Goal: Task Accomplishment & Management: Complete application form

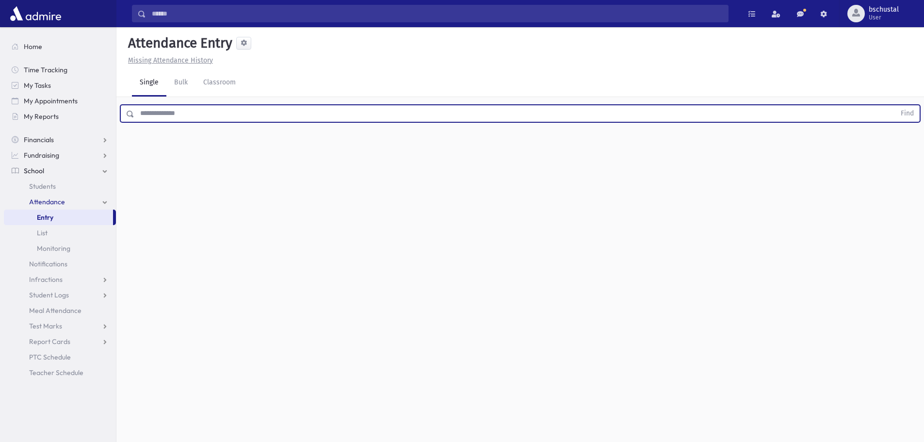
click at [168, 113] on input "text" at bounding box center [514, 113] width 761 height 17
type input "*****"
drag, startPoint x: 130, startPoint y: 117, endPoint x: 88, endPoint y: 118, distance: 42.7
click at [88, 118] on div "Search Results My Accounts" at bounding box center [462, 232] width 924 height 464
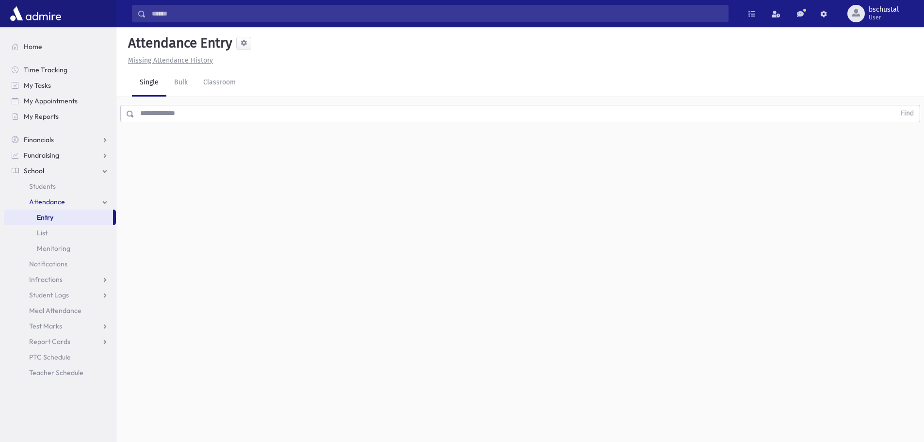
click at [161, 115] on input "text" at bounding box center [514, 113] width 761 height 17
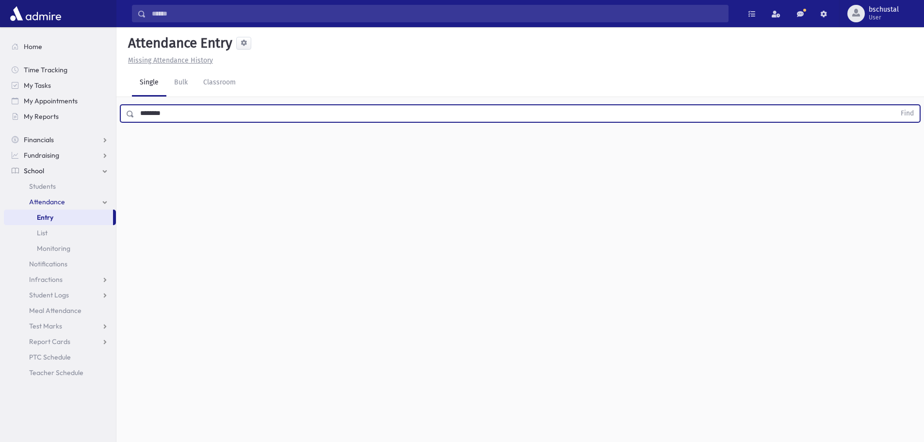
click at [895, 105] on button "Find" at bounding box center [907, 113] width 25 height 16
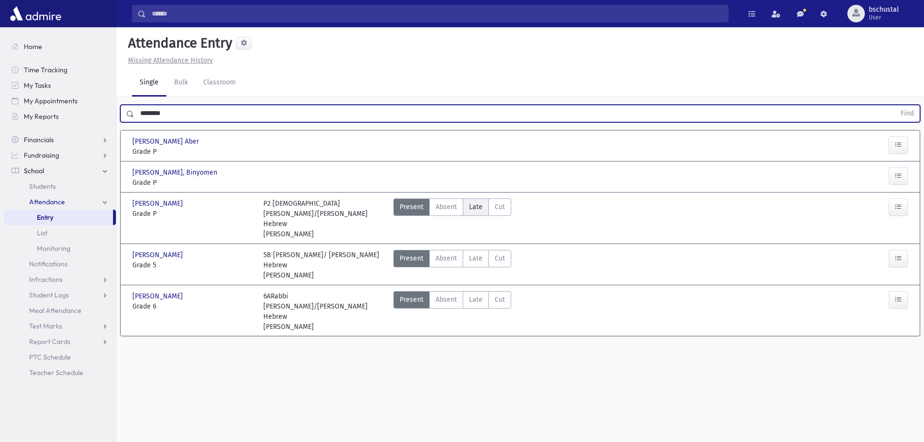
click at [469, 209] on span "Late" at bounding box center [476, 207] width 14 height 10
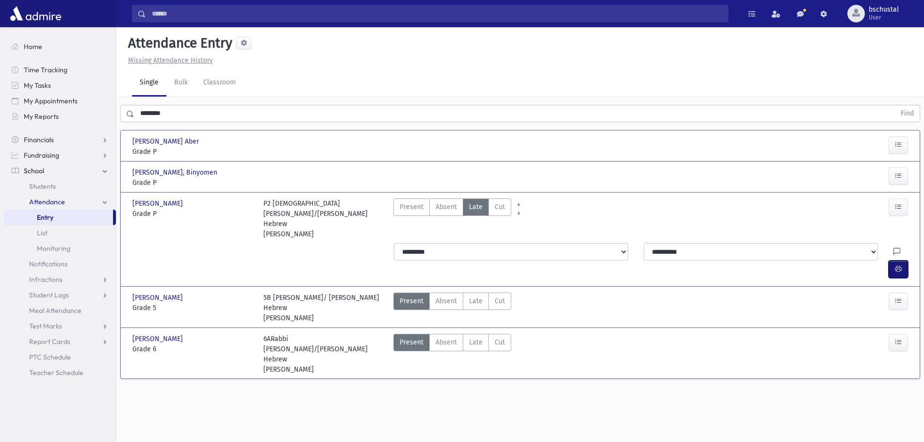
click at [895, 265] on icon "button" at bounding box center [898, 269] width 7 height 8
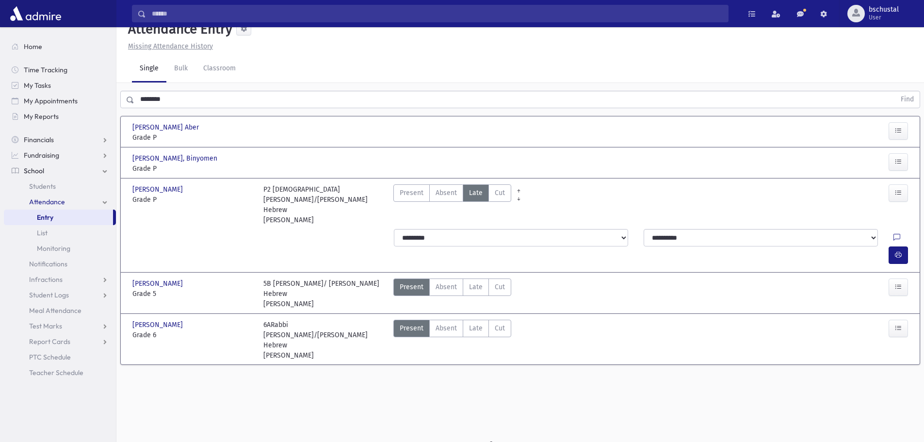
scroll to position [22, 0]
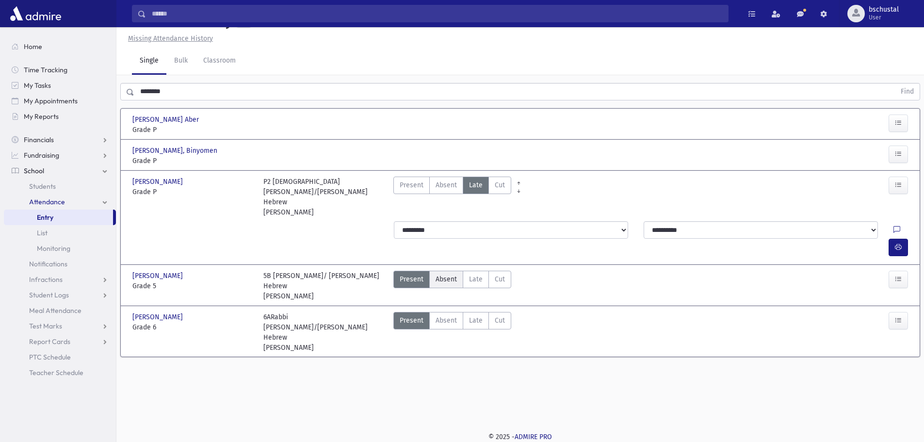
click at [444, 274] on span "Absent" at bounding box center [445, 279] width 21 height 10
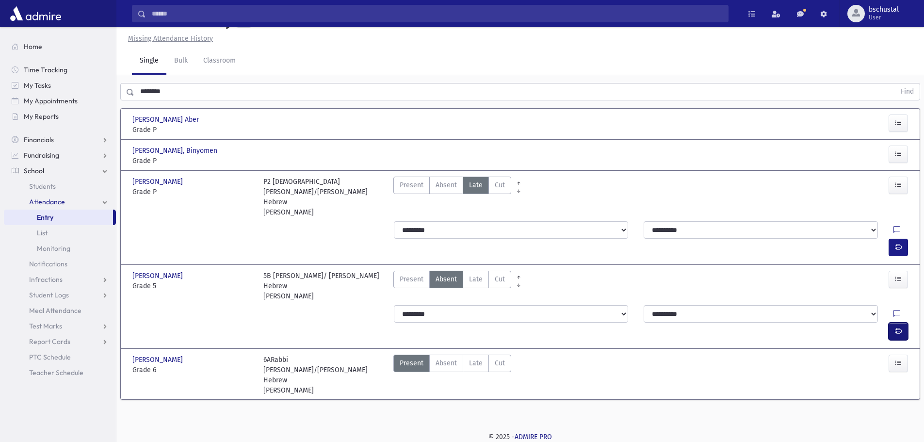
click at [901, 327] on icon "button" at bounding box center [898, 331] width 7 height 8
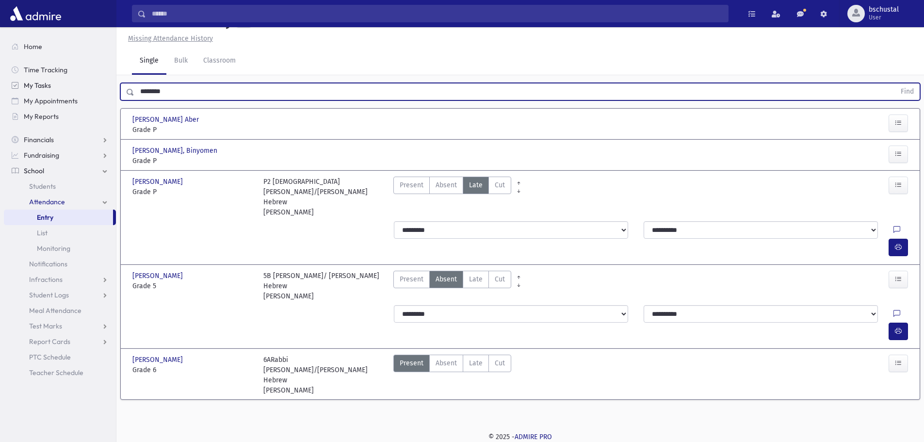
drag, startPoint x: 158, startPoint y: 88, endPoint x: 46, endPoint y: 80, distance: 112.3
click at [46, 80] on div "Search Results My Accounts" at bounding box center [462, 210] width 924 height 464
click at [895, 83] on button "Find" at bounding box center [907, 91] width 25 height 16
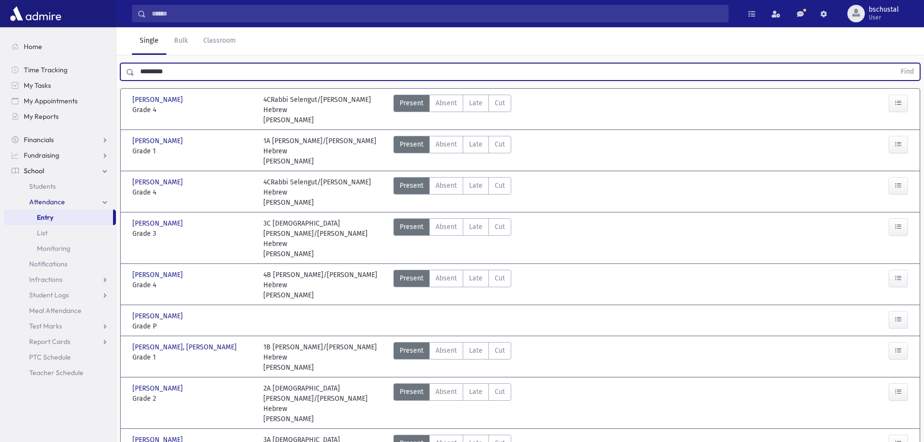
scroll to position [0, 0]
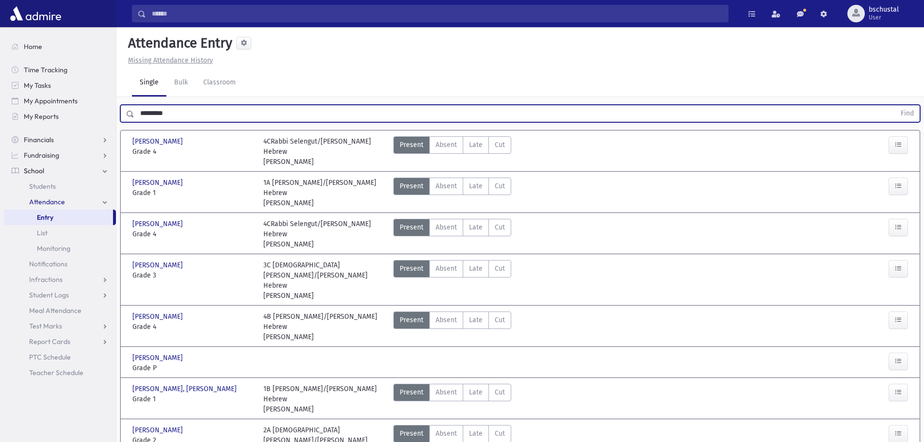
drag, startPoint x: 187, startPoint y: 117, endPoint x: 152, endPoint y: 112, distance: 35.3
click at [152, 112] on input "*********" at bounding box center [514, 113] width 761 height 17
click at [184, 117] on input "*********" at bounding box center [514, 113] width 761 height 17
drag, startPoint x: 184, startPoint y: 115, endPoint x: 156, endPoint y: 109, distance: 28.7
click at [156, 109] on input "*********" at bounding box center [514, 113] width 761 height 17
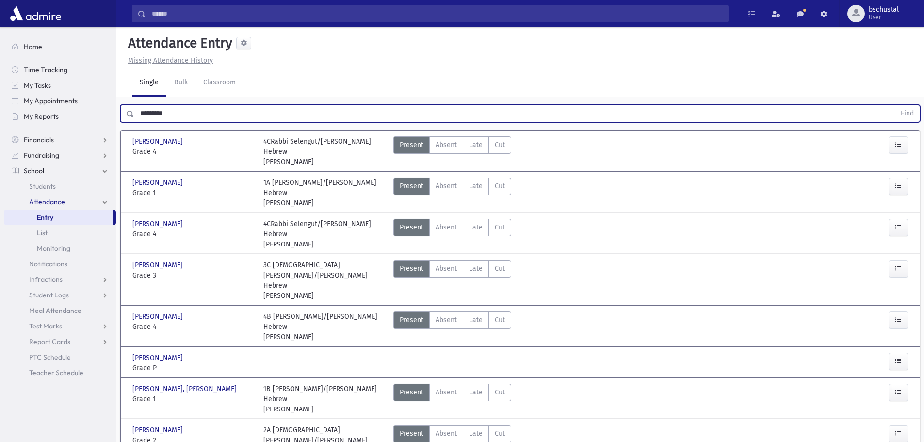
click at [895, 105] on button "Find" at bounding box center [907, 113] width 25 height 16
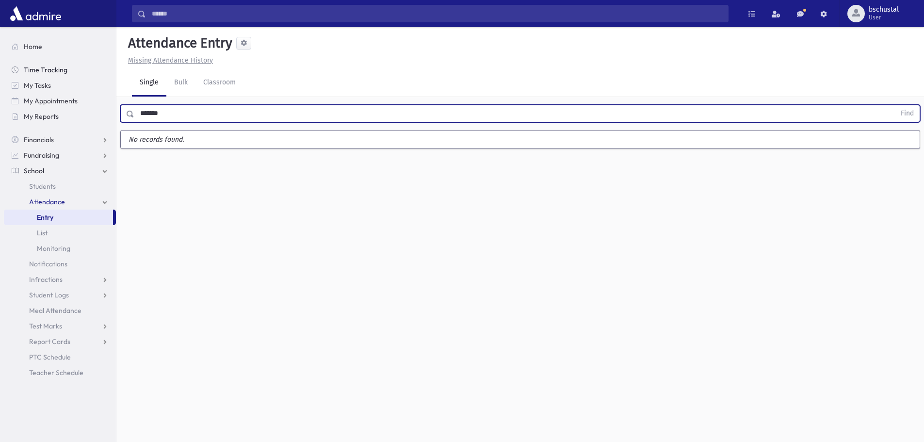
click at [895, 105] on button "Find" at bounding box center [907, 113] width 25 height 16
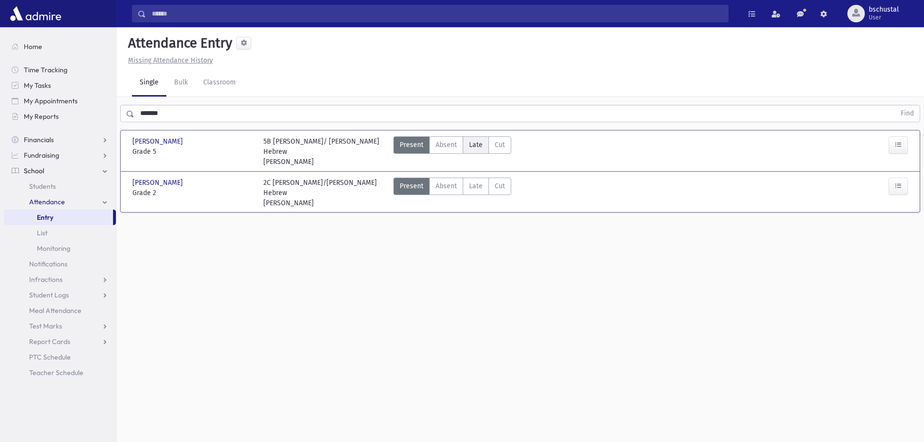
click at [470, 143] on span "Late" at bounding box center [476, 145] width 14 height 10
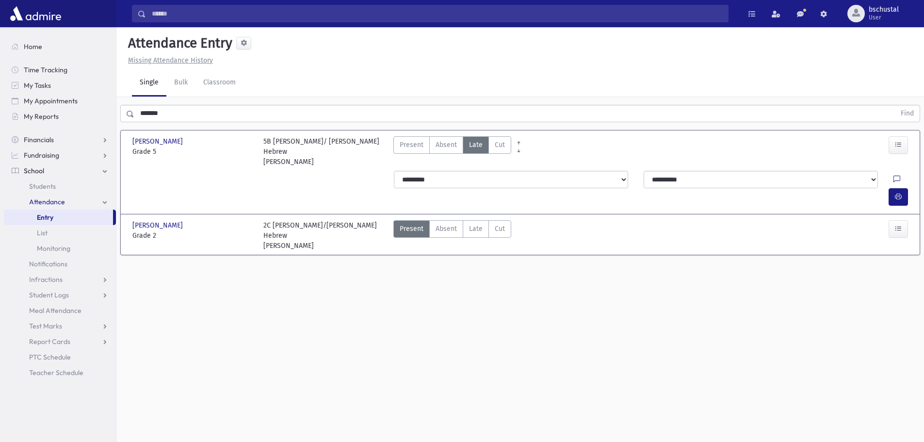
click at [893, 176] on icon at bounding box center [896, 180] width 7 height 8
click at [893, 188] on button "button" at bounding box center [897, 196] width 19 height 17
click at [308, 113] on input "*******" at bounding box center [514, 113] width 761 height 17
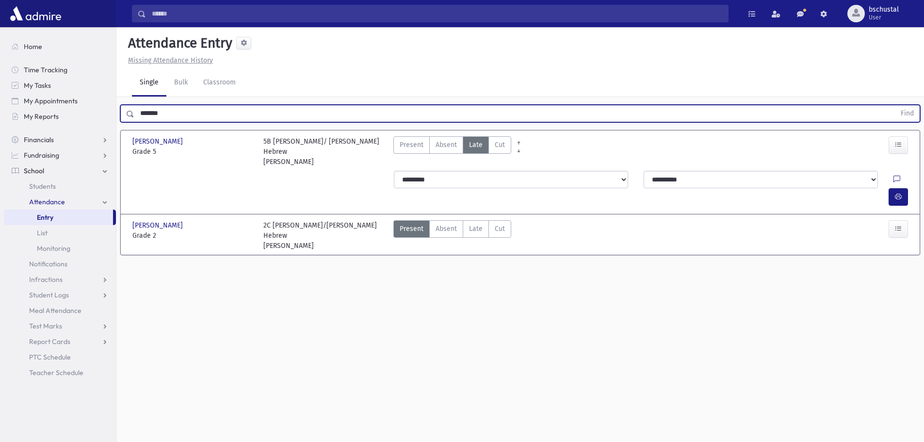
click at [308, 113] on input "*******" at bounding box center [514, 113] width 761 height 17
click at [895, 105] on button "Find" at bounding box center [907, 113] width 25 height 16
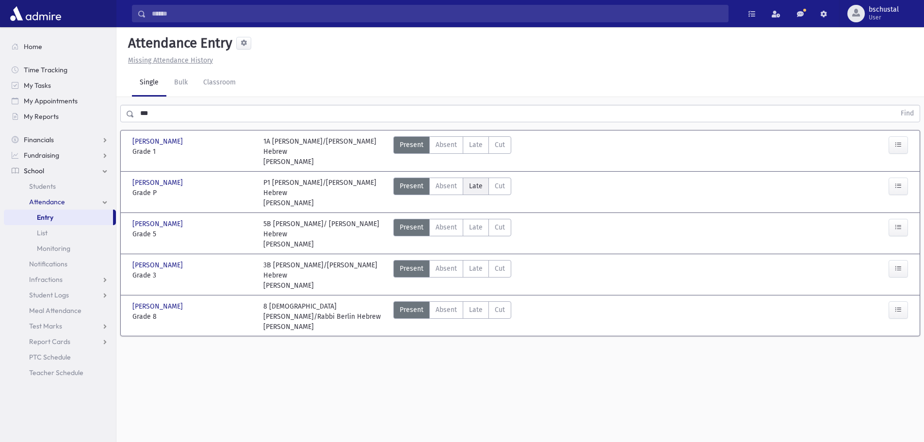
click at [471, 181] on span "Late" at bounding box center [476, 186] width 14 height 10
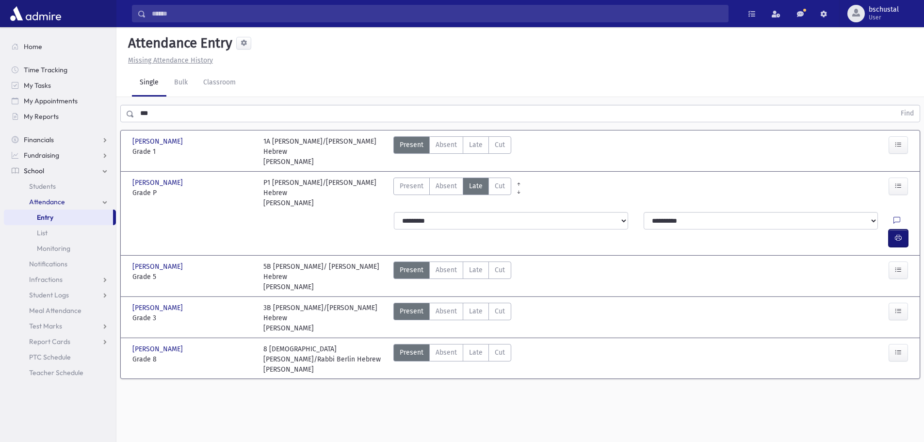
click at [898, 234] on icon "button" at bounding box center [898, 238] width 7 height 8
click at [476, 265] on span "Late" at bounding box center [476, 270] width 14 height 10
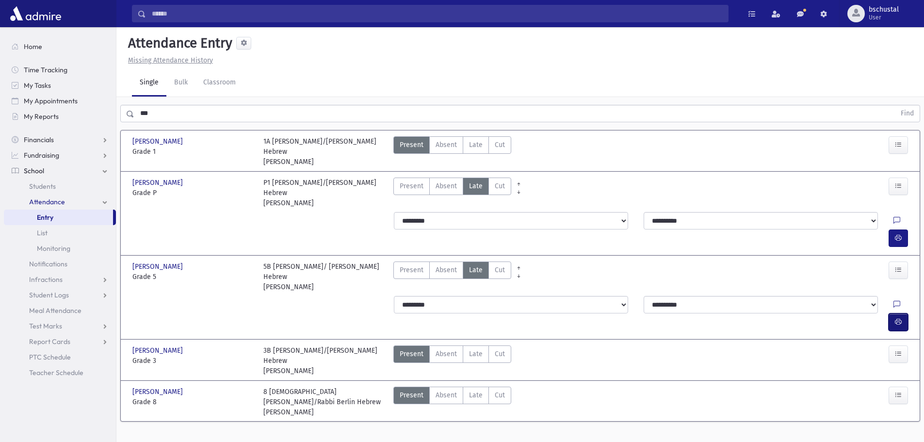
click at [903, 313] on button "button" at bounding box center [897, 321] width 19 height 17
click at [183, 114] on input "***" at bounding box center [514, 113] width 761 height 17
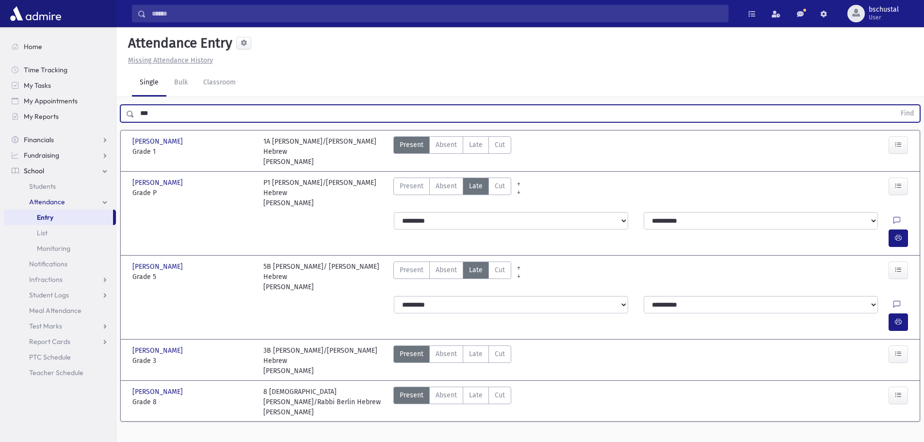
click at [183, 114] on input "***" at bounding box center [514, 113] width 761 height 17
type input "********"
click at [895, 105] on button "Find" at bounding box center [907, 113] width 25 height 16
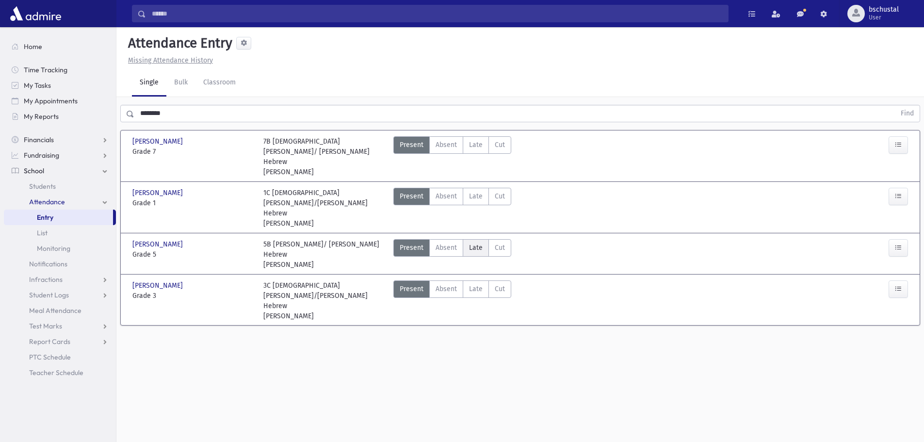
click at [480, 242] on span "Late" at bounding box center [476, 247] width 14 height 10
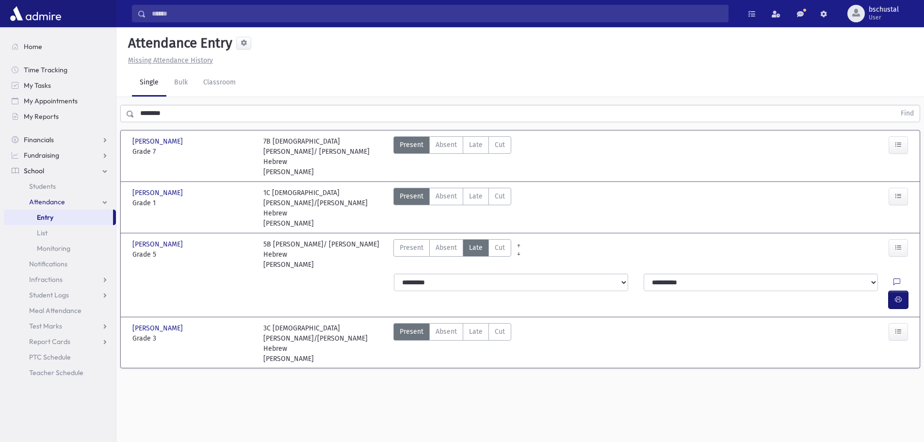
click at [900, 295] on icon "button" at bounding box center [898, 299] width 7 height 8
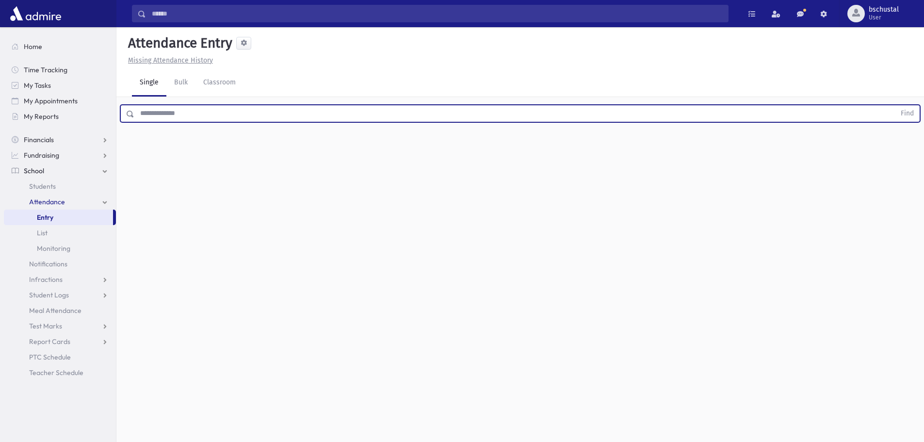
click at [170, 114] on input "text" at bounding box center [514, 113] width 761 height 17
type input "*******"
click at [895, 105] on button "Find" at bounding box center [907, 113] width 25 height 16
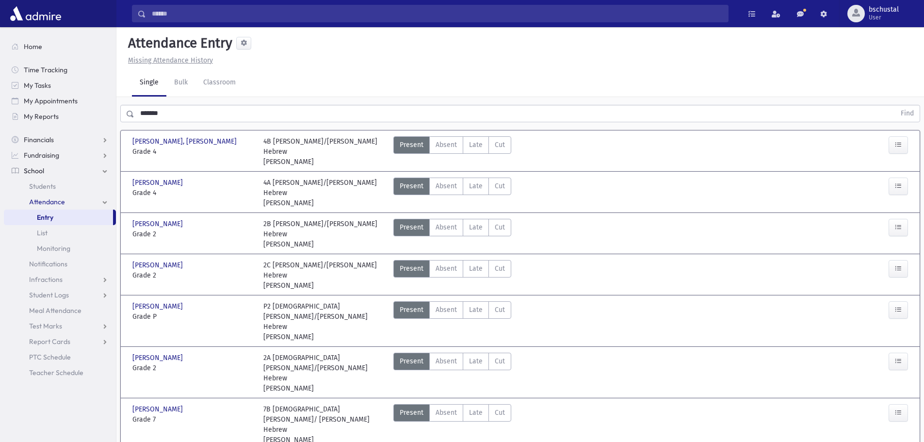
drag, startPoint x: 317, startPoint y: 419, endPoint x: 273, endPoint y: 420, distance: 44.1
copy div "Rabbi Selengut"
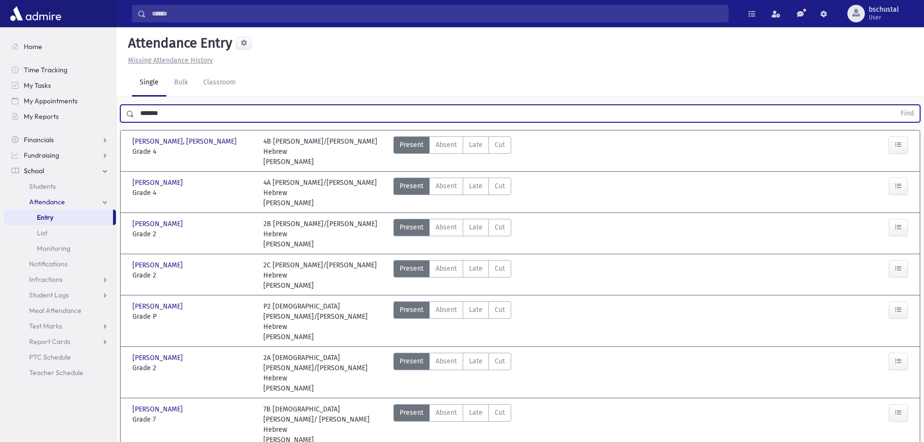
click at [229, 119] on input "*******" at bounding box center [514, 113] width 761 height 17
drag, startPoint x: 228, startPoint y: 117, endPoint x: 226, endPoint y: 113, distance: 5.2
click at [227, 116] on input "*******" at bounding box center [514, 113] width 761 height 17
click at [182, 106] on input "text" at bounding box center [514, 113] width 761 height 17
drag, startPoint x: 182, startPoint y: 112, endPoint x: 159, endPoint y: 109, distance: 23.9
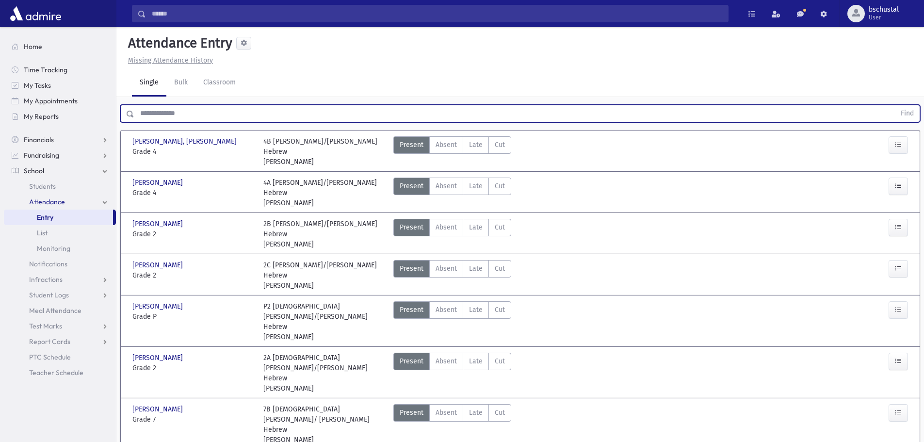
click at [159, 109] on input "text" at bounding box center [514, 113] width 761 height 17
click at [155, 116] on input "text" at bounding box center [514, 113] width 761 height 17
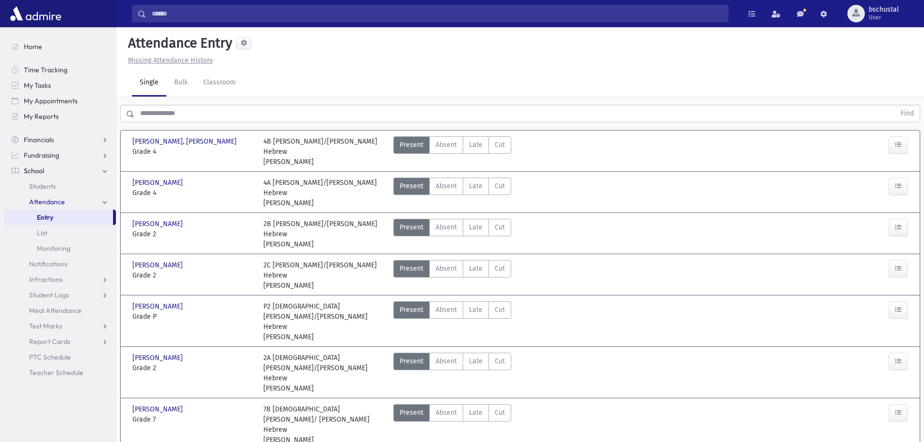
drag, startPoint x: 252, startPoint y: 87, endPoint x: 273, endPoint y: 90, distance: 20.5
click at [273, 90] on div "Single Bulk Classroom" at bounding box center [528, 82] width 792 height 27
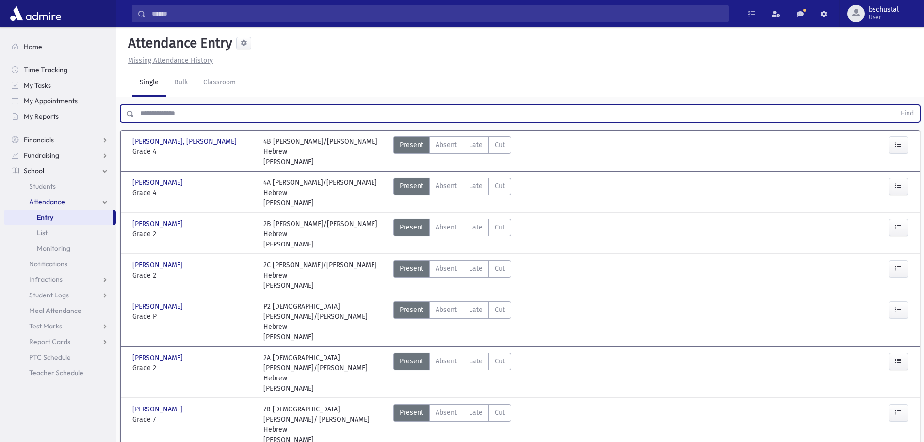
click at [249, 114] on input "text" at bounding box center [514, 113] width 761 height 17
click at [186, 119] on input "text" at bounding box center [514, 113] width 761 height 17
drag, startPoint x: 182, startPoint y: 124, endPoint x: 245, endPoint y: 80, distance: 76.6
click at [245, 80] on div "Attendance Entry Missing Attendance History Single Bulk Classroom Find Kaufman,…" at bounding box center [519, 332] width 807 height 611
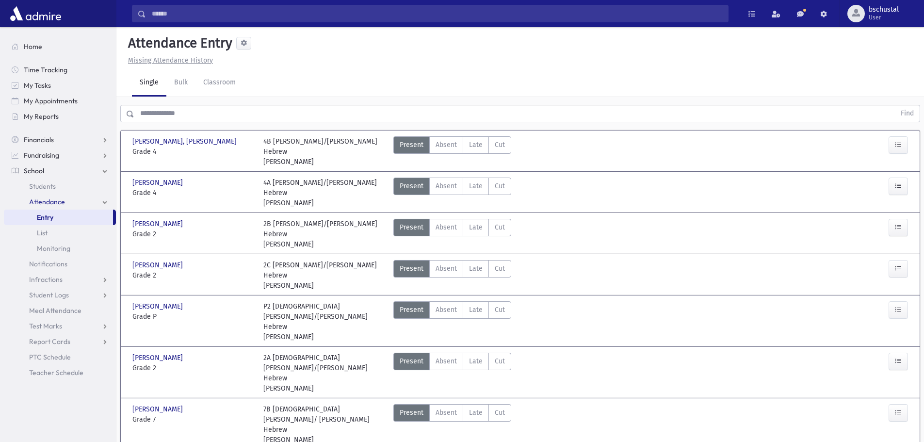
drag, startPoint x: 245, startPoint y: 80, endPoint x: 304, endPoint y: 88, distance: 58.8
click at [304, 88] on div "Single Bulk Classroom" at bounding box center [528, 82] width 792 height 27
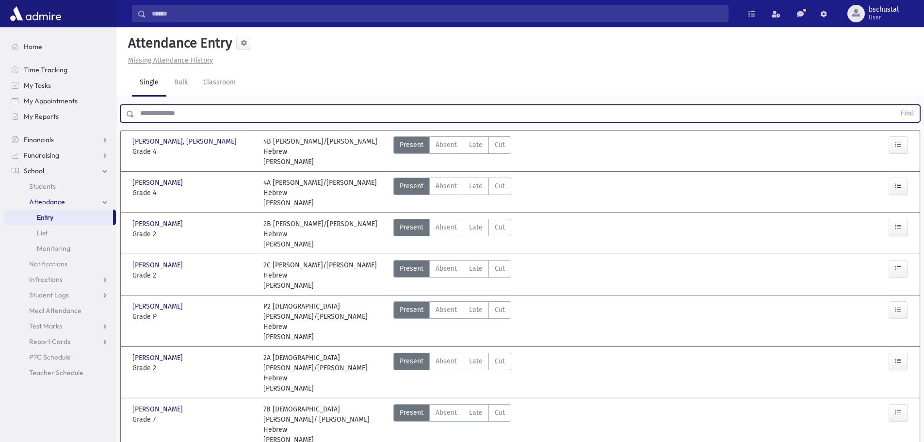
click at [212, 114] on input "text" at bounding box center [514, 113] width 761 height 17
drag, startPoint x: 204, startPoint y: 111, endPoint x: 200, endPoint y: 107, distance: 5.8
click at [200, 107] on input "text" at bounding box center [514, 113] width 761 height 17
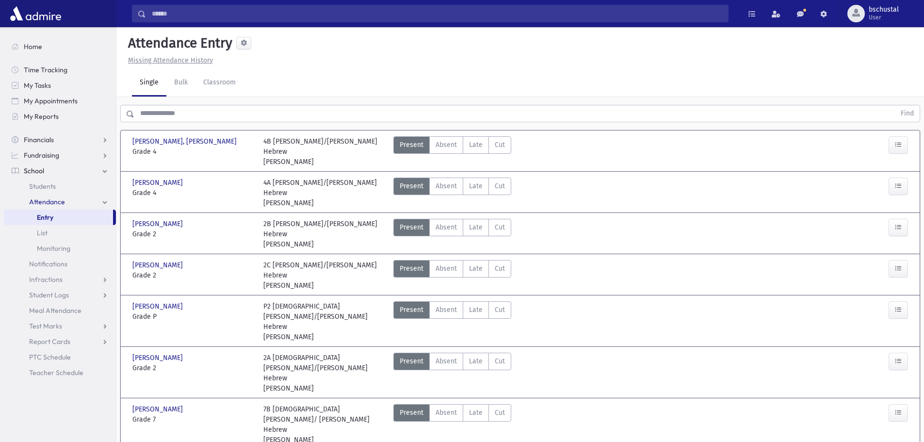
drag, startPoint x: 248, startPoint y: 85, endPoint x: 170, endPoint y: 104, distance: 80.3
click at [170, 104] on div "Attendance Entry Missing Attendance History Single Bulk Classroom Find Kaufman,…" at bounding box center [519, 332] width 807 height 611
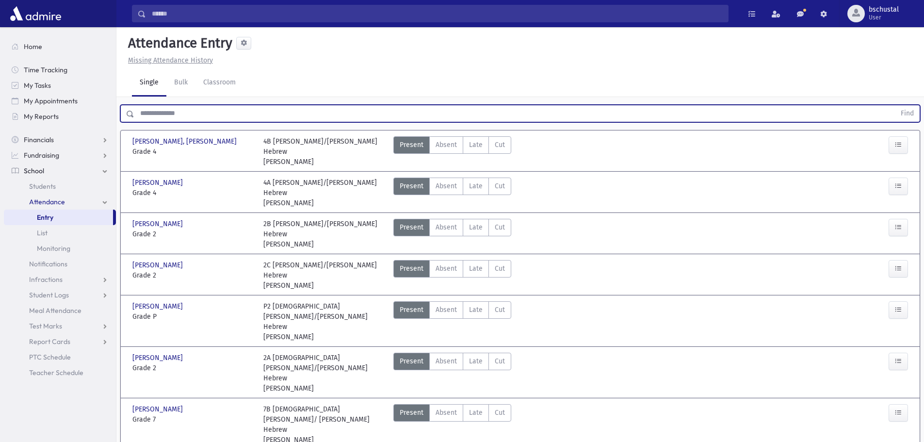
click at [159, 118] on input "text" at bounding box center [514, 113] width 761 height 17
click at [171, 113] on input "text" at bounding box center [514, 113] width 761 height 17
click at [184, 115] on input "text" at bounding box center [514, 113] width 761 height 17
drag, startPoint x: 184, startPoint y: 115, endPoint x: 173, endPoint y: 117, distance: 11.2
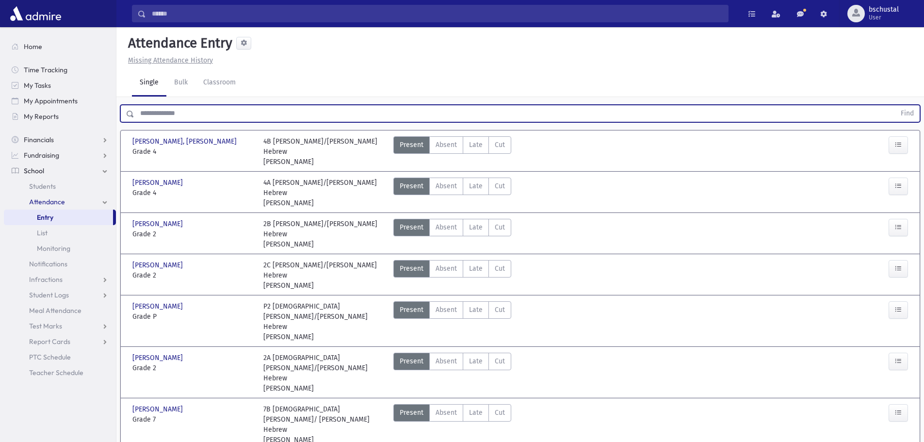
click at [173, 117] on input "text" at bounding box center [514, 113] width 761 height 17
click at [174, 117] on input "text" at bounding box center [514, 113] width 761 height 17
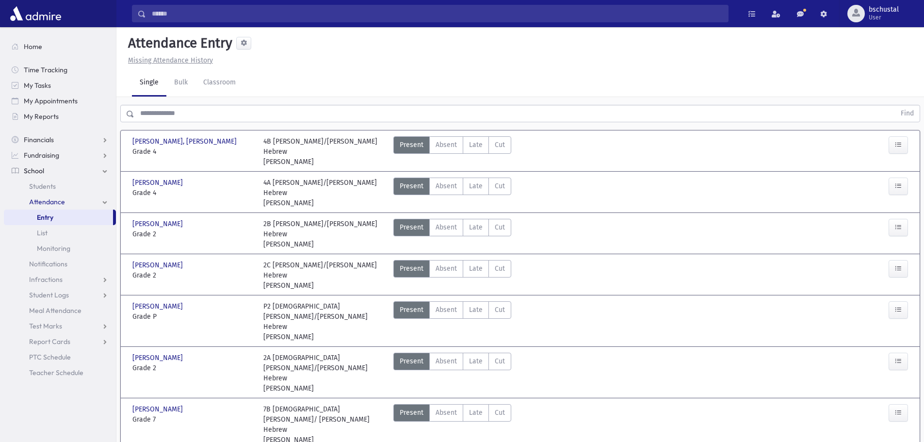
drag, startPoint x: 263, startPoint y: 93, endPoint x: 225, endPoint y: 114, distance: 43.9
click at [225, 114] on div "Attendance Entry Missing Attendance History Single Bulk Classroom Find Kaufman,…" at bounding box center [519, 332] width 807 height 611
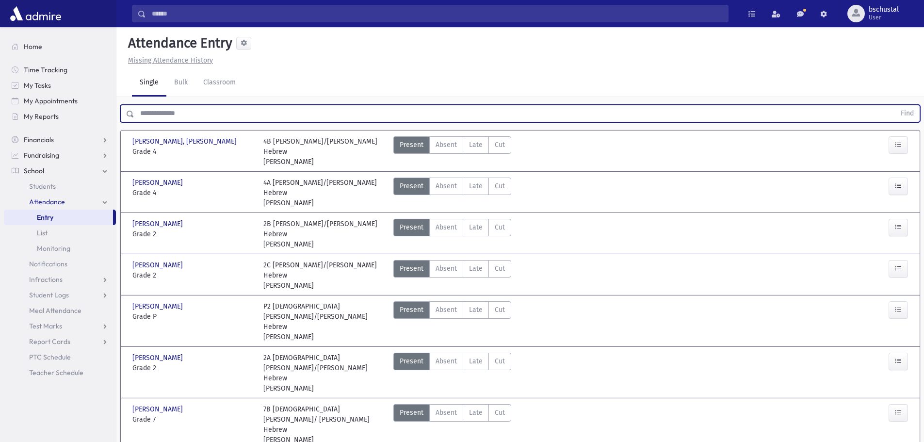
click at [225, 114] on input "text" at bounding box center [514, 113] width 761 height 17
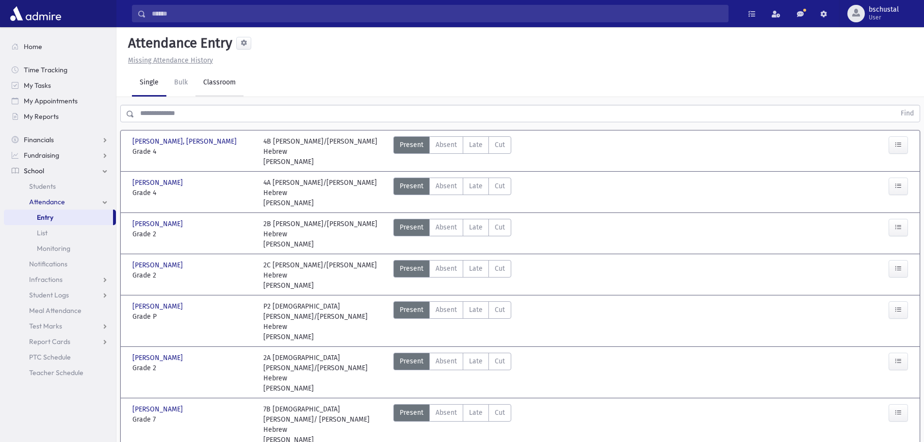
drag, startPoint x: 242, startPoint y: 101, endPoint x: 242, endPoint y: 93, distance: 8.2
click at [242, 97] on div "Attendance Entry Missing Attendance History Single Bulk Classroom Find Kaufman,…" at bounding box center [519, 332] width 807 height 611
click at [190, 112] on input "text" at bounding box center [514, 113] width 761 height 17
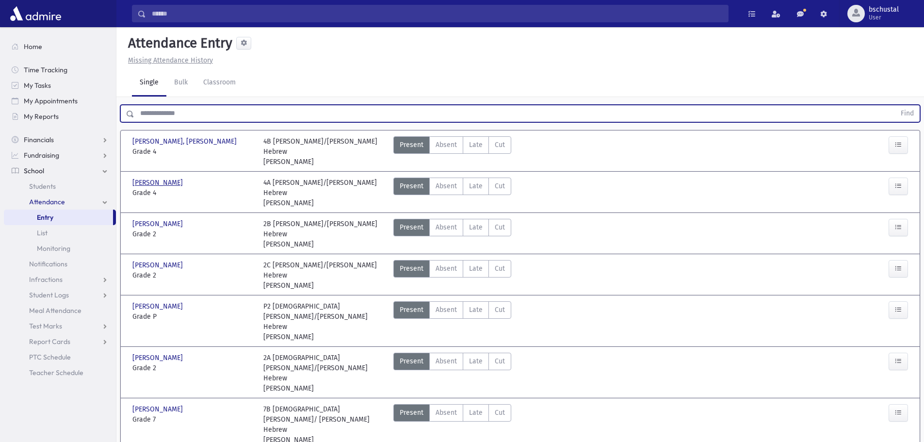
click at [184, 112] on input "text" at bounding box center [514, 113] width 761 height 17
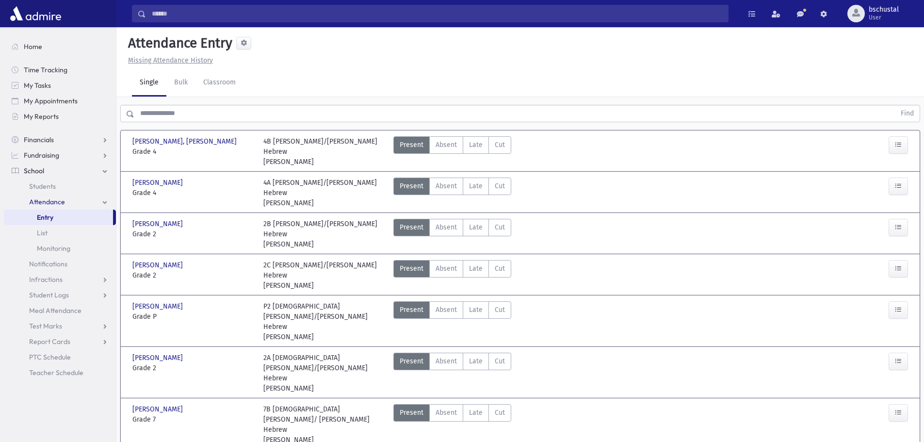
drag, startPoint x: 257, startPoint y: 81, endPoint x: 282, endPoint y: 83, distance: 24.3
click at [282, 83] on div "Single Bulk Classroom" at bounding box center [528, 82] width 792 height 27
drag, startPoint x: 250, startPoint y: 89, endPoint x: 130, endPoint y: 97, distance: 120.1
click at [130, 97] on div "Attendance Entry Missing Attendance History Single Bulk Classroom Find Kaufman,…" at bounding box center [519, 332] width 807 height 611
drag, startPoint x: 201, startPoint y: 96, endPoint x: 233, endPoint y: 82, distance: 35.2
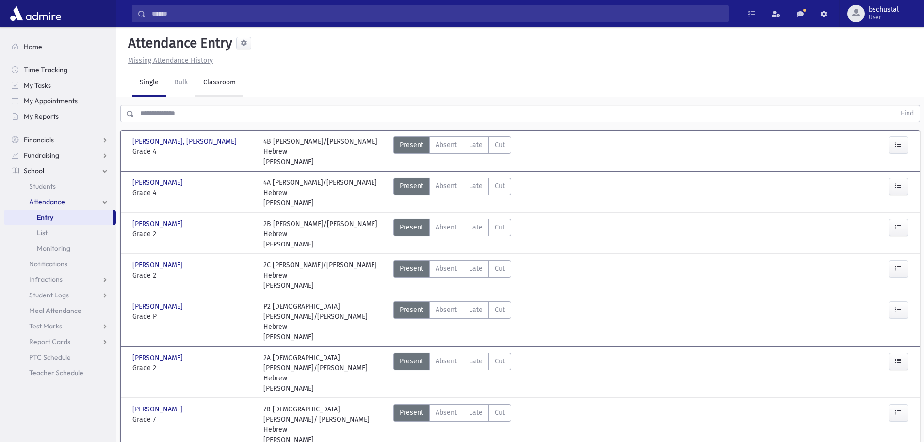
click at [233, 81] on div "Attendance Entry Missing Attendance History Single Bulk Classroom Find Kaufman,…" at bounding box center [519, 332] width 807 height 611
click at [225, 98] on div "Find" at bounding box center [519, 111] width 807 height 29
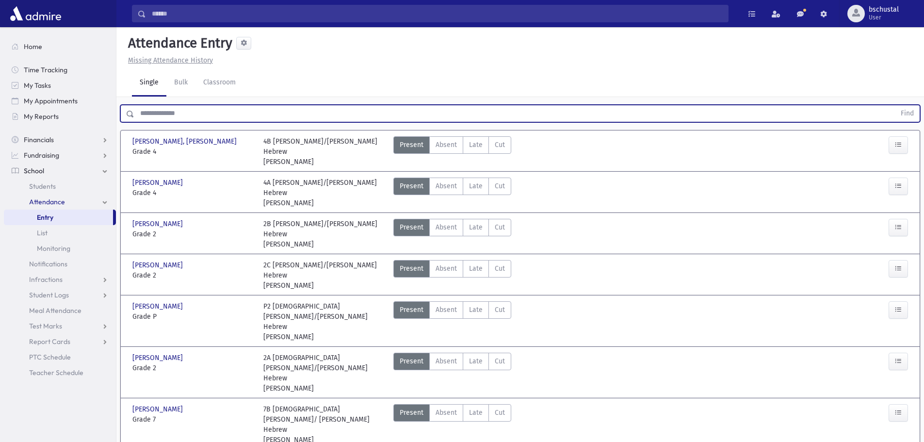
drag, startPoint x: 222, startPoint y: 111, endPoint x: 212, endPoint y: 111, distance: 9.7
click at [212, 111] on input "text" at bounding box center [514, 113] width 761 height 17
click at [211, 111] on input "text" at bounding box center [514, 113] width 761 height 17
click at [210, 111] on input "text" at bounding box center [514, 113] width 761 height 17
click at [211, 116] on input "text" at bounding box center [514, 113] width 761 height 17
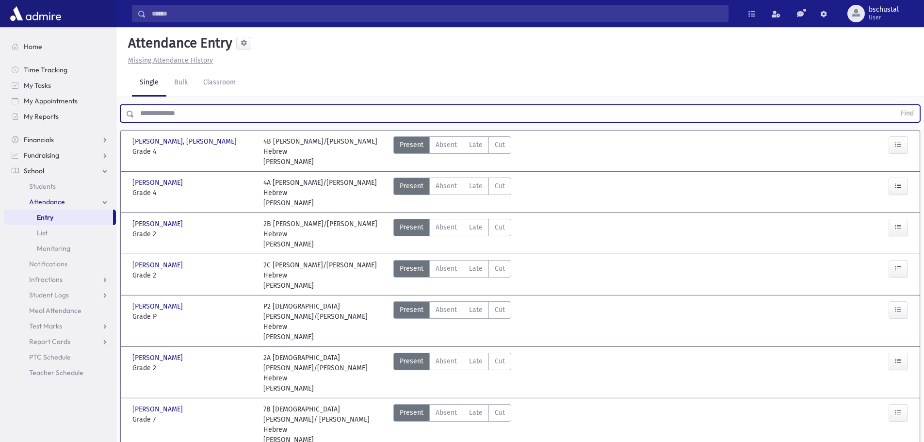
click at [211, 116] on input "text" at bounding box center [514, 113] width 761 height 17
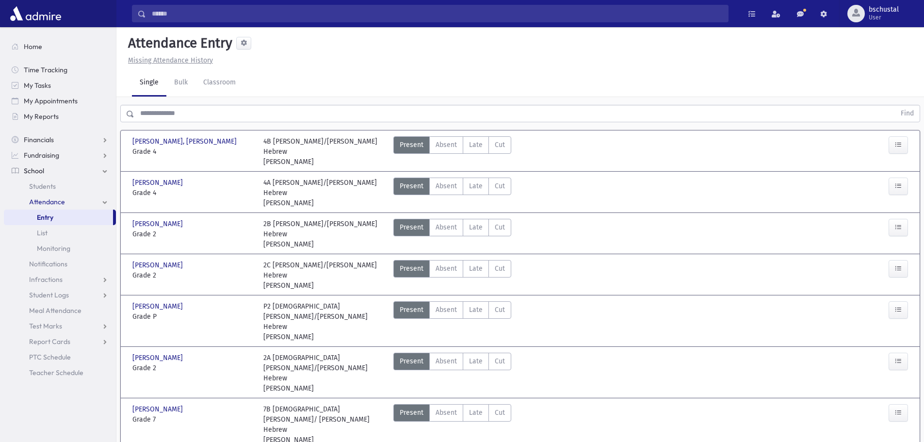
click at [664, 92] on div "Single Bulk Classroom" at bounding box center [528, 82] width 792 height 27
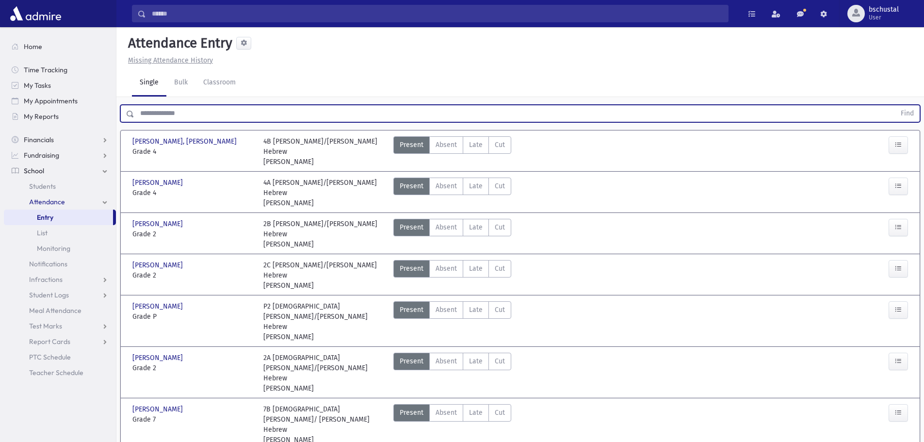
click at [458, 109] on input "text" at bounding box center [514, 113] width 761 height 17
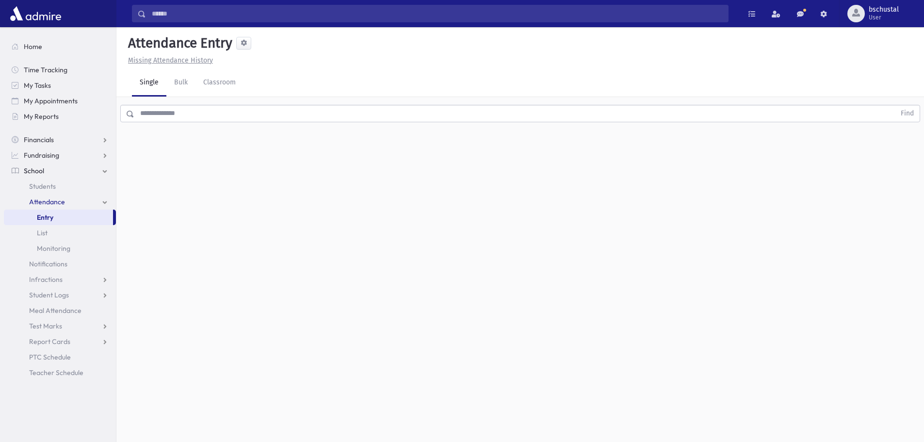
click at [262, 108] on input "text" at bounding box center [514, 113] width 761 height 17
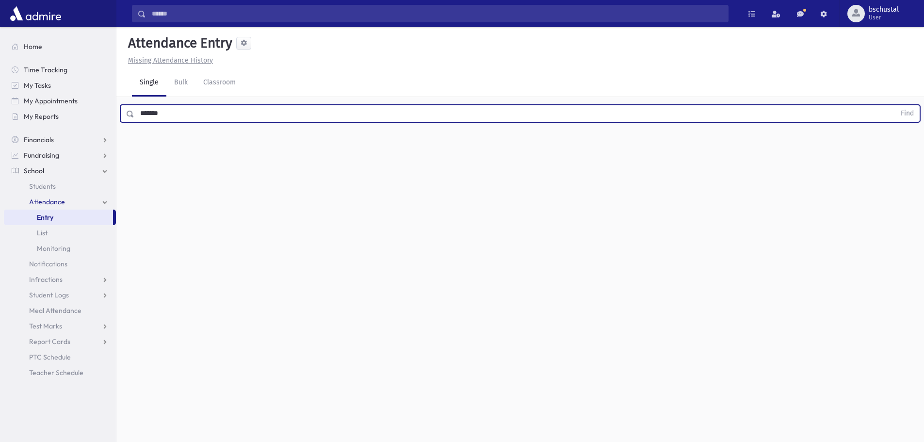
click at [895, 105] on button "Find" at bounding box center [907, 113] width 25 height 16
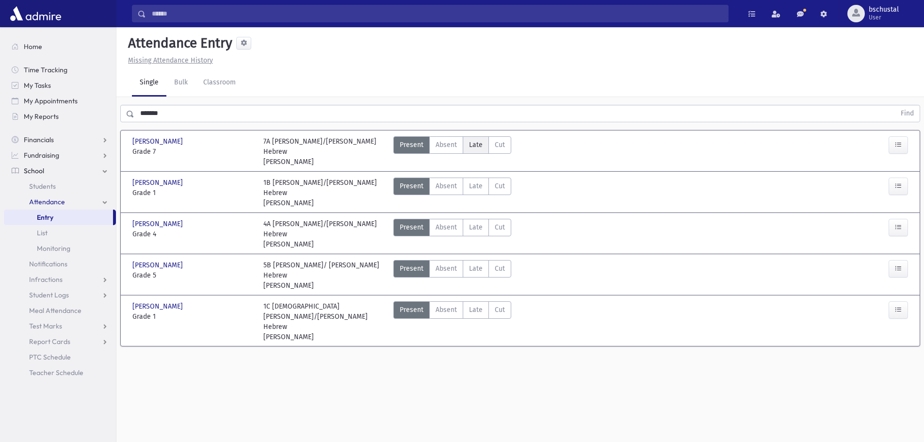
click at [474, 150] on label "Late Late" at bounding box center [476, 144] width 26 height 17
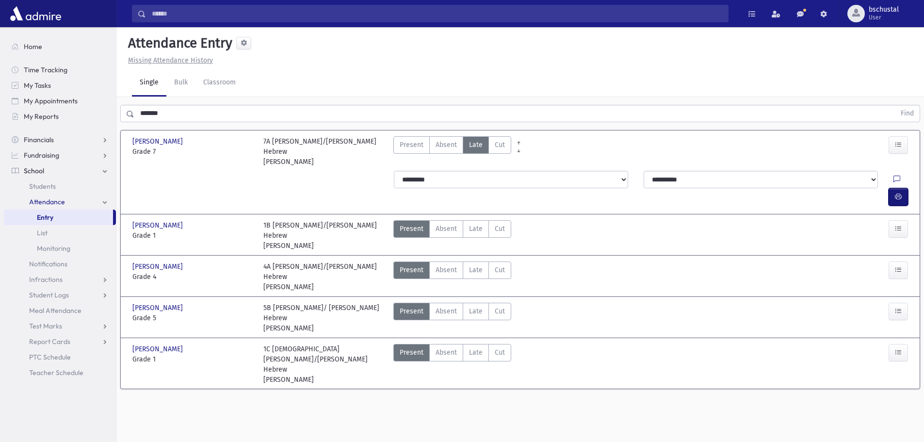
click at [897, 188] on button "button" at bounding box center [897, 196] width 19 height 17
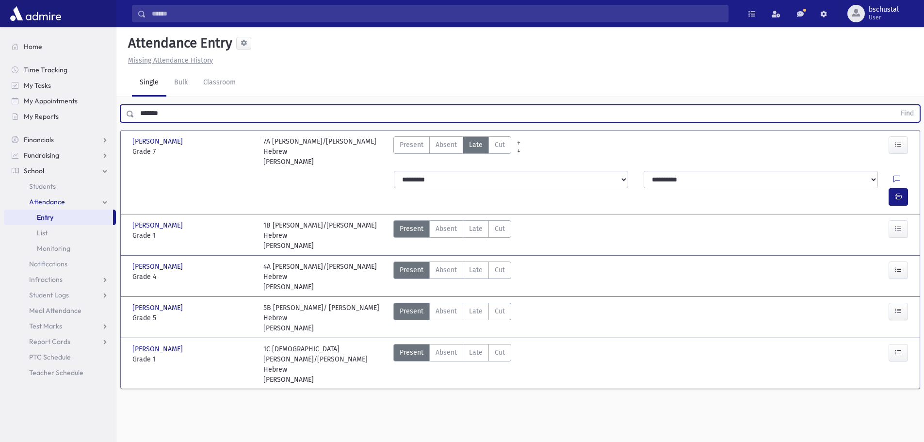
click at [172, 113] on input "*******" at bounding box center [514, 113] width 761 height 17
type input "****"
click at [895, 105] on button "Find" at bounding box center [907, 113] width 25 height 16
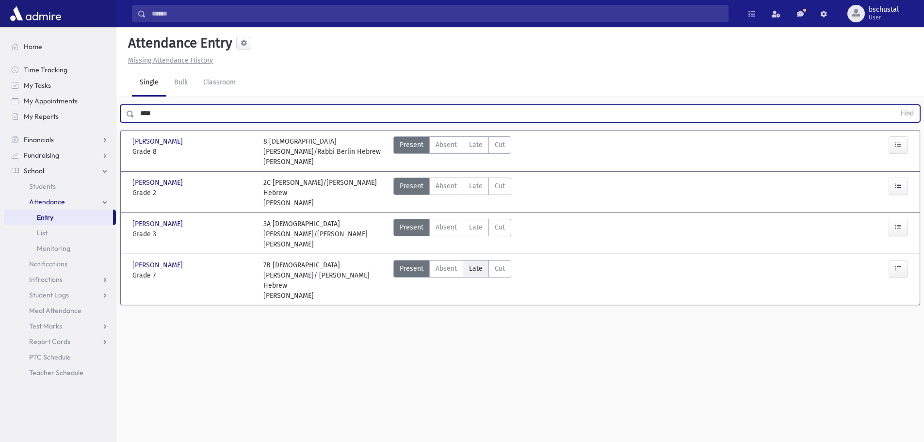
click at [481, 263] on span "Late" at bounding box center [476, 268] width 14 height 10
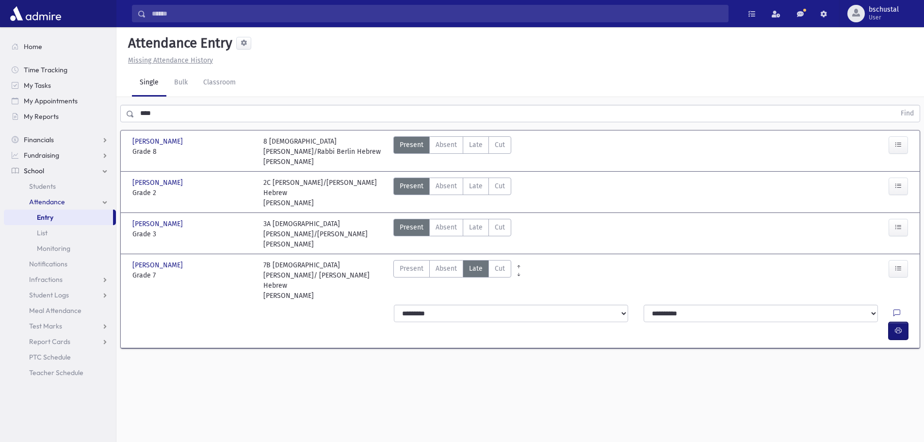
click at [905, 322] on button "button" at bounding box center [897, 330] width 19 height 17
click at [206, 118] on input "****" at bounding box center [514, 113] width 761 height 17
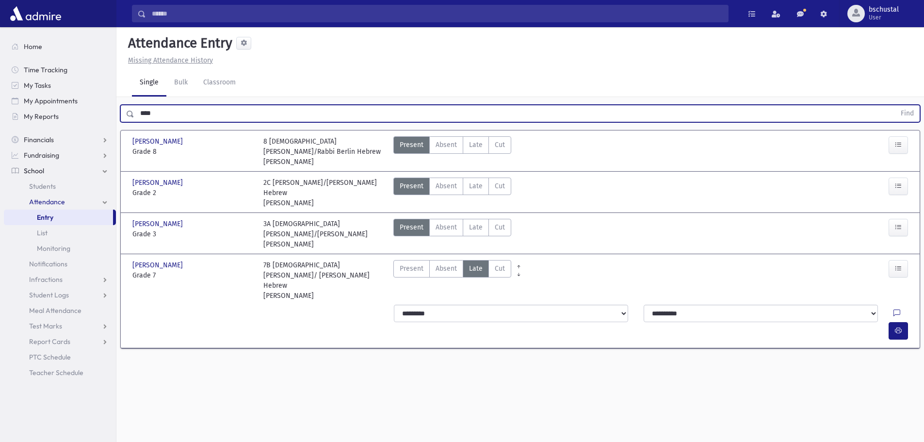
click at [206, 118] on input "****" at bounding box center [514, 113] width 761 height 17
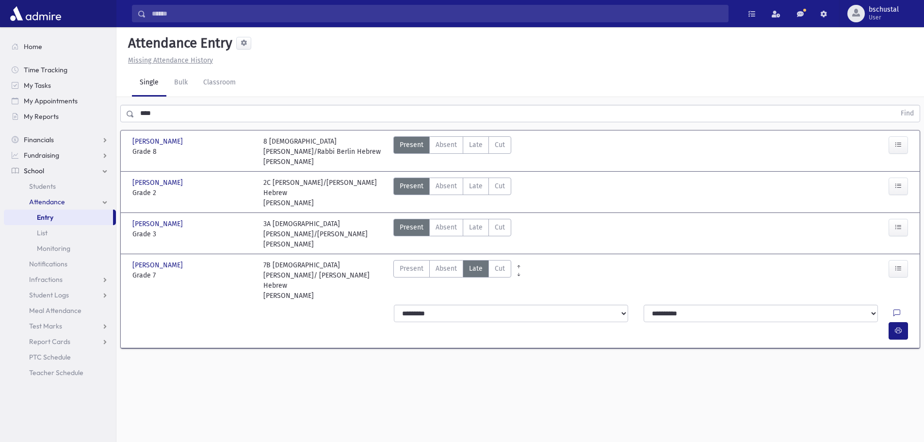
click at [202, 123] on div "**** Find" at bounding box center [519, 111] width 807 height 29
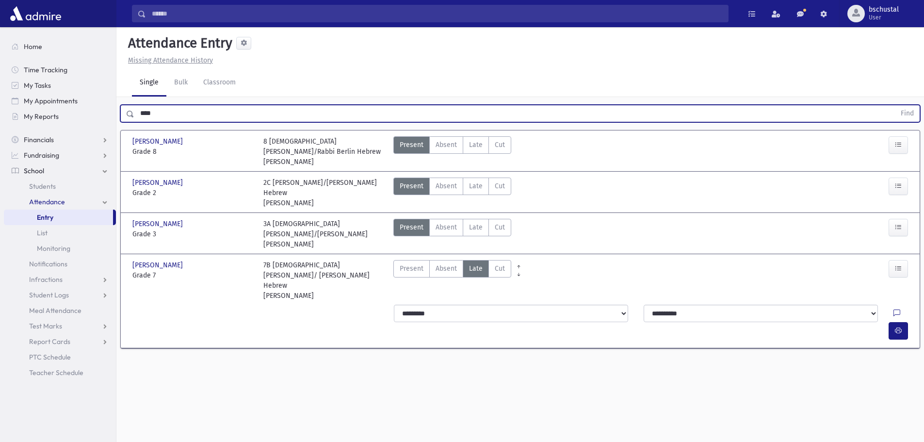
click at [199, 111] on input "****" at bounding box center [514, 113] width 761 height 17
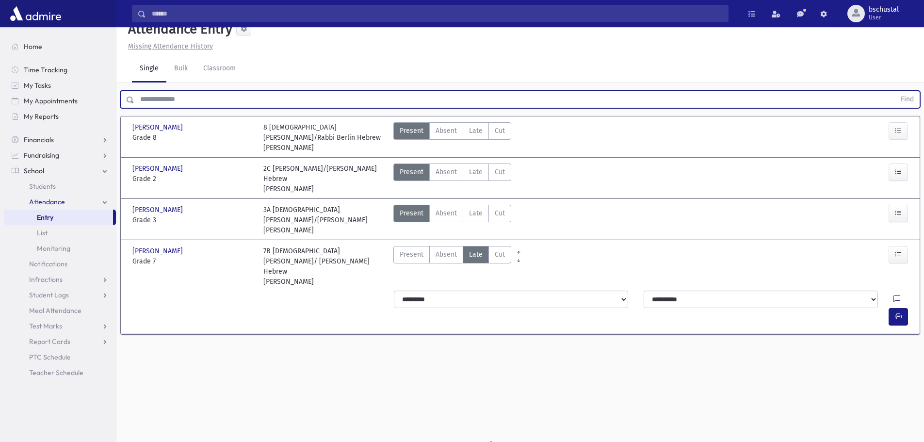
scroll to position [22, 0]
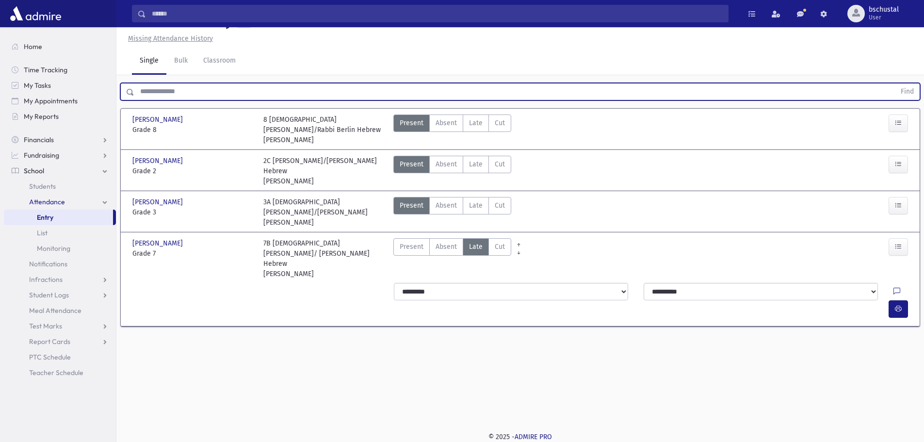
click at [187, 84] on input "text" at bounding box center [514, 91] width 761 height 17
click at [173, 93] on input "text" at bounding box center [514, 91] width 761 height 17
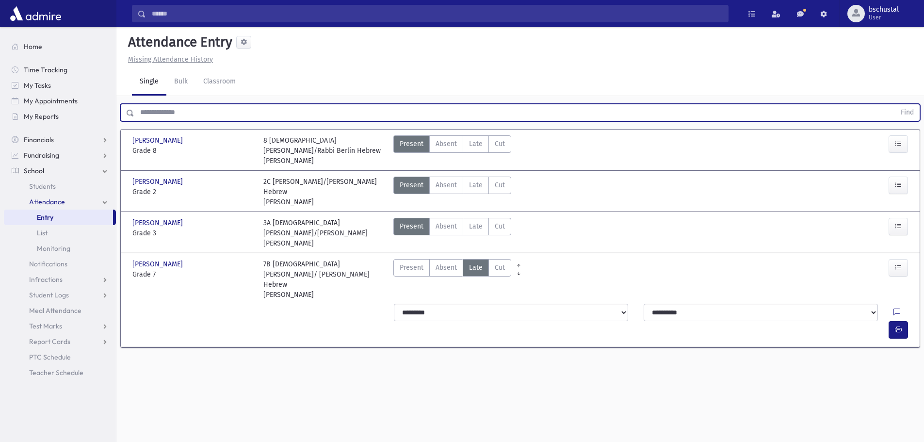
scroll to position [0, 0]
click at [243, 115] on input "text" at bounding box center [514, 113] width 761 height 17
drag, startPoint x: 232, startPoint y: 115, endPoint x: 197, endPoint y: 109, distance: 35.5
click at [197, 109] on input "text" at bounding box center [514, 113] width 761 height 17
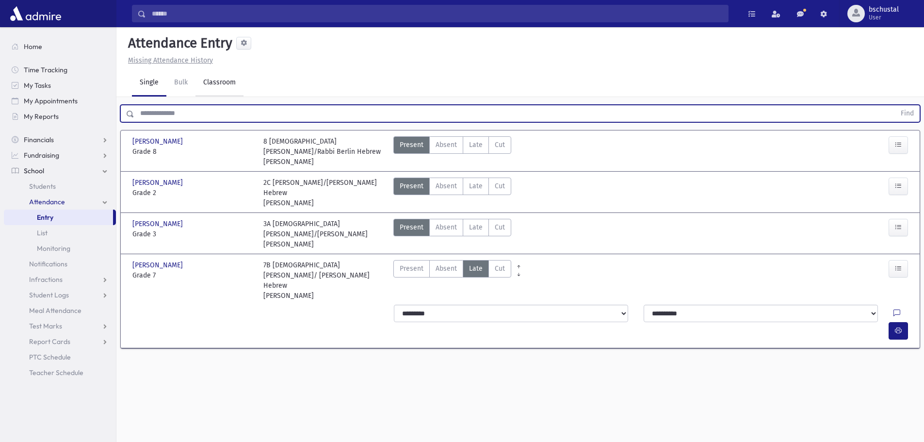
drag, startPoint x: 197, startPoint y: 109, endPoint x: 235, endPoint y: 84, distance: 45.6
click at [235, 84] on div "Attendance Entry Missing Attendance History Single Bulk Classroom Find Klugmann…" at bounding box center [519, 234] width 807 height 415
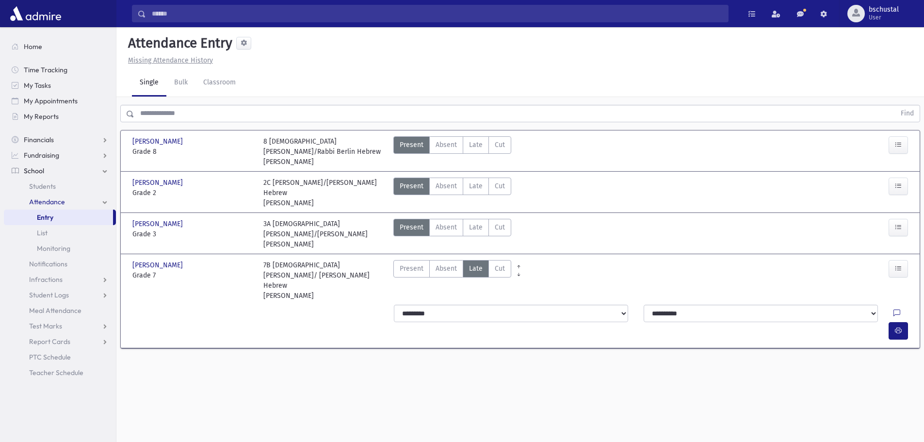
click at [186, 114] on input "text" at bounding box center [514, 113] width 761 height 17
drag, startPoint x: 218, startPoint y: 308, endPoint x: 266, endPoint y: 287, distance: 52.5
click at [266, 287] on section "Klugmann, Moishy Shmuel Klugmann, Moishy Shmuel Grade 8 Grade 8 8 Rabbi Greenbe…" at bounding box center [519, 244] width 807 height 236
click at [264, 301] on section "Klugmann, Moishy Shmuel Klugmann, Moishy Shmuel Grade 8 Grade 8 8 Rabbi Greenbe…" at bounding box center [519, 244] width 807 height 236
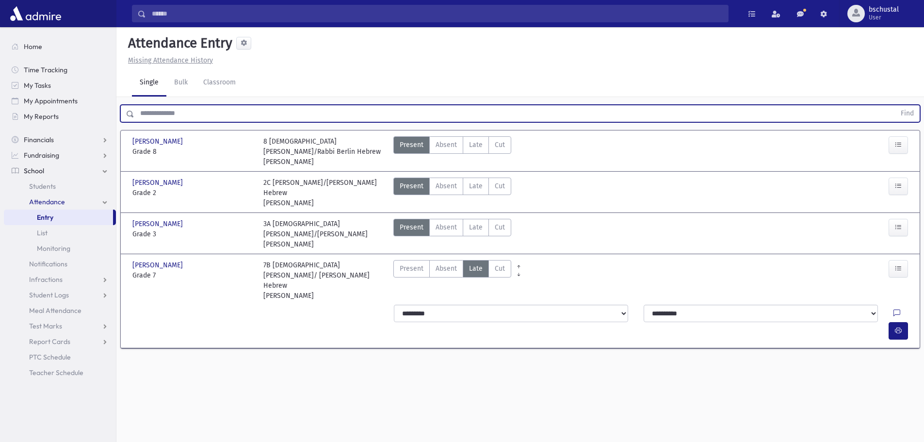
click at [209, 110] on input "text" at bounding box center [514, 113] width 761 height 17
click at [683, 114] on input "text" at bounding box center [514, 113] width 761 height 17
type input "*****"
click at [895, 105] on button "Find" at bounding box center [907, 113] width 25 height 16
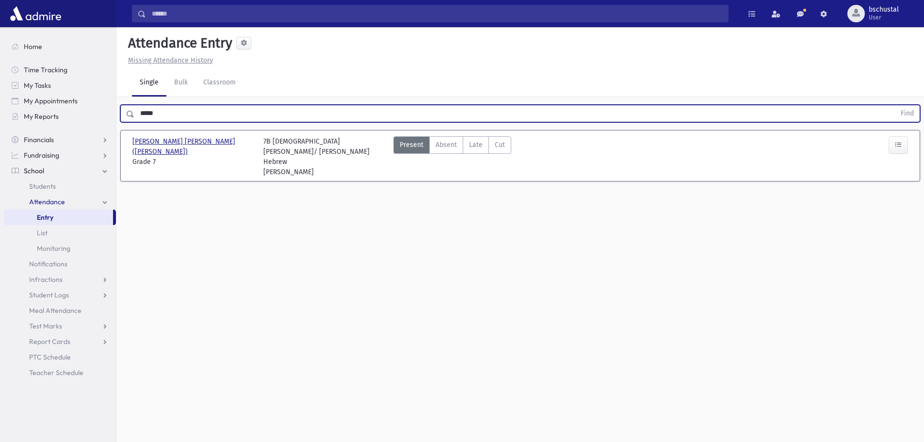
click at [206, 145] on span "Emert, Yehuda Aryeh Leib (Yehuda)" at bounding box center [192, 146] width 121 height 20
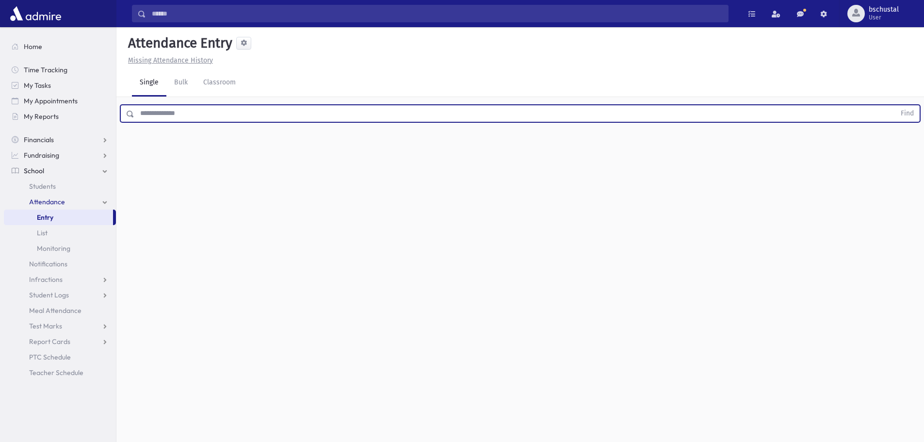
click at [322, 116] on input "text" at bounding box center [514, 113] width 761 height 17
type input "*****"
click at [895, 105] on button "Find" at bounding box center [907, 113] width 25 height 16
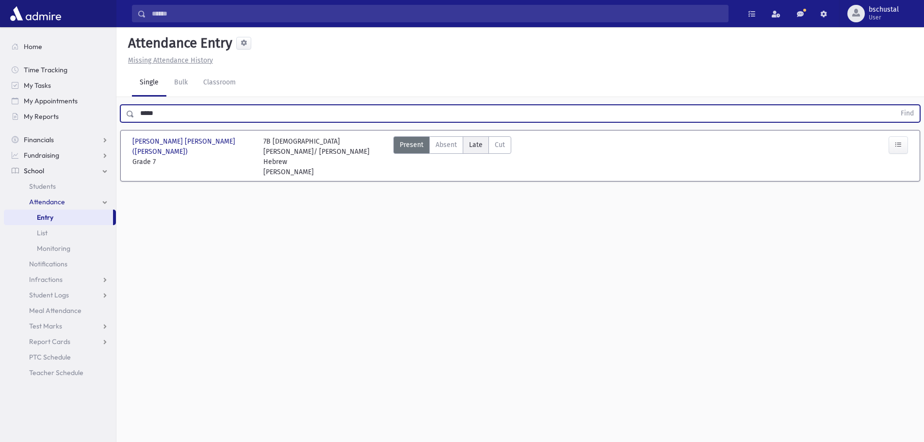
click at [474, 150] on label "Late Late" at bounding box center [476, 144] width 26 height 17
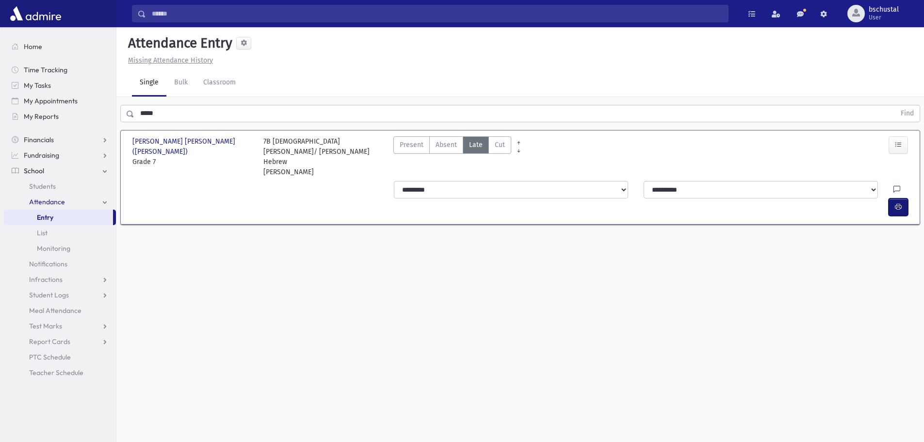
click at [898, 203] on icon "button" at bounding box center [898, 207] width 7 height 8
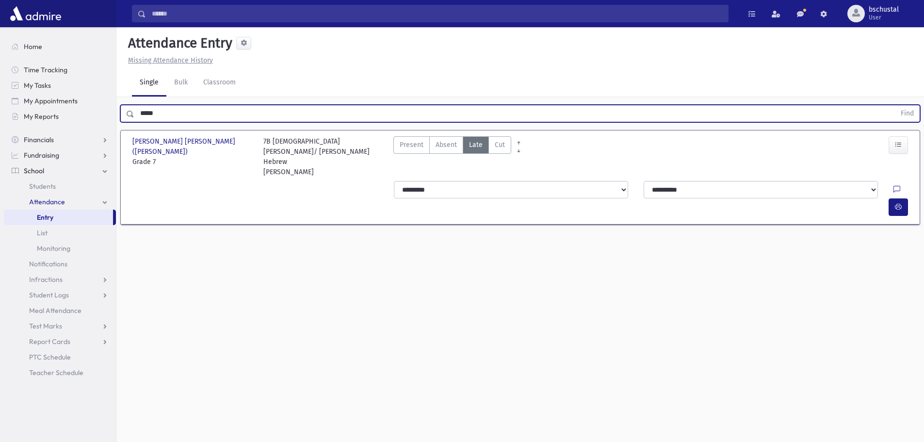
click at [199, 120] on input "*****" at bounding box center [514, 113] width 761 height 17
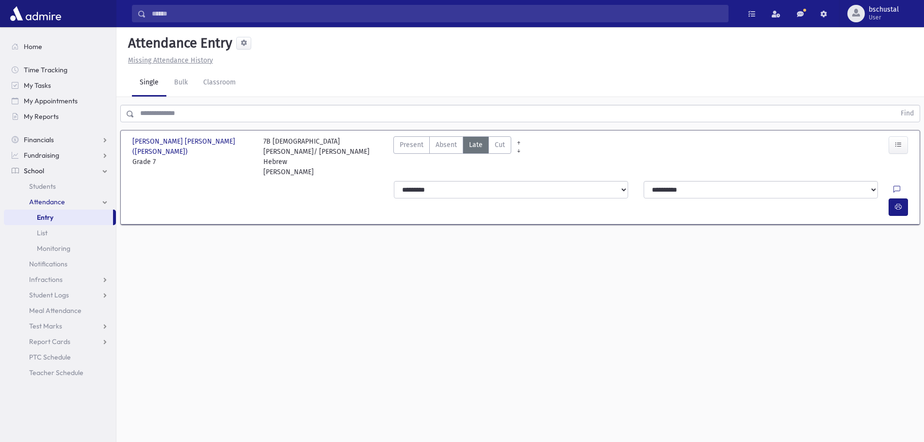
click at [454, 125] on div "Find" at bounding box center [519, 111] width 807 height 29
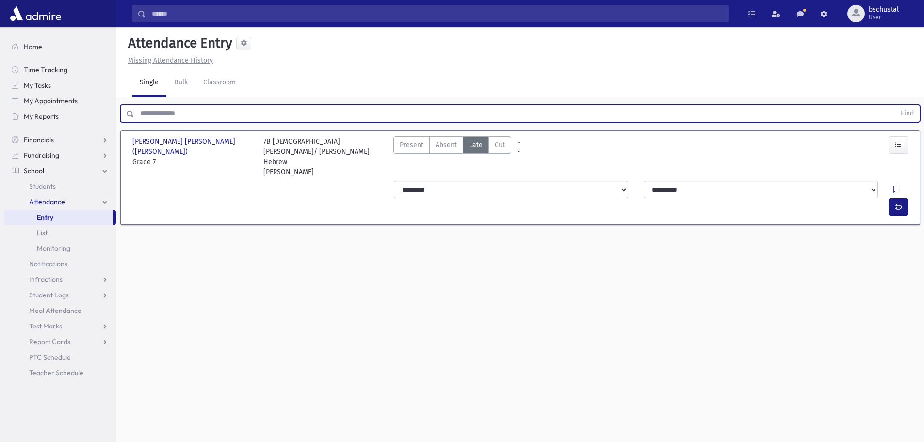
click at [453, 121] on input "text" at bounding box center [514, 113] width 761 height 17
click at [390, 115] on input "text" at bounding box center [514, 113] width 761 height 17
click at [195, 108] on input "text" at bounding box center [514, 113] width 761 height 17
drag, startPoint x: 140, startPoint y: 111, endPoint x: 215, endPoint y: 153, distance: 86.0
click at [215, 153] on div "Find Emert, Yehuda Aryeh Leib (Yehuda) Emert, Yehuda Aryeh Leib (Yehuda) Grade …" at bounding box center [519, 168] width 807 height 142
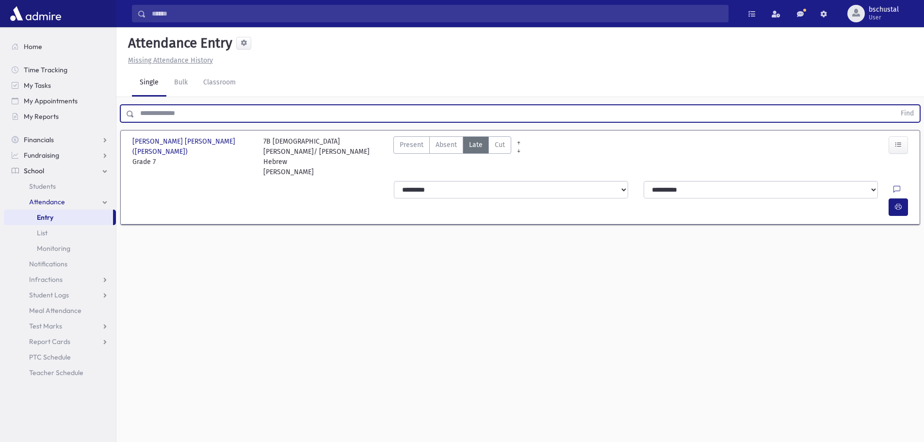
click at [197, 120] on input "text" at bounding box center [514, 113] width 761 height 17
click at [181, 115] on input "text" at bounding box center [514, 113] width 761 height 17
drag, startPoint x: 181, startPoint y: 115, endPoint x: 161, endPoint y: 109, distance: 20.9
click at [177, 113] on input "text" at bounding box center [514, 113] width 761 height 17
click at [144, 114] on input "text" at bounding box center [514, 113] width 761 height 17
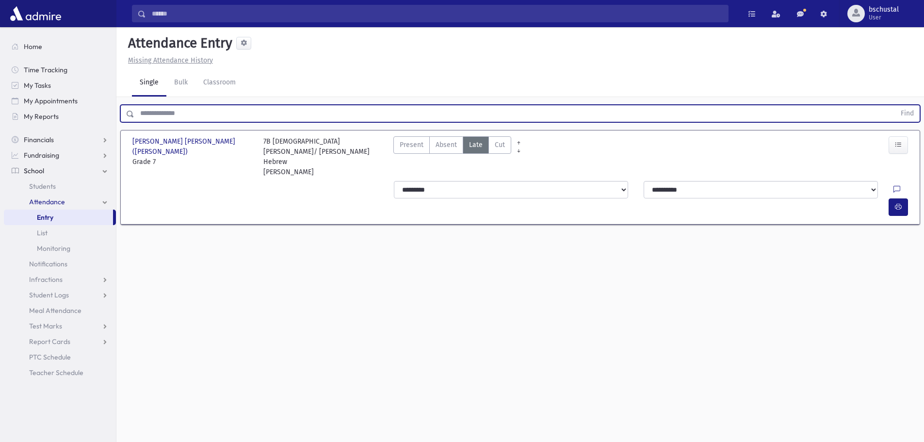
click at [373, 120] on input "text" at bounding box center [514, 113] width 761 height 17
type input "******"
click at [895, 105] on button "Find" at bounding box center [907, 113] width 25 height 16
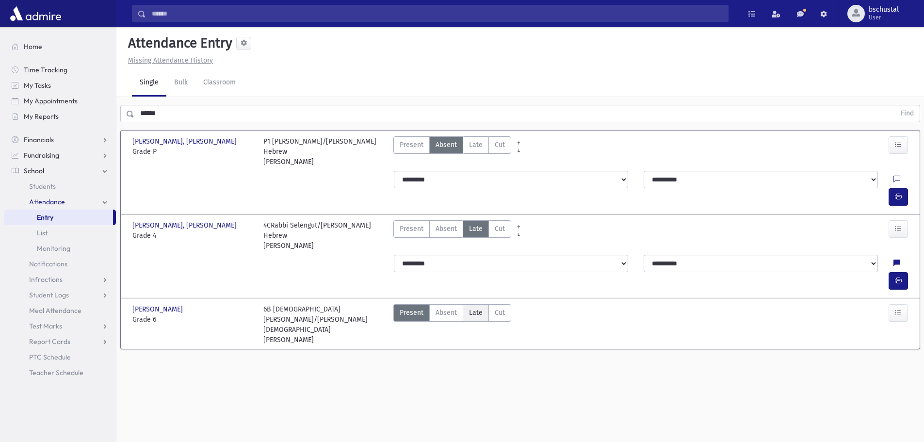
click at [465, 304] on label "Late Late" at bounding box center [476, 312] width 26 height 17
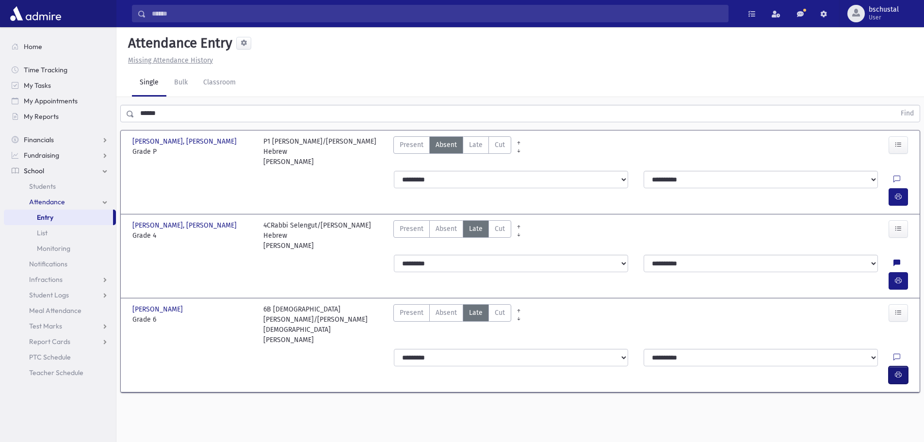
click at [901, 366] on button "button" at bounding box center [897, 374] width 19 height 17
click at [488, 145] on label "Cut Cut" at bounding box center [499, 144] width 23 height 17
click at [477, 145] on span "Late" at bounding box center [476, 145] width 14 height 10
click at [472, 145] on span "Late" at bounding box center [476, 145] width 14 height 10
click at [904, 188] on button "button" at bounding box center [897, 196] width 19 height 17
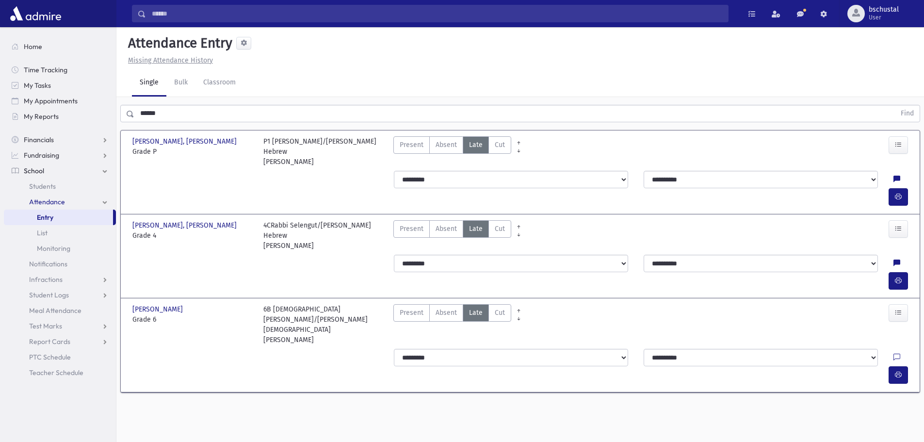
click at [280, 112] on input "******" at bounding box center [514, 113] width 761 height 17
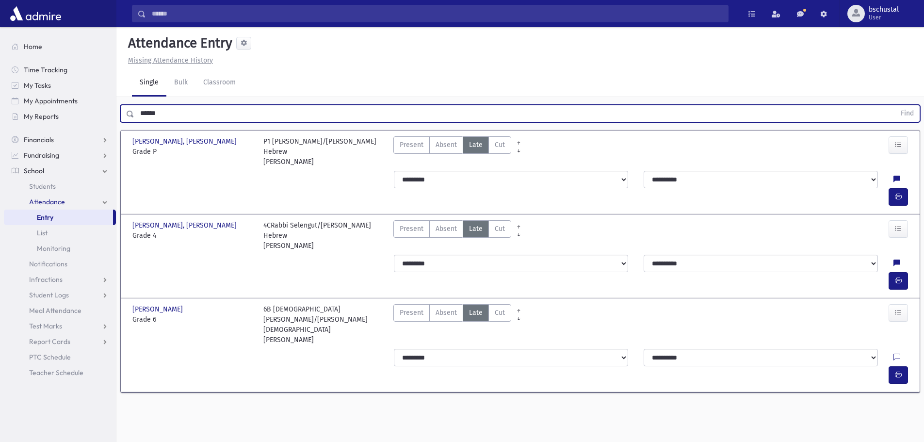
click at [280, 112] on input "******" at bounding box center [514, 113] width 761 height 17
click at [895, 105] on button "Find" at bounding box center [907, 113] width 25 height 16
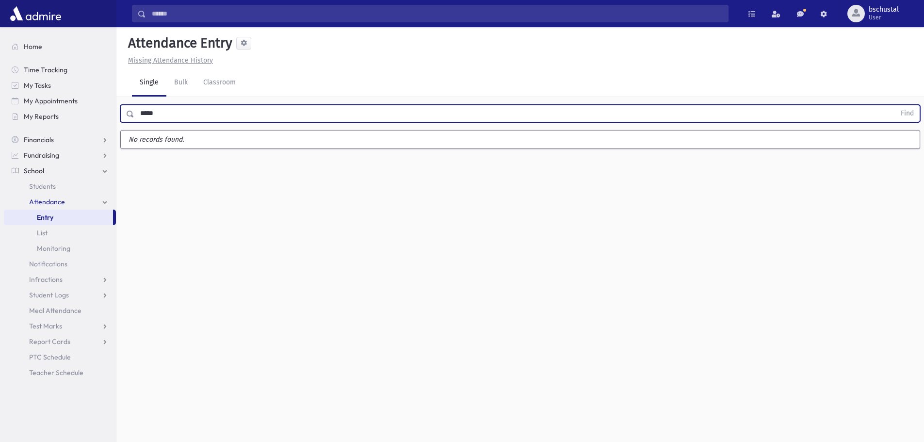
click at [895, 105] on button "Find" at bounding box center [907, 113] width 25 height 16
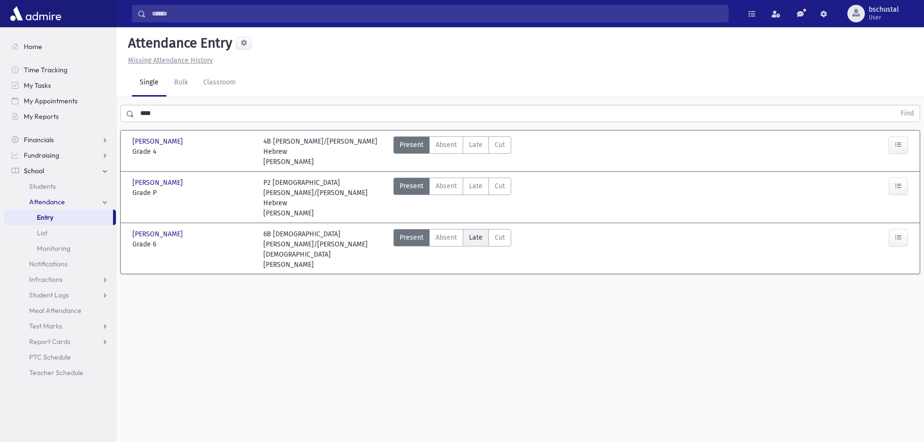
click at [472, 232] on span "Late" at bounding box center [476, 237] width 14 height 10
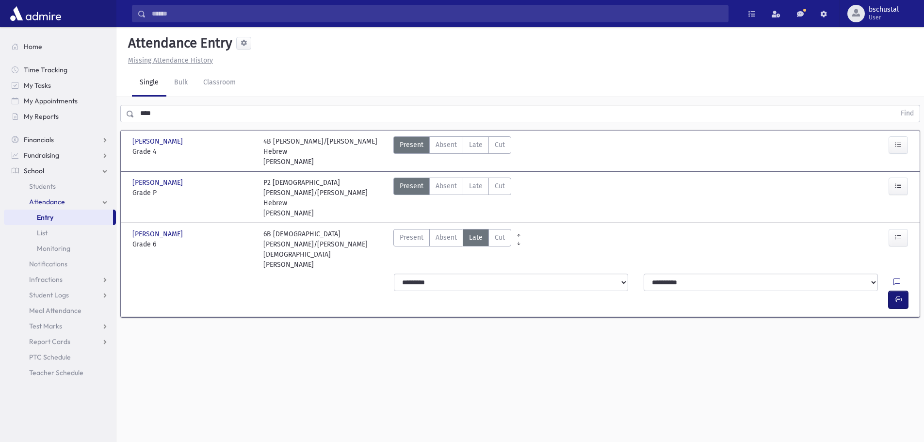
click at [902, 291] on button "button" at bounding box center [897, 299] width 19 height 17
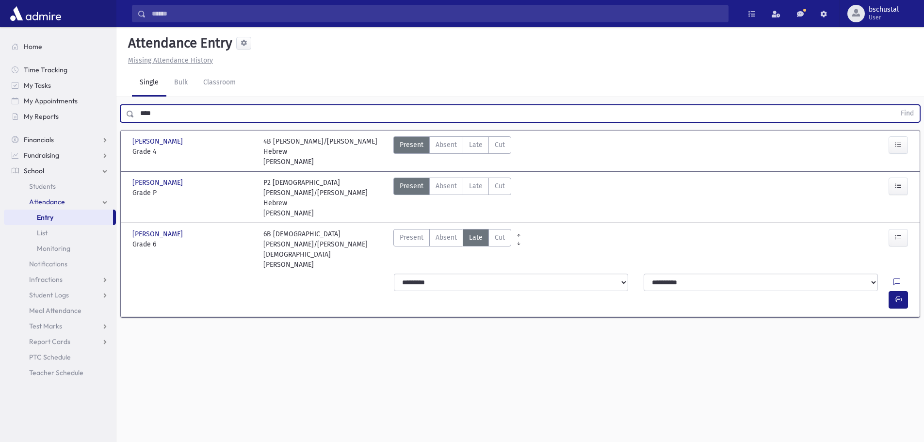
click at [172, 114] on input "****" at bounding box center [514, 113] width 761 height 17
click at [895, 105] on button "Find" at bounding box center [907, 113] width 25 height 16
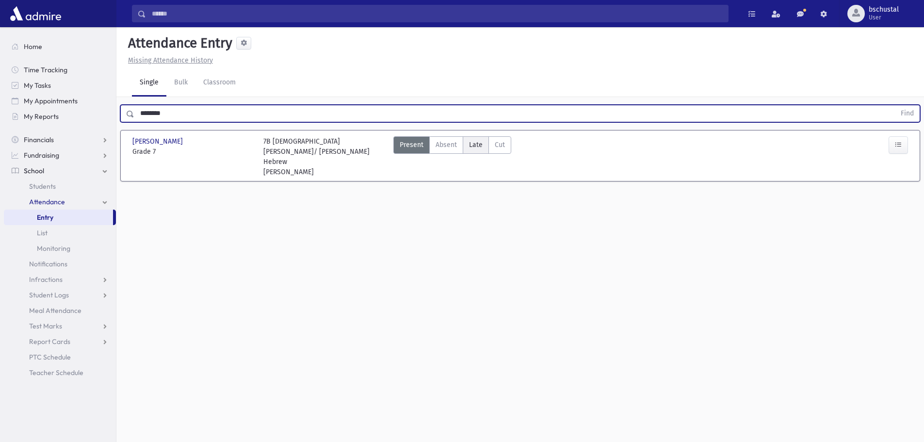
type input "********"
click at [475, 144] on span "Late" at bounding box center [476, 145] width 14 height 10
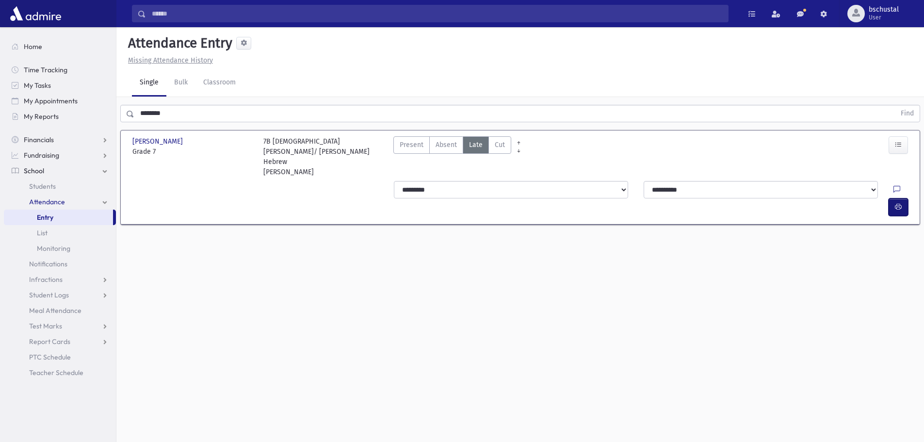
click at [893, 198] on button "button" at bounding box center [897, 206] width 19 height 17
click at [77, 376] on span "Teacher Schedule" at bounding box center [56, 372] width 54 height 9
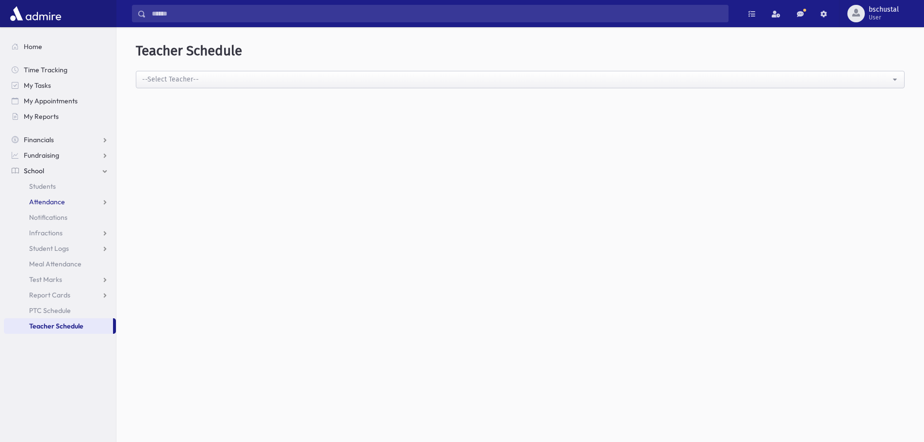
click at [47, 197] on span "Attendance" at bounding box center [47, 201] width 36 height 9
click at [51, 219] on span "Entry" at bounding box center [45, 217] width 16 height 9
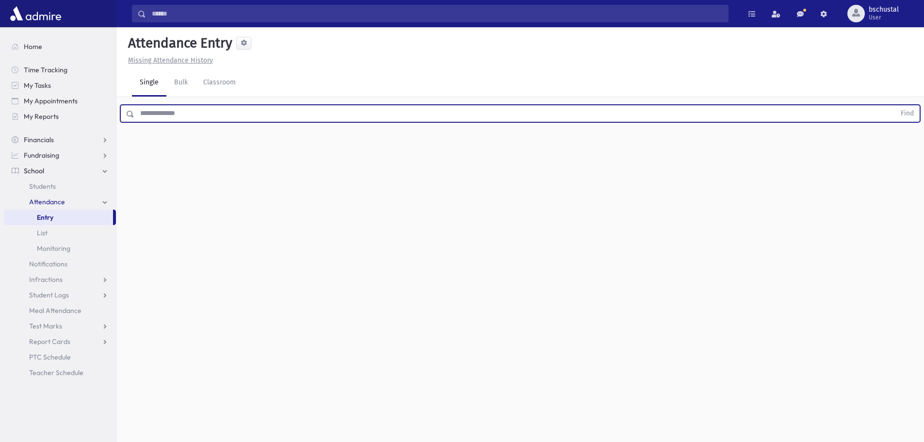
click at [174, 116] on input "text" at bounding box center [514, 113] width 761 height 17
click at [154, 111] on input "text" at bounding box center [514, 113] width 761 height 17
drag, startPoint x: 152, startPoint y: 113, endPoint x: 203, endPoint y: 117, distance: 50.6
click at [203, 117] on input "text" at bounding box center [514, 113] width 761 height 17
drag, startPoint x: 198, startPoint y: 112, endPoint x: 175, endPoint y: 112, distance: 22.8
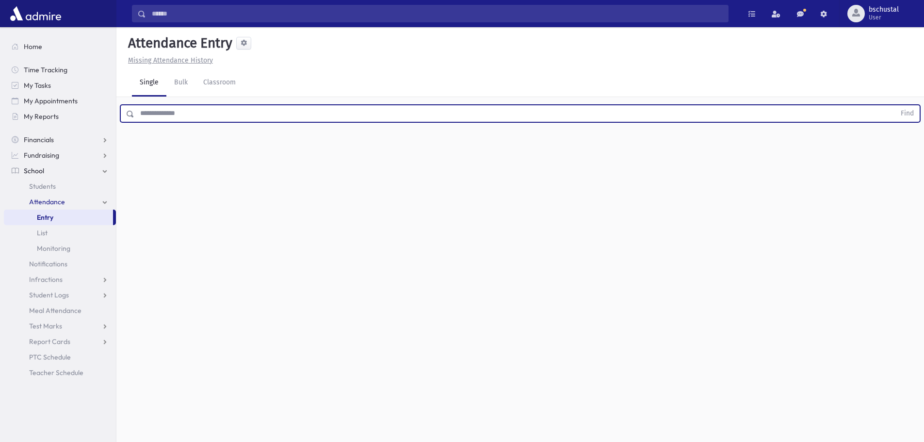
click at [175, 113] on input "text" at bounding box center [514, 113] width 761 height 17
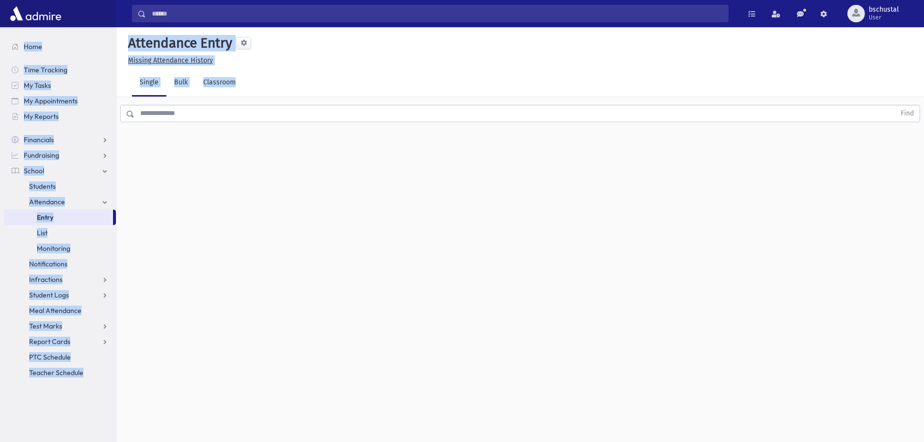
drag, startPoint x: 268, startPoint y: 87, endPoint x: 23, endPoint y: 44, distance: 248.7
click at [23, 44] on div "Search Results My Accounts" at bounding box center [462, 232] width 924 height 464
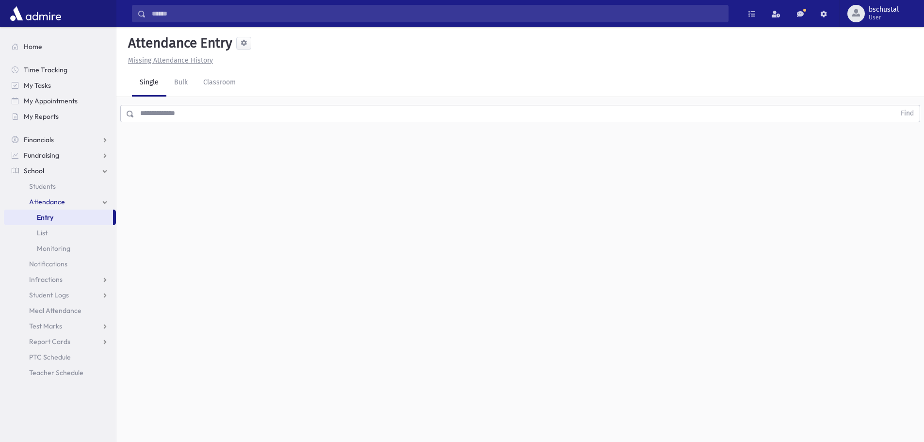
click at [182, 161] on div "Attendance Entry Missing Attendance History Single Bulk Classroom Find 0 record…" at bounding box center [519, 234] width 807 height 415
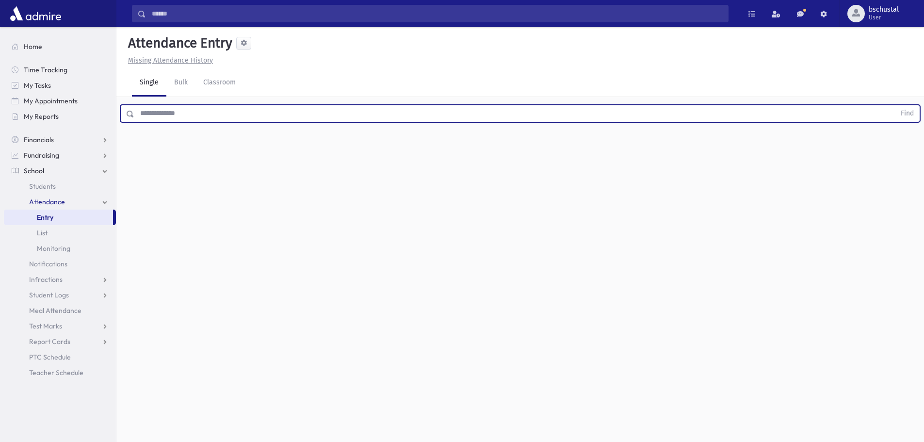
drag, startPoint x: 180, startPoint y: 159, endPoint x: 217, endPoint y: 215, distance: 66.8
click at [214, 216] on div "Attendance Entry Missing Attendance History Single Bulk Classroom Find 0 record…" at bounding box center [519, 234] width 807 height 415
click at [182, 113] on input "text" at bounding box center [514, 113] width 761 height 17
click at [225, 110] on input "text" at bounding box center [514, 113] width 761 height 17
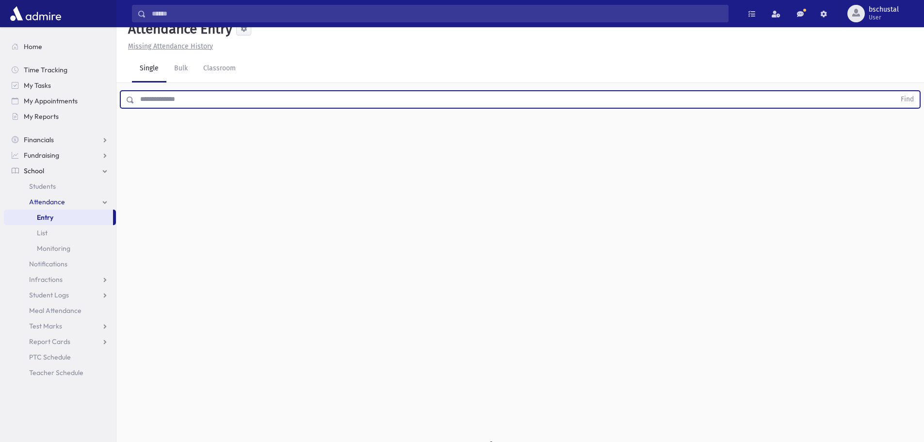
scroll to position [22, 0]
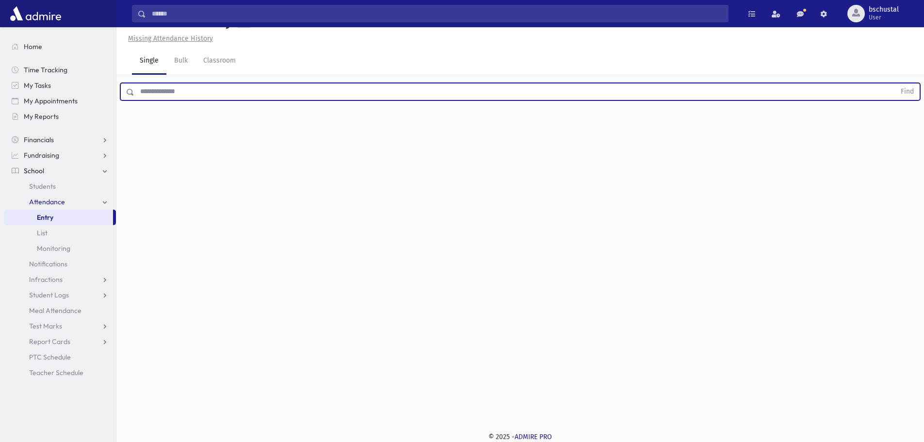
click at [204, 93] on input "text" at bounding box center [514, 91] width 761 height 17
click at [209, 86] on input "text" at bounding box center [514, 91] width 761 height 17
click at [895, 83] on button "Find" at bounding box center [907, 91] width 25 height 16
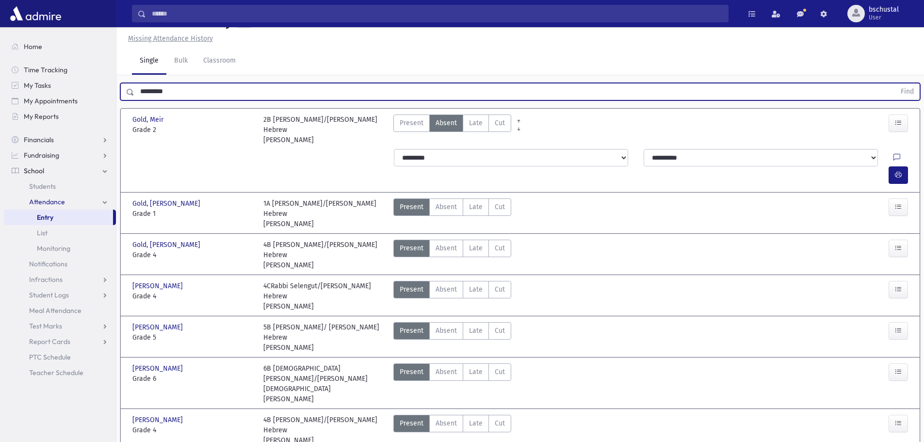
type input "*********"
click at [895, 83] on button "Find" at bounding box center [907, 91] width 25 height 16
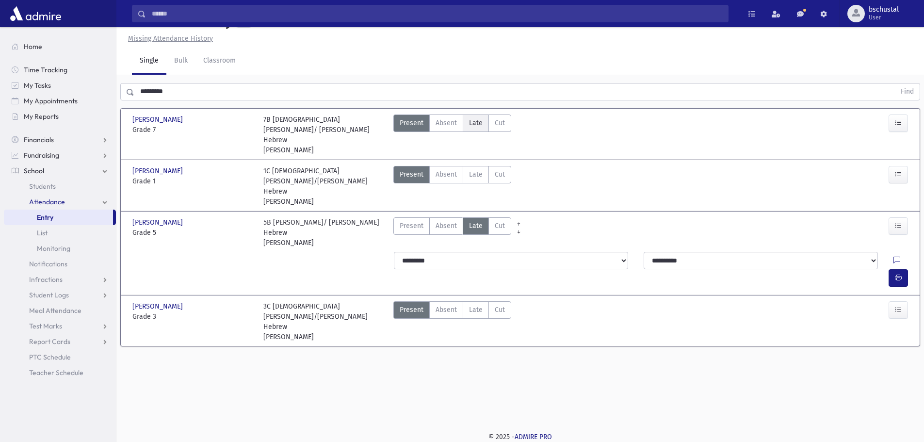
click at [479, 126] on span "Late" at bounding box center [476, 123] width 14 height 10
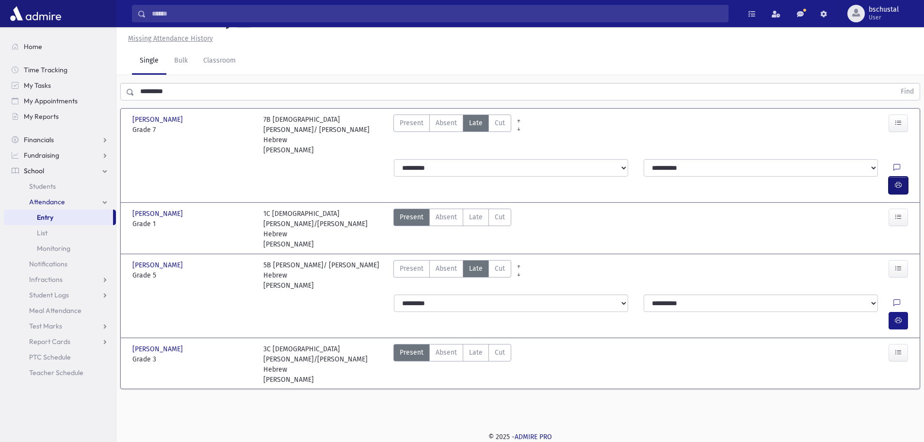
click at [894, 177] on button "button" at bounding box center [897, 185] width 19 height 17
click at [187, 93] on input "*********" at bounding box center [514, 91] width 761 height 17
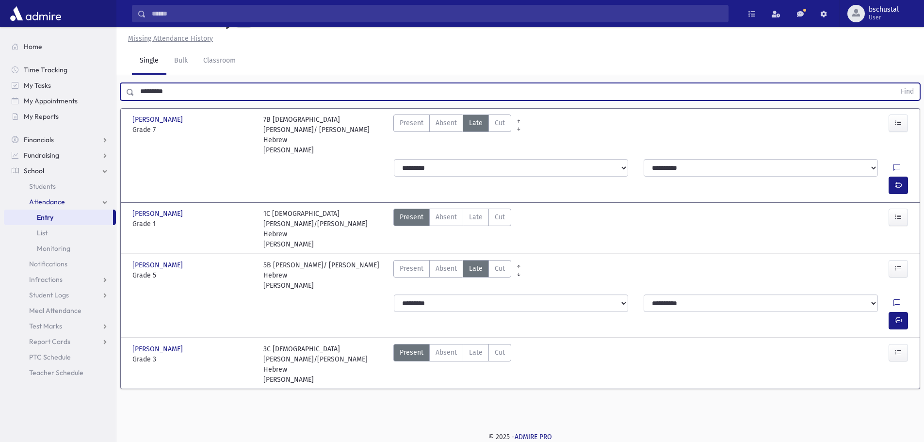
click at [187, 93] on input "*********" at bounding box center [514, 91] width 761 height 17
click at [187, 91] on input "*********" at bounding box center [514, 91] width 761 height 17
type input "*******"
click at [895, 83] on button "Find" at bounding box center [907, 91] width 25 height 16
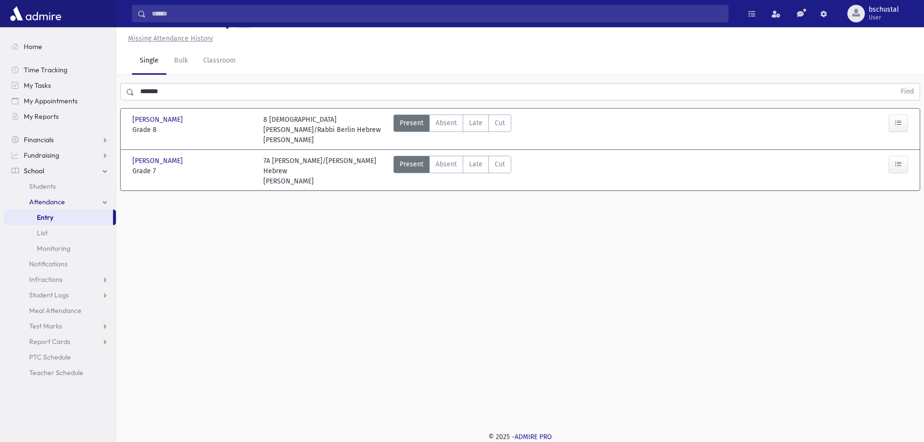
click at [475, 132] on div "Present P Absent Absent Late Late Cut Cut" at bounding box center [452, 129] width 118 height 31
click at [470, 123] on span "Late" at bounding box center [476, 123] width 14 height 10
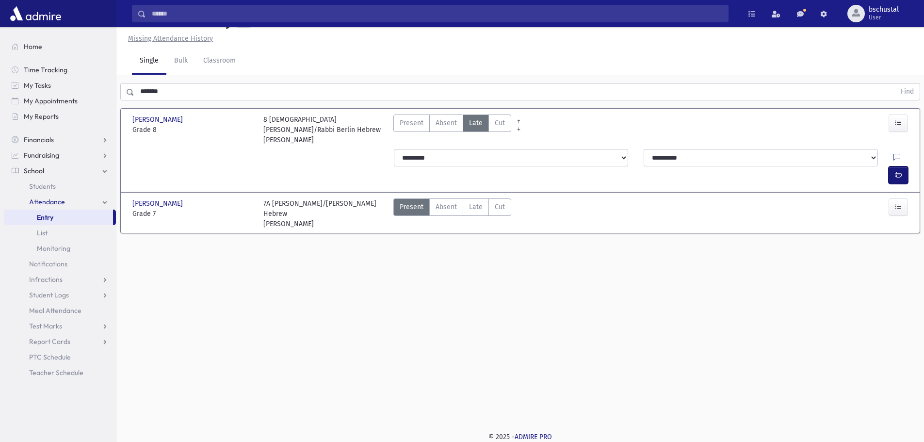
click at [897, 166] on button "button" at bounding box center [897, 174] width 19 height 17
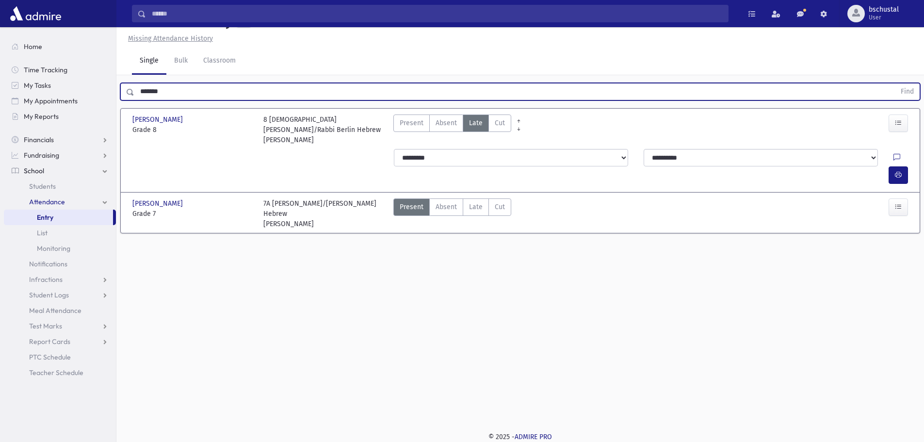
click at [185, 93] on input "*******" at bounding box center [514, 91] width 761 height 17
click at [184, 92] on input "*******" at bounding box center [514, 91] width 761 height 17
drag, startPoint x: 183, startPoint y: 92, endPoint x: 178, endPoint y: 93, distance: 5.5
click at [180, 93] on input "*******" at bounding box center [514, 91] width 761 height 17
drag, startPoint x: 178, startPoint y: 93, endPoint x: 166, endPoint y: 95, distance: 12.2
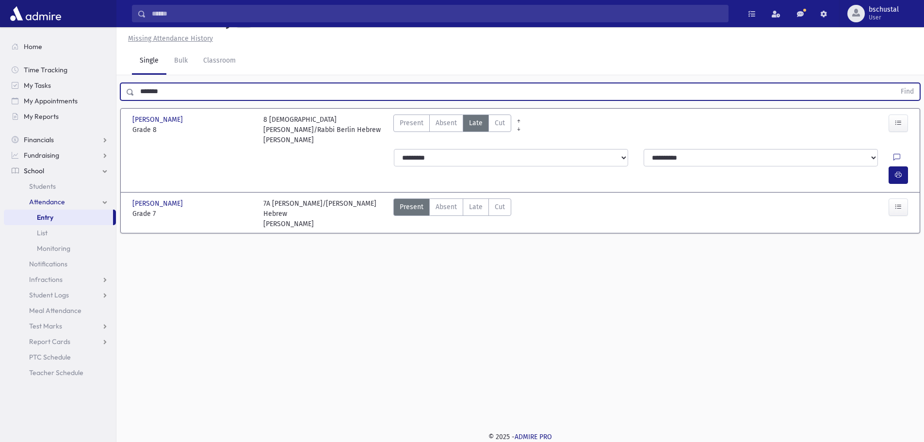
click at [174, 93] on input "*******" at bounding box center [514, 91] width 761 height 17
drag, startPoint x: 184, startPoint y: 88, endPoint x: 116, endPoint y: 90, distance: 67.9
click at [116, 90] on div "******* Find" at bounding box center [519, 89] width 807 height 29
click at [895, 83] on button "Find" at bounding box center [907, 91] width 25 height 16
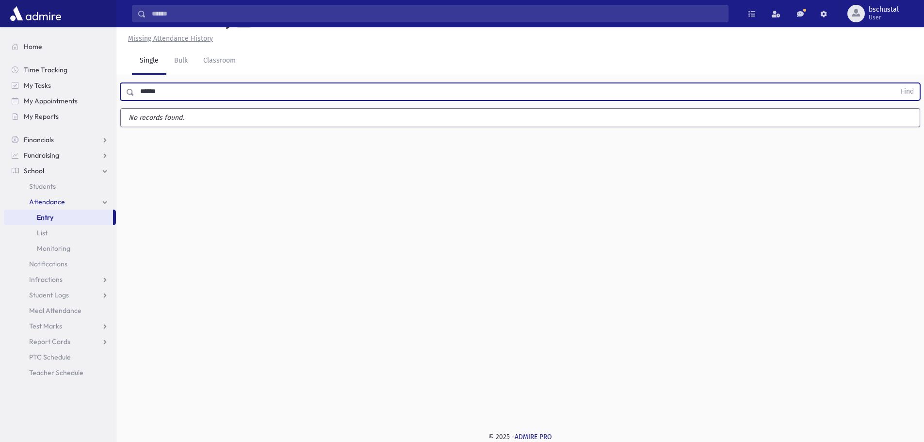
click at [224, 84] on input "******" at bounding box center [514, 91] width 761 height 17
click at [895, 83] on button "Find" at bounding box center [907, 91] width 25 height 16
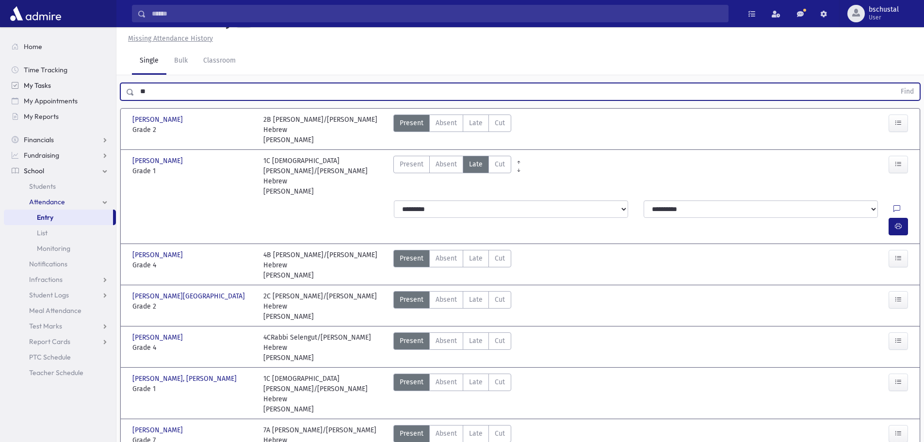
drag, startPoint x: 159, startPoint y: 88, endPoint x: 114, endPoint y: 83, distance: 44.9
type input "****"
click at [895, 83] on button "Find" at bounding box center [907, 91] width 25 height 16
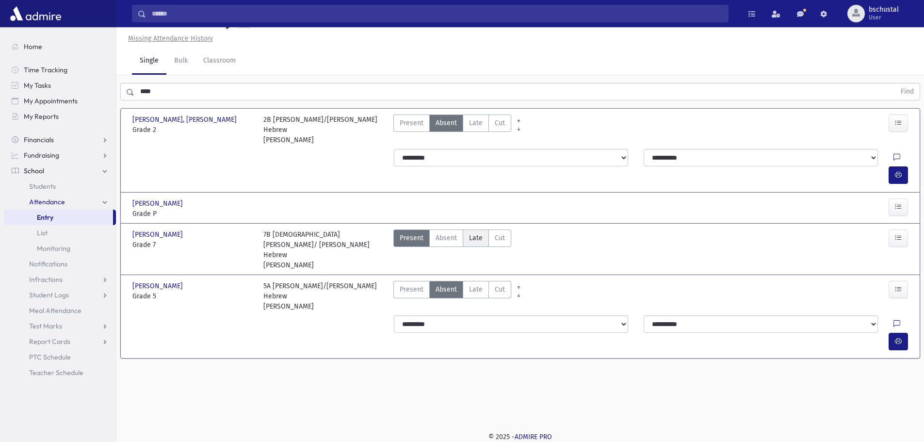
click at [483, 229] on label "Late Late" at bounding box center [476, 237] width 26 height 17
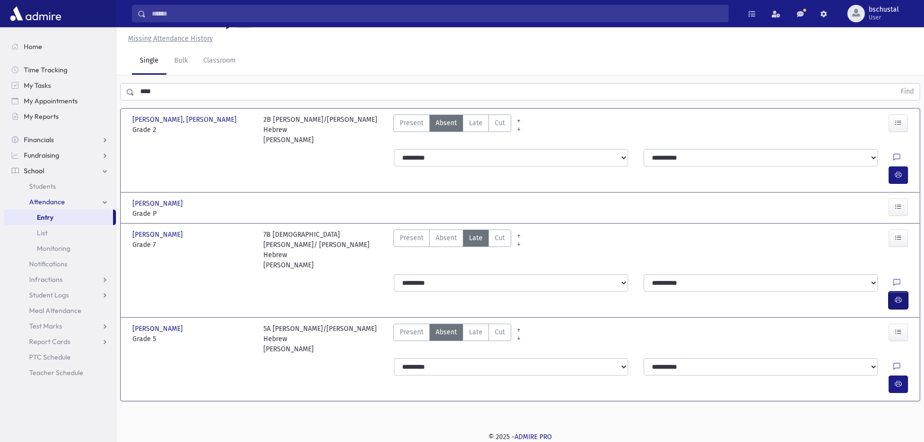
click at [894, 291] on button "button" at bounding box center [897, 299] width 19 height 17
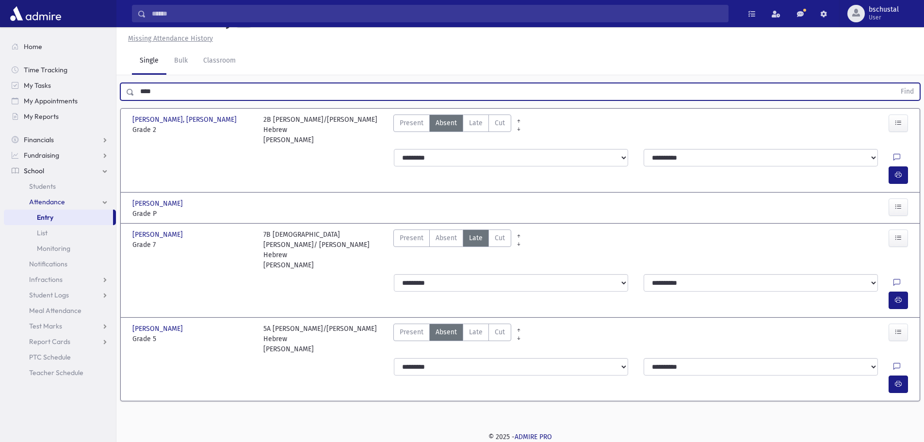
click at [187, 92] on input "****" at bounding box center [514, 91] width 761 height 17
click at [162, 94] on input "text" at bounding box center [514, 91] width 761 height 17
click at [895, 83] on button "Find" at bounding box center [907, 91] width 25 height 16
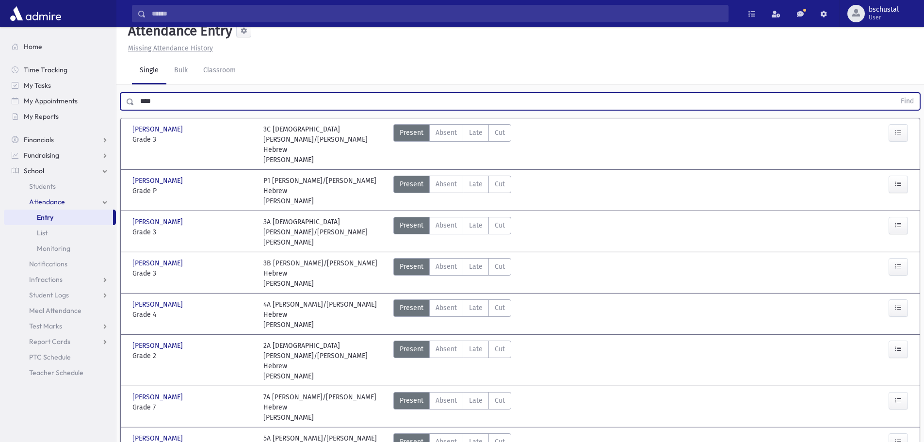
scroll to position [0, 0]
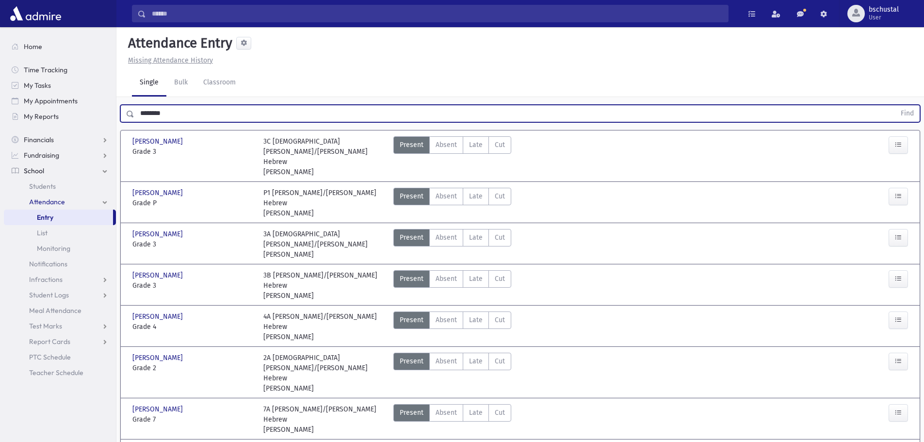
click at [895, 105] on button "Find" at bounding box center [907, 113] width 25 height 16
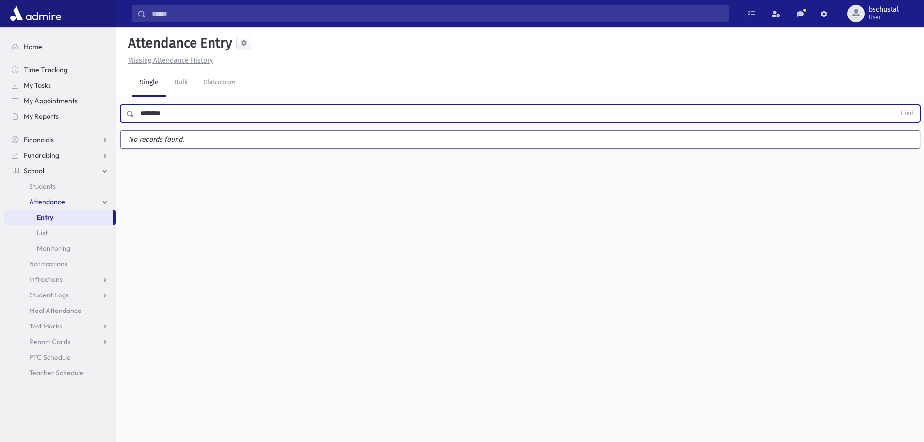
click at [195, 109] on input "********" at bounding box center [514, 113] width 761 height 17
click at [895, 105] on button "Find" at bounding box center [907, 113] width 25 height 16
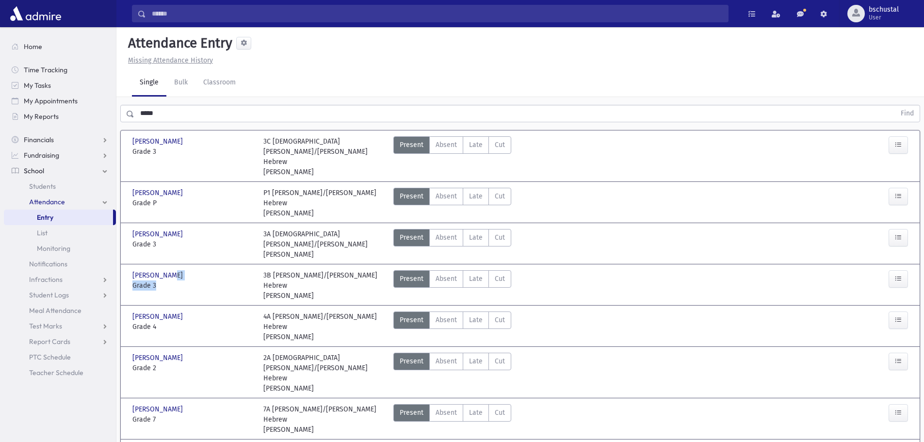
drag, startPoint x: 245, startPoint y: 258, endPoint x: 250, endPoint y: 262, distance: 6.2
click at [250, 270] on div "Brog, Avner Brog, Avner Grade 3" at bounding box center [193, 285] width 131 height 31
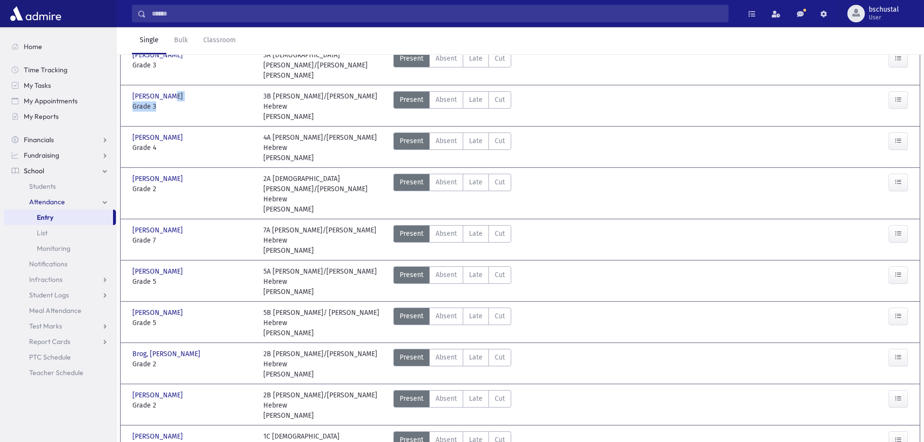
scroll to position [194, 0]
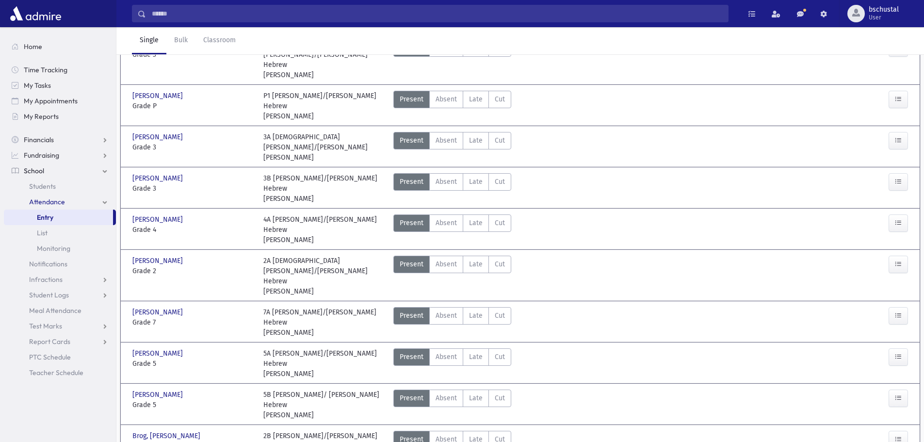
scroll to position [0, 0]
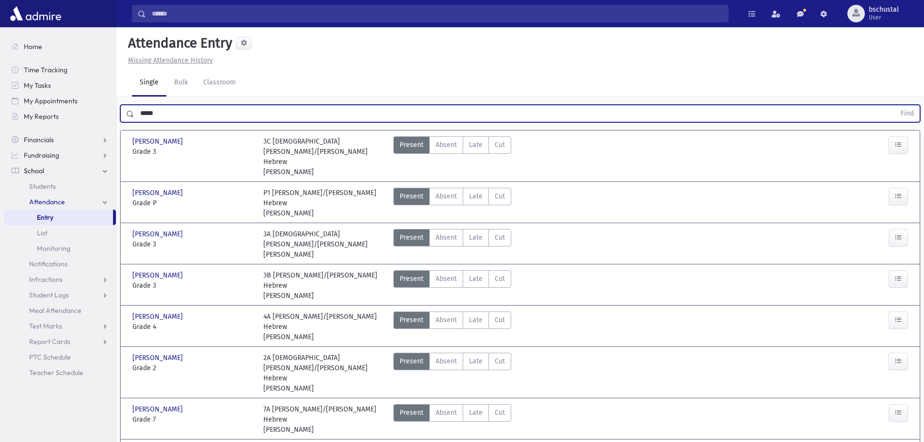
click at [174, 112] on input "****" at bounding box center [514, 113] width 761 height 17
type input "*"
click at [895, 105] on button "Find" at bounding box center [907, 113] width 25 height 16
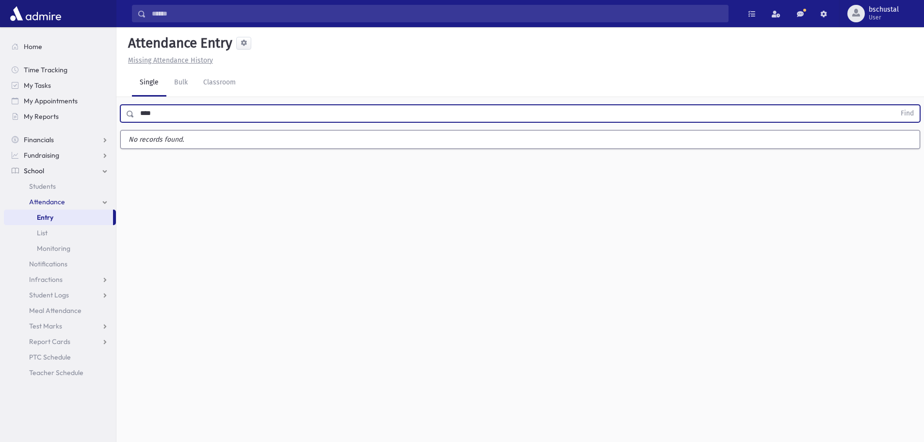
type input "****"
click at [895, 105] on button "Find" at bounding box center [907, 113] width 25 height 16
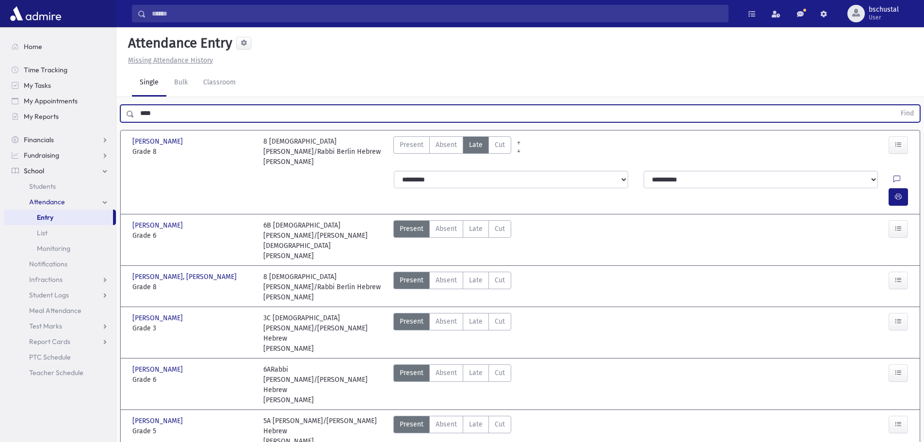
click at [192, 117] on input "****" at bounding box center [514, 113] width 761 height 17
click at [192, 116] on input "****" at bounding box center [514, 113] width 761 height 17
click at [895, 105] on button "Find" at bounding box center [907, 113] width 25 height 16
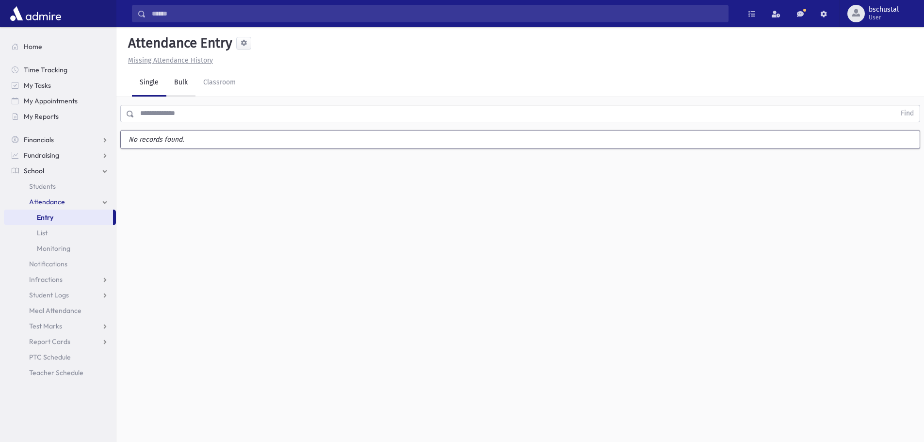
click at [186, 80] on link "Bulk" at bounding box center [180, 82] width 29 height 27
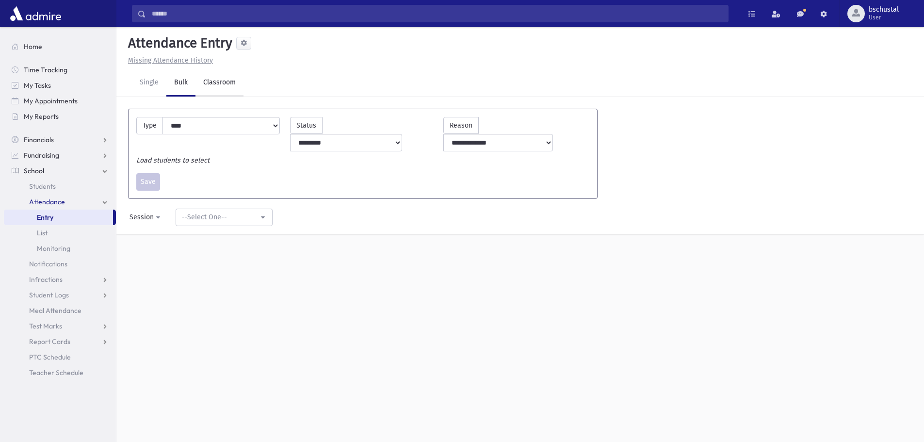
click at [202, 80] on link "Classroom" at bounding box center [219, 82] width 48 height 27
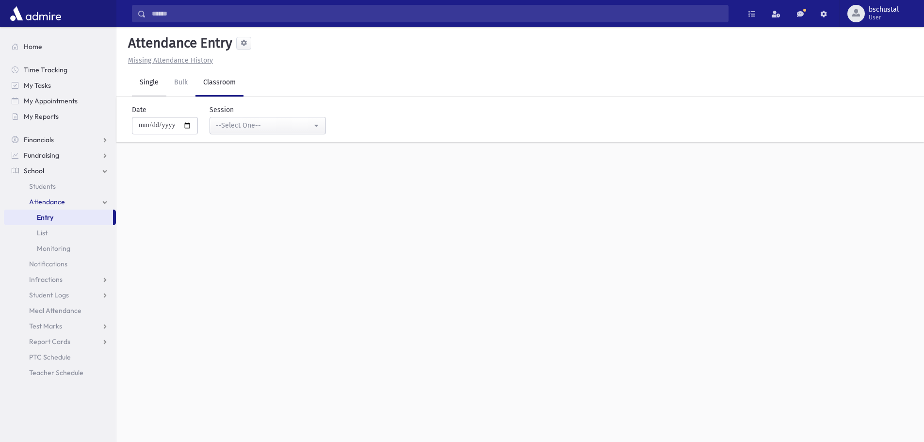
click at [145, 84] on link "Single" at bounding box center [149, 82] width 34 height 27
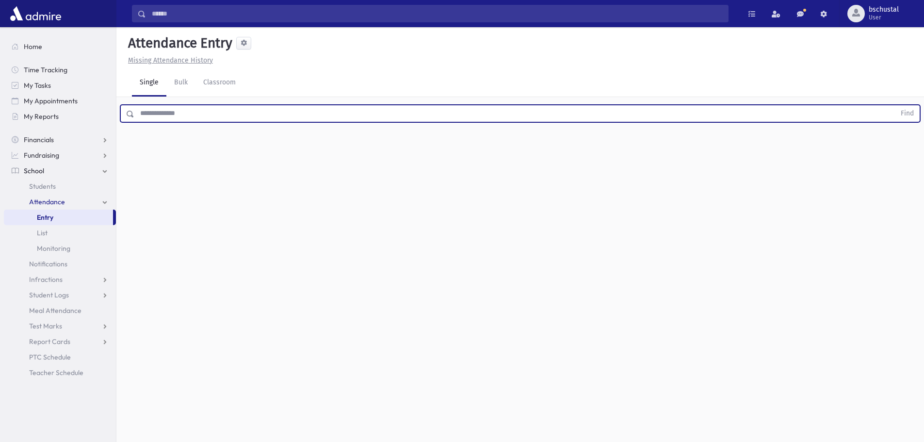
click at [158, 110] on input "text" at bounding box center [514, 113] width 761 height 17
click at [178, 79] on link "Bulk" at bounding box center [180, 82] width 29 height 27
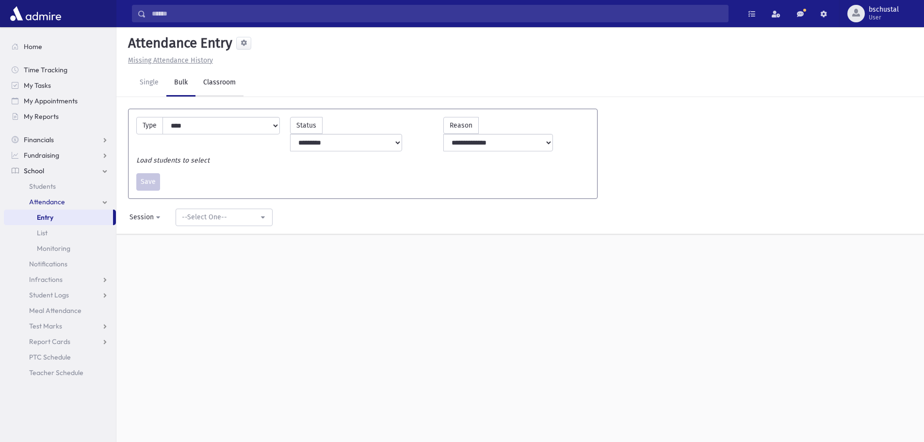
click at [210, 77] on link "Classroom" at bounding box center [219, 82] width 48 height 27
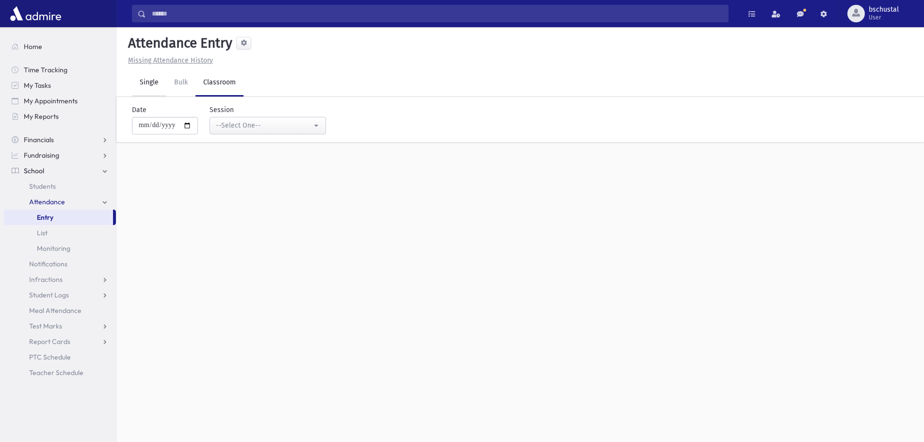
click at [162, 84] on link "Single" at bounding box center [149, 82] width 34 height 27
click at [171, 84] on link "Bulk" at bounding box center [180, 82] width 29 height 27
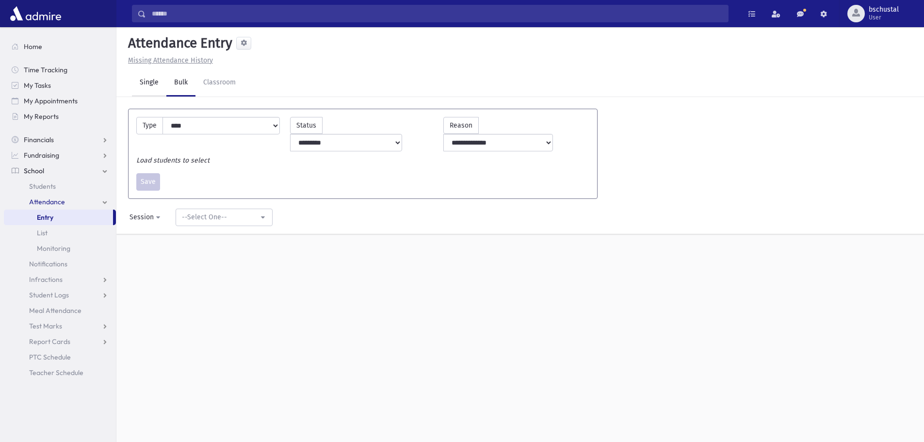
click at [165, 84] on link "Single" at bounding box center [149, 82] width 34 height 27
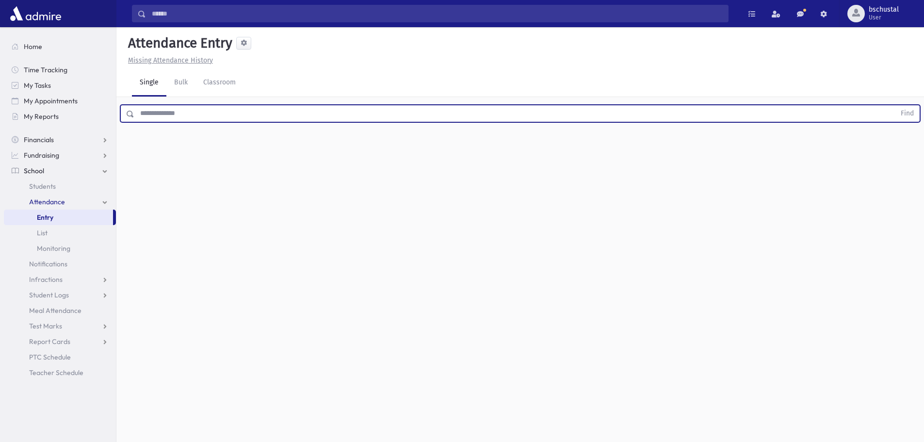
click at [194, 111] on input "text" at bounding box center [514, 113] width 761 height 17
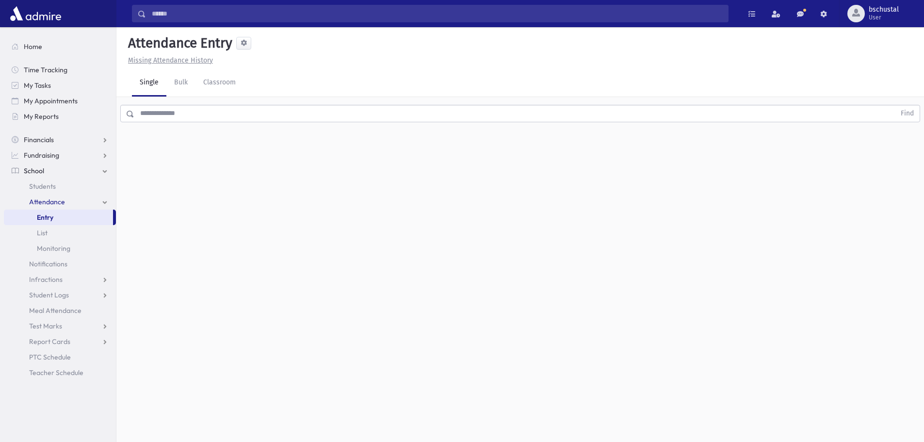
click at [164, 87] on link "Single" at bounding box center [149, 82] width 34 height 27
drag, startPoint x: 176, startPoint y: 80, endPoint x: 183, endPoint y: 83, distance: 8.1
click at [177, 80] on link "Bulk" at bounding box center [180, 82] width 29 height 27
click at [200, 82] on link "Classroom" at bounding box center [219, 82] width 48 height 27
click at [185, 83] on link "Bulk" at bounding box center [180, 82] width 29 height 27
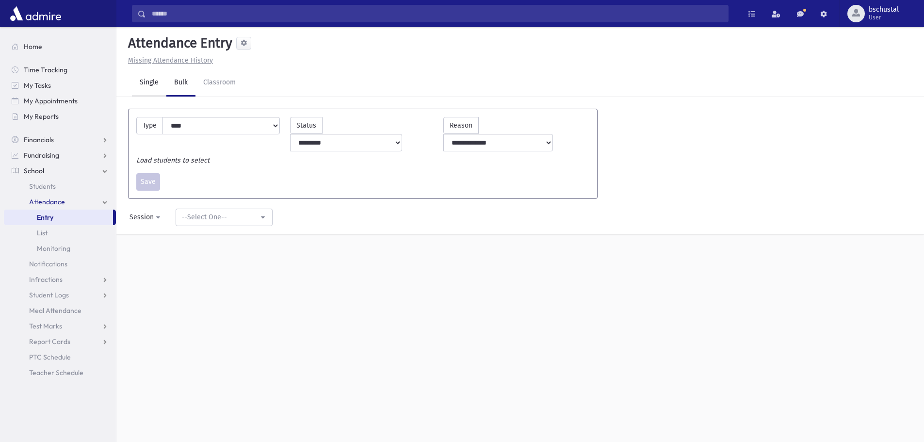
click at [160, 80] on link "Single" at bounding box center [149, 82] width 34 height 27
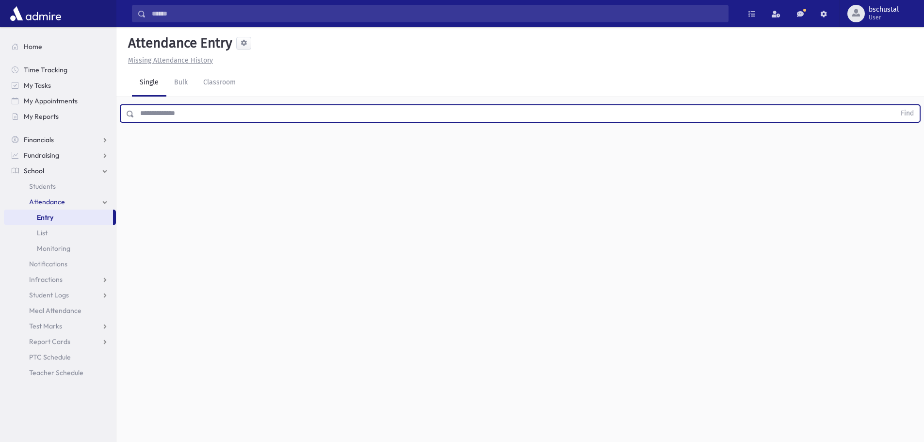
click at [316, 110] on input "text" at bounding box center [514, 113] width 761 height 17
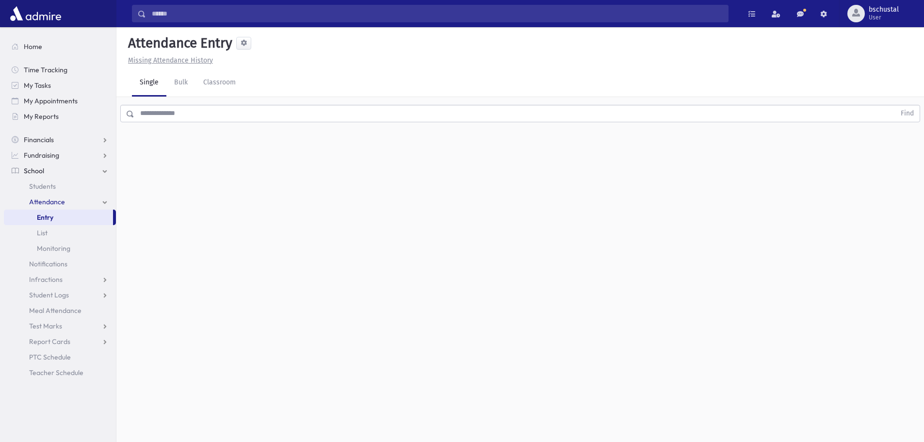
click at [265, 95] on div "Single Bulk Classroom" at bounding box center [528, 82] width 792 height 27
click at [261, 77] on div "Single Bulk Classroom" at bounding box center [528, 82] width 792 height 27
click at [256, 122] on input "text" at bounding box center [514, 113] width 761 height 17
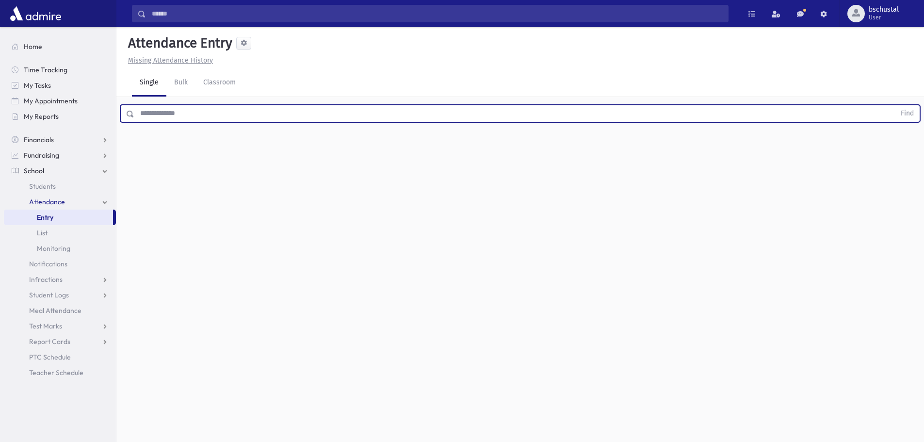
click at [245, 123] on div "Find" at bounding box center [519, 111] width 807 height 29
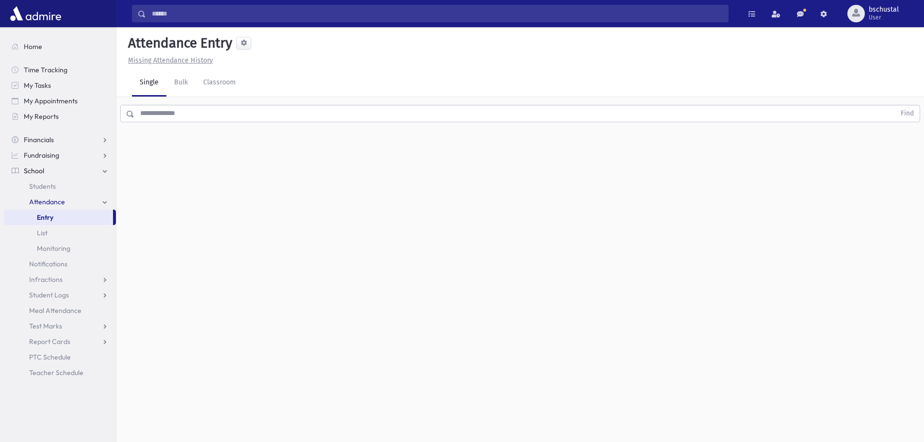
click at [244, 118] on input "text" at bounding box center [514, 113] width 761 height 17
click at [259, 125] on div "Find" at bounding box center [519, 111] width 807 height 29
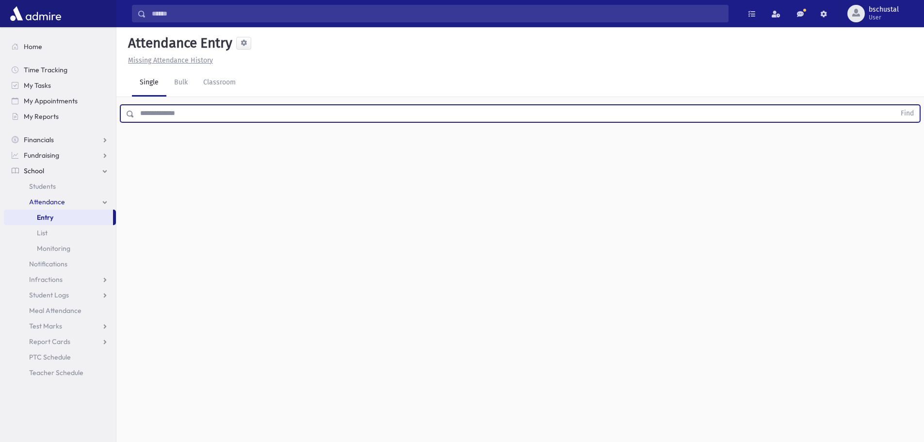
click at [262, 117] on input "text" at bounding box center [514, 113] width 761 height 17
click at [250, 78] on div "Single Bulk Classroom" at bounding box center [528, 82] width 792 height 27
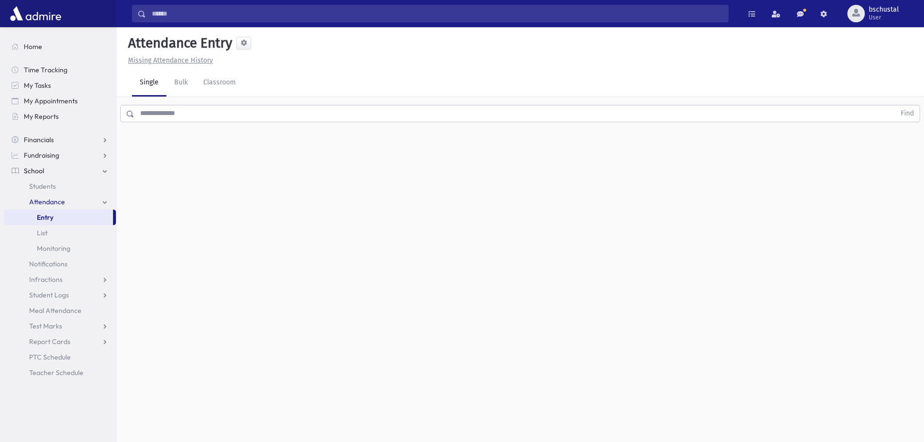
click at [250, 80] on div "Single Bulk Classroom" at bounding box center [528, 82] width 792 height 27
drag, startPoint x: 250, startPoint y: 80, endPoint x: 170, endPoint y: 118, distance: 88.7
click at [170, 118] on div "Attendance Entry Missing Attendance History Single Bulk Classroom Find 0 record…" at bounding box center [519, 234] width 807 height 415
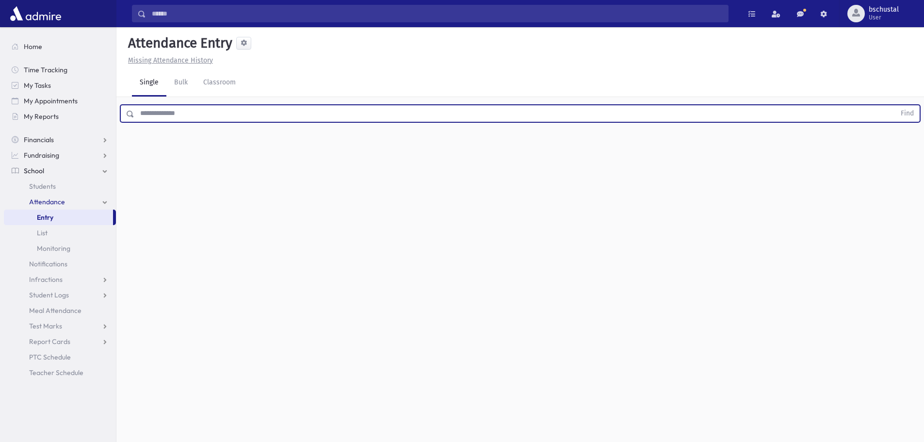
click at [170, 118] on input "text" at bounding box center [514, 113] width 761 height 17
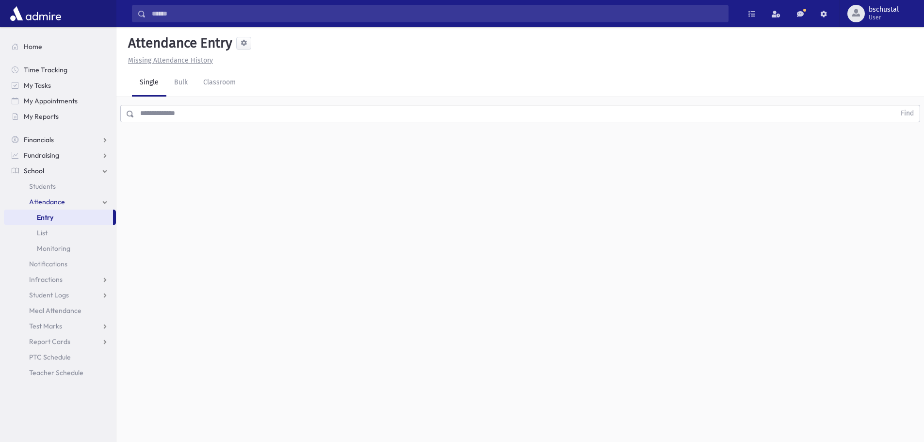
click at [261, 153] on div "Attendance Entry Missing Attendance History Single Bulk Classroom Find 0 record…" at bounding box center [519, 234] width 807 height 415
drag, startPoint x: 246, startPoint y: 128, endPoint x: 245, endPoint y: 116, distance: 11.6
click at [245, 116] on div "Attendance Entry Missing Attendance History Single Bulk Classroom Find 0 record…" at bounding box center [519, 234] width 807 height 415
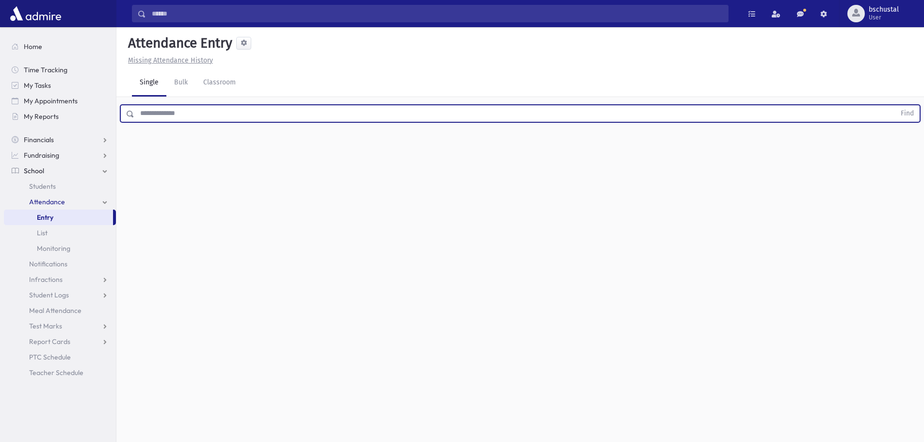
click at [245, 116] on input "text" at bounding box center [514, 113] width 761 height 17
click at [253, 142] on div "Attendance Entry Missing Attendance History Single Bulk Classroom Find 0 record…" at bounding box center [519, 234] width 807 height 415
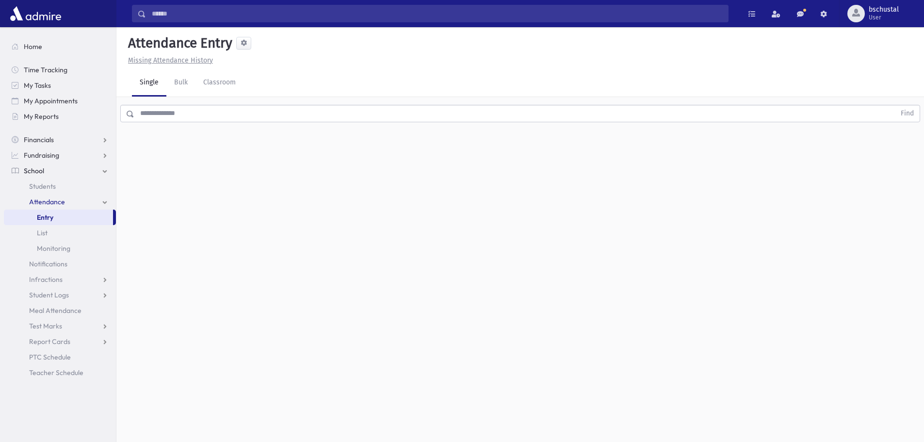
drag, startPoint x: 240, startPoint y: 127, endPoint x: 234, endPoint y: 119, distance: 9.3
click at [235, 122] on div "Attendance Entry Missing Attendance History Single Bulk Classroom Find 0 record…" at bounding box center [519, 234] width 807 height 415
click at [231, 116] on input "text" at bounding box center [514, 113] width 761 height 17
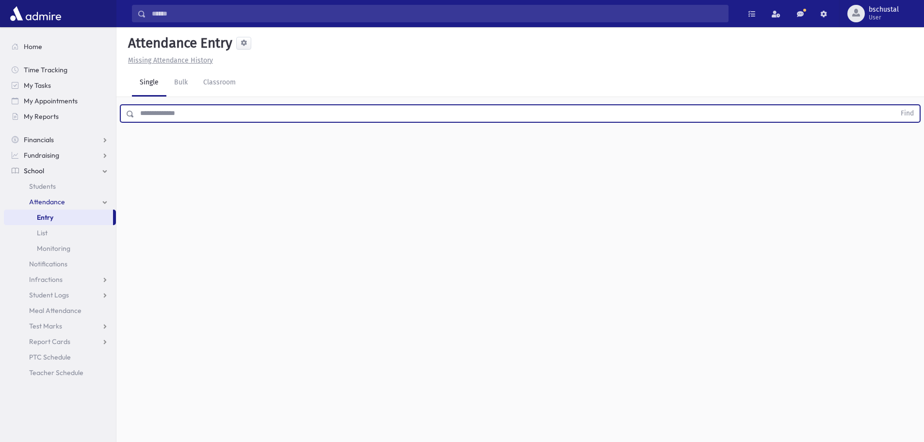
drag, startPoint x: 234, startPoint y: 125, endPoint x: 213, endPoint y: 150, distance: 32.7
click at [213, 150] on div "Attendance Entry Missing Attendance History Single Bulk Classroom Find 0 record…" at bounding box center [519, 234] width 807 height 415
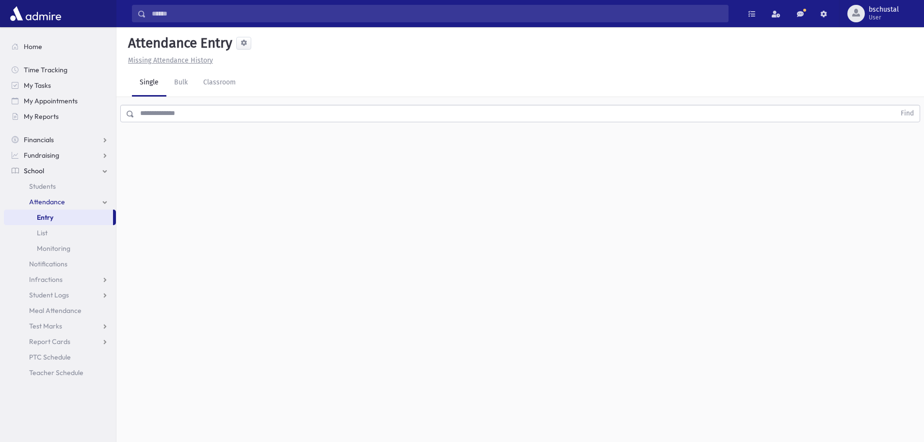
click at [212, 150] on div "Attendance Entry Missing Attendance History Single Bulk Classroom Find 0 record…" at bounding box center [519, 234] width 807 height 415
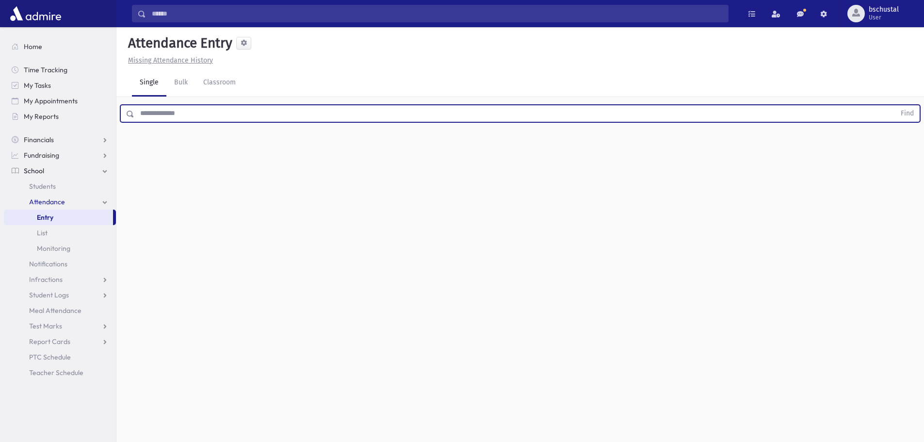
click at [145, 108] on input "text" at bounding box center [514, 113] width 761 height 17
click at [895, 105] on button "Find" at bounding box center [907, 113] width 25 height 16
click at [160, 114] on input "******" at bounding box center [514, 113] width 761 height 17
click at [895, 105] on button "Find" at bounding box center [907, 113] width 25 height 16
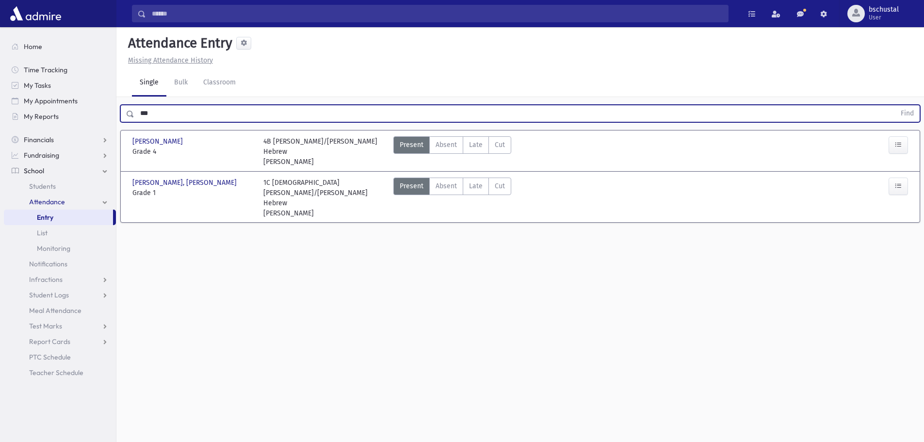
click at [162, 115] on input "***" at bounding box center [514, 113] width 761 height 17
type input "***"
click at [895, 105] on button "Find" at bounding box center [907, 113] width 25 height 16
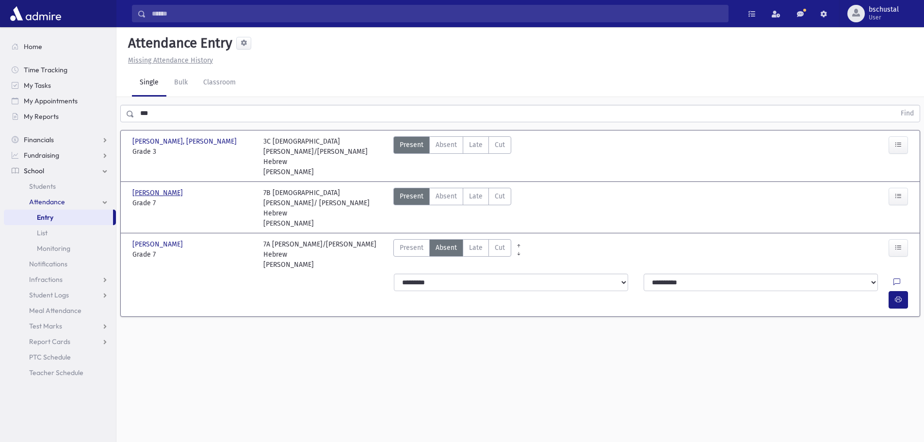
click at [185, 188] on span "Reznik, Nosson Tzvi" at bounding box center [158, 193] width 52 height 10
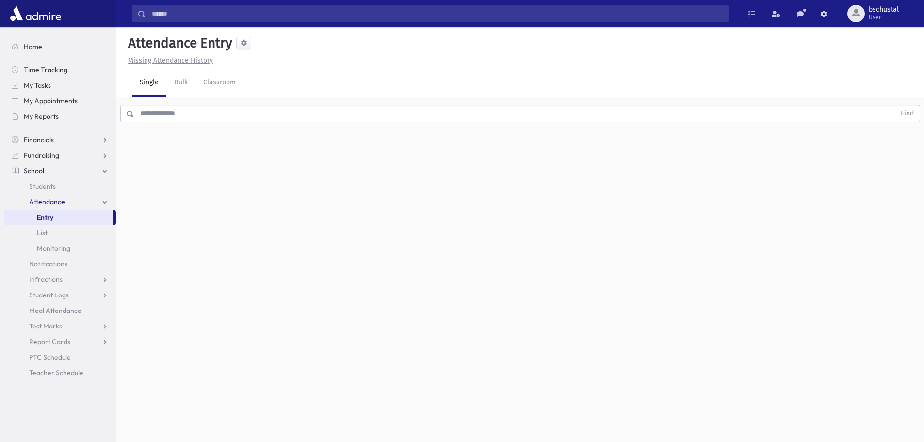
click at [150, 113] on input "text" at bounding box center [514, 113] width 761 height 17
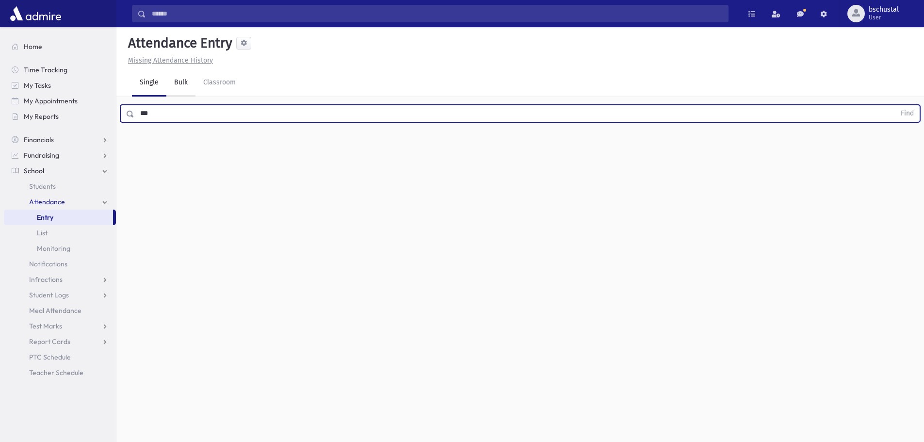
type input "***"
click at [895, 105] on button "Find" at bounding box center [907, 113] width 25 height 16
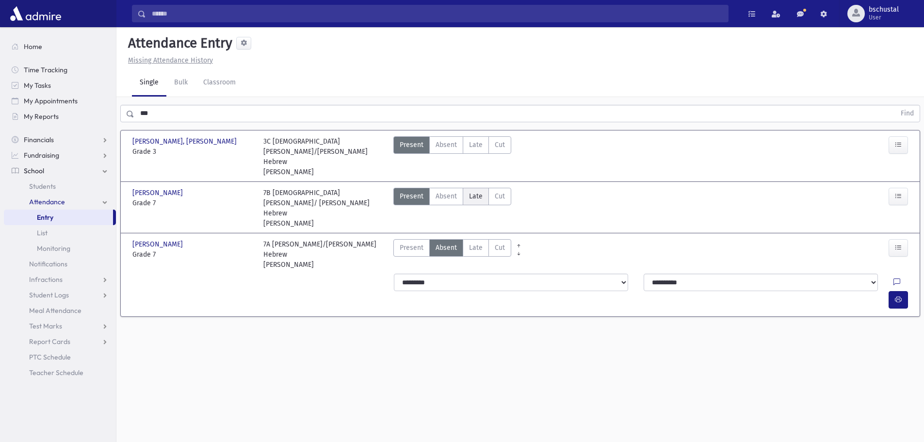
click at [472, 191] on span "Late" at bounding box center [476, 196] width 14 height 10
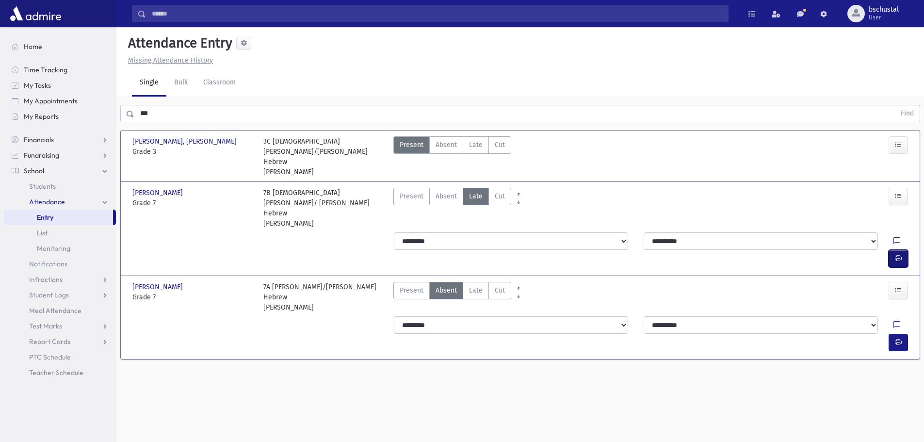
click at [904, 250] on button "button" at bounding box center [897, 258] width 19 height 17
click at [902, 334] on button "button" at bounding box center [897, 342] width 19 height 17
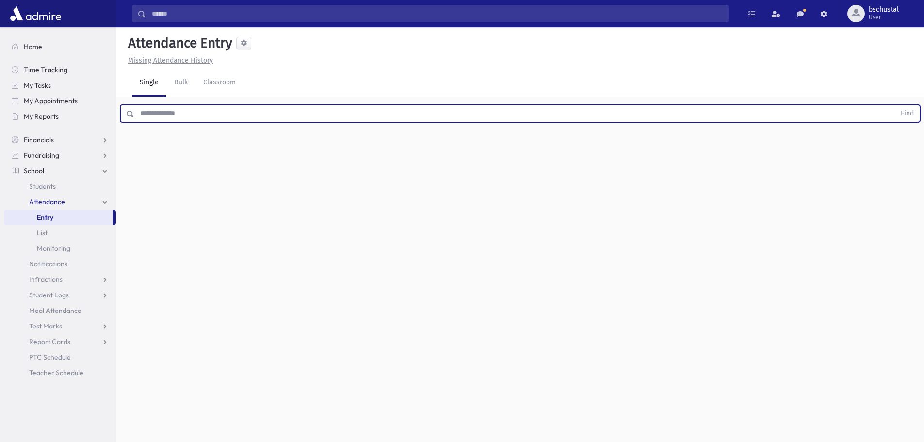
click at [286, 110] on input "text" at bounding box center [514, 113] width 761 height 17
click at [189, 80] on link "Bulk" at bounding box center [180, 82] width 29 height 27
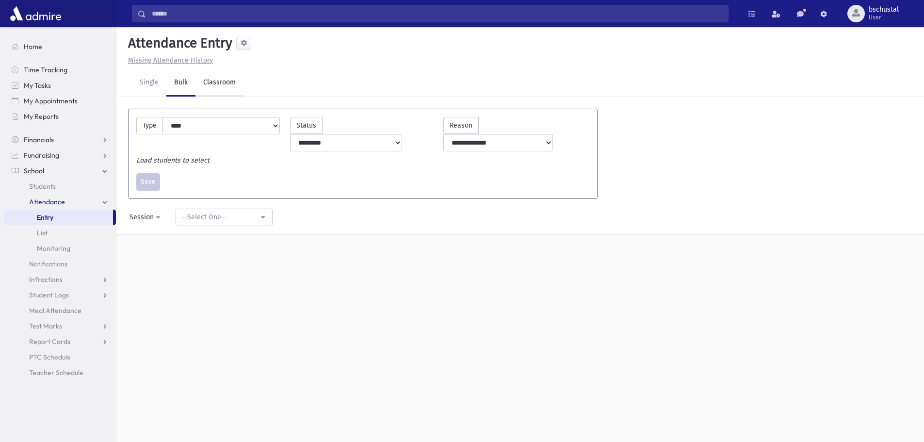
click at [202, 83] on link "Classroom" at bounding box center [219, 82] width 48 height 27
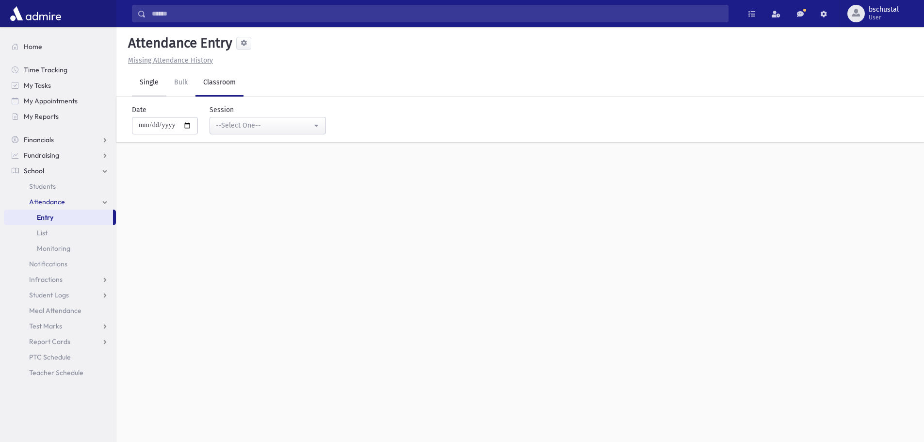
click at [142, 86] on link "Single" at bounding box center [149, 82] width 34 height 27
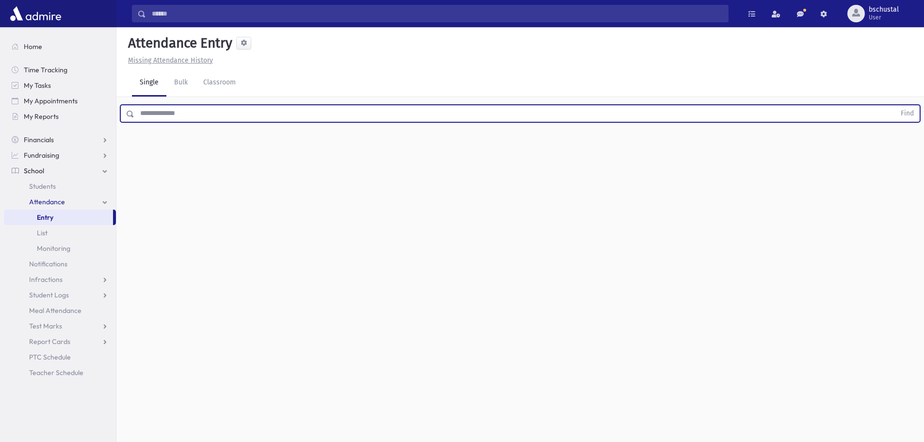
click at [156, 115] on input "text" at bounding box center [514, 113] width 761 height 17
click at [158, 115] on input "text" at bounding box center [514, 113] width 761 height 17
click at [150, 119] on input "text" at bounding box center [514, 113] width 761 height 17
click at [149, 116] on input "text" at bounding box center [514, 113] width 761 height 17
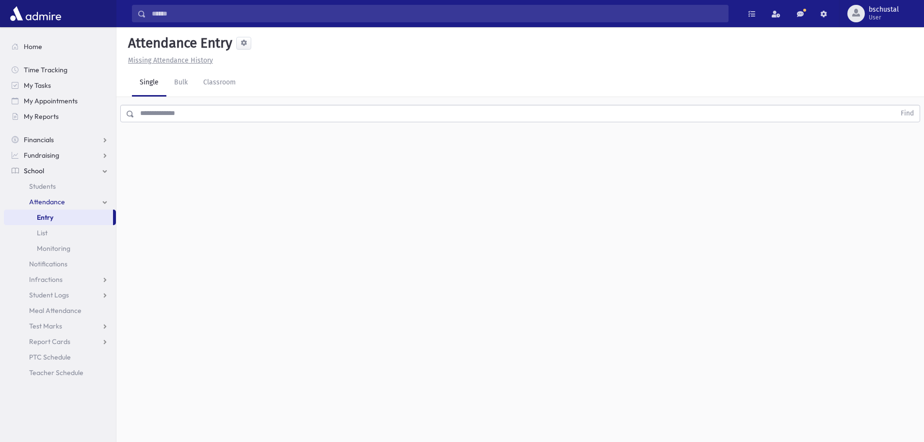
drag, startPoint x: 131, startPoint y: 115, endPoint x: 142, endPoint y: 114, distance: 11.2
click at [142, 114] on div "Find" at bounding box center [520, 113] width 800 height 17
click at [142, 114] on input "text" at bounding box center [514, 113] width 761 height 17
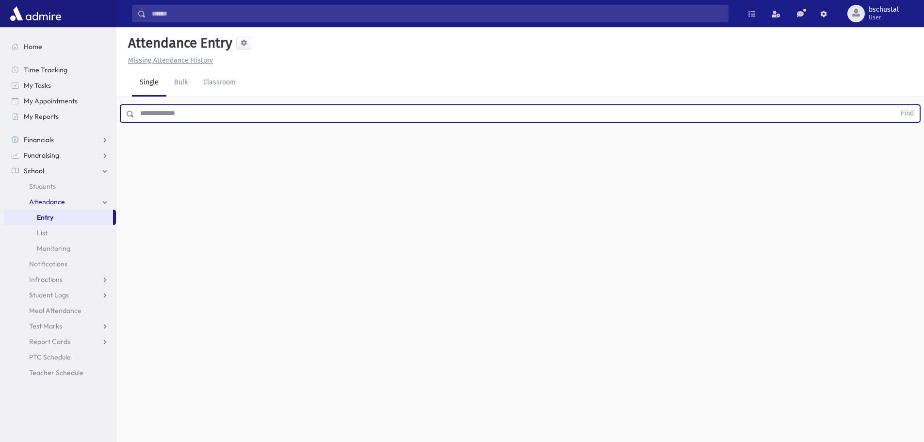
drag, startPoint x: 142, startPoint y: 114, endPoint x: 149, endPoint y: 115, distance: 6.8
click at [148, 114] on input "text" at bounding box center [514, 113] width 761 height 17
click at [163, 113] on input "text" at bounding box center [514, 113] width 761 height 17
drag, startPoint x: 158, startPoint y: 114, endPoint x: 125, endPoint y: 116, distance: 33.5
click at [125, 116] on div "Find" at bounding box center [520, 113] width 800 height 17
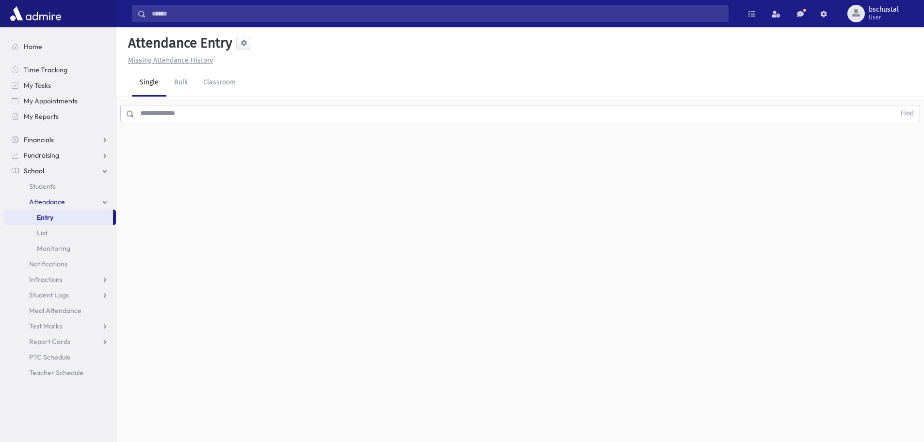
drag, startPoint x: 128, startPoint y: 114, endPoint x: 140, endPoint y: 114, distance: 12.1
click at [140, 114] on div "Find" at bounding box center [520, 113] width 800 height 17
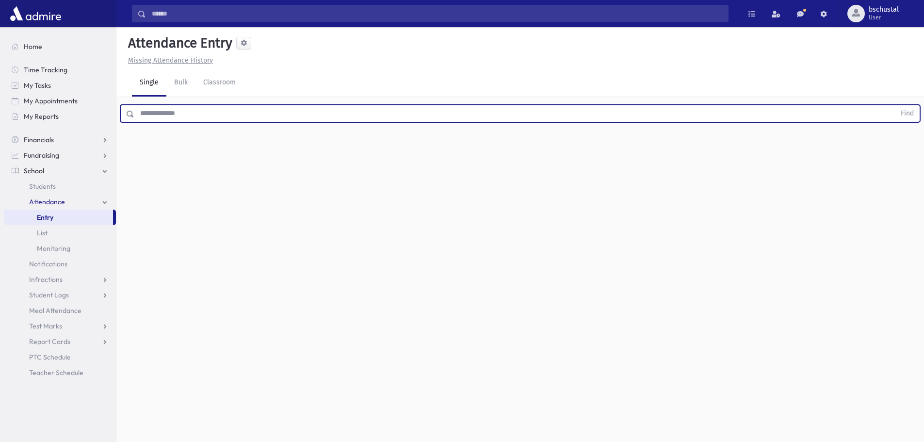
click at [142, 113] on input "text" at bounding box center [514, 113] width 761 height 17
drag, startPoint x: 142, startPoint y: 113, endPoint x: 121, endPoint y: 113, distance: 20.9
click at [121, 113] on div "Find" at bounding box center [520, 113] width 800 height 17
click at [159, 116] on input "text" at bounding box center [514, 113] width 761 height 17
click at [150, 117] on input "text" at bounding box center [514, 113] width 761 height 17
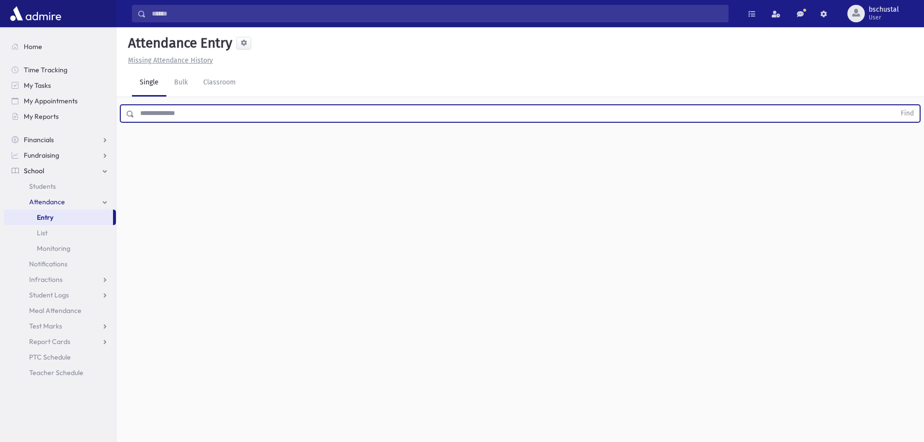
click at [154, 125] on div "Find" at bounding box center [519, 111] width 807 height 29
drag, startPoint x: 144, startPoint y: 114, endPoint x: 114, endPoint y: 111, distance: 29.3
click at [114, 111] on div "Search Results My Accounts" at bounding box center [462, 232] width 924 height 464
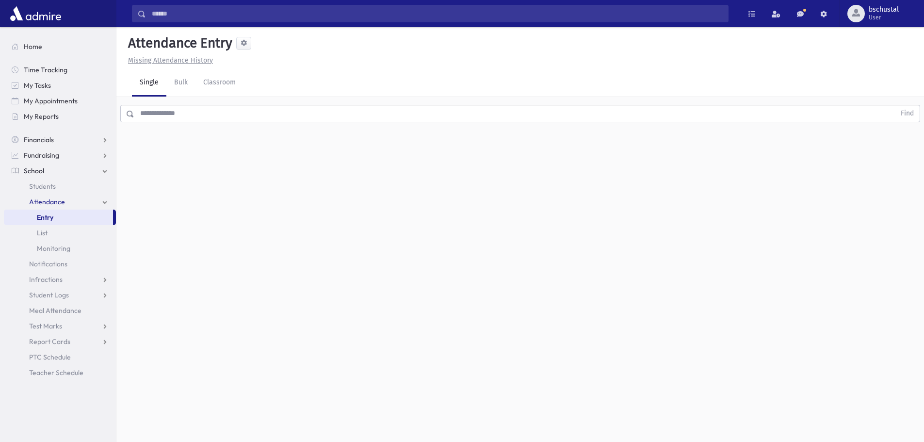
drag, startPoint x: 128, startPoint y: 114, endPoint x: 155, endPoint y: 118, distance: 27.0
click at [155, 118] on div "Find" at bounding box center [520, 113] width 800 height 17
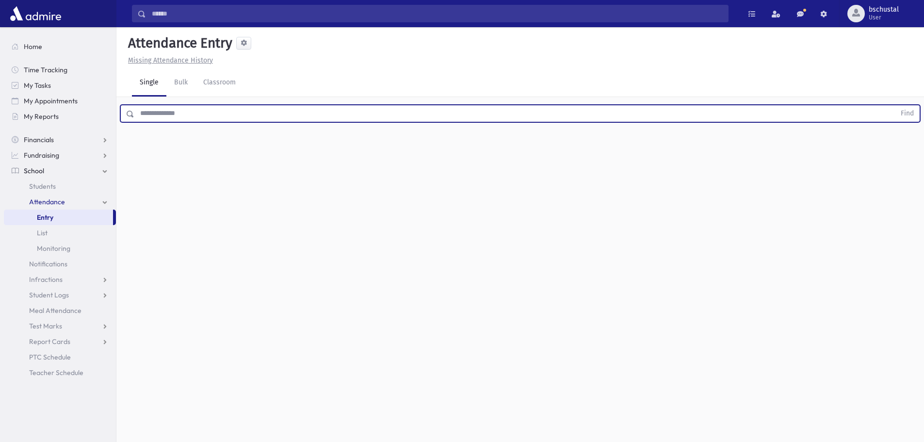
click at [155, 118] on input "text" at bounding box center [514, 113] width 761 height 17
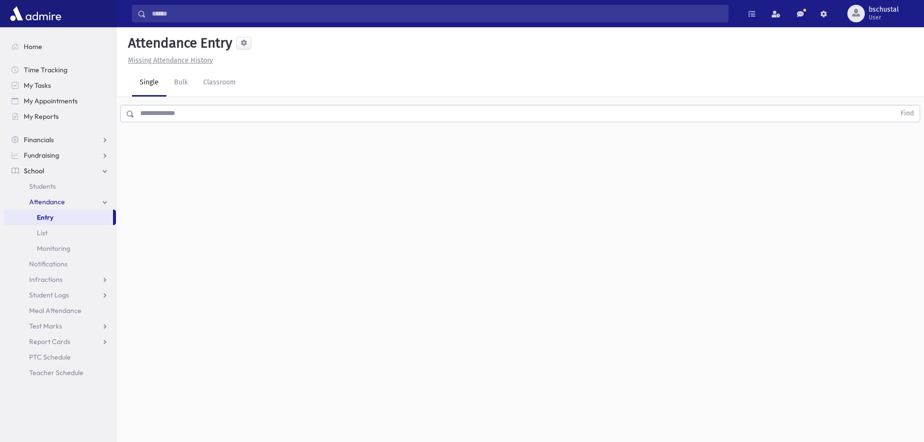
drag, startPoint x: 240, startPoint y: 438, endPoint x: 260, endPoint y: 436, distance: 20.9
click at [260, 437] on div "Attendance Entry Missing Attendance History Single Bulk Classroom Find 0 record…" at bounding box center [519, 234] width 807 height 415
click at [186, 82] on link "Bulk" at bounding box center [180, 82] width 29 height 27
click at [146, 91] on link "Single" at bounding box center [149, 82] width 34 height 27
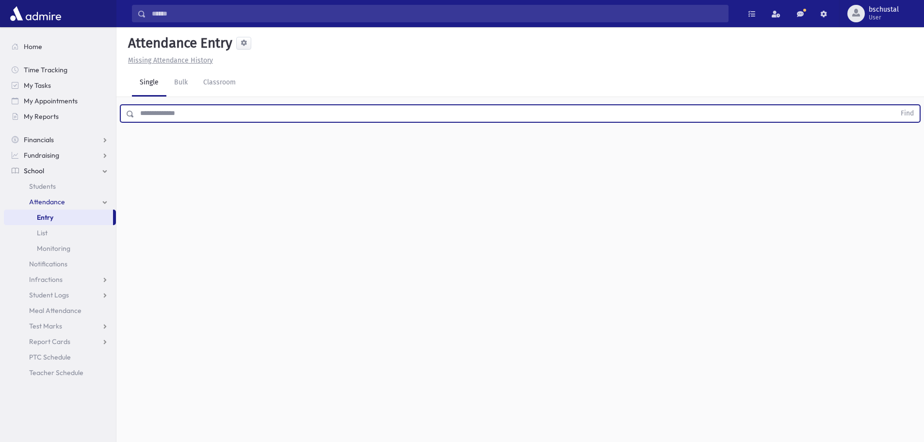
click at [191, 116] on input "text" at bounding box center [514, 113] width 761 height 17
drag, startPoint x: 220, startPoint y: 110, endPoint x: 223, endPoint y: 115, distance: 6.7
click at [223, 113] on input "text" at bounding box center [514, 113] width 761 height 17
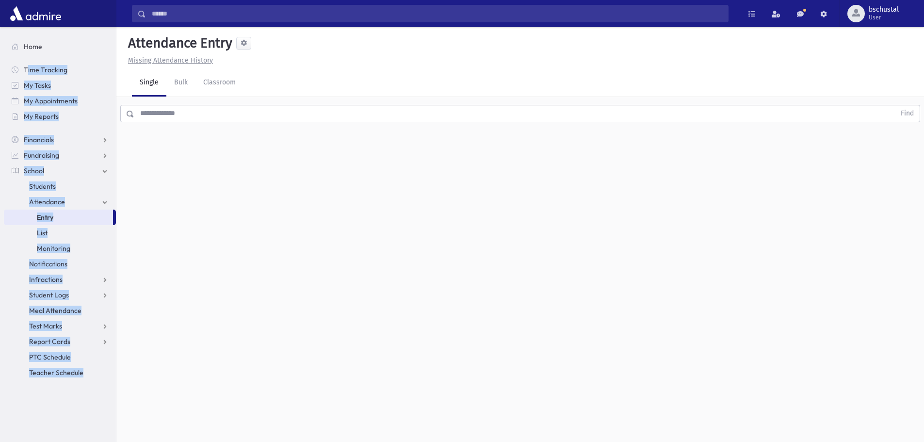
drag, startPoint x: 104, startPoint y: 409, endPoint x: 26, endPoint y: 54, distance: 363.5
click at [26, 54] on section "Home Time Tracking My Tasks My Appointments My Reports Financials Financials Pl…" at bounding box center [58, 234] width 116 height 415
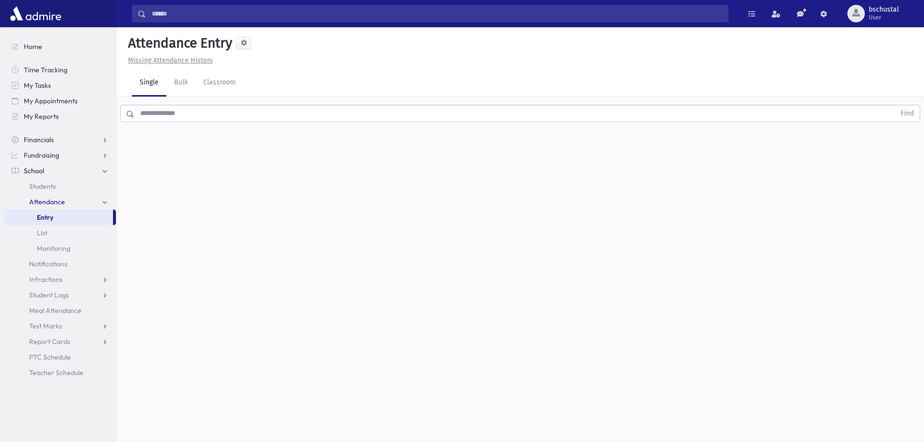
click at [136, 361] on div "Attendance Entry Missing Attendance History Single Bulk Classroom Find 0 record…" at bounding box center [519, 234] width 807 height 415
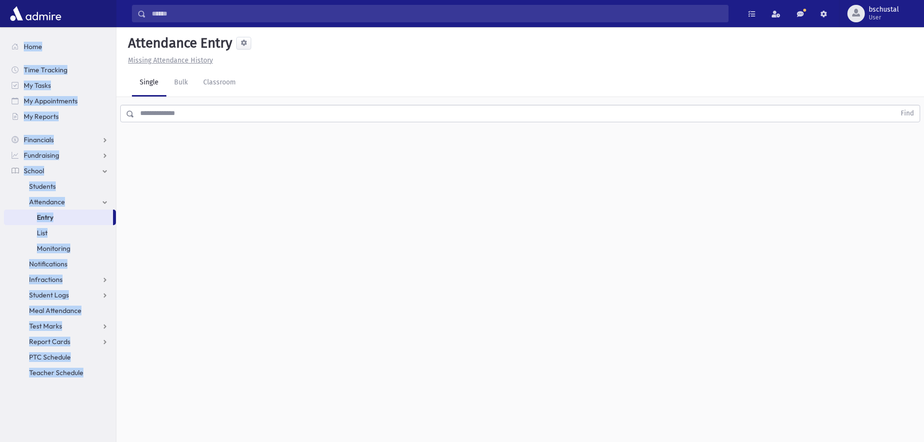
drag, startPoint x: 106, startPoint y: 387, endPoint x: 26, endPoint y: 32, distance: 363.4
click at [26, 32] on section "Home Time Tracking My Tasks My Appointments My Reports Financials Financials Pl…" at bounding box center [58, 234] width 116 height 415
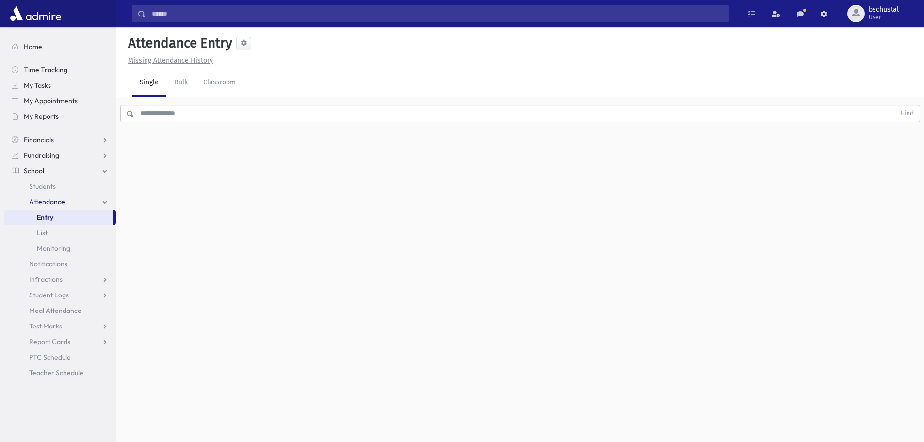
click at [136, 210] on div "Attendance Entry Missing Attendance History Single Bulk Classroom Find 0 record…" at bounding box center [519, 234] width 807 height 415
click at [187, 110] on input "text" at bounding box center [514, 113] width 761 height 17
drag, startPoint x: 299, startPoint y: 72, endPoint x: 234, endPoint y: 135, distance: 90.5
click at [234, 135] on div "Attendance Entry Missing Attendance History Single Bulk Classroom Find 0 record…" at bounding box center [519, 234] width 807 height 415
click at [238, 116] on input "text" at bounding box center [514, 113] width 761 height 17
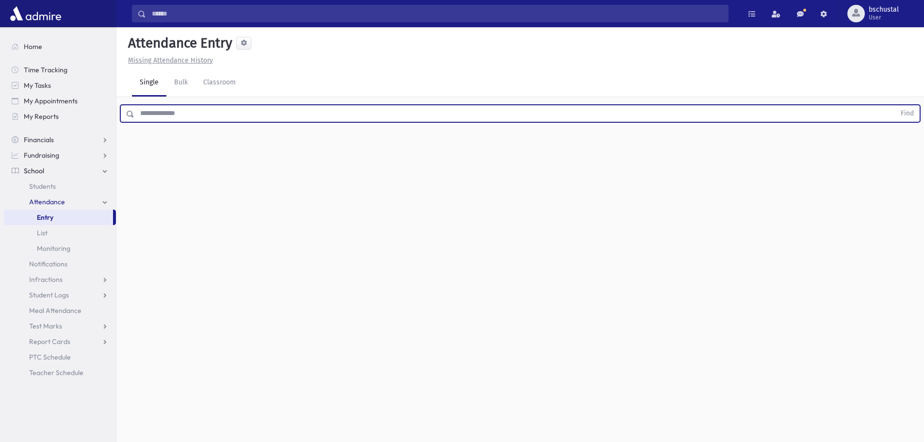
click at [238, 114] on input "text" at bounding box center [514, 113] width 761 height 17
click at [247, 116] on input "text" at bounding box center [514, 113] width 761 height 17
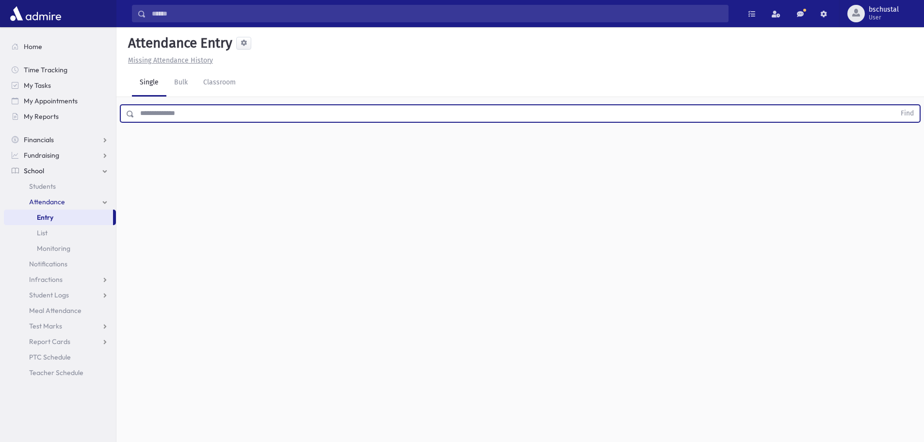
click at [247, 116] on input "text" at bounding box center [514, 113] width 761 height 17
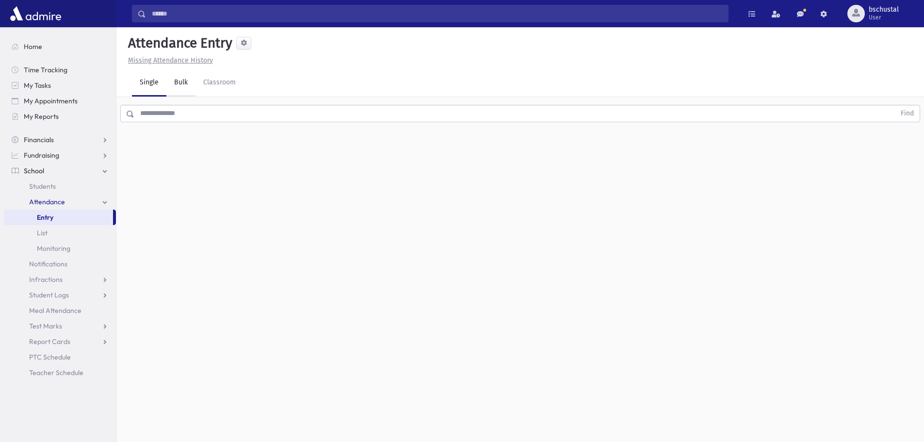
click at [176, 85] on link "Bulk" at bounding box center [180, 82] width 29 height 27
click at [228, 84] on link "Classroom" at bounding box center [219, 82] width 48 height 27
click at [157, 85] on link "Single" at bounding box center [149, 82] width 34 height 27
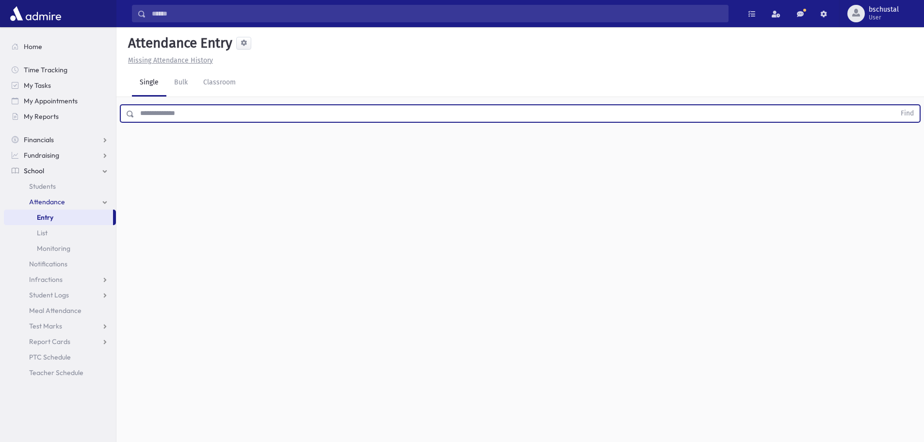
click at [169, 111] on input "text" at bounding box center [514, 113] width 761 height 17
type input "******"
click at [895, 105] on button "Find" at bounding box center [907, 113] width 25 height 16
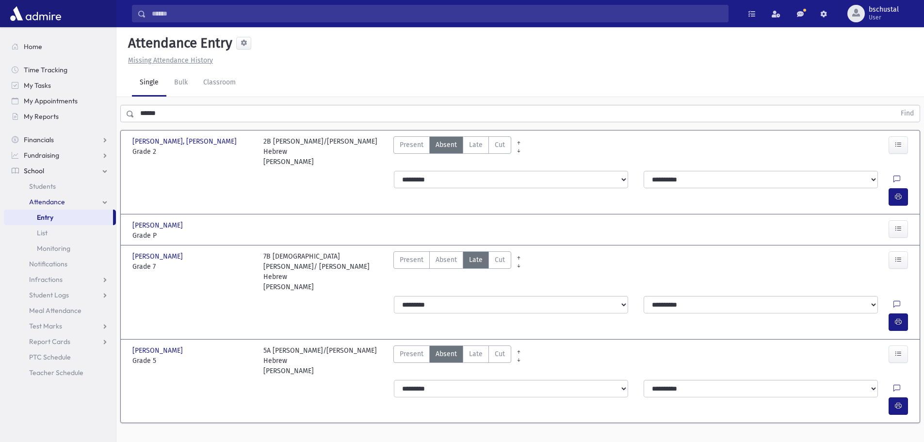
click at [414, 220] on div "Present P Absent Absent Late Late Cut Cut" at bounding box center [618, 230] width 458 height 20
click at [139, 220] on span "Cooper, Nochum" at bounding box center [158, 225] width 52 height 10
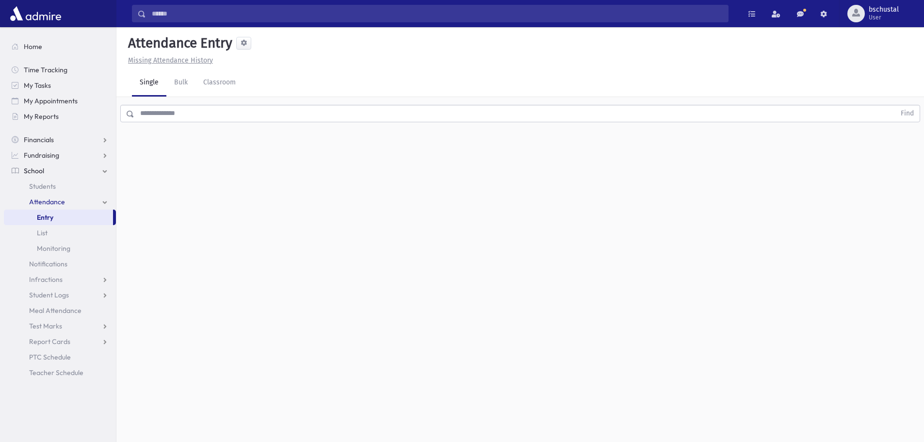
click at [239, 120] on input "text" at bounding box center [514, 113] width 761 height 17
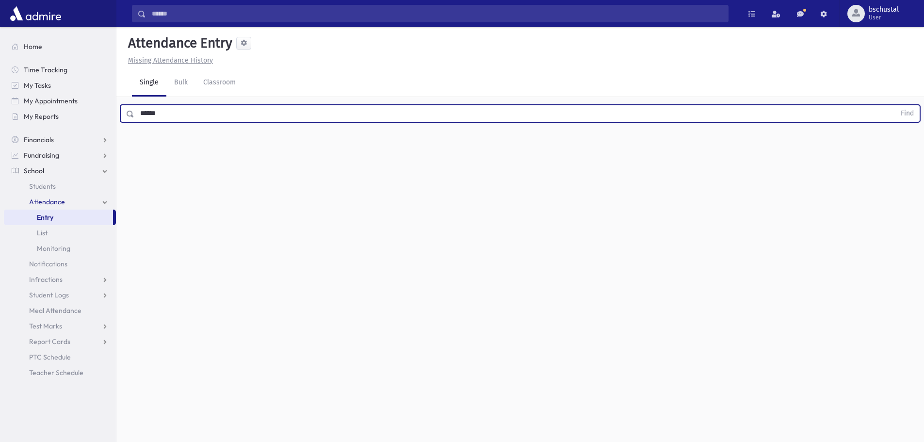
type input "******"
click at [895, 105] on button "Find" at bounding box center [907, 113] width 25 height 16
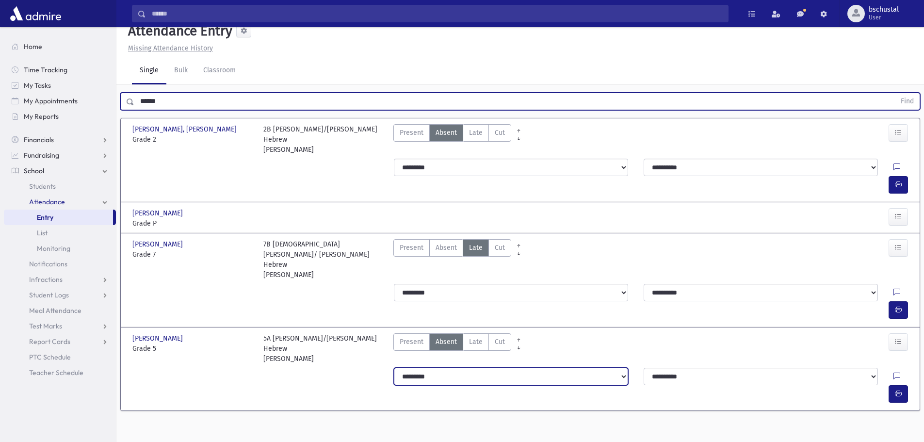
scroll to position [22, 0]
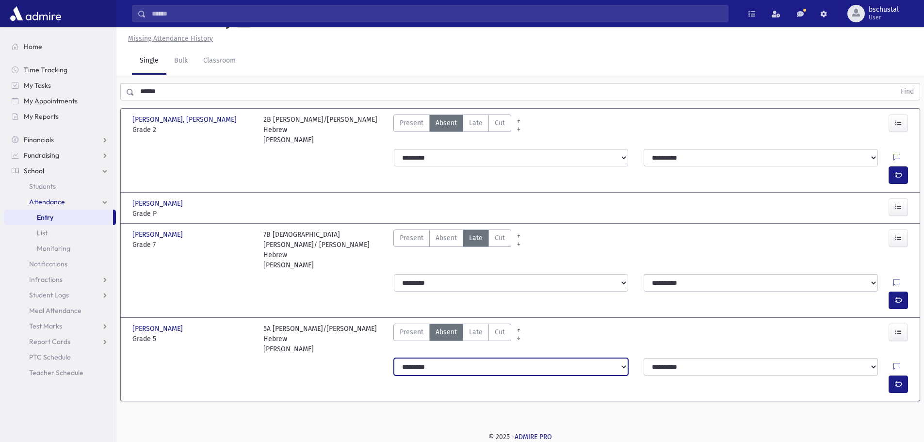
drag, startPoint x: 496, startPoint y: 287, endPoint x: 452, endPoint y: 288, distance: 43.2
drag, startPoint x: 452, startPoint y: 288, endPoint x: 433, endPoint y: 381, distance: 94.6
click at [433, 381] on div "Attendance Entry Missing Attendance History Single Bulk Classroom ****** Find C…" at bounding box center [519, 212] width 807 height 415
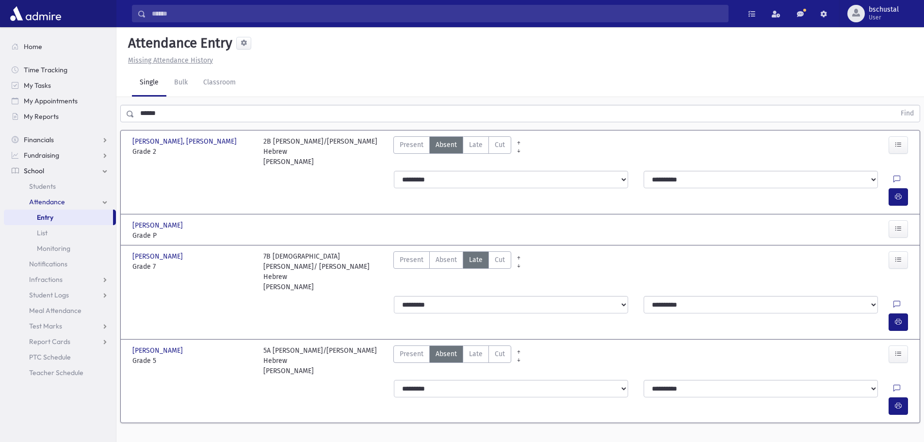
drag, startPoint x: 396, startPoint y: 361, endPoint x: 364, endPoint y: 372, distance: 33.4
click at [364, 372] on div "Attendance Entry Missing Attendance History Single Bulk Classroom ****** Find C…" at bounding box center [519, 234] width 807 height 415
click at [364, 367] on div "Attendance Entry Missing Attendance History Single Bulk Classroom ****** Find C…" at bounding box center [519, 234] width 807 height 415
drag, startPoint x: 330, startPoint y: 300, endPoint x: 305, endPoint y: 136, distance: 166.3
click at [305, 136] on div "Cooper, Aryeh Leib Cooper, Aryeh Leib Grade 2 Grade 2 2B Rabbi Storch/Mrs. Solo…" at bounding box center [520, 276] width 783 height 292
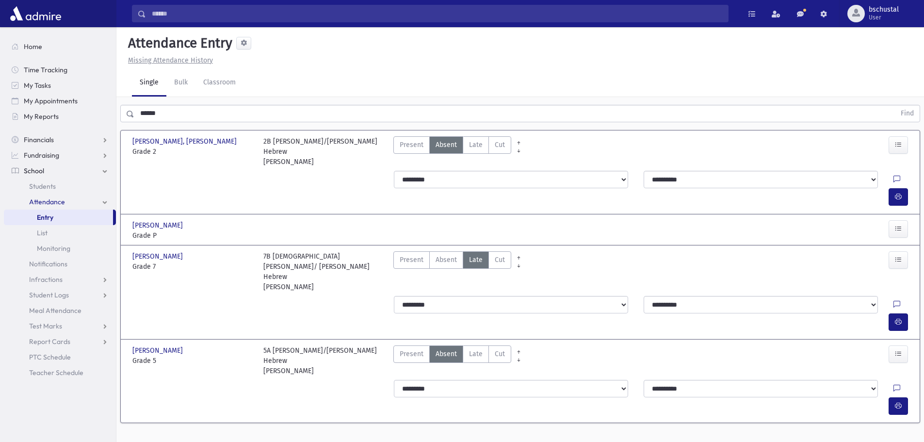
drag, startPoint x: 305, startPoint y: 136, endPoint x: 253, endPoint y: 153, distance: 54.6
click at [253, 153] on div "Cooper, Aryeh Leib Cooper, Aryeh Leib Grade 2 Grade 2 2B Rabbi Storch/Mrs. Solo…" at bounding box center [520, 150] width 793 height 32
click at [353, 167] on div "**********" at bounding box center [520, 188] width 793 height 43
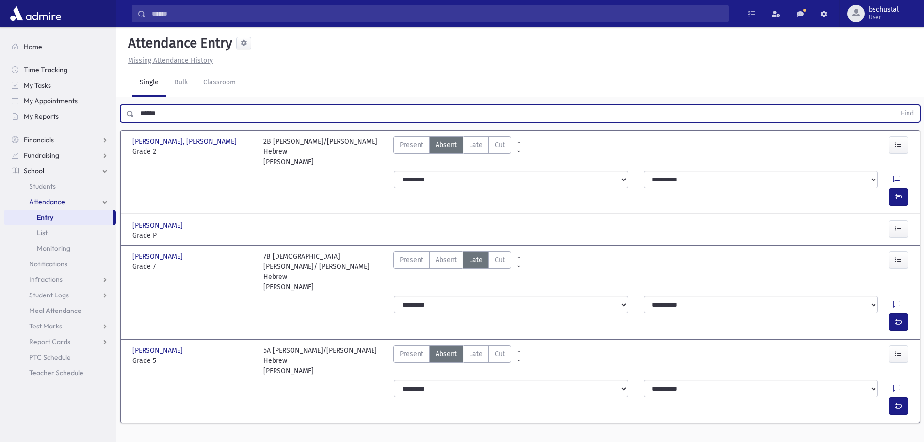
click at [349, 119] on input "******" at bounding box center [514, 113] width 761 height 17
click at [895, 105] on button "Find" at bounding box center [907, 113] width 25 height 16
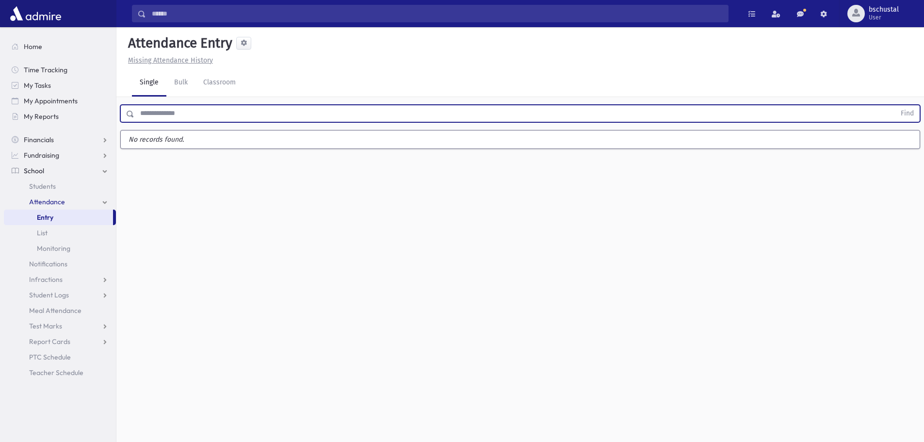
click at [166, 124] on div "Find" at bounding box center [519, 111] width 807 height 29
click at [197, 113] on input "text" at bounding box center [514, 113] width 761 height 17
click at [198, 114] on input "text" at bounding box center [514, 113] width 761 height 17
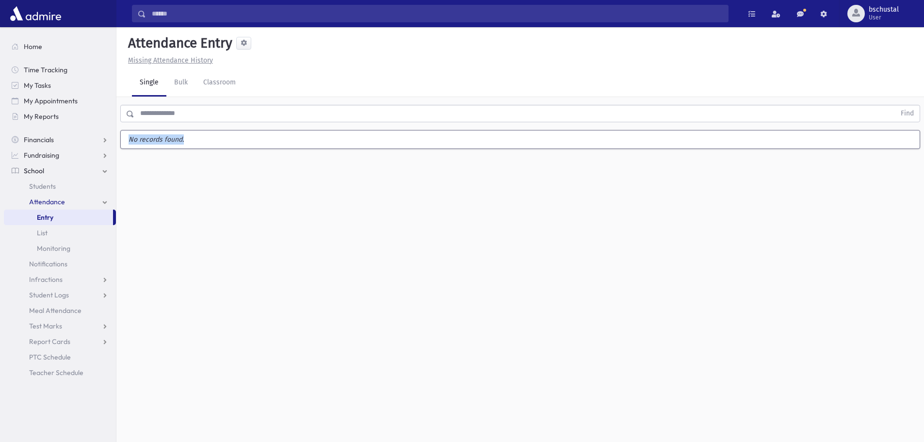
drag, startPoint x: 185, startPoint y: 141, endPoint x: 127, endPoint y: 138, distance: 58.8
click at [127, 138] on label "No records found." at bounding box center [520, 139] width 799 height 18
click at [202, 133] on label "No records found." at bounding box center [520, 139] width 799 height 18
click at [168, 115] on input "text" at bounding box center [514, 113] width 761 height 17
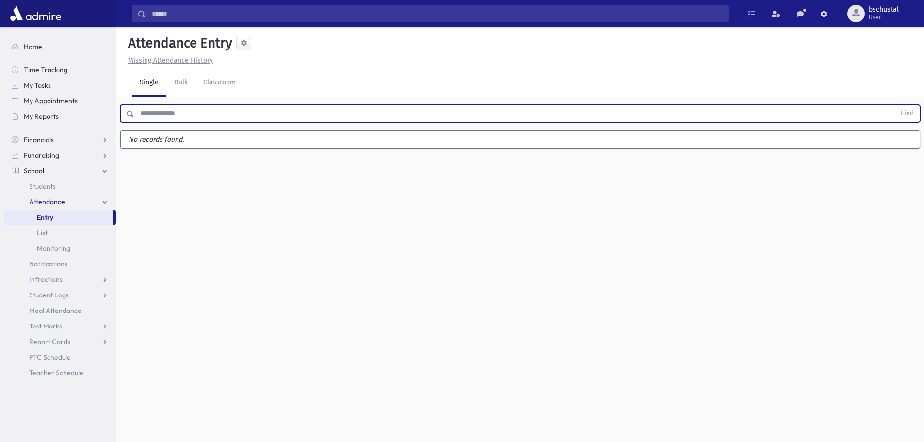
drag, startPoint x: 172, startPoint y: 115, endPoint x: 166, endPoint y: 117, distance: 6.6
click at [170, 117] on input "text" at bounding box center [514, 113] width 761 height 17
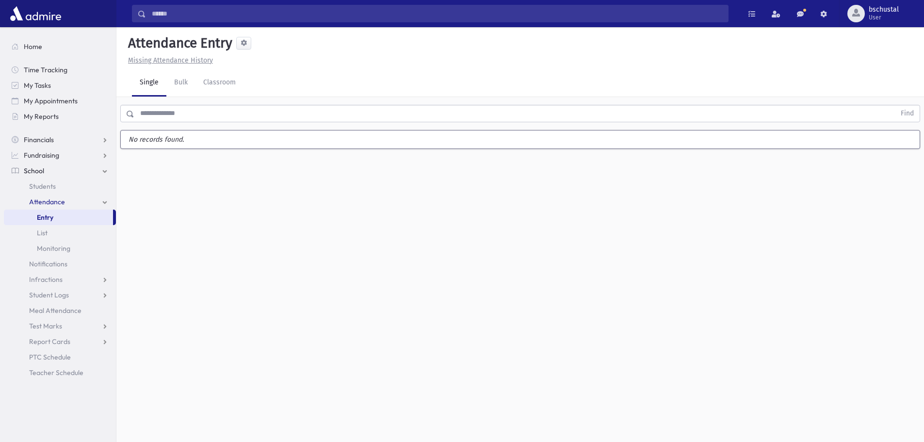
drag, startPoint x: 132, startPoint y: 115, endPoint x: 168, endPoint y: 118, distance: 36.5
click at [168, 118] on div "Find" at bounding box center [520, 113] width 800 height 17
click at [168, 118] on input "text" at bounding box center [514, 113] width 761 height 17
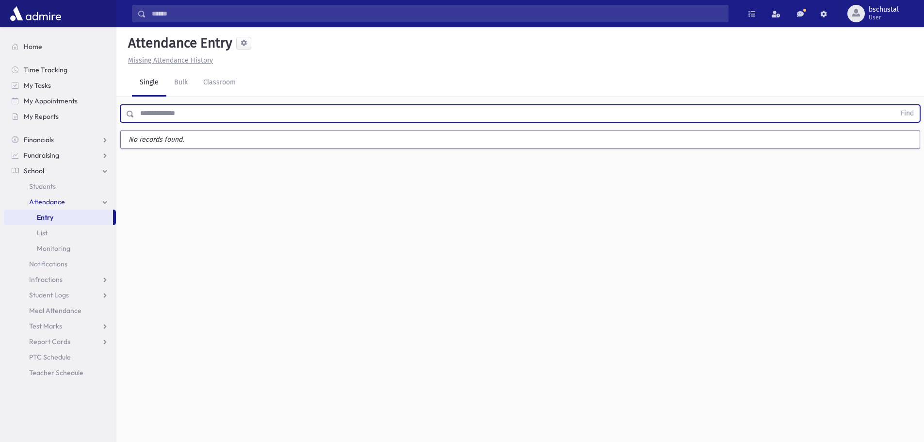
click at [167, 109] on input "text" at bounding box center [514, 113] width 761 height 17
click at [167, 111] on input "text" at bounding box center [514, 113] width 761 height 17
click at [173, 114] on input "text" at bounding box center [514, 113] width 761 height 17
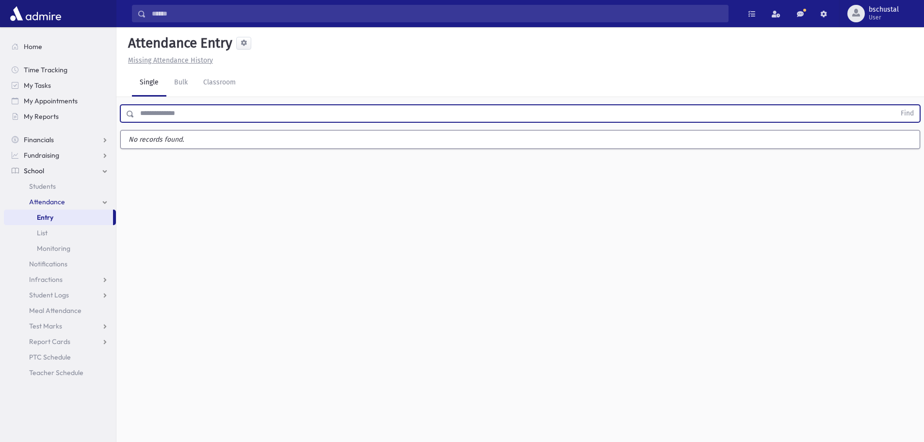
click at [173, 113] on input "text" at bounding box center [514, 113] width 761 height 17
drag, startPoint x: 173, startPoint y: 113, endPoint x: 125, endPoint y: 112, distance: 48.5
click at [157, 112] on input "text" at bounding box center [514, 113] width 761 height 17
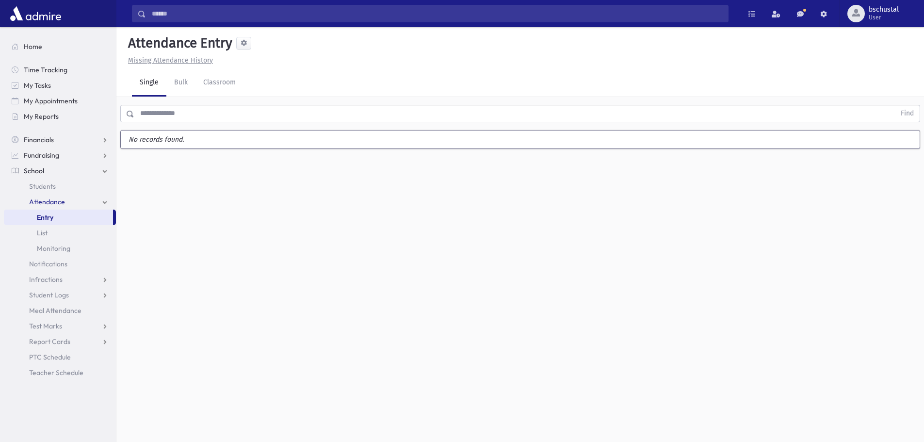
drag, startPoint x: 124, startPoint y: 112, endPoint x: 166, endPoint y: 114, distance: 42.7
click at [166, 114] on div "Find" at bounding box center [520, 113] width 800 height 17
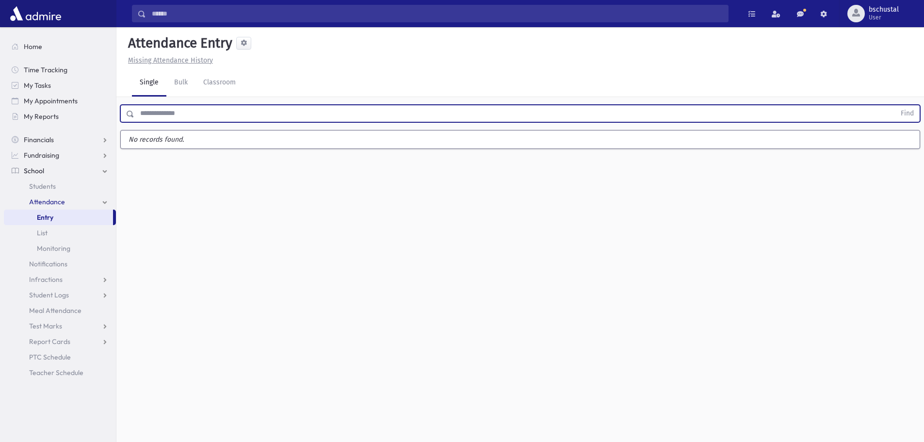
drag, startPoint x: 166, startPoint y: 114, endPoint x: 126, endPoint y: 113, distance: 40.8
click at [126, 113] on div "Find" at bounding box center [520, 113] width 800 height 17
drag, startPoint x: 150, startPoint y: 114, endPoint x: 126, endPoint y: 109, distance: 24.4
click at [126, 109] on div "Find" at bounding box center [520, 113] width 800 height 17
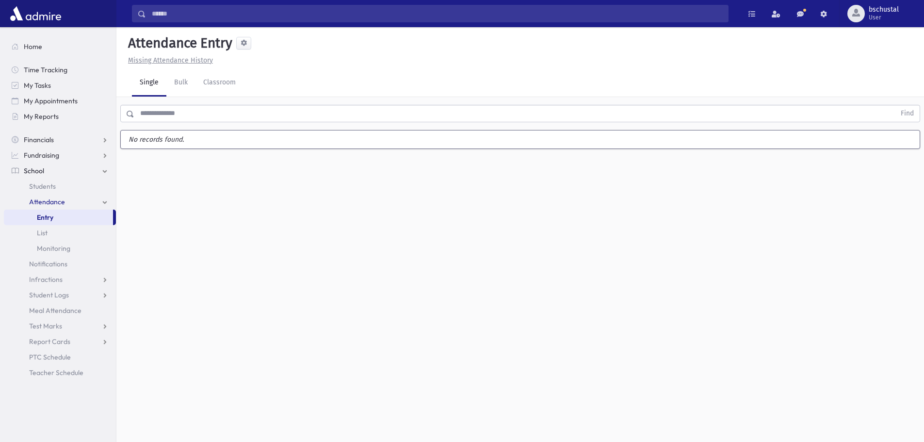
click at [129, 114] on span at bounding box center [131, 114] width 8 height 7
click at [141, 116] on input "text" at bounding box center [514, 113] width 761 height 17
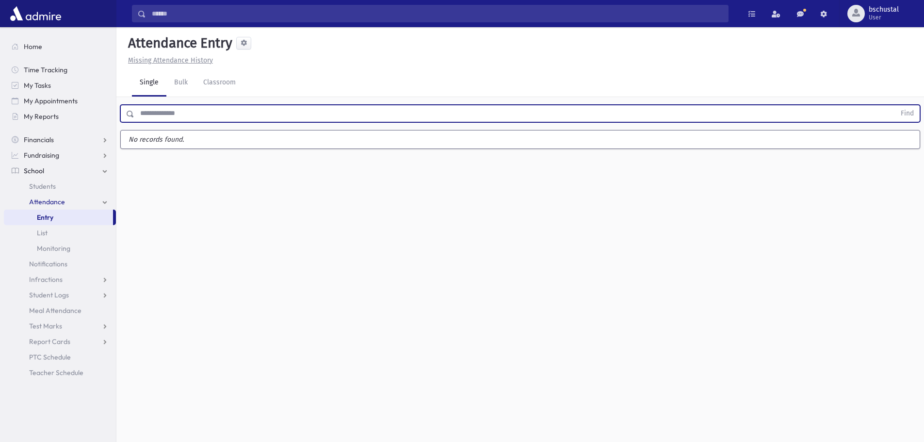
click at [143, 117] on input "text" at bounding box center [514, 113] width 761 height 17
drag, startPoint x: 145, startPoint y: 117, endPoint x: 151, endPoint y: 116, distance: 6.9
click at [150, 116] on input "text" at bounding box center [514, 113] width 761 height 17
click at [153, 115] on input "text" at bounding box center [514, 113] width 761 height 17
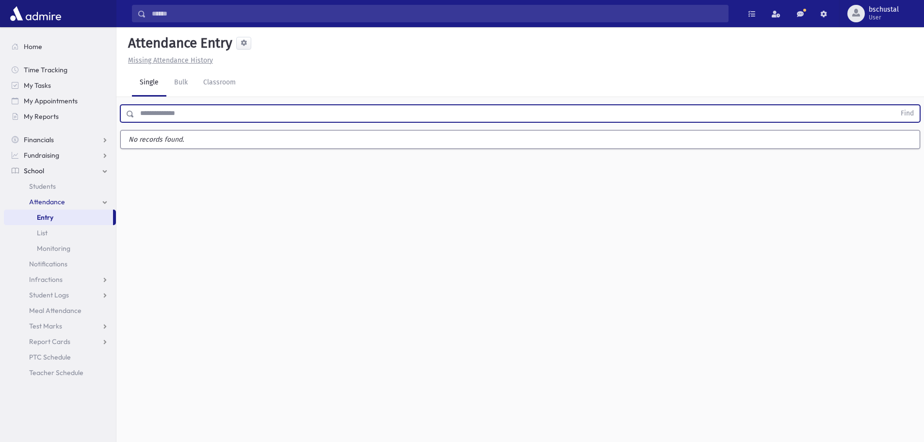
drag, startPoint x: 154, startPoint y: 115, endPoint x: 204, endPoint y: 116, distance: 49.9
click at [204, 116] on input "text" at bounding box center [514, 113] width 761 height 17
drag, startPoint x: 204, startPoint y: 116, endPoint x: 130, endPoint y: 114, distance: 73.2
click at [130, 114] on div "Find" at bounding box center [520, 113] width 800 height 17
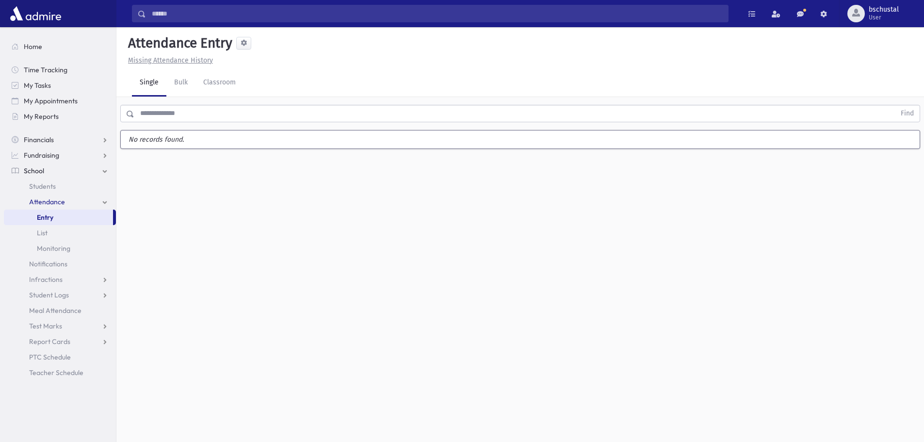
click at [136, 113] on div "Find" at bounding box center [520, 113] width 800 height 17
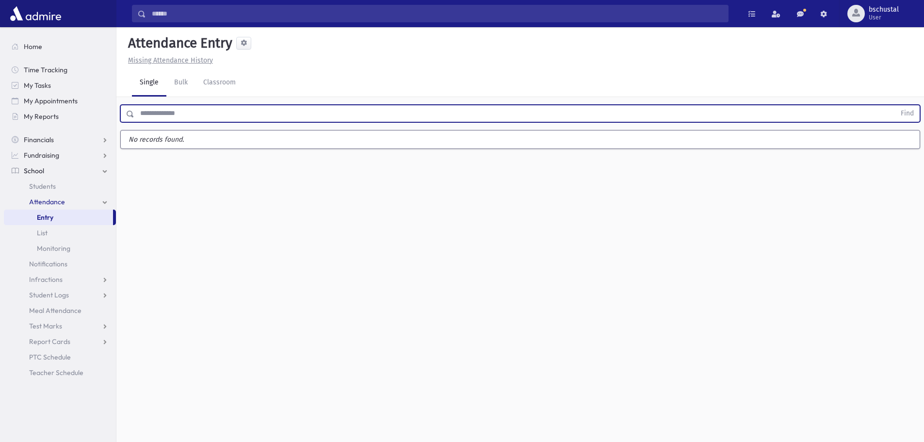
click at [136, 113] on input "text" at bounding box center [514, 113] width 761 height 17
drag, startPoint x: 136, startPoint y: 113, endPoint x: 162, endPoint y: 117, distance: 27.0
click at [162, 117] on input "text" at bounding box center [514, 113] width 761 height 17
click at [164, 116] on input "text" at bounding box center [514, 113] width 761 height 17
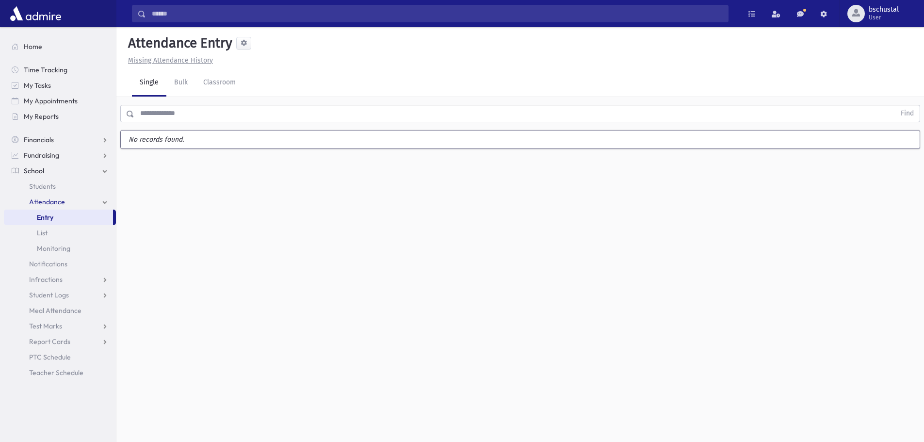
drag, startPoint x: 173, startPoint y: 101, endPoint x: 161, endPoint y: 103, distance: 12.3
click at [164, 103] on div "Find" at bounding box center [519, 111] width 807 height 29
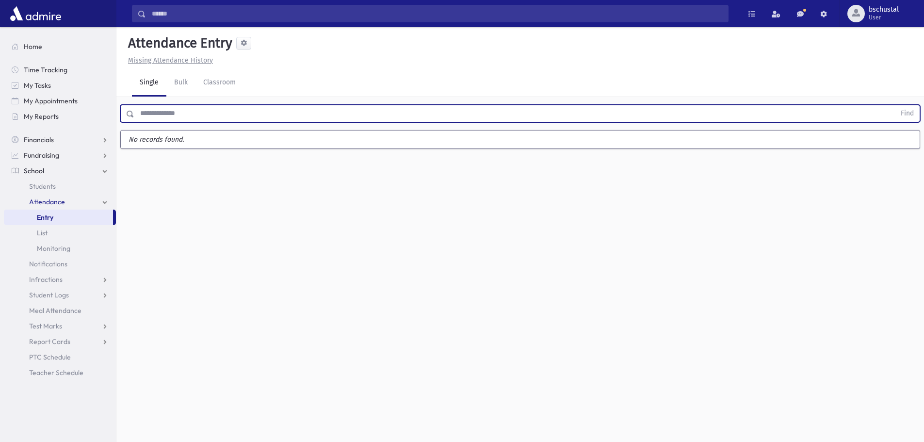
click at [155, 110] on input "text" at bounding box center [514, 113] width 761 height 17
click at [154, 112] on input "text" at bounding box center [514, 113] width 761 height 17
click at [322, 108] on input "text" at bounding box center [514, 113] width 761 height 17
click at [171, 115] on input "text" at bounding box center [514, 113] width 761 height 17
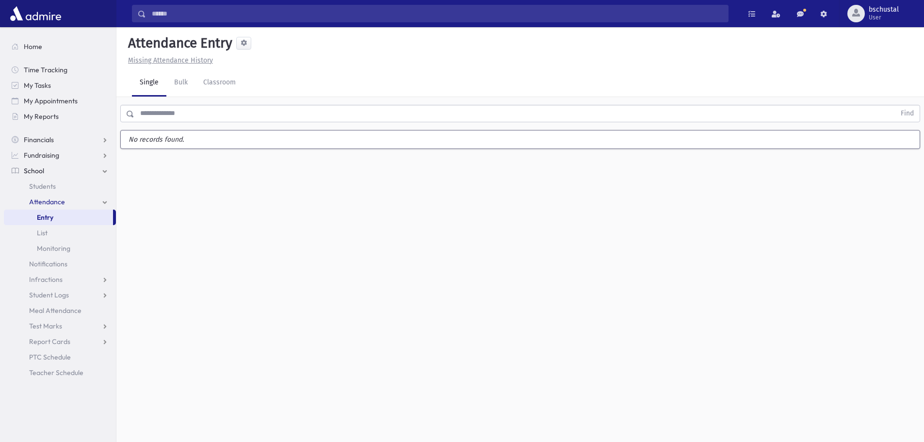
drag, startPoint x: 275, startPoint y: 80, endPoint x: 247, endPoint y: 84, distance: 28.5
click at [247, 84] on div "Single Bulk Classroom" at bounding box center [528, 82] width 792 height 27
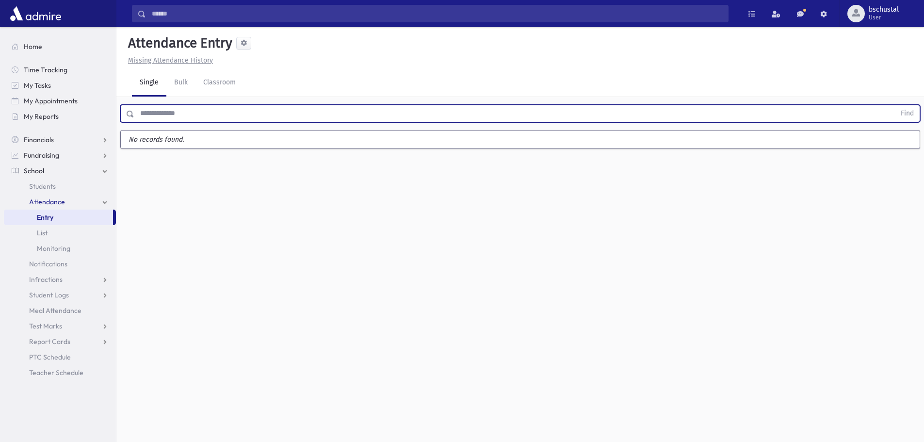
click at [240, 115] on input "text" at bounding box center [514, 113] width 761 height 17
drag, startPoint x: 215, startPoint y: 113, endPoint x: 119, endPoint y: 113, distance: 96.0
click at [166, 112] on input "text" at bounding box center [514, 113] width 761 height 17
click at [193, 114] on input "text" at bounding box center [514, 113] width 761 height 17
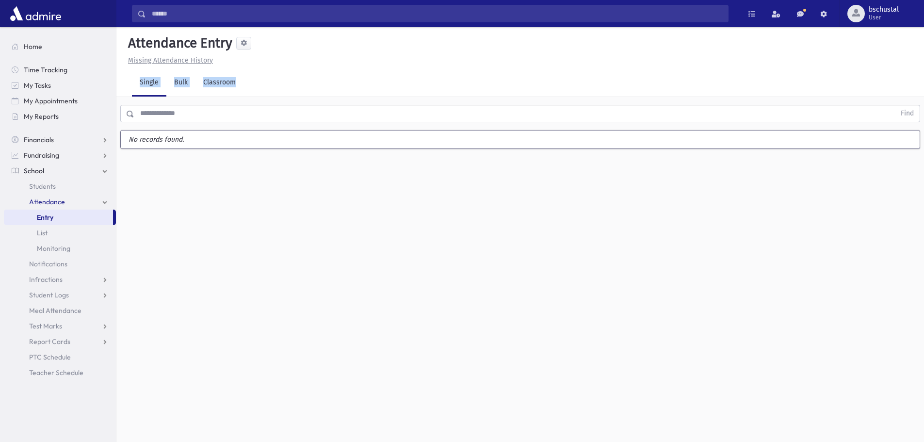
drag, startPoint x: 263, startPoint y: 87, endPoint x: 140, endPoint y: 88, distance: 123.2
click at [140, 88] on div "Single Bulk Classroom" at bounding box center [528, 82] width 792 height 27
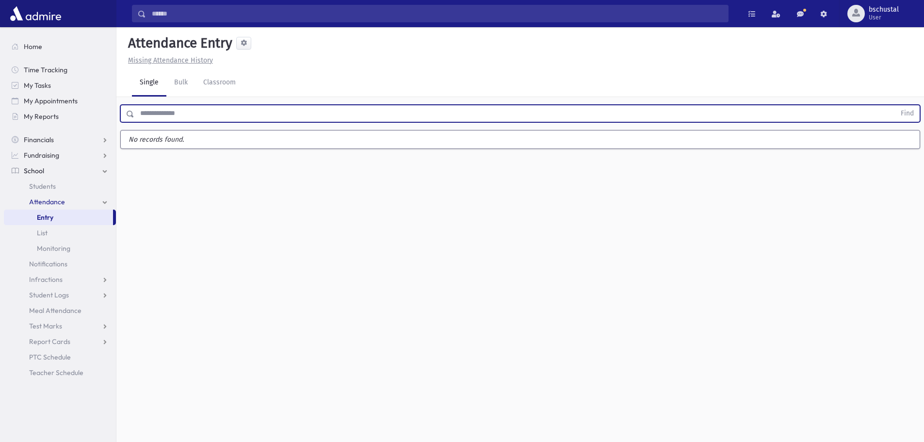
click at [152, 116] on input "text" at bounding box center [514, 113] width 761 height 17
click at [152, 115] on input "text" at bounding box center [514, 113] width 761 height 17
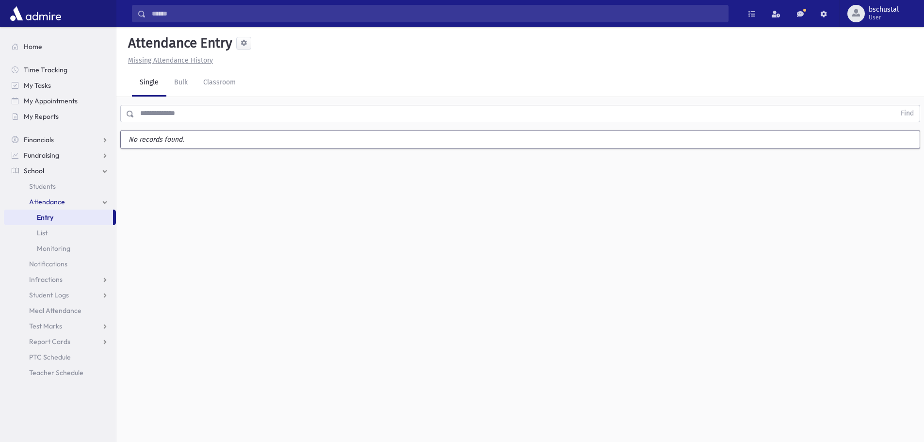
click at [260, 87] on div "Single Bulk Classroom" at bounding box center [528, 82] width 792 height 27
click at [256, 86] on div "Single Bulk Classroom" at bounding box center [528, 82] width 792 height 27
click at [254, 85] on div "Single Bulk Classroom" at bounding box center [528, 82] width 792 height 27
drag, startPoint x: 248, startPoint y: 82, endPoint x: 157, endPoint y: 84, distance: 91.2
click at [157, 84] on div "Single Bulk Classroom" at bounding box center [528, 82] width 792 height 27
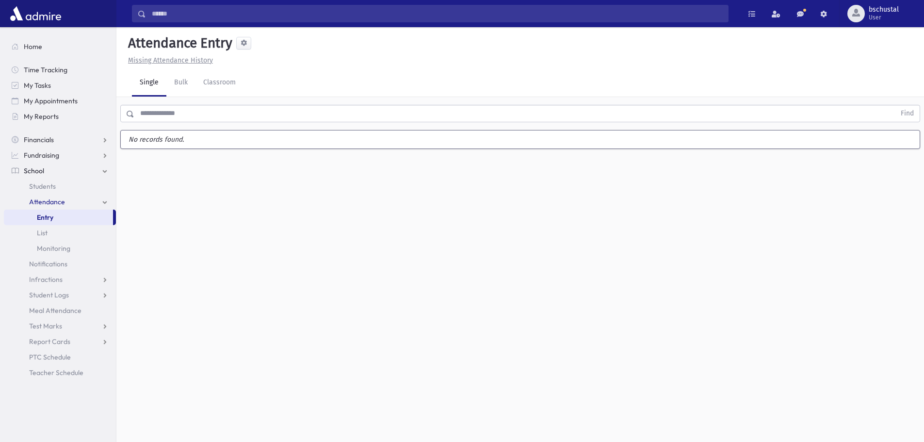
drag, startPoint x: 176, startPoint y: 114, endPoint x: 171, endPoint y: 112, distance: 5.0
click at [172, 112] on input "text" at bounding box center [514, 113] width 761 height 17
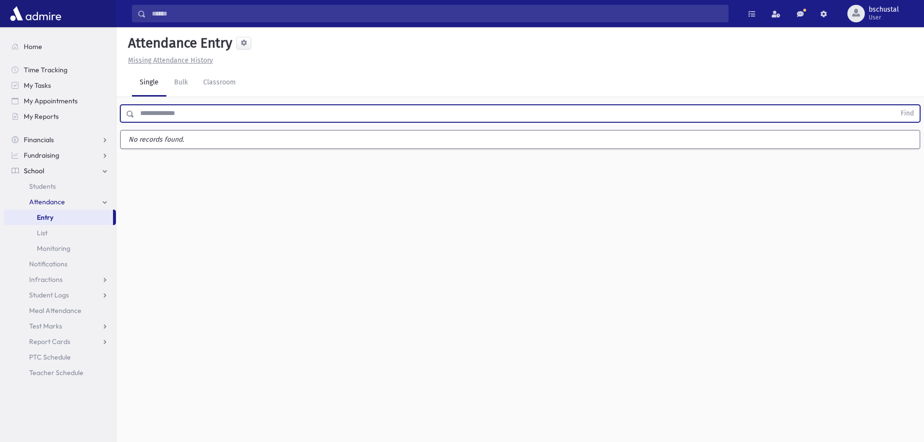
click at [165, 113] on input "text" at bounding box center [514, 113] width 761 height 17
click at [178, 121] on input "text" at bounding box center [514, 113] width 761 height 17
drag, startPoint x: 178, startPoint y: 121, endPoint x: 180, endPoint y: 113, distance: 7.4
click at [180, 114] on input "text" at bounding box center [514, 113] width 761 height 17
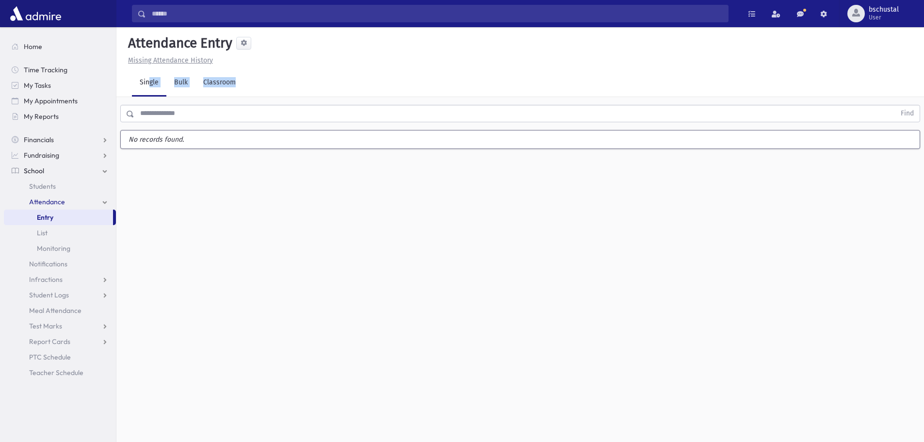
drag, startPoint x: 245, startPoint y: 82, endPoint x: 149, endPoint y: 92, distance: 96.5
click at [149, 92] on div "Single Bulk Classroom" at bounding box center [528, 82] width 792 height 27
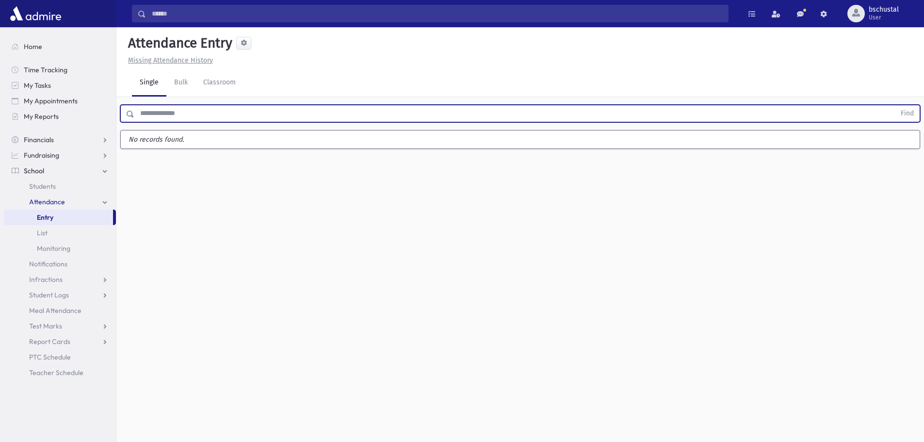
click at [221, 111] on input "text" at bounding box center [514, 113] width 761 height 17
click at [254, 83] on div "Single Bulk Classroom" at bounding box center [528, 82] width 792 height 27
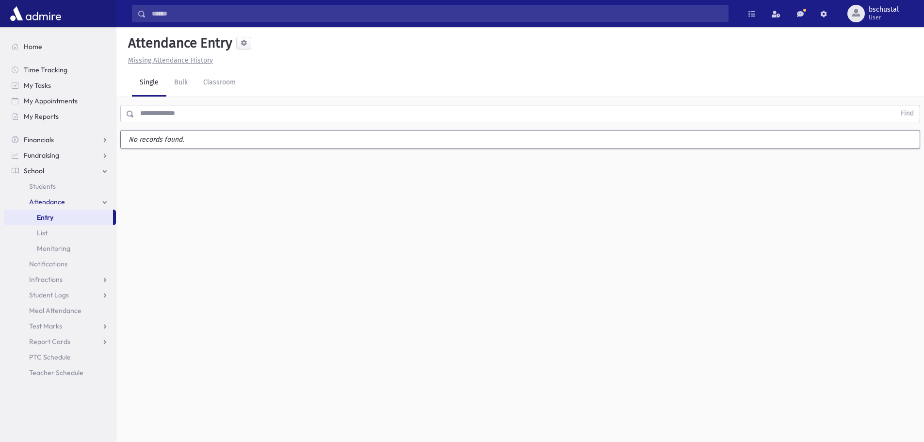
click at [254, 83] on div "Single Bulk Classroom" at bounding box center [528, 82] width 792 height 27
click at [252, 83] on div "Single Bulk Classroom" at bounding box center [528, 82] width 792 height 27
click at [251, 83] on div "Single Bulk Classroom" at bounding box center [528, 82] width 792 height 27
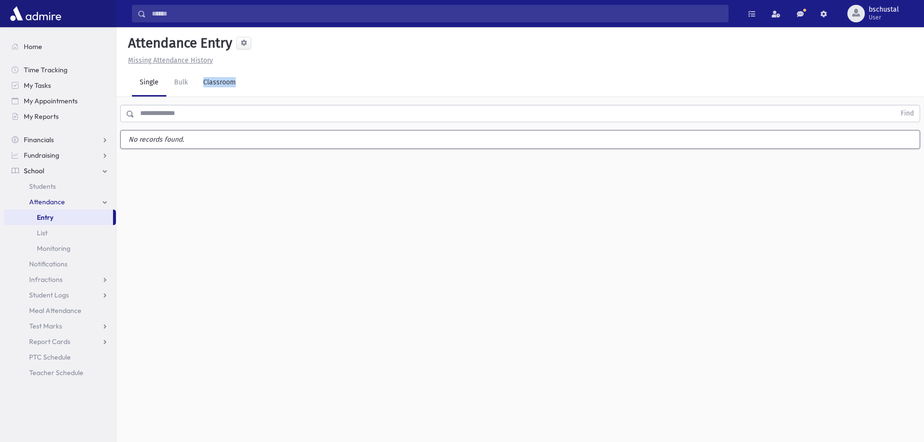
click at [251, 83] on div "Single Bulk Classroom" at bounding box center [528, 82] width 792 height 27
drag, startPoint x: 251, startPoint y: 83, endPoint x: 233, endPoint y: 108, distance: 30.6
click at [234, 107] on div "Attendance Entry Missing Attendance History Single Bulk Classroom Find No recor…" at bounding box center [519, 234] width 807 height 415
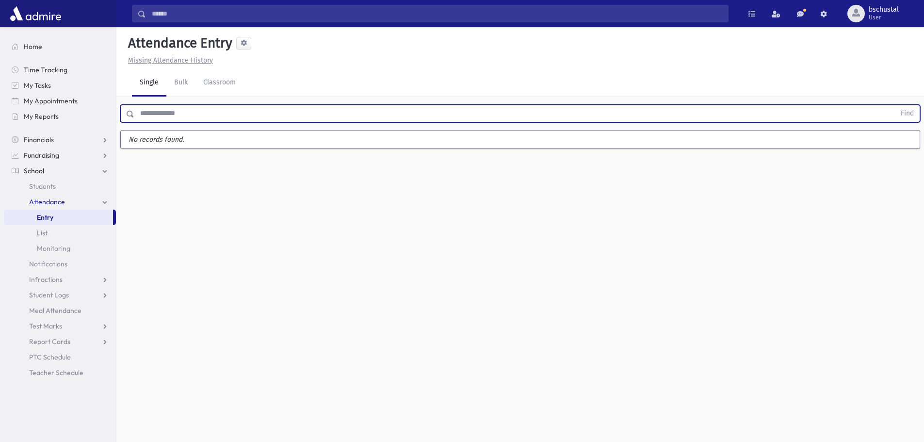
click at [232, 109] on input "text" at bounding box center [514, 113] width 761 height 17
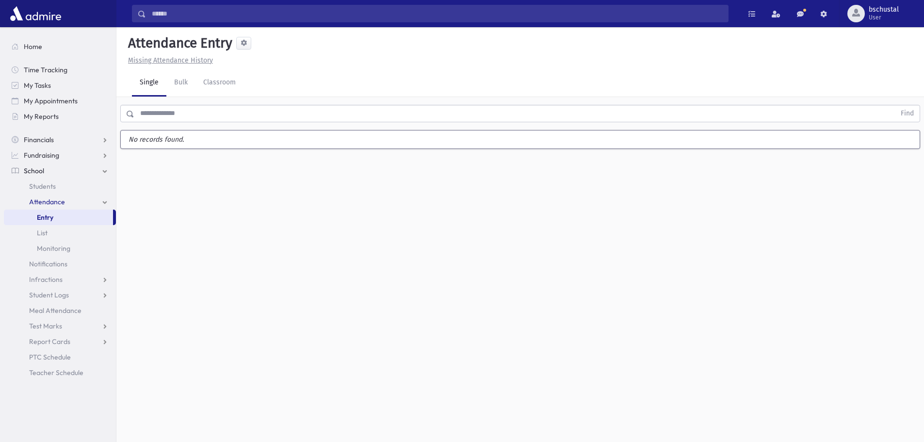
click at [160, 122] on div "Find" at bounding box center [519, 111] width 807 height 29
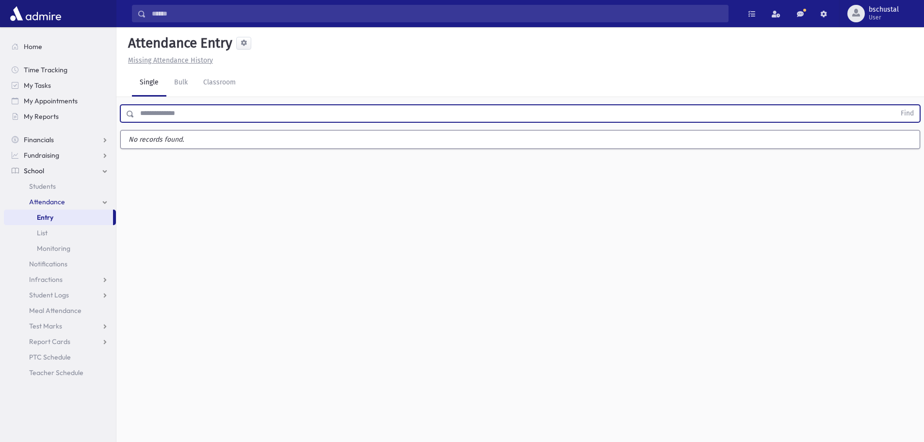
click at [157, 115] on input "text" at bounding box center [514, 113] width 761 height 17
drag, startPoint x: 138, startPoint y: 114, endPoint x: 110, endPoint y: 113, distance: 27.7
click at [110, 113] on div "Search Results My Accounts" at bounding box center [462, 232] width 924 height 464
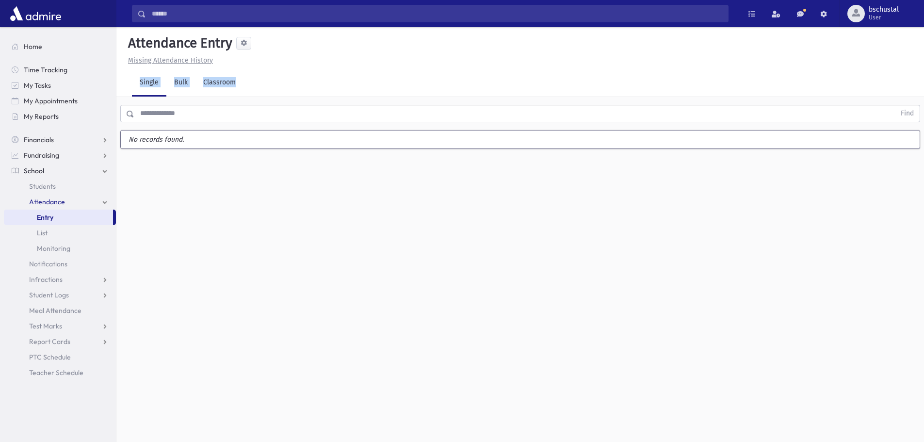
drag, startPoint x: 254, startPoint y: 72, endPoint x: 137, endPoint y: 89, distance: 118.6
click at [137, 89] on div "Single Bulk Classroom" at bounding box center [528, 82] width 792 height 27
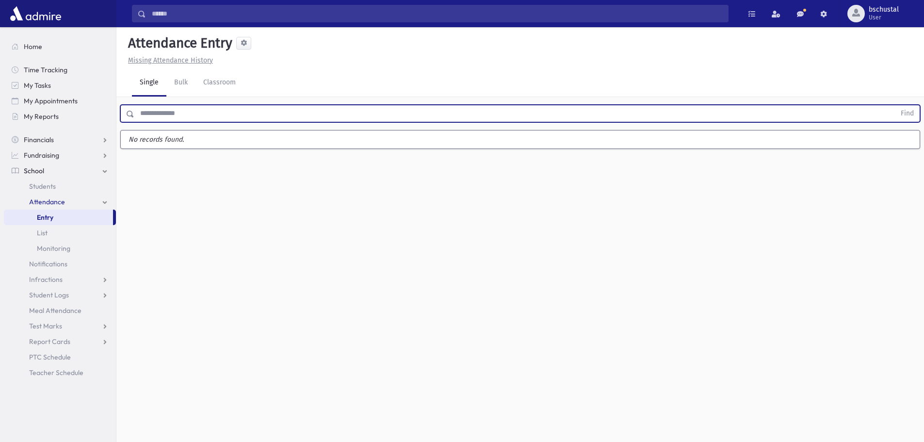
click at [164, 118] on input "text" at bounding box center [514, 113] width 761 height 17
drag, startPoint x: 164, startPoint y: 118, endPoint x: 157, endPoint y: 117, distance: 7.3
click at [159, 122] on div "Find" at bounding box center [519, 111] width 807 height 29
drag, startPoint x: 189, startPoint y: 117, endPoint x: 177, endPoint y: 108, distance: 14.5
click at [188, 116] on input "text" at bounding box center [514, 113] width 761 height 17
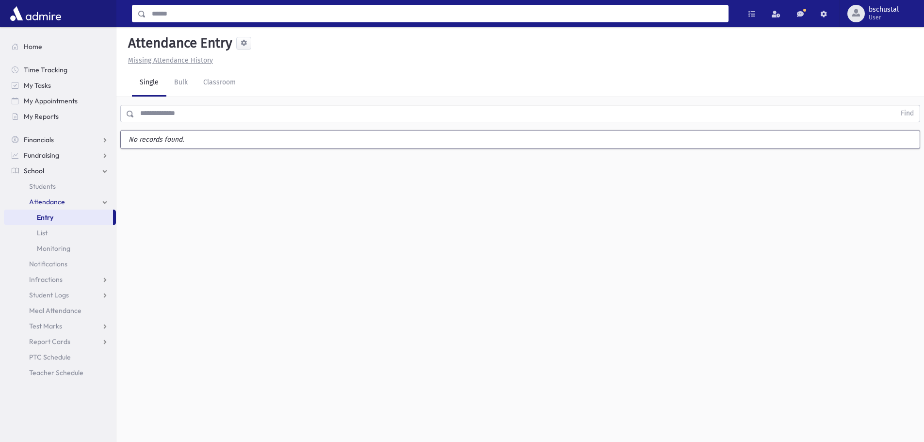
click at [153, 14] on input "Search" at bounding box center [437, 13] width 582 height 17
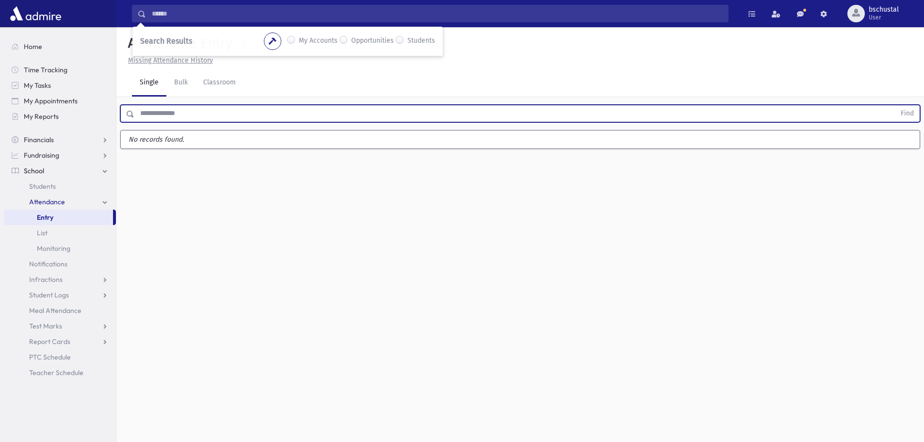
click at [178, 109] on input "text" at bounding box center [514, 113] width 761 height 17
click at [179, 106] on input "text" at bounding box center [514, 113] width 761 height 17
click at [166, 113] on input "text" at bounding box center [514, 113] width 761 height 17
click at [171, 112] on input "text" at bounding box center [514, 113] width 761 height 17
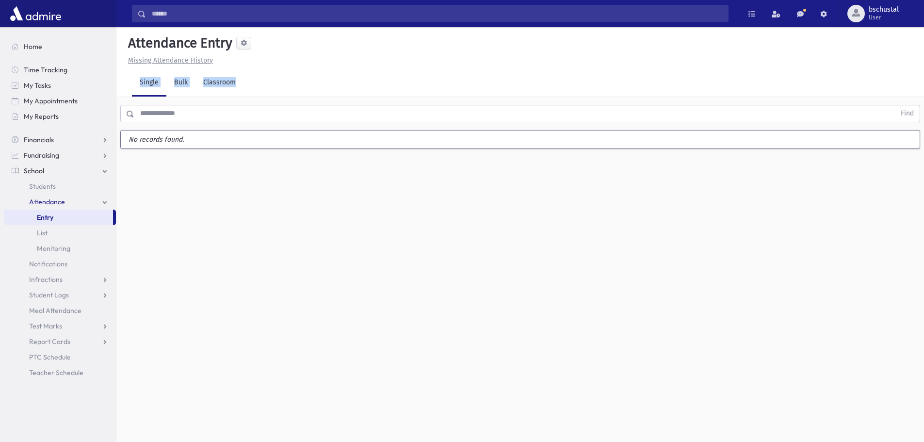
drag, startPoint x: 248, startPoint y: 83, endPoint x: 135, endPoint y: 86, distance: 113.5
click at [135, 86] on div "Single Bulk Classroom" at bounding box center [528, 82] width 792 height 27
click at [180, 114] on input "text" at bounding box center [514, 113] width 761 height 17
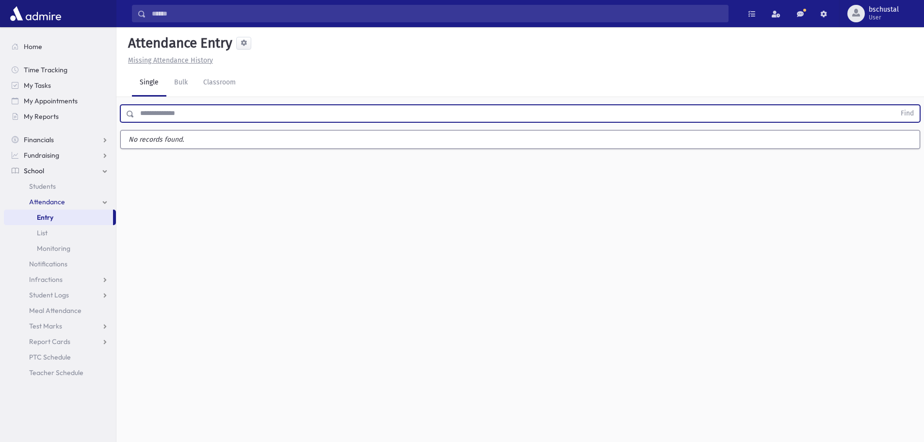
click at [180, 114] on input "text" at bounding box center [514, 113] width 761 height 17
drag, startPoint x: 180, startPoint y: 113, endPoint x: 125, endPoint y: 80, distance: 64.4
click at [125, 80] on div "Attendance Entry Missing Attendance History Single Bulk Classroom Find No recor…" at bounding box center [519, 234] width 807 height 415
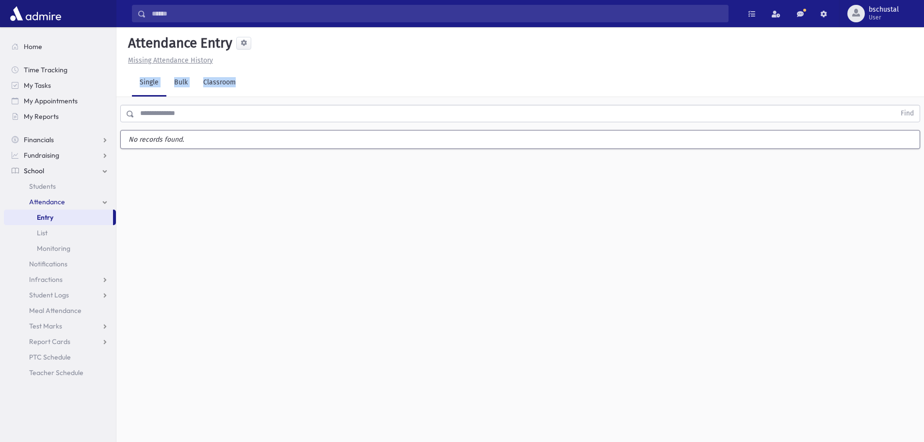
drag, startPoint x: 125, startPoint y: 80, endPoint x: 246, endPoint y: 83, distance: 121.7
click at [246, 83] on div "Single Bulk Classroom" at bounding box center [524, 82] width 800 height 27
click at [246, 83] on div "Single Bulk Classroom" at bounding box center [528, 82] width 792 height 27
click at [245, 83] on div "Single Bulk Classroom" at bounding box center [528, 82] width 792 height 27
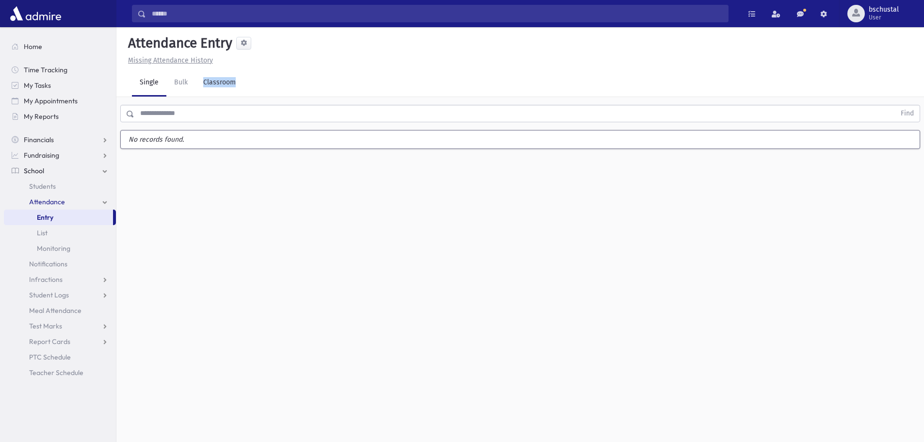
click at [245, 83] on div "Single Bulk Classroom" at bounding box center [528, 82] width 792 height 27
click at [245, 100] on div "Find" at bounding box center [519, 111] width 807 height 29
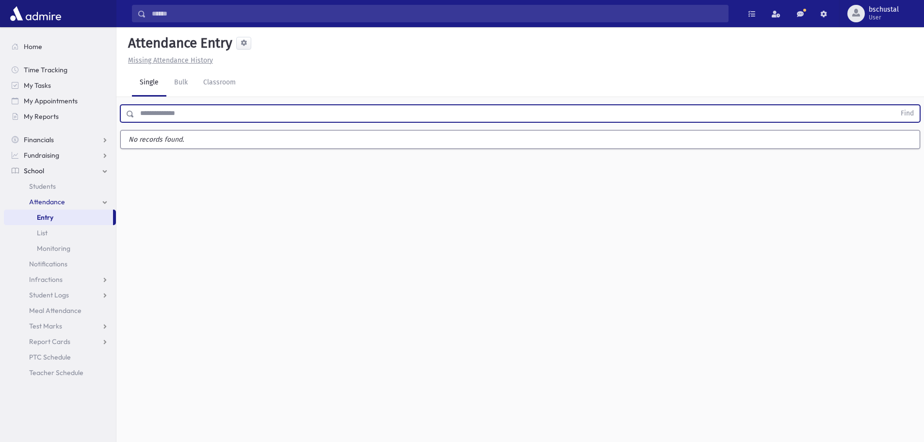
click at [249, 113] on input "text" at bounding box center [514, 113] width 761 height 17
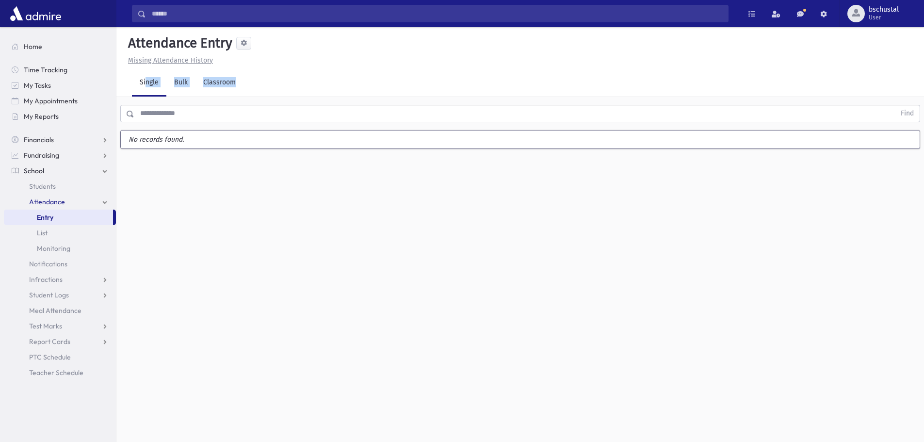
drag, startPoint x: 247, startPoint y: 88, endPoint x: 146, endPoint y: 89, distance: 100.4
click at [146, 89] on div "Single Bulk Classroom" at bounding box center [528, 82] width 792 height 27
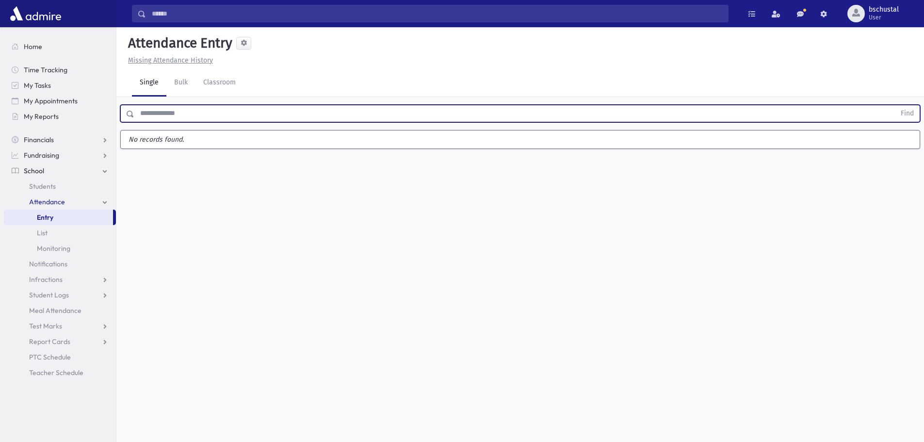
click at [177, 116] on input "text" at bounding box center [514, 113] width 761 height 17
click at [179, 120] on input "text" at bounding box center [514, 113] width 761 height 17
drag, startPoint x: 179, startPoint y: 121, endPoint x: 125, endPoint y: 81, distance: 67.3
click at [125, 81] on div "Attendance Entry Missing Attendance History Single Bulk Classroom Find No recor…" at bounding box center [519, 234] width 807 height 415
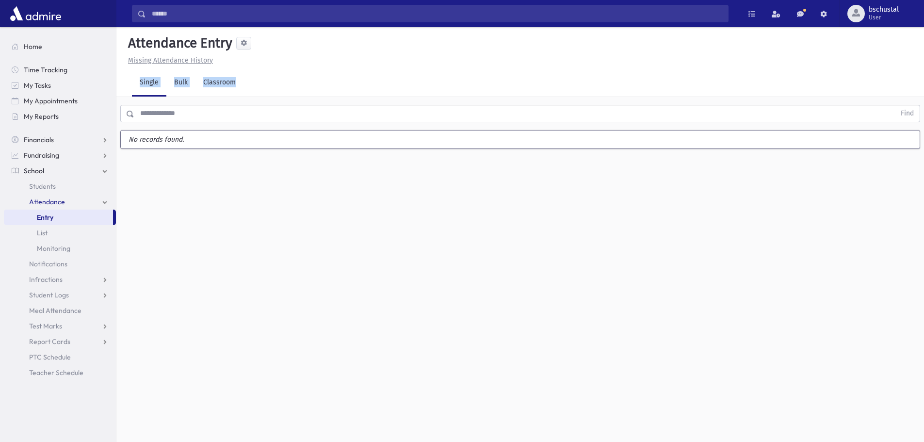
drag, startPoint x: 125, startPoint y: 81, endPoint x: 260, endPoint y: 87, distance: 134.9
click at [260, 87] on div "Single Bulk Classroom" at bounding box center [524, 82] width 800 height 27
click at [239, 117] on input "text" at bounding box center [514, 113] width 761 height 17
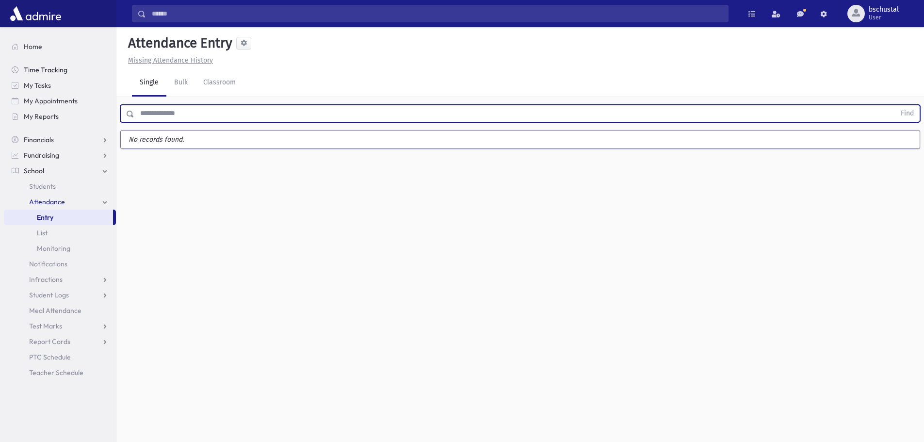
drag, startPoint x: 239, startPoint y: 117, endPoint x: 74, endPoint y: 77, distance: 170.3
click at [74, 77] on div "Search Results My Accounts" at bounding box center [462, 232] width 924 height 464
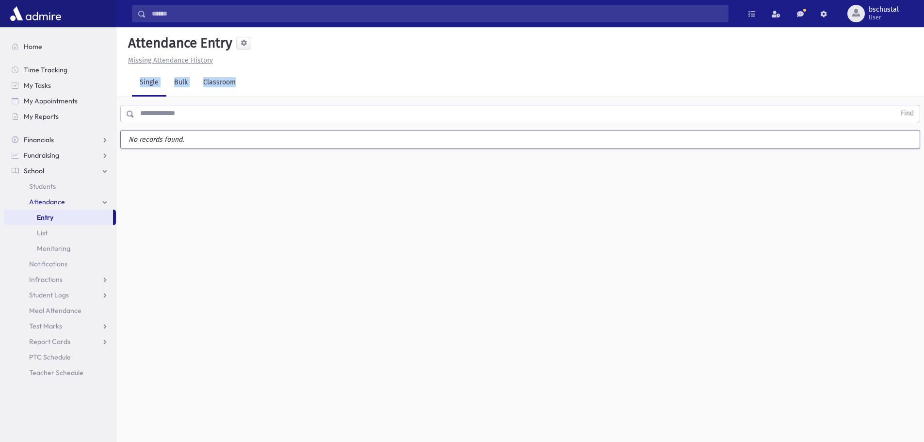
drag, startPoint x: 121, startPoint y: 83, endPoint x: 260, endPoint y: 108, distance: 140.9
click at [260, 108] on div "Attendance Entry Missing Attendance History Single Bulk Classroom Find No recor…" at bounding box center [519, 234] width 807 height 415
click at [258, 100] on div "Find" at bounding box center [519, 111] width 807 height 29
drag, startPoint x: 229, startPoint y: 124, endPoint x: 226, endPoint y: 113, distance: 11.2
click at [228, 118] on div "Find" at bounding box center [519, 111] width 807 height 29
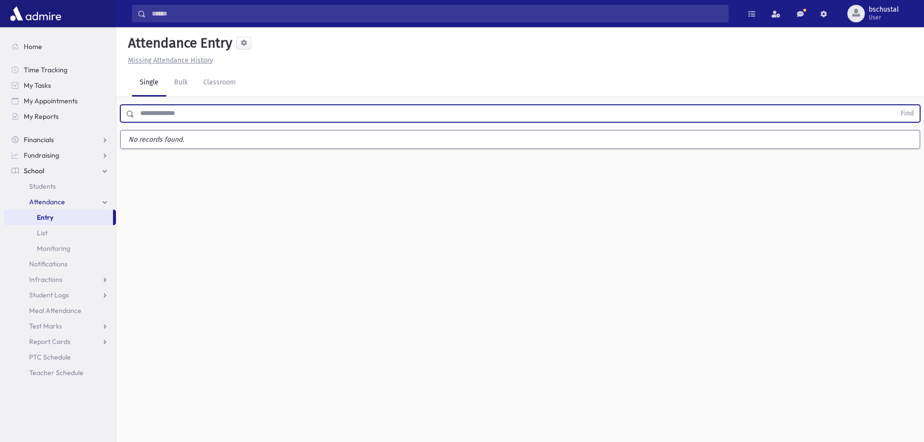
click at [226, 112] on input "text" at bounding box center [514, 113] width 761 height 17
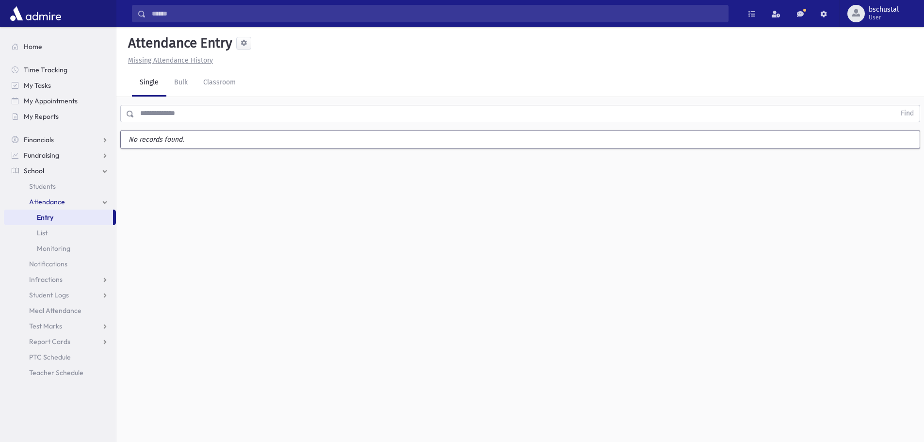
click at [243, 91] on div "Single Bulk Classroom" at bounding box center [528, 82] width 792 height 27
drag, startPoint x: 243, startPoint y: 91, endPoint x: 248, endPoint y: 86, distance: 7.2
click at [248, 86] on div "Single Bulk Classroom" at bounding box center [528, 82] width 792 height 27
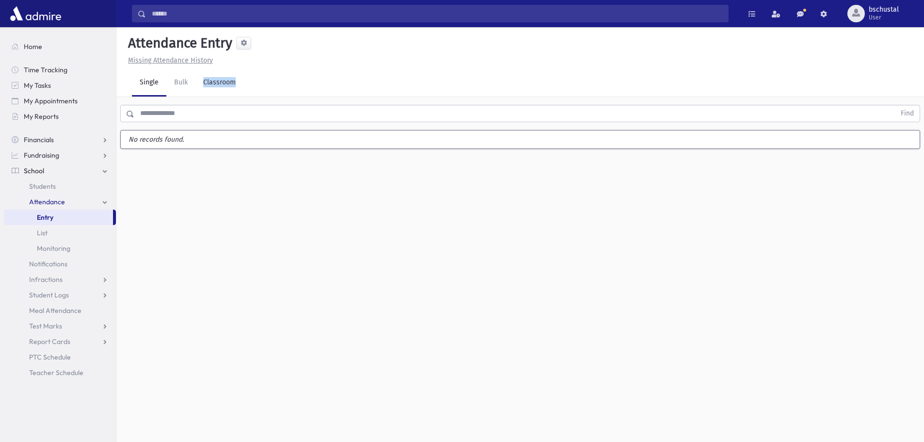
click at [248, 86] on div "Single Bulk Classroom" at bounding box center [528, 82] width 792 height 27
click at [249, 86] on div "Single Bulk Classroom" at bounding box center [528, 82] width 792 height 27
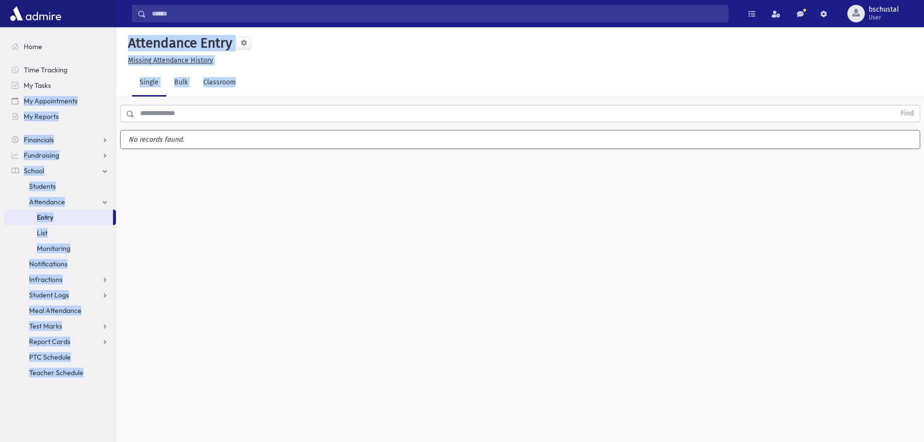
drag, startPoint x: 249, startPoint y: 86, endPoint x: 101, endPoint y: 94, distance: 147.6
click at [101, 94] on div "Search Results My Accounts" at bounding box center [462, 232] width 924 height 464
click at [286, 87] on div "Single Bulk Classroom" at bounding box center [528, 82] width 792 height 27
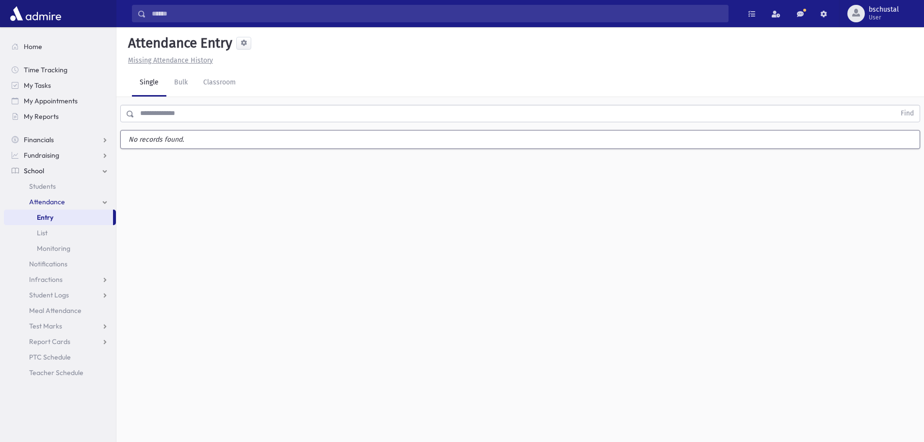
drag, startPoint x: 272, startPoint y: 103, endPoint x: 248, endPoint y: 80, distance: 32.6
click at [254, 86] on div "Attendance Entry Missing Attendance History Single Bulk Classroom Find No recor…" at bounding box center [519, 234] width 807 height 415
click at [247, 80] on div "Single Bulk Classroom" at bounding box center [528, 82] width 792 height 27
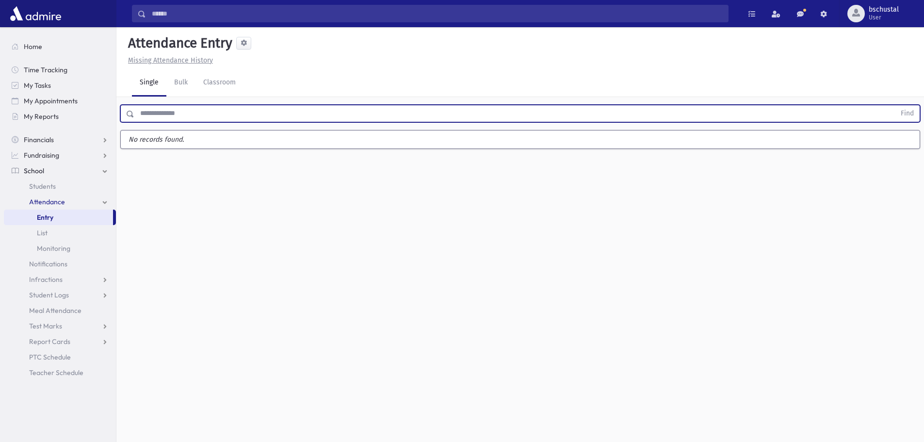
drag, startPoint x: 459, startPoint y: 47, endPoint x: 272, endPoint y: 114, distance: 198.3
click at [272, 114] on input "text" at bounding box center [514, 113] width 761 height 17
type input "*******"
click at [895, 105] on button "Find" at bounding box center [907, 113] width 25 height 16
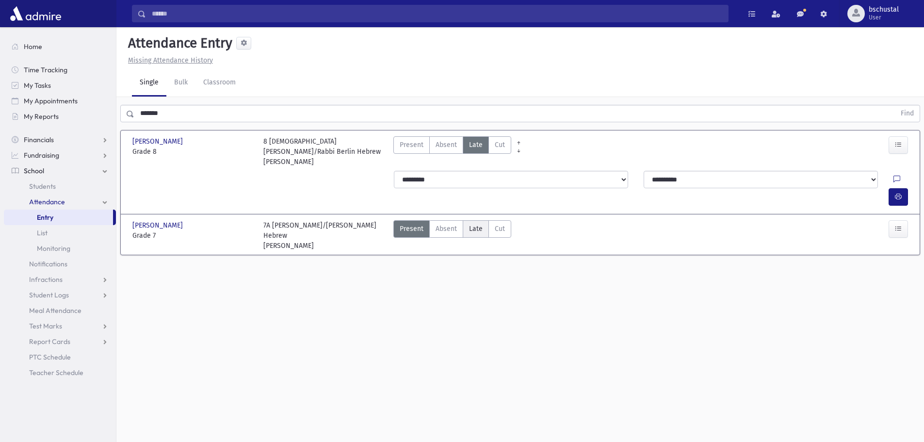
click at [467, 220] on label "Late Late" at bounding box center [476, 228] width 26 height 17
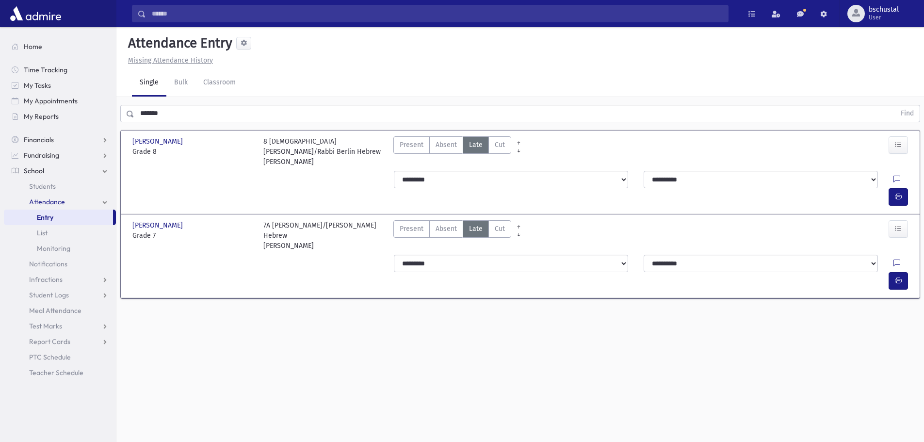
click at [869, 255] on div "**********" at bounding box center [768, 263] width 250 height 17
click at [901, 276] on icon "button" at bounding box center [898, 280] width 7 height 8
drag, startPoint x: 251, startPoint y: 90, endPoint x: 127, endPoint y: 109, distance: 125.6
click at [127, 109] on div "Attendance Entry Missing Attendance History Single Bulk Classroom ******* Find …" at bounding box center [519, 234] width 807 height 415
click at [189, 98] on div "******* Find" at bounding box center [519, 111] width 807 height 29
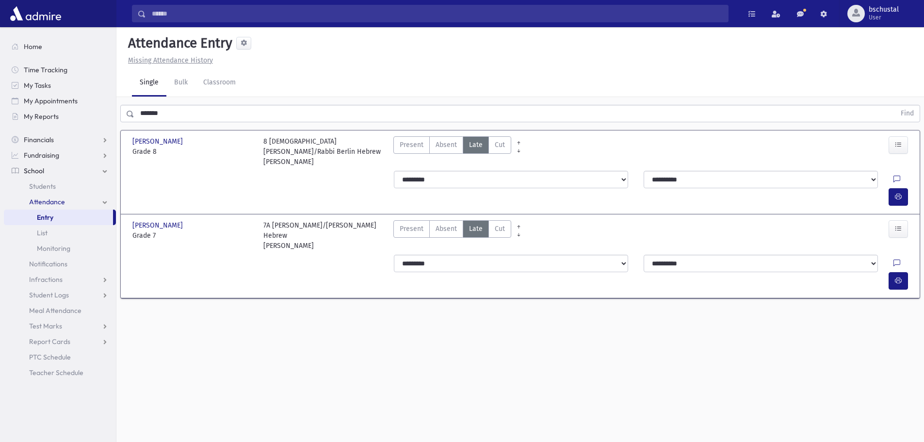
click at [188, 97] on div "******* Find" at bounding box center [519, 111] width 807 height 29
click at [187, 97] on div "******* Find" at bounding box center [519, 111] width 807 height 29
click at [182, 93] on link "Bulk" at bounding box center [180, 82] width 29 height 27
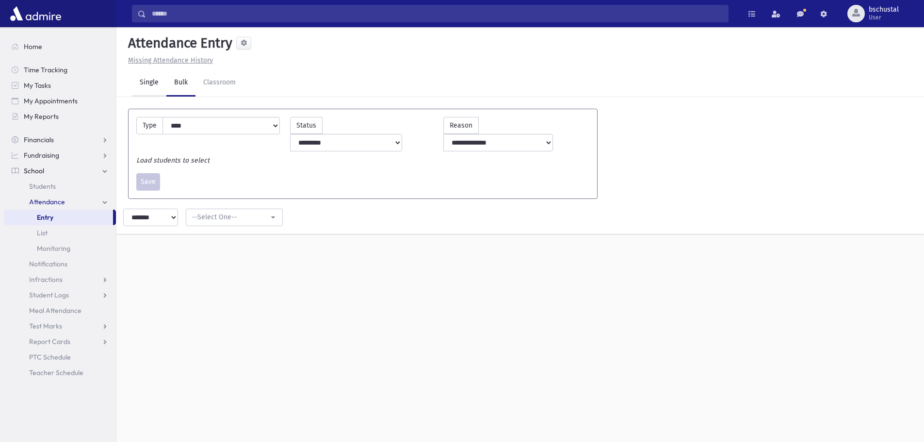
click at [146, 83] on link "Single" at bounding box center [149, 82] width 34 height 27
click at [216, 121] on input "text" at bounding box center [514, 113] width 761 height 17
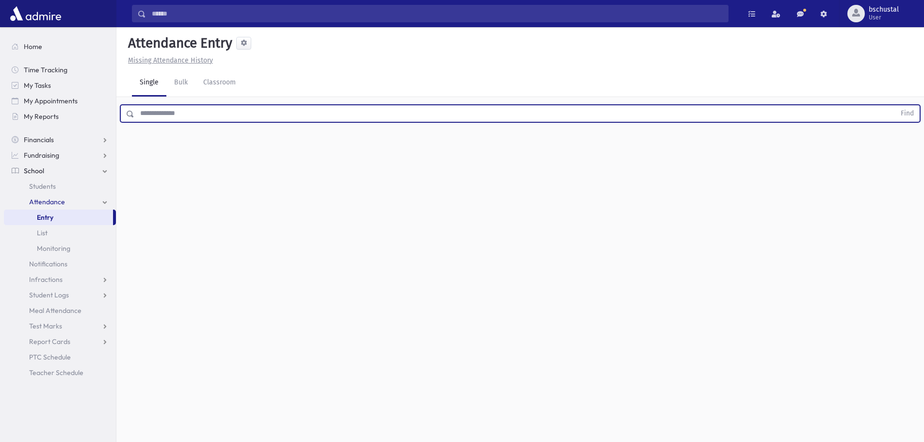
click at [213, 122] on div "Find" at bounding box center [519, 111] width 807 height 29
click at [166, 115] on input "text" at bounding box center [514, 113] width 761 height 17
type input "***"
click at [895, 105] on button "Find" at bounding box center [907, 113] width 25 height 16
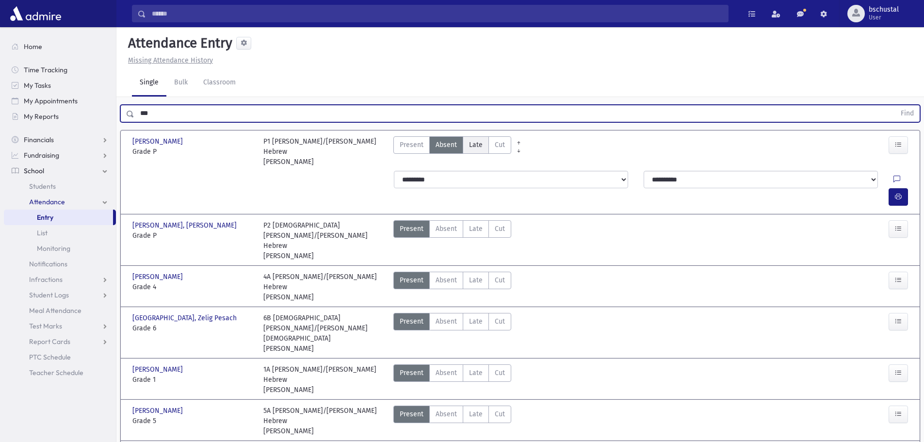
click at [476, 147] on span "Late" at bounding box center [476, 145] width 14 height 10
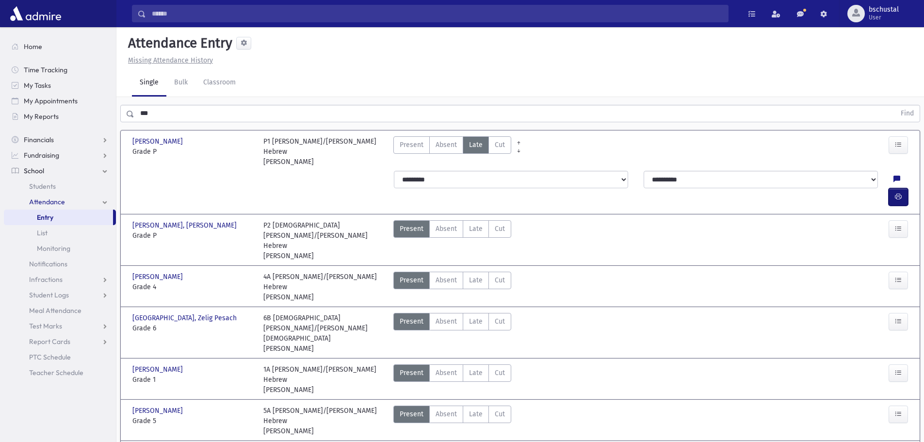
click at [901, 188] on button "button" at bounding box center [897, 196] width 19 height 17
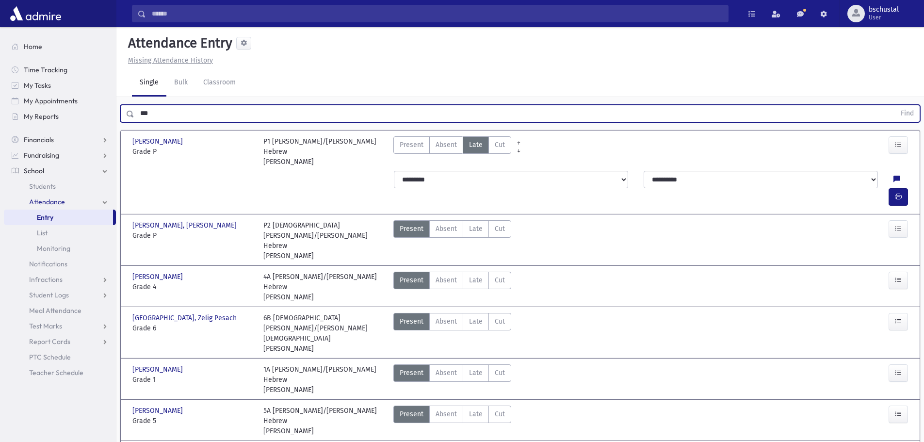
click at [194, 111] on input "***" at bounding box center [514, 113] width 761 height 17
click at [895, 105] on button "Find" at bounding box center [907, 113] width 25 height 16
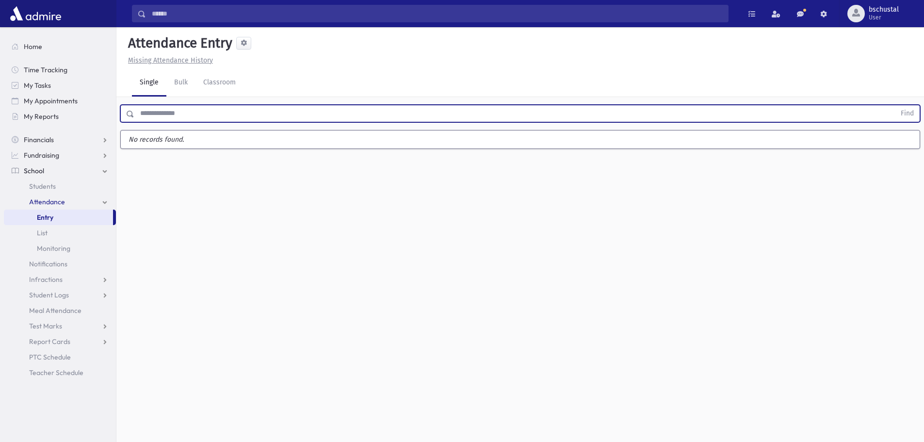
click at [169, 112] on input "text" at bounding box center [514, 113] width 761 height 17
click at [172, 113] on input "text" at bounding box center [514, 113] width 761 height 17
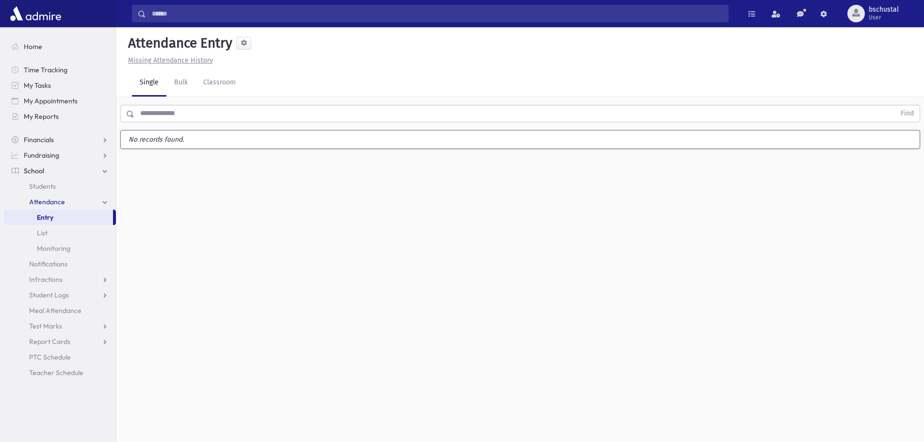
drag, startPoint x: 123, startPoint y: 117, endPoint x: 140, endPoint y: 114, distance: 17.2
click at [140, 114] on div "Find" at bounding box center [520, 113] width 800 height 17
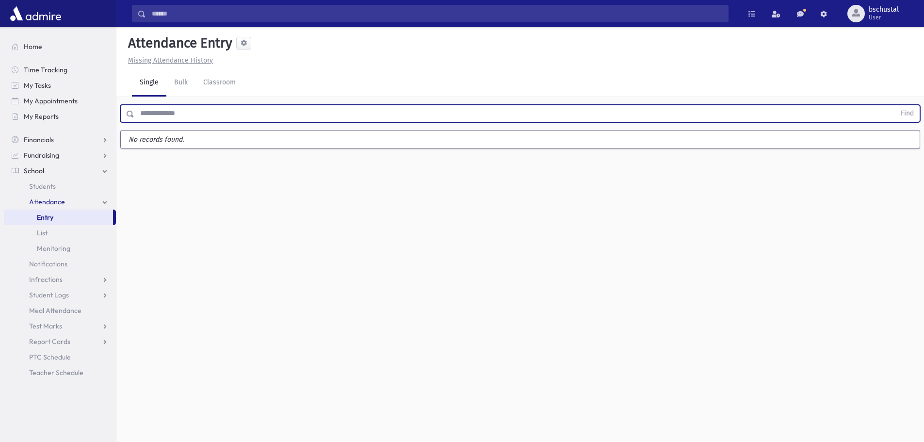
drag, startPoint x: 138, startPoint y: 115, endPoint x: 126, endPoint y: 117, distance: 12.2
click at [125, 116] on div "Find" at bounding box center [520, 113] width 800 height 17
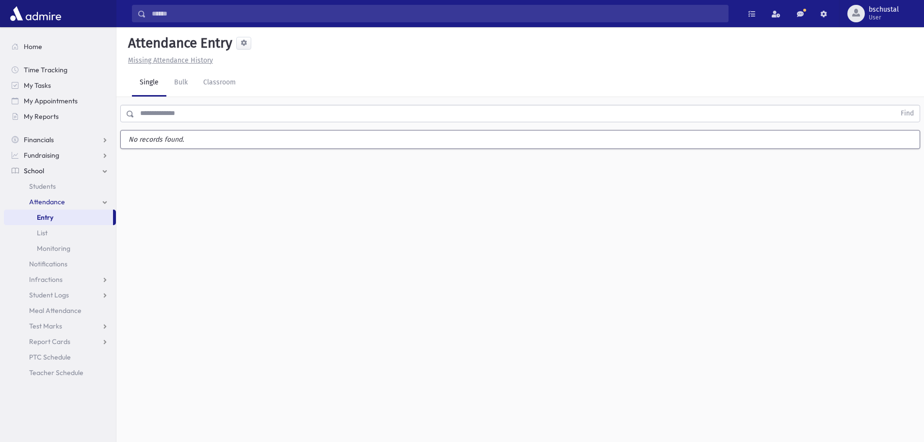
click at [149, 140] on label "No records found." at bounding box center [520, 139] width 799 height 18
click at [149, 139] on label "No records found." at bounding box center [520, 139] width 799 height 18
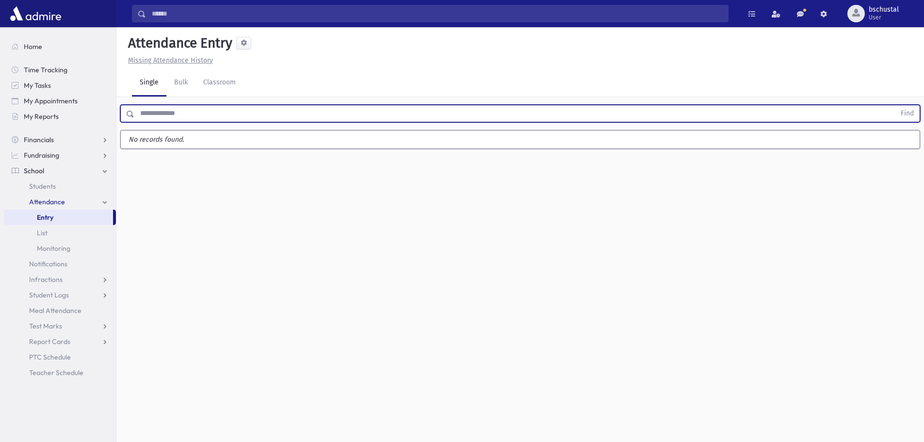
click at [164, 107] on input "text" at bounding box center [514, 113] width 761 height 17
click at [895, 105] on button "Find" at bounding box center [907, 113] width 25 height 16
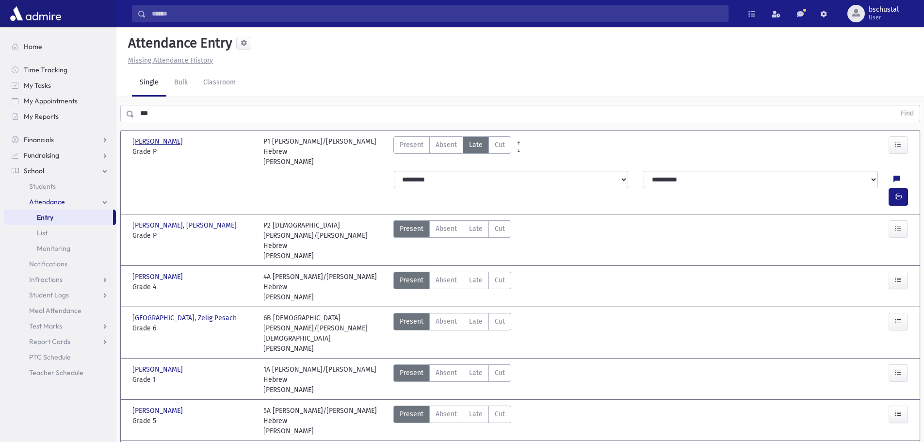
drag, startPoint x: 175, startPoint y: 140, endPoint x: 132, endPoint y: 136, distance: 42.4
click at [132, 136] on div "Attias, Eli Attias, Eli" at bounding box center [192, 141] width 121 height 10
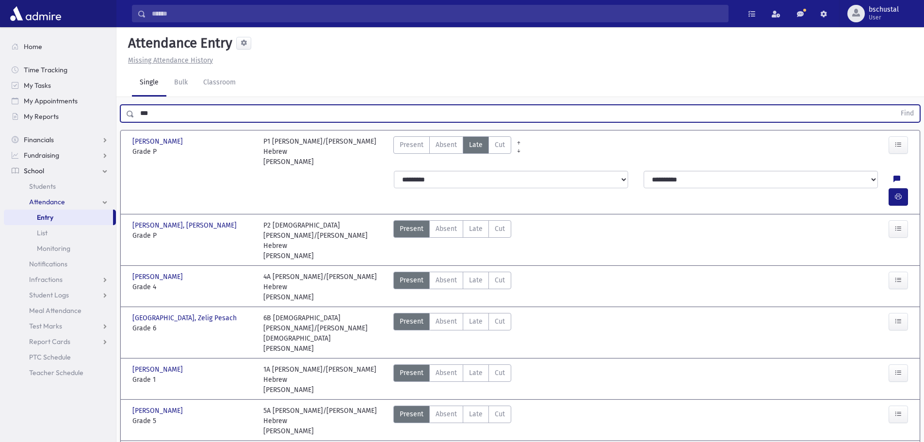
click at [166, 108] on input "***" at bounding box center [514, 113] width 761 height 17
click at [166, 110] on input "***" at bounding box center [514, 113] width 761 height 17
click at [165, 113] on input "***" at bounding box center [514, 113] width 761 height 17
click at [895, 105] on button "Find" at bounding box center [907, 113] width 25 height 16
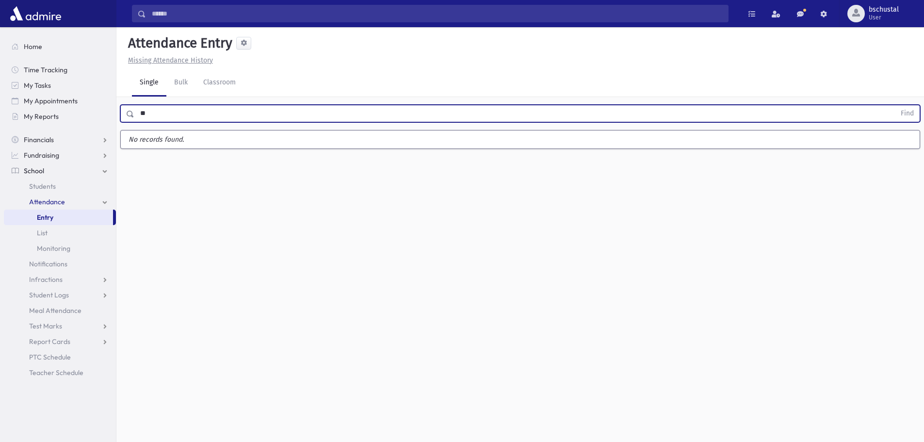
type input "*"
click at [895, 105] on button "Find" at bounding box center [907, 113] width 25 height 16
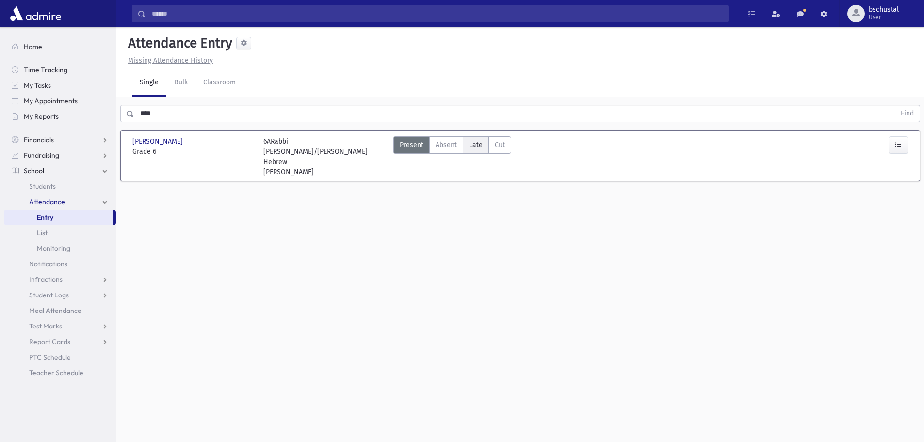
click at [476, 145] on span "Late" at bounding box center [476, 145] width 14 height 10
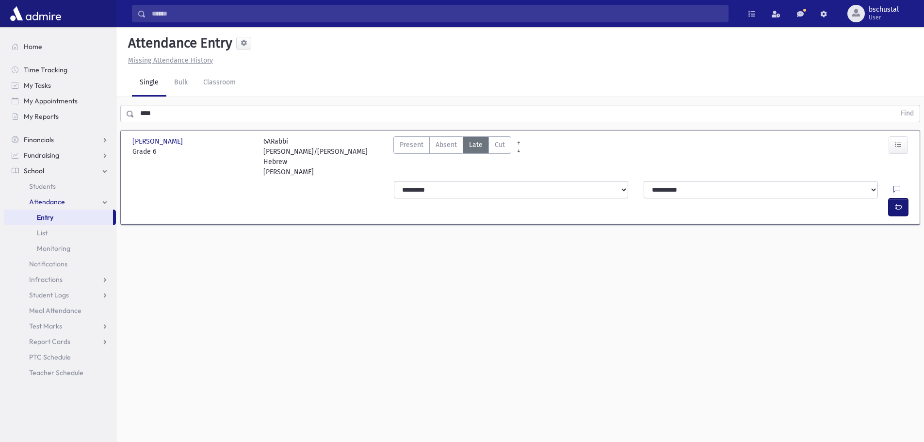
click at [892, 198] on button "button" at bounding box center [897, 206] width 19 height 17
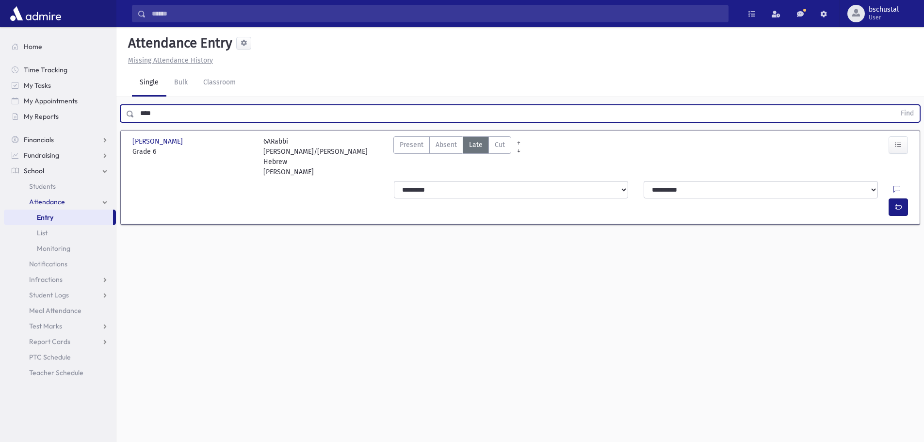
click at [180, 105] on input "****" at bounding box center [514, 113] width 761 height 17
type input "***"
click at [895, 105] on button "Find" at bounding box center [907, 113] width 25 height 16
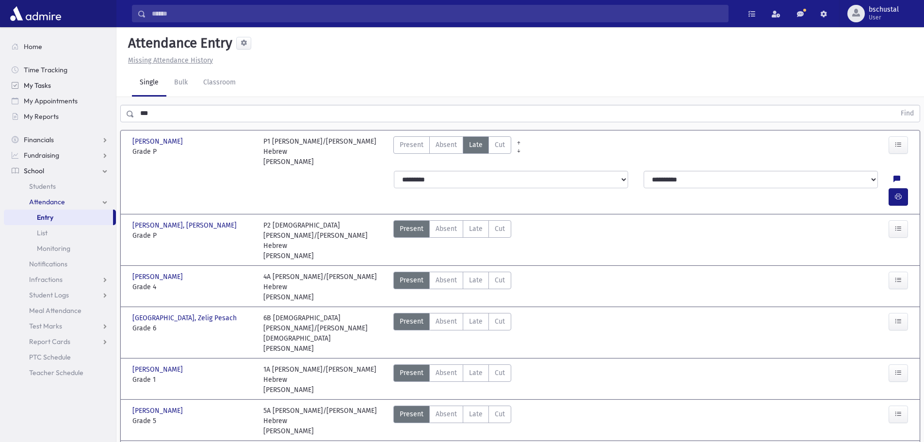
drag, startPoint x: 177, startPoint y: 80, endPoint x: 94, endPoint y: 90, distance: 83.9
click at [147, 105] on input "***" at bounding box center [514, 113] width 761 height 17
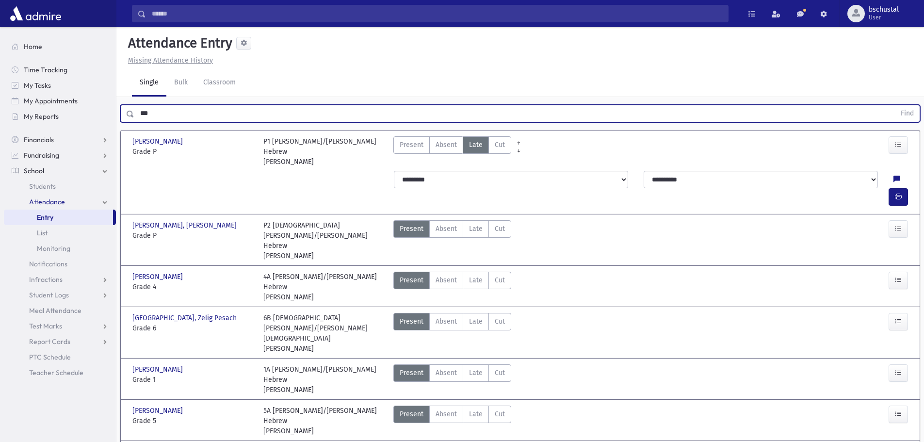
click at [147, 105] on input "***" at bounding box center [514, 113] width 761 height 17
click at [253, 107] on input "text" at bounding box center [514, 113] width 761 height 17
click at [252, 107] on input "text" at bounding box center [514, 113] width 761 height 17
click at [206, 111] on input "text" at bounding box center [514, 113] width 761 height 17
drag, startPoint x: 220, startPoint y: 112, endPoint x: 228, endPoint y: 119, distance: 11.7
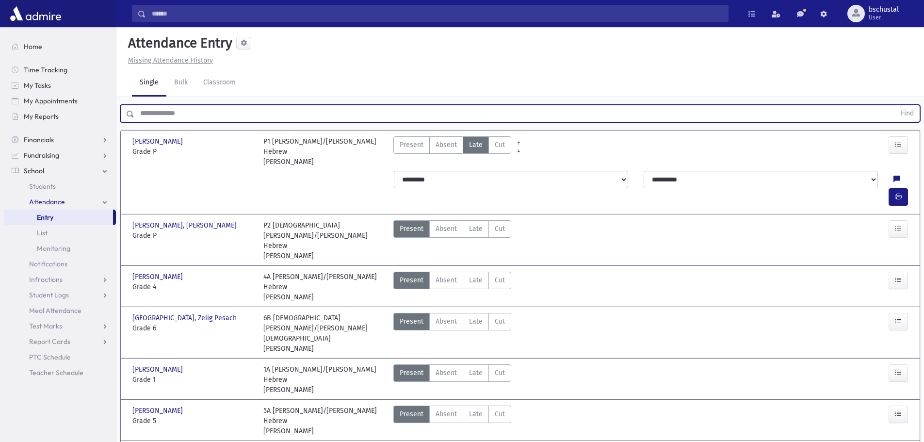
click at [228, 119] on input "text" at bounding box center [514, 113] width 761 height 17
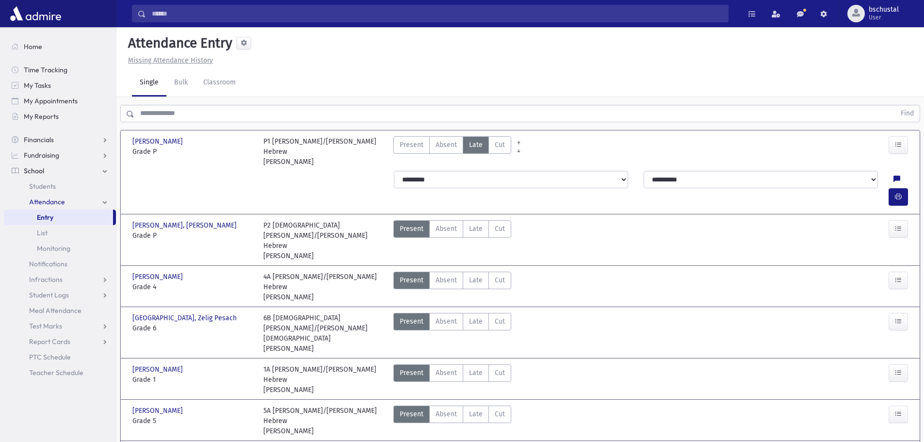
drag, startPoint x: 254, startPoint y: 83, endPoint x: 120, endPoint y: 86, distance: 133.4
click at [120, 86] on div "Single Bulk Classroom" at bounding box center [519, 83] width 807 height 28
click at [176, 109] on input "text" at bounding box center [514, 113] width 761 height 17
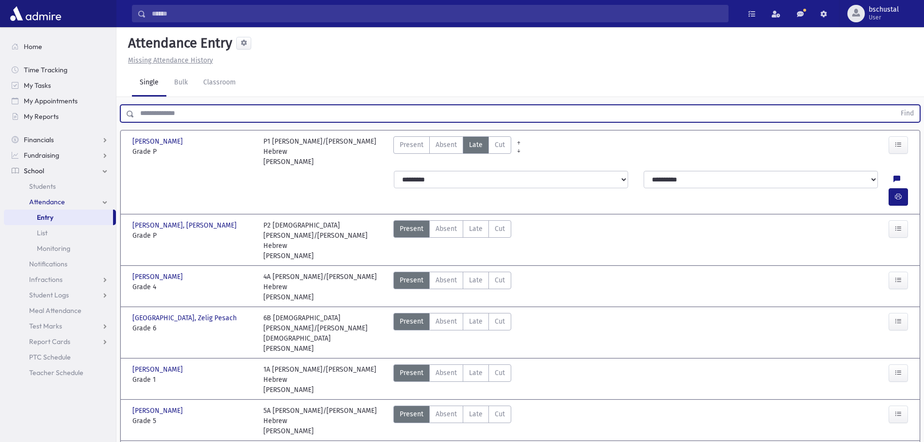
click at [270, 119] on input "text" at bounding box center [514, 113] width 761 height 17
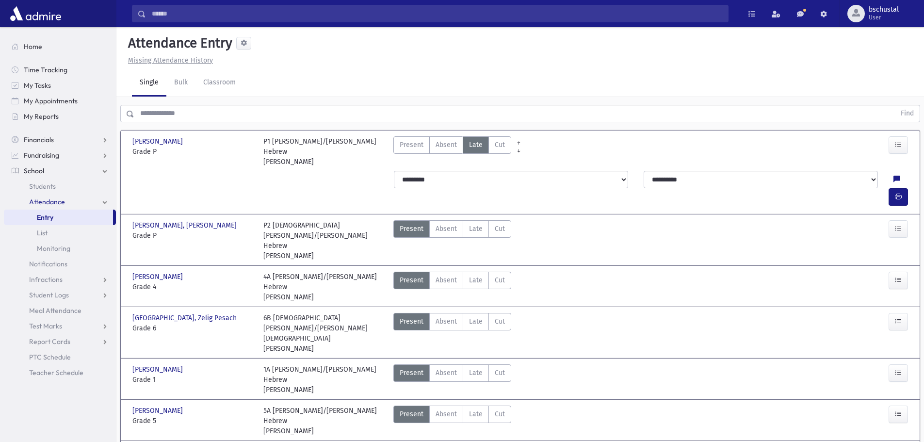
drag, startPoint x: 529, startPoint y: 58, endPoint x: 307, endPoint y: 81, distance: 222.8
click at [251, 84] on div "Single Bulk Classroom" at bounding box center [528, 82] width 792 height 27
click at [256, 92] on div "Single Bulk Classroom" at bounding box center [528, 82] width 792 height 27
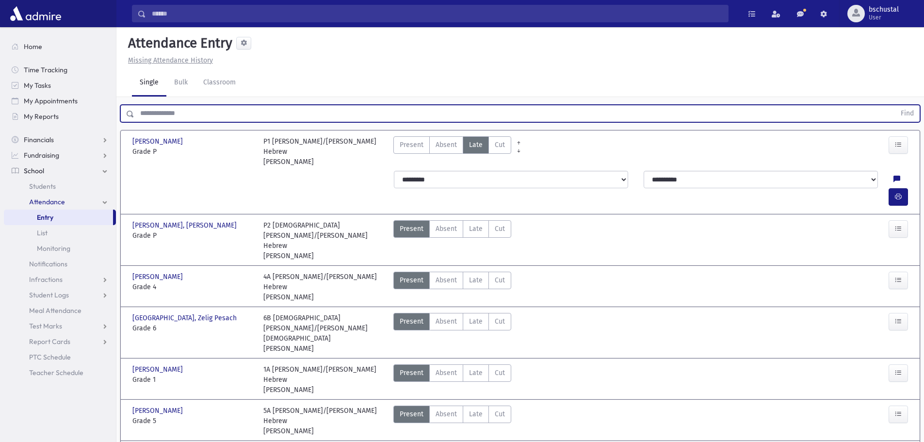
click at [258, 109] on input "text" at bounding box center [514, 113] width 761 height 17
click at [253, 91] on div "Single Bulk Classroom" at bounding box center [528, 82] width 792 height 27
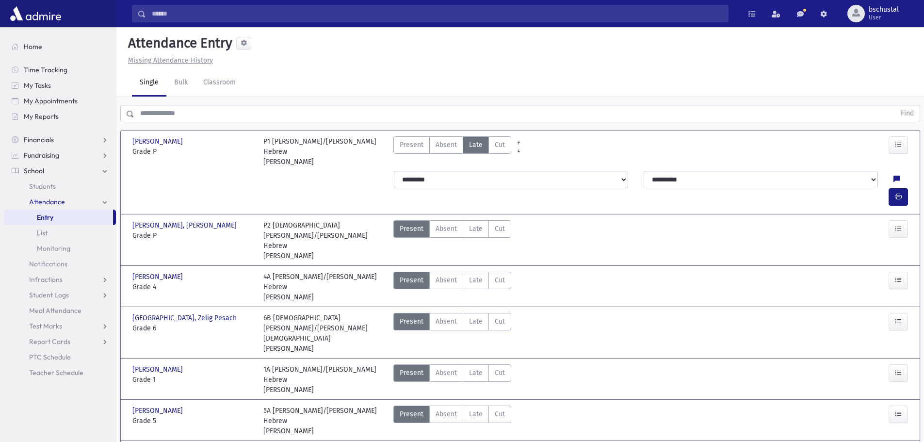
click at [253, 90] on div "Single Bulk Classroom" at bounding box center [528, 82] width 792 height 27
click at [239, 84] on link "Classroom" at bounding box center [219, 82] width 48 height 27
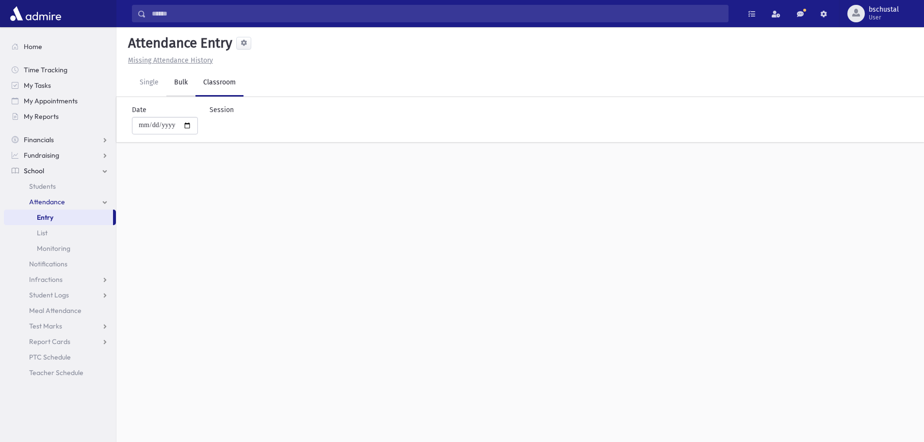
click at [183, 84] on link "Bulk" at bounding box center [180, 82] width 29 height 27
click at [154, 84] on link "Single" at bounding box center [149, 82] width 34 height 27
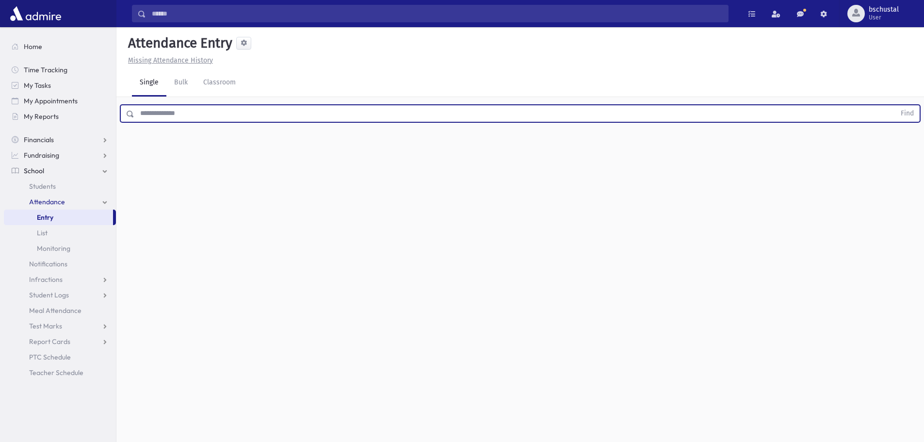
click at [179, 109] on input "text" at bounding box center [514, 113] width 761 height 17
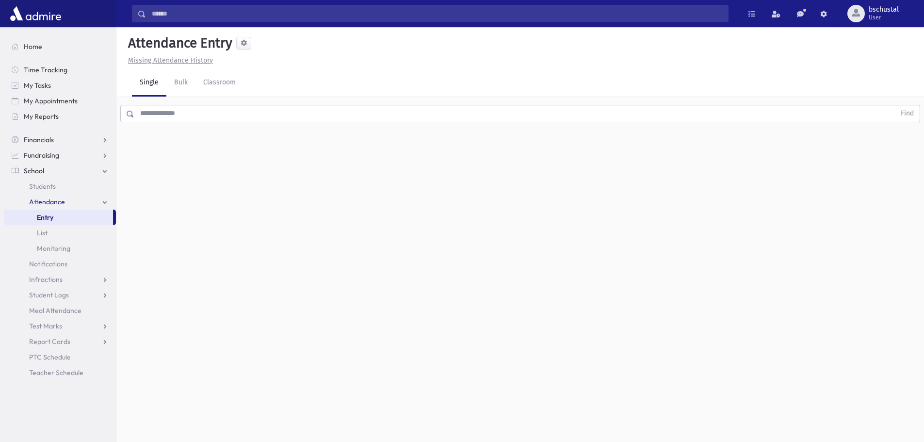
drag, startPoint x: 256, startPoint y: 102, endPoint x: 257, endPoint y: 96, distance: 6.5
click at [257, 97] on div "Find" at bounding box center [519, 111] width 807 height 29
click at [257, 105] on input "text" at bounding box center [514, 113] width 761 height 17
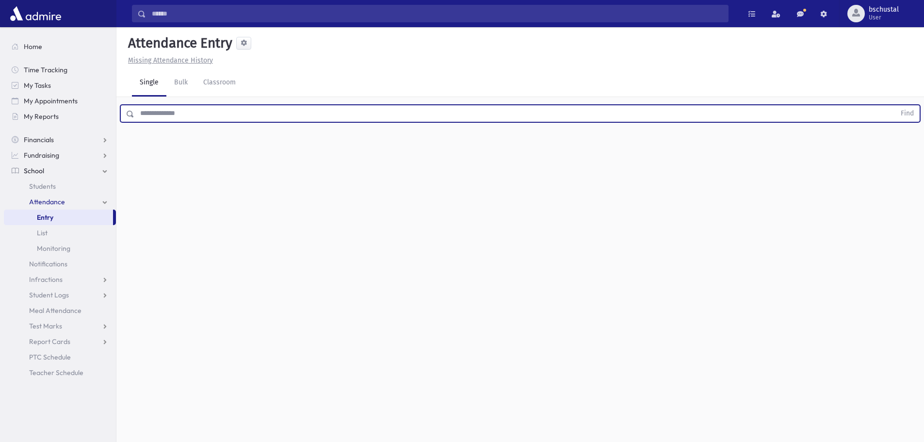
click at [257, 105] on input "text" at bounding box center [514, 113] width 761 height 17
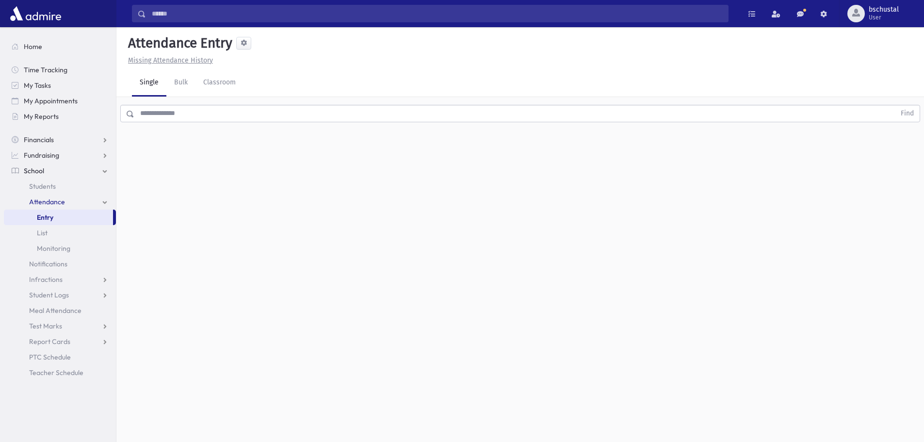
click at [248, 122] on div "Attendance Entry Missing Attendance History Single Bulk Classroom Find 0 record…" at bounding box center [519, 234] width 807 height 415
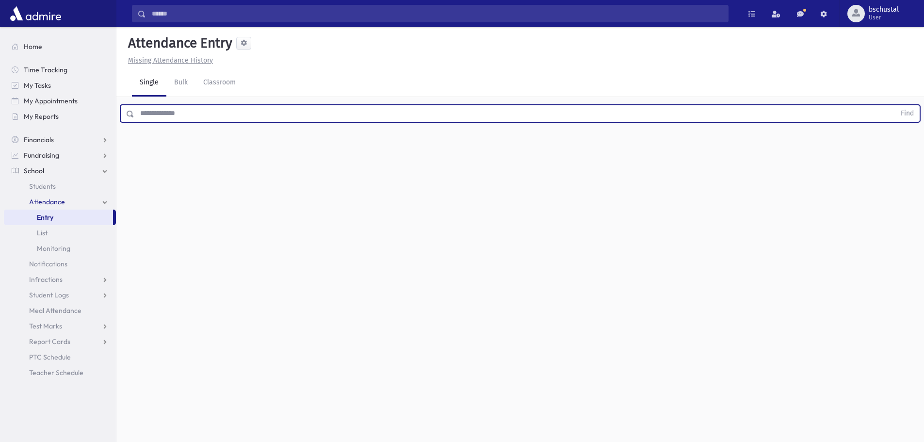
drag, startPoint x: 241, startPoint y: 93, endPoint x: 235, endPoint y: 89, distance: 7.7
click at [241, 105] on input "text" at bounding box center [514, 113] width 761 height 17
click at [328, 105] on input "text" at bounding box center [514, 113] width 761 height 17
click at [212, 105] on input "text" at bounding box center [514, 113] width 761 height 17
click at [196, 103] on div "Find" at bounding box center [519, 111] width 807 height 29
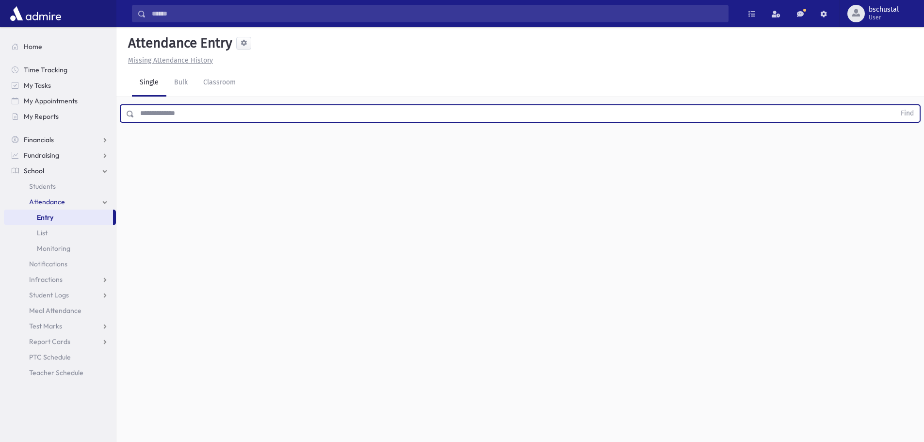
click at [222, 105] on input "text" at bounding box center [514, 113] width 761 height 17
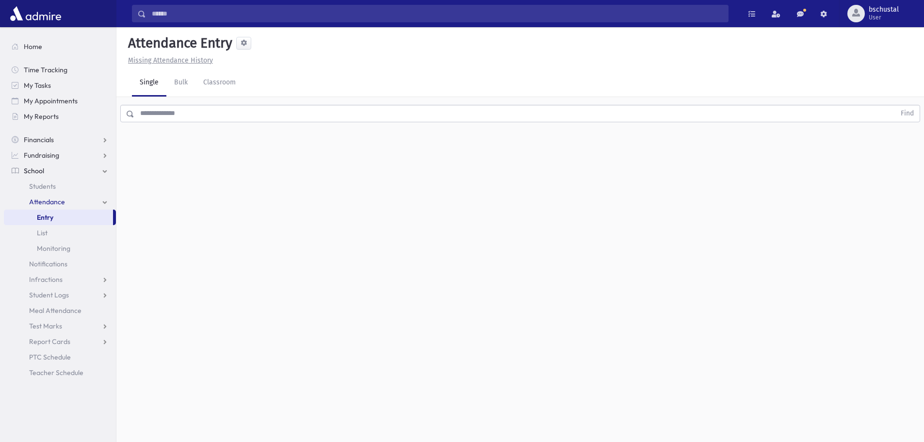
drag, startPoint x: 252, startPoint y: 66, endPoint x: 173, endPoint y: 82, distance: 80.2
click at [173, 82] on div "Attendance Entry Missing Attendance History Single Bulk Classroom Find 0 record…" at bounding box center [519, 234] width 807 height 415
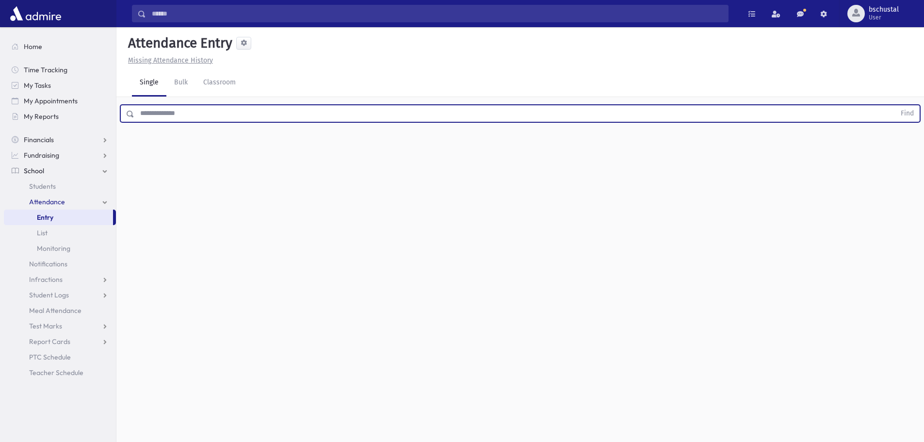
click at [196, 105] on input "text" at bounding box center [514, 113] width 761 height 17
click at [402, 105] on input "text" at bounding box center [514, 113] width 761 height 17
click at [286, 105] on input "text" at bounding box center [514, 113] width 761 height 17
drag, startPoint x: 219, startPoint y: 101, endPoint x: 281, endPoint y: 56, distance: 76.0
click at [281, 56] on div "Attendance Entry Missing Attendance History Single Bulk Classroom Find 0 record…" at bounding box center [519, 234] width 807 height 415
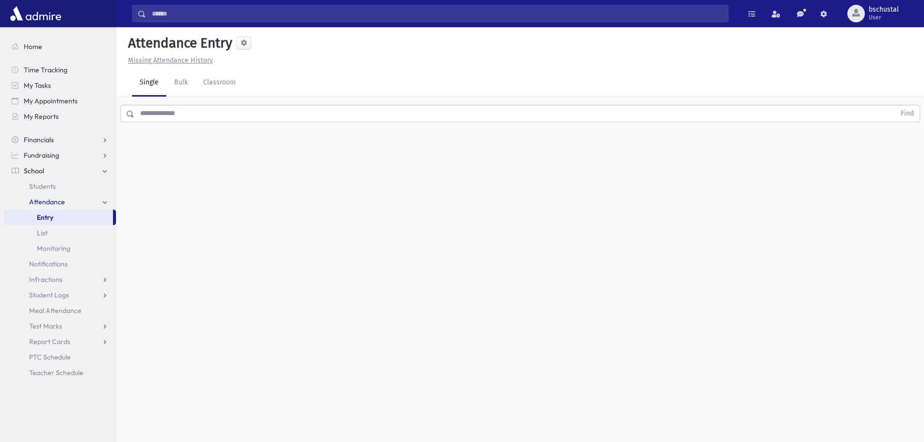
drag, startPoint x: 281, startPoint y: 56, endPoint x: 243, endPoint y: 122, distance: 75.8
click at [243, 122] on div "Attendance Entry Missing Attendance History Single Bulk Classroom Find 0 record…" at bounding box center [519, 234] width 807 height 415
click at [231, 105] on input "text" at bounding box center [514, 113] width 761 height 17
drag, startPoint x: 273, startPoint y: 69, endPoint x: 68, endPoint y: 32, distance: 207.5
click at [68, 32] on div "Search Results My Accounts" at bounding box center [462, 232] width 924 height 464
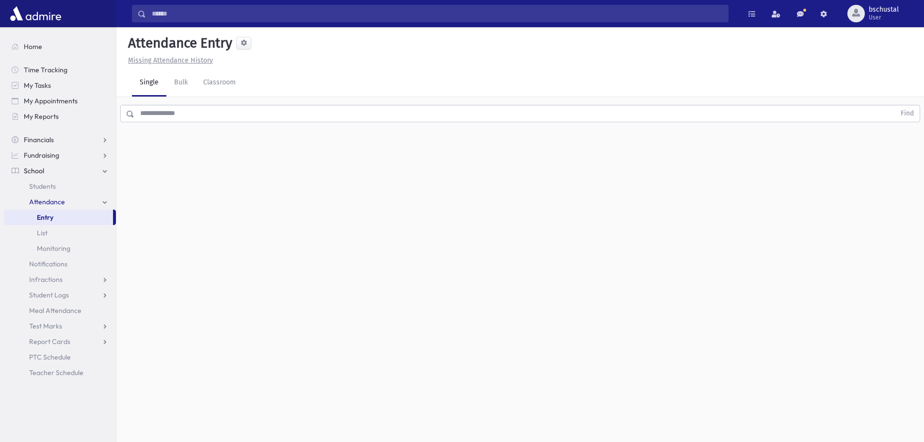
click at [441, 74] on div "Single Bulk Classroom" at bounding box center [528, 82] width 792 height 27
click at [437, 73] on div "Single Bulk Classroom" at bounding box center [528, 82] width 792 height 27
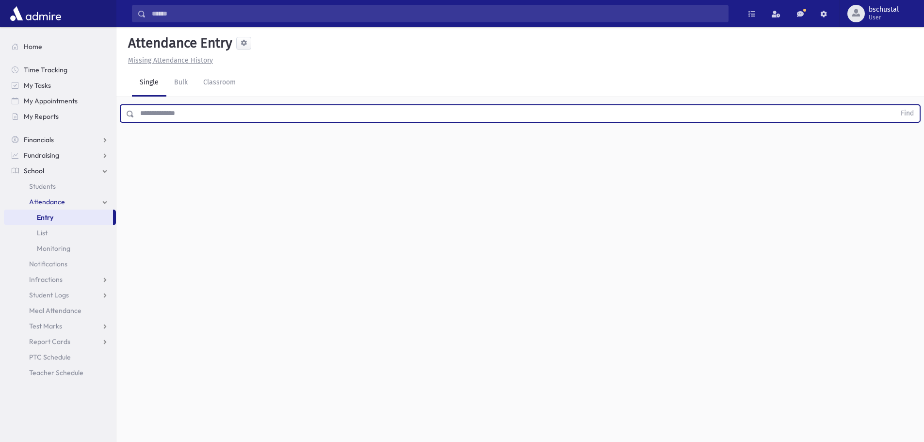
drag, startPoint x: 413, startPoint y: 96, endPoint x: 403, endPoint y: 91, distance: 11.1
click at [403, 105] on input "text" at bounding box center [514, 113] width 761 height 17
click at [402, 105] on input "text" at bounding box center [514, 113] width 761 height 17
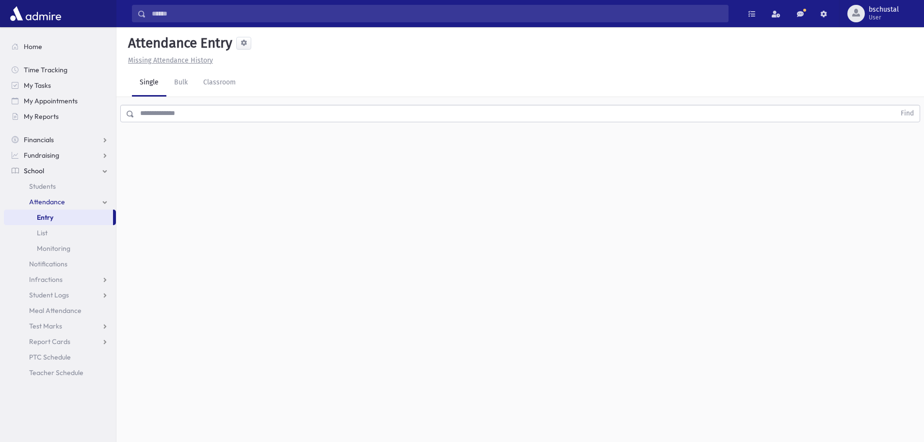
click at [389, 122] on div "Attendance Entry Missing Attendance History Single Bulk Classroom Find 0 record…" at bounding box center [519, 234] width 807 height 415
click at [389, 126] on div "Attendance Entry Missing Attendance History Single Bulk Classroom Find 0 record…" at bounding box center [519, 234] width 807 height 415
drag, startPoint x: 359, startPoint y: 148, endPoint x: 284, endPoint y: 181, distance: 81.4
click at [284, 181] on div "Attendance Entry Missing Attendance History Single Bulk Classroom Find 0 record…" at bounding box center [519, 234] width 807 height 415
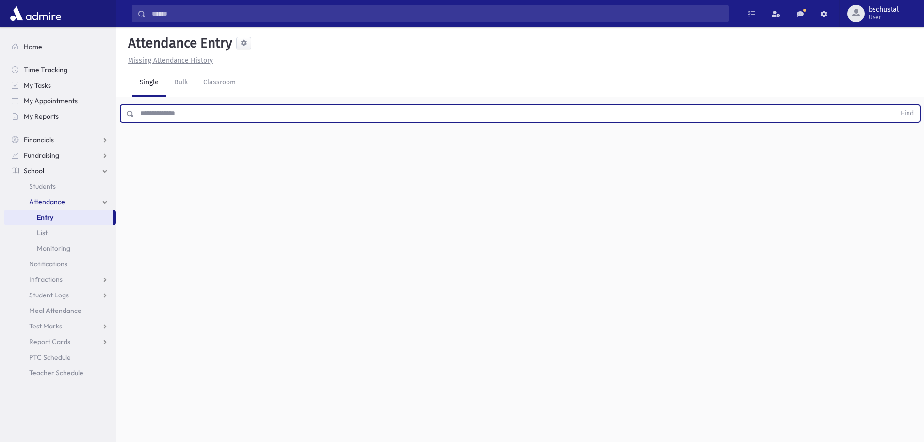
drag, startPoint x: 167, startPoint y: 392, endPoint x: 185, endPoint y: 160, distance: 232.5
click at [185, 160] on div "Attendance Entry Missing Attendance History Single Bulk Classroom Find 0 record…" at bounding box center [519, 234] width 807 height 415
click at [169, 105] on input "text" at bounding box center [514, 113] width 761 height 17
click at [181, 116] on input "text" at bounding box center [514, 113] width 761 height 17
click at [144, 116] on input "text" at bounding box center [514, 113] width 761 height 17
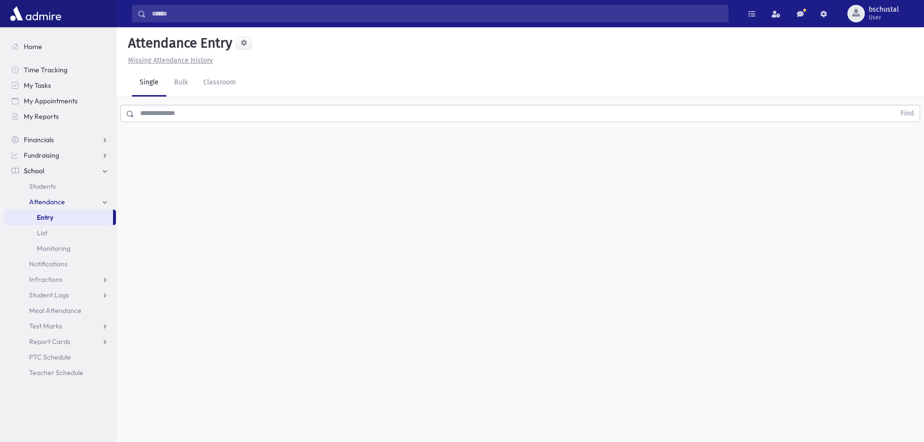
click at [130, 116] on span at bounding box center [131, 114] width 8 height 7
click at [158, 111] on input "text" at bounding box center [514, 113] width 761 height 17
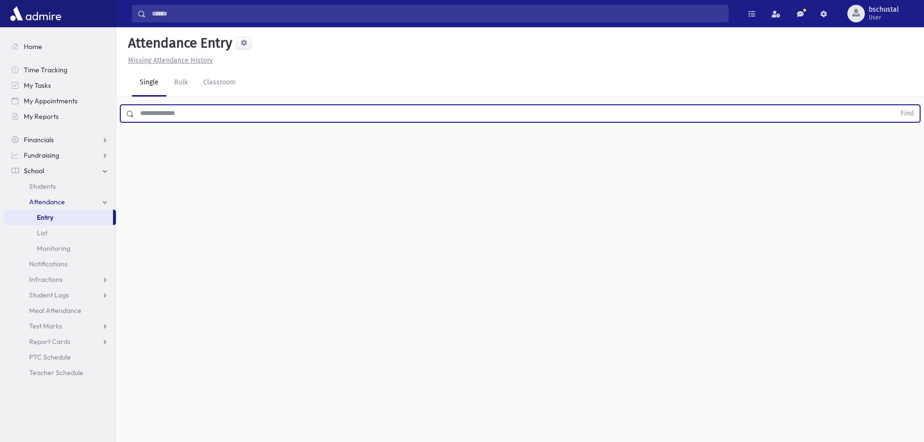
drag, startPoint x: 158, startPoint y: 112, endPoint x: 167, endPoint y: 118, distance: 10.8
click at [167, 118] on input "text" at bounding box center [514, 113] width 761 height 17
click at [169, 118] on input "text" at bounding box center [514, 113] width 761 height 17
drag, startPoint x: 167, startPoint y: 121, endPoint x: 105, endPoint y: 187, distance: 90.9
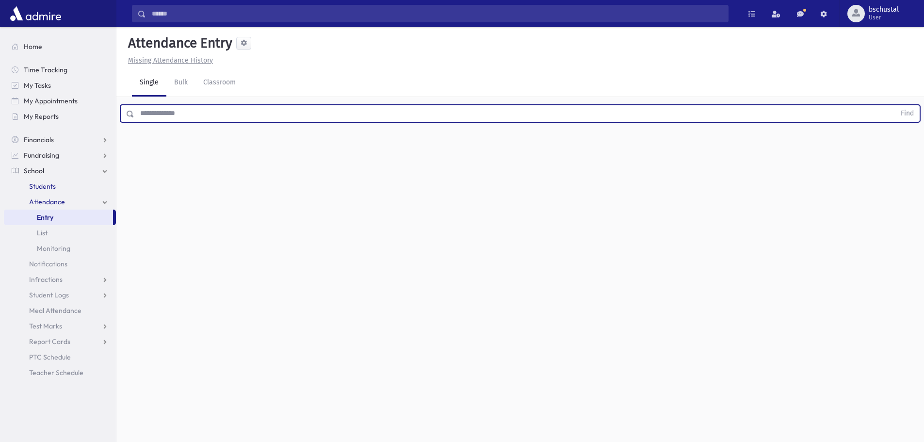
click at [102, 181] on div "Search Results My Accounts" at bounding box center [462, 232] width 924 height 464
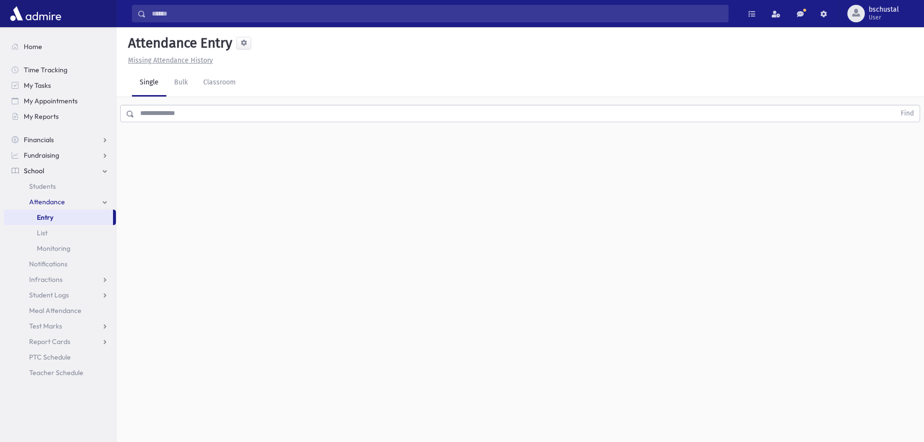
drag, startPoint x: 111, startPoint y: 404, endPoint x: 123, endPoint y: 80, distance: 324.6
click at [123, 80] on div "Search Results My Accounts" at bounding box center [462, 232] width 924 height 464
click at [122, 80] on div "Single Bulk Classroom" at bounding box center [519, 83] width 807 height 28
drag, startPoint x: 102, startPoint y: 394, endPoint x: 143, endPoint y: 107, distance: 290.0
click at [143, 107] on div "Search Results My Accounts" at bounding box center [462, 232] width 924 height 464
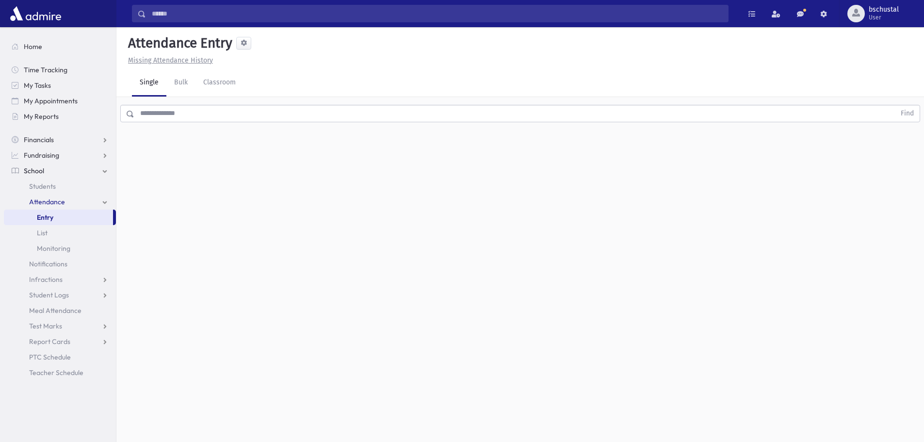
click at [183, 148] on div "Attendance Entry Missing Attendance History Single Bulk Classroom Find 0 record…" at bounding box center [519, 234] width 807 height 415
drag, startPoint x: 119, startPoint y: 414, endPoint x: 416, endPoint y: 19, distance: 494.1
click at [451, 0] on html "Search Results My Accounts Opportunities Students" at bounding box center [462, 221] width 924 height 442
click at [382, 53] on div "Attendance Entry" at bounding box center [520, 45] width 792 height 20
drag, startPoint x: 161, startPoint y: 329, endPoint x: 2, endPoint y: 54, distance: 317.2
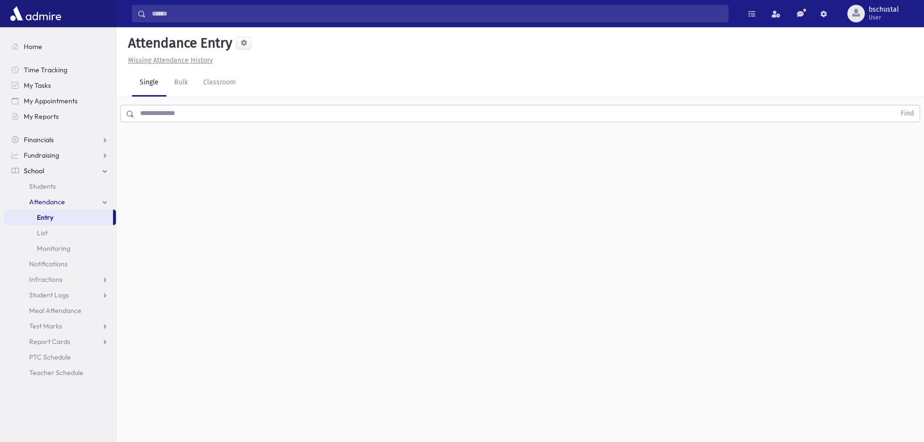
click at [2, 54] on div "Search Results My Accounts" at bounding box center [462, 232] width 924 height 464
drag, startPoint x: 338, startPoint y: 68, endPoint x: 198, endPoint y: 202, distance: 193.8
click at [338, 68] on header "Attendance Entry Missing Attendance History" at bounding box center [519, 48] width 807 height 42
drag, startPoint x: 105, startPoint y: 414, endPoint x: 177, endPoint y: 155, distance: 268.7
click at [178, 156] on div "Search Results My Accounts" at bounding box center [462, 232] width 924 height 464
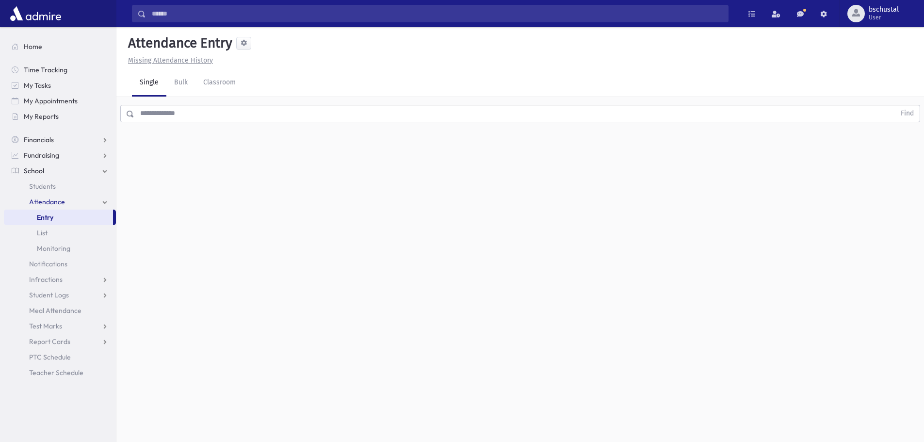
click at [177, 153] on div "Attendance Entry Missing Attendance History Single Bulk Classroom Find 0 record…" at bounding box center [519, 234] width 807 height 415
drag, startPoint x: 71, startPoint y: 350, endPoint x: 45, endPoint y: 182, distance: 169.7
click at [38, 185] on section "Home Time Tracking My Tasks My Appointments My Reports Financials Financials Fi…" at bounding box center [58, 234] width 116 height 415
click at [157, 193] on div "Attendance Entry Missing Attendance History Single Bulk Classroom Find 0 record…" at bounding box center [519, 234] width 807 height 415
click at [138, 77] on link "Single" at bounding box center [149, 82] width 34 height 27
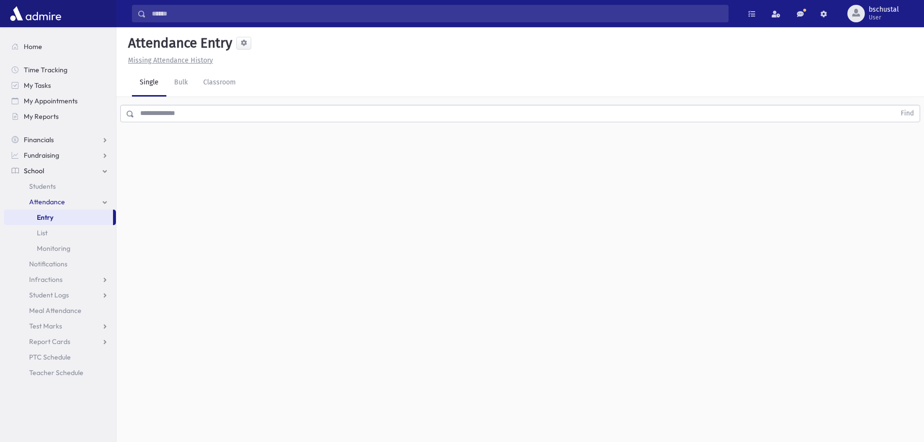
click at [149, 104] on div "Find" at bounding box center [519, 111] width 807 height 29
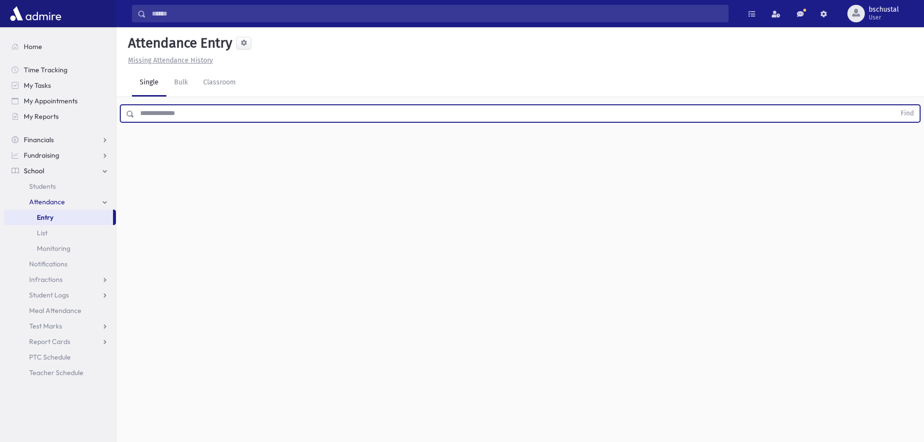
click at [151, 112] on input "text" at bounding box center [514, 113] width 761 height 17
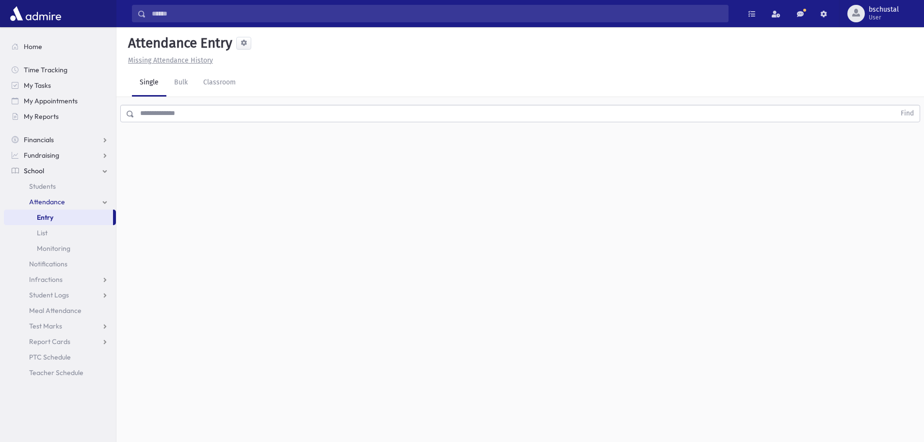
click at [168, 102] on div "Find" at bounding box center [519, 111] width 807 height 29
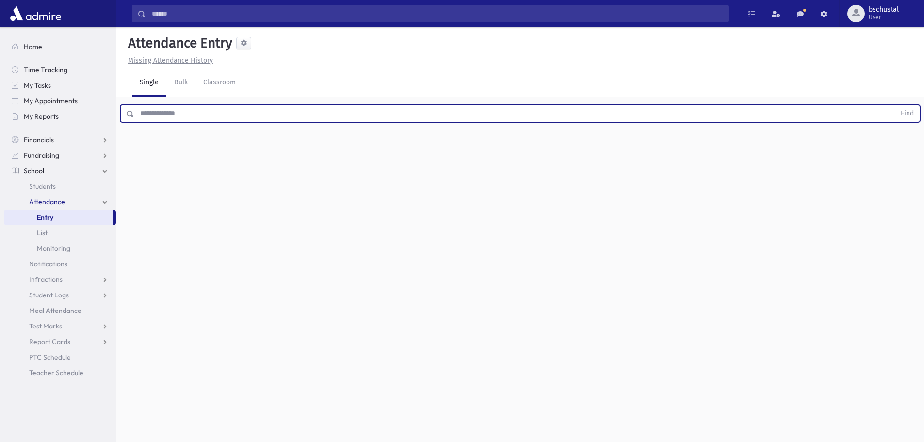
click at [212, 114] on input "text" at bounding box center [514, 113] width 761 height 17
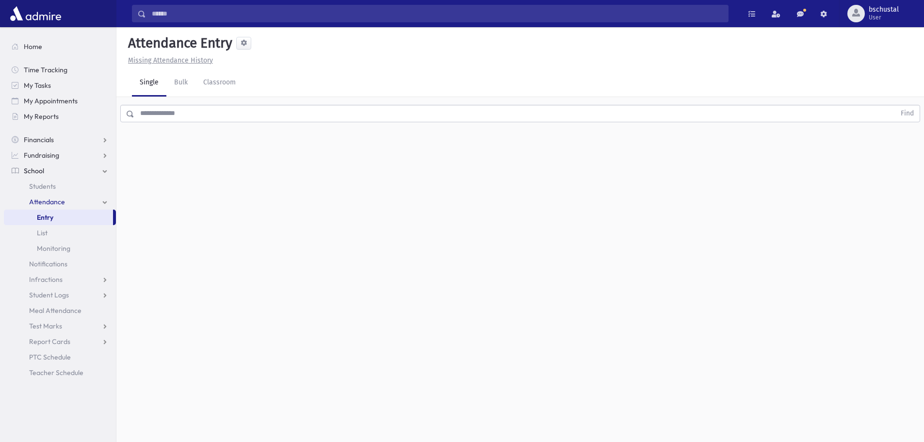
drag, startPoint x: 301, startPoint y: 126, endPoint x: 273, endPoint y: 105, distance: 34.3
click at [291, 118] on div "Find" at bounding box center [519, 111] width 807 height 29
drag, startPoint x: 245, startPoint y: 97, endPoint x: 203, endPoint y: 89, distance: 43.3
click at [201, 87] on div "Attendance Entry Missing Attendance History Single Bulk Classroom Find 0 record…" at bounding box center [519, 234] width 807 height 415
click at [291, 92] on div "Single Bulk Classroom" at bounding box center [528, 82] width 792 height 27
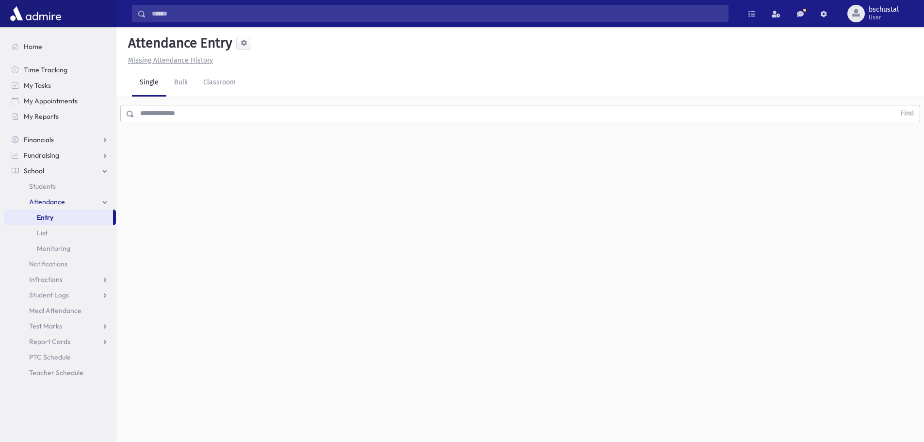
drag, startPoint x: 291, startPoint y: 92, endPoint x: 268, endPoint y: 89, distance: 23.0
click at [270, 90] on div "Single Bulk Classroom" at bounding box center [528, 82] width 792 height 27
click at [267, 89] on div "Single Bulk Classroom" at bounding box center [528, 82] width 792 height 27
drag, startPoint x: 268, startPoint y: 33, endPoint x: 123, endPoint y: 33, distance: 144.5
click at [123, 33] on div "Attendance Entry Missing Attendance History" at bounding box center [519, 46] width 807 height 38
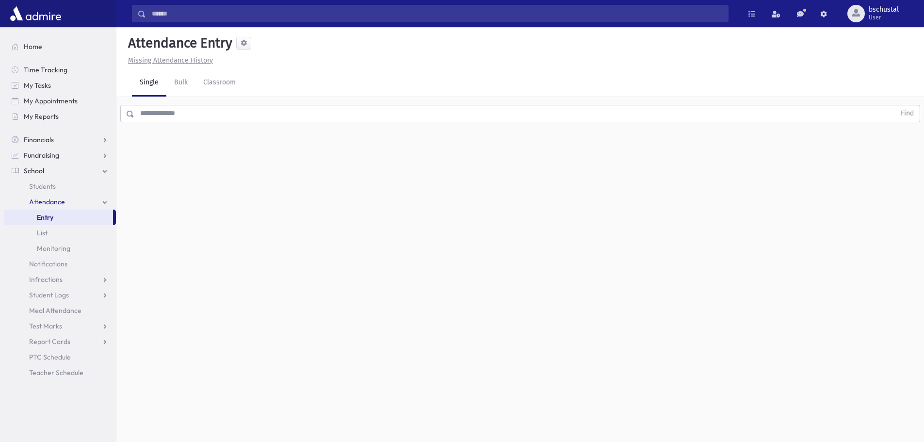
click at [123, 33] on div "Attendance Entry Missing Attendance History" at bounding box center [519, 46] width 807 height 38
drag, startPoint x: 123, startPoint y: 33, endPoint x: 32, endPoint y: 69, distance: 98.2
click at [32, 69] on div "Search Results My Accounts" at bounding box center [462, 232] width 924 height 464
click at [212, 176] on div "Attendance Entry Missing Attendance History Single Bulk Classroom Find 0 record…" at bounding box center [519, 234] width 807 height 415
drag, startPoint x: 137, startPoint y: 388, endPoint x: 35, endPoint y: 18, distance: 383.8
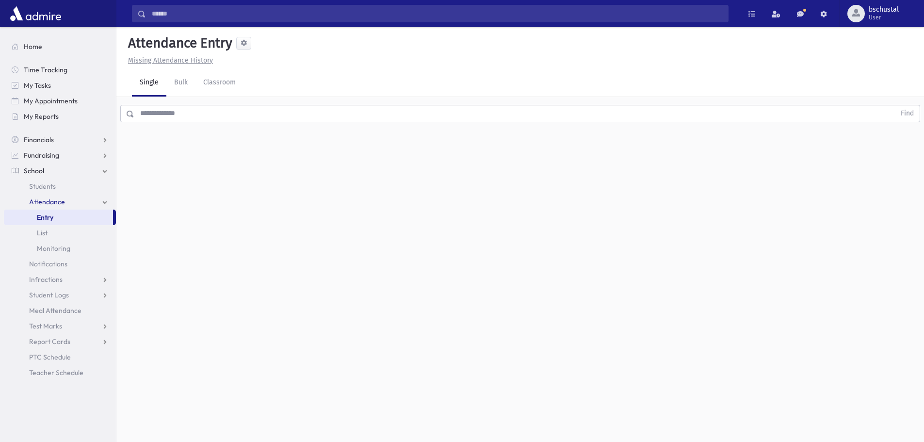
click at [35, 18] on div "Search Results My Accounts" at bounding box center [462, 232] width 924 height 464
click at [290, 64] on div "Missing Attendance History" at bounding box center [520, 60] width 792 height 10
click at [294, 64] on div "Missing Attendance History" at bounding box center [520, 60] width 792 height 10
click at [296, 65] on header "Attendance Entry Missing Attendance History" at bounding box center [519, 48] width 807 height 42
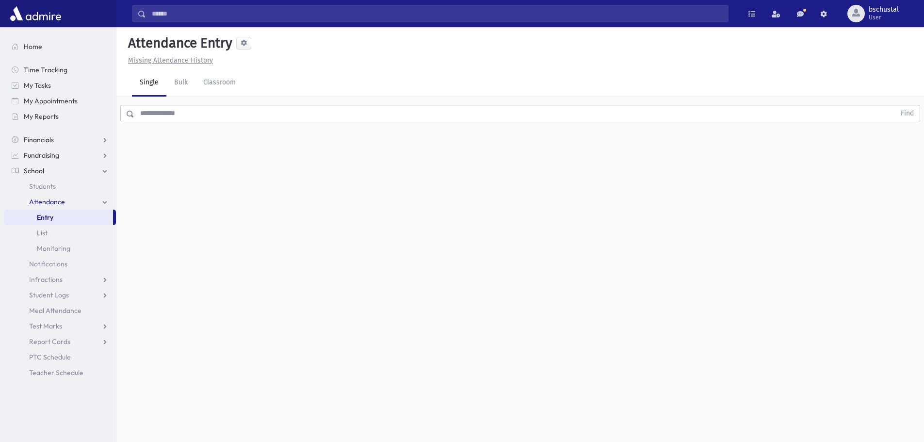
click at [265, 203] on div "Attendance Entry Missing Attendance History Single Bulk Classroom Find 0 record…" at bounding box center [519, 234] width 807 height 415
drag, startPoint x: 109, startPoint y: 385, endPoint x: 257, endPoint y: 91, distance: 329.0
click at [257, 91] on div "Search Results My Accounts" at bounding box center [462, 232] width 924 height 464
click at [260, 91] on div "Single Bulk Classroom" at bounding box center [528, 82] width 792 height 27
drag, startPoint x: 260, startPoint y: 91, endPoint x: 63, endPoint y: 9, distance: 213.7
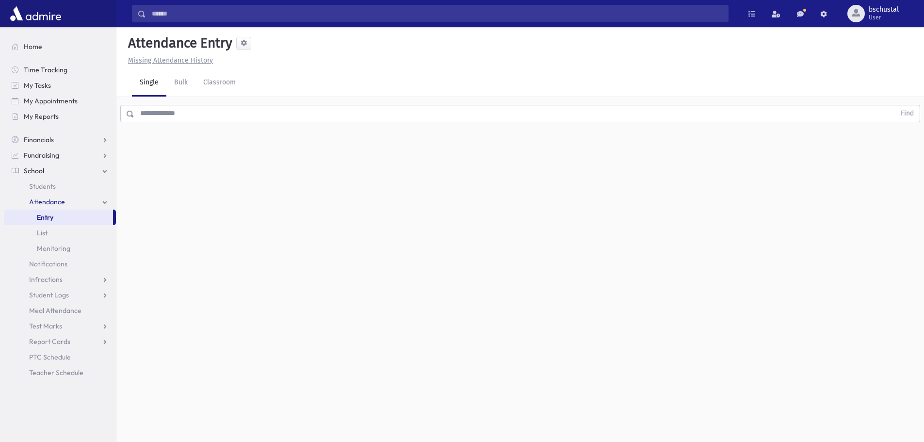
click at [63, 9] on div "Search Results My Accounts" at bounding box center [462, 232] width 924 height 464
drag, startPoint x: 301, startPoint y: 257, endPoint x: 300, endPoint y: 248, distance: 9.3
click at [300, 248] on div "Attendance Entry Missing Attendance History Single Bulk Classroom Find 0 record…" at bounding box center [519, 234] width 807 height 415
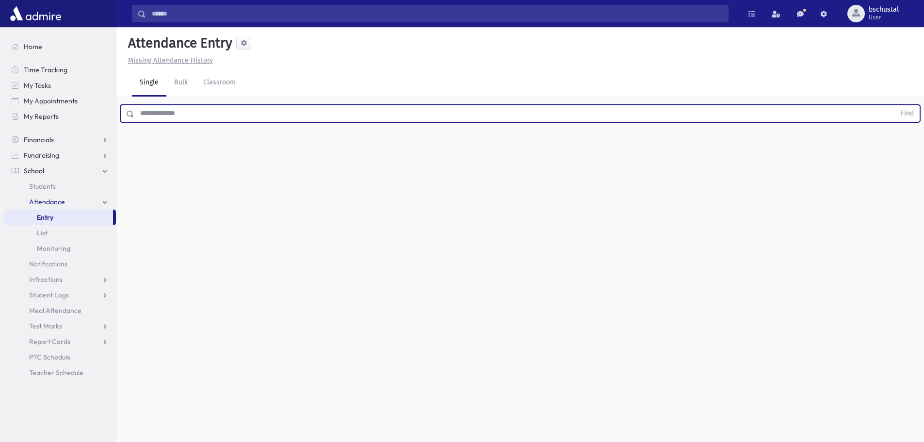
drag, startPoint x: 225, startPoint y: 115, endPoint x: 237, endPoint y: 106, distance: 14.2
click at [227, 112] on input "text" at bounding box center [514, 113] width 761 height 17
drag, startPoint x: 238, startPoint y: 109, endPoint x: 253, endPoint y: 180, distance: 73.0
click at [248, 179] on div "Attendance Entry Missing Attendance History Single Bulk Classroom Find 0 record…" at bounding box center [519, 234] width 807 height 415
drag, startPoint x: 306, startPoint y: 193, endPoint x: 459, endPoint y: 161, distance: 156.6
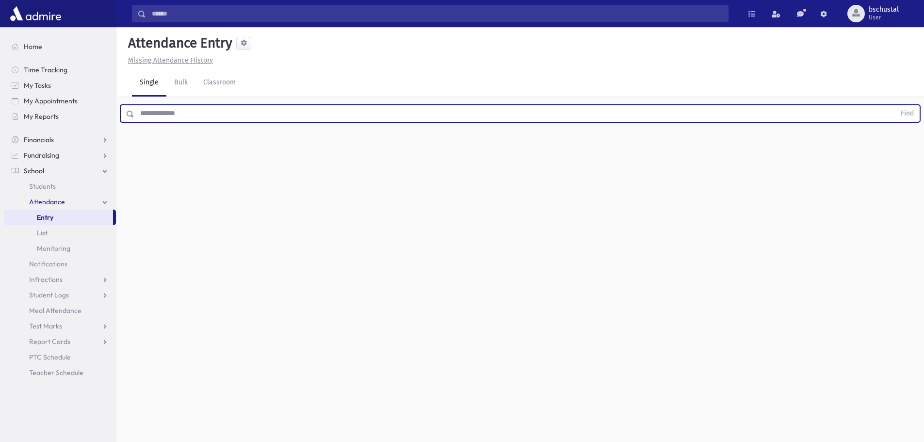
click at [459, 161] on div "Attendance Entry Missing Attendance History Single Bulk Classroom Find 0 record…" at bounding box center [519, 234] width 807 height 415
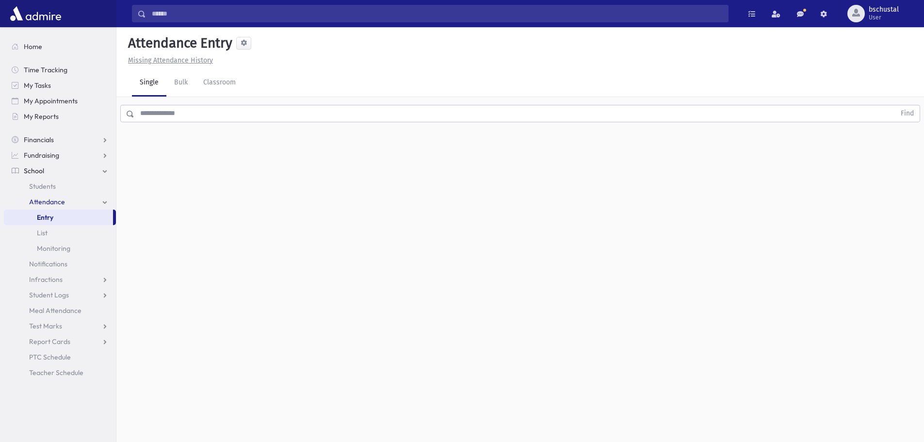
drag, startPoint x: 530, startPoint y: 54, endPoint x: 313, endPoint y: 30, distance: 218.6
click at [313, 30] on div "Attendance Entry Missing Attendance History" at bounding box center [519, 46] width 807 height 38
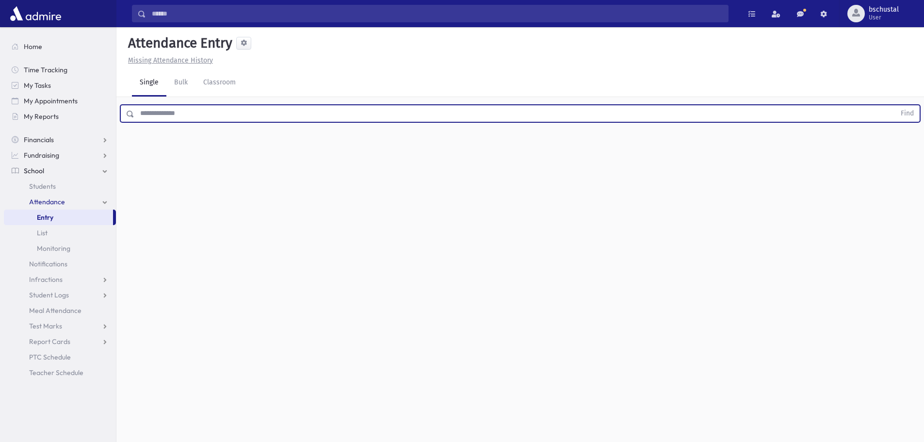
click at [372, 110] on input "text" at bounding box center [514, 113] width 761 height 17
drag, startPoint x: 241, startPoint y: 161, endPoint x: 393, endPoint y: 129, distance: 155.7
click at [393, 129] on div "Attendance Entry Missing Attendance History Single Bulk Classroom Find 0 record…" at bounding box center [519, 234] width 807 height 415
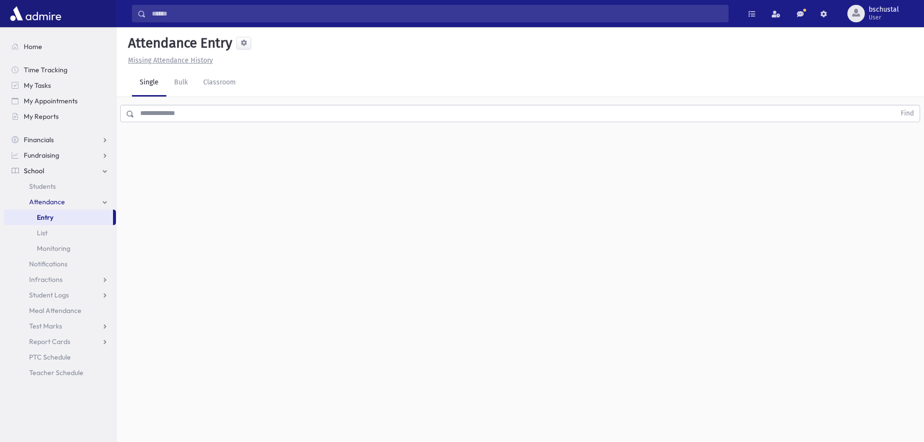
drag, startPoint x: 248, startPoint y: 83, endPoint x: 87, endPoint y: 57, distance: 163.0
click at [87, 57] on div "Search Results My Accounts" at bounding box center [462, 232] width 924 height 464
click at [320, 80] on div "Single Bulk Classroom" at bounding box center [528, 82] width 792 height 27
click at [257, 83] on div "Single Bulk Classroom" at bounding box center [528, 82] width 792 height 27
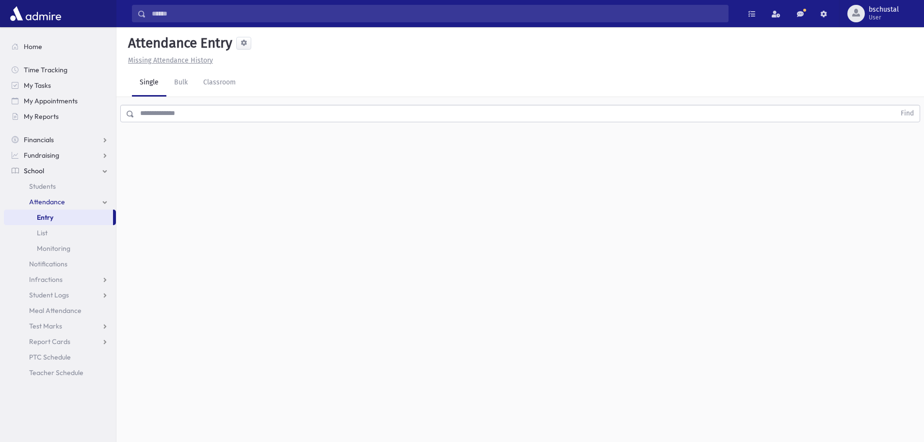
click at [254, 87] on div "Single Bulk Classroom" at bounding box center [528, 82] width 792 height 27
drag, startPoint x: 249, startPoint y: 85, endPoint x: 142, endPoint y: 57, distance: 110.7
click at [130, 41] on div "Attendance Entry Missing Attendance History Single Bulk Classroom Find 0 record…" at bounding box center [519, 234] width 807 height 415
drag, startPoint x: 185, startPoint y: 149, endPoint x: 178, endPoint y: 147, distance: 7.1
click at [178, 147] on div "Attendance Entry Missing Attendance History Single Bulk Classroom Find 0 record…" at bounding box center [519, 234] width 807 height 415
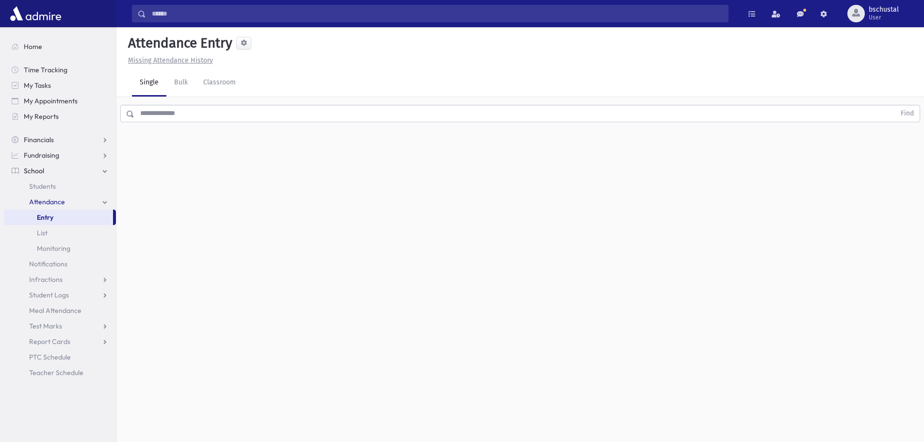
drag, startPoint x: 178, startPoint y: 146, endPoint x: 26, endPoint y: 36, distance: 187.6
click at [26, 36] on div "Search Results My Accounts" at bounding box center [462, 232] width 924 height 464
click at [267, 291] on div "Attendance Entry Missing Attendance History Single Bulk Classroom Find 0 record…" at bounding box center [519, 234] width 807 height 415
drag, startPoint x: 231, startPoint y: 264, endPoint x: 179, endPoint y: 271, distance: 52.8
click at [211, 264] on div "Attendance Entry Missing Attendance History Single Bulk Classroom Find 0 record…" at bounding box center [519, 234] width 807 height 415
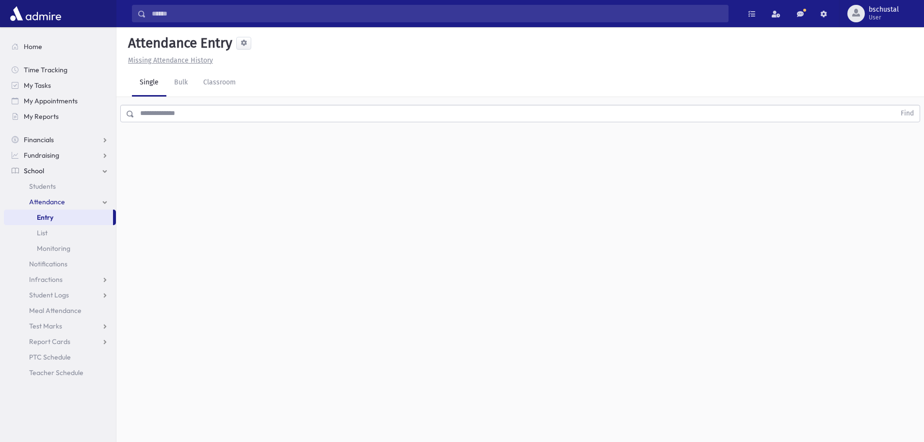
drag, startPoint x: 151, startPoint y: 305, endPoint x: 120, endPoint y: 373, distance: 75.7
click at [118, 373] on div "Attendance Entry Missing Attendance History Single Bulk Classroom Find 0 record…" at bounding box center [519, 234] width 807 height 415
drag, startPoint x: 76, startPoint y: 391, endPoint x: 276, endPoint y: 51, distance: 393.9
click at [276, 51] on div "Search Results My Accounts" at bounding box center [462, 232] width 924 height 464
click at [278, 54] on div "Attendance Entry" at bounding box center [520, 45] width 792 height 20
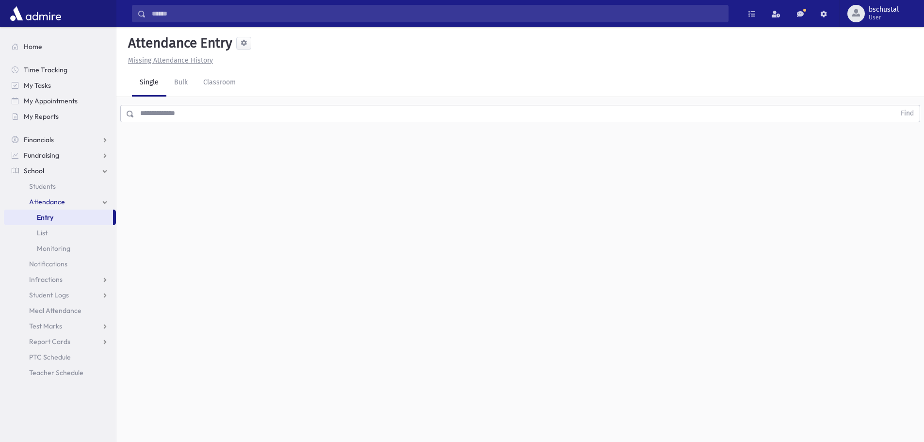
drag, startPoint x: 278, startPoint y: 54, endPoint x: 270, endPoint y: 80, distance: 27.9
click at [270, 80] on div "Attendance Entry Missing Attendance History Single Bulk Classroom Find 0 record…" at bounding box center [519, 234] width 807 height 415
drag, startPoint x: 236, startPoint y: 212, endPoint x: 240, endPoint y: 208, distance: 5.5
click at [237, 210] on div "Attendance Entry Missing Attendance History Single Bulk Classroom Find 0 record…" at bounding box center [519, 234] width 807 height 415
drag, startPoint x: 81, startPoint y: 395, endPoint x: 21, endPoint y: 37, distance: 363.4
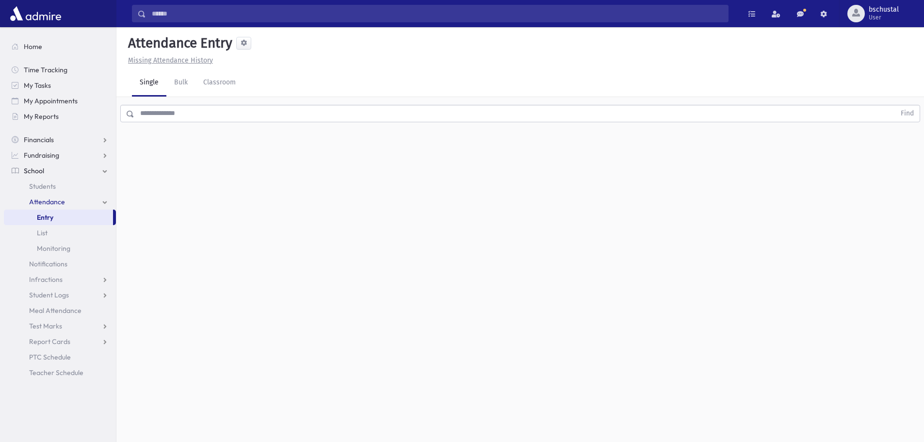
click at [21, 37] on section "Home Time Tracking My Tasks My Appointments My Reports Financials Financials Fi…" at bounding box center [58, 234] width 116 height 415
click at [88, 80] on link "My Tasks" at bounding box center [60, 86] width 112 height 16
click at [285, 79] on div "Single Bulk Classroom" at bounding box center [528, 82] width 792 height 27
drag, startPoint x: 232, startPoint y: 294, endPoint x: 240, endPoint y: 286, distance: 12.0
click at [232, 295] on div "Attendance Entry Missing Attendance History Single Bulk Classroom Find 0 record…" at bounding box center [519, 234] width 807 height 415
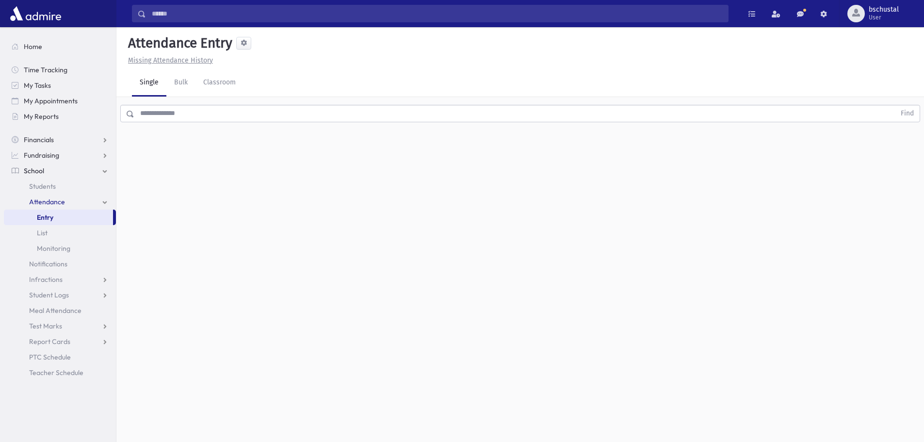
drag, startPoint x: 244, startPoint y: 289, endPoint x: 191, endPoint y: 394, distance: 118.2
click at [199, 393] on div "Attendance Entry Missing Attendance History Single Bulk Classroom Find 0 record…" at bounding box center [519, 234] width 807 height 415
drag, startPoint x: 150, startPoint y: 412, endPoint x: 229, endPoint y: 95, distance: 326.5
click at [223, 100] on div "Attendance Entry Missing Attendance History Single Bulk Classroom Find 0 record…" at bounding box center [519, 234] width 807 height 415
drag, startPoint x: 78, startPoint y: 421, endPoint x: 176, endPoint y: 134, distance: 303.3
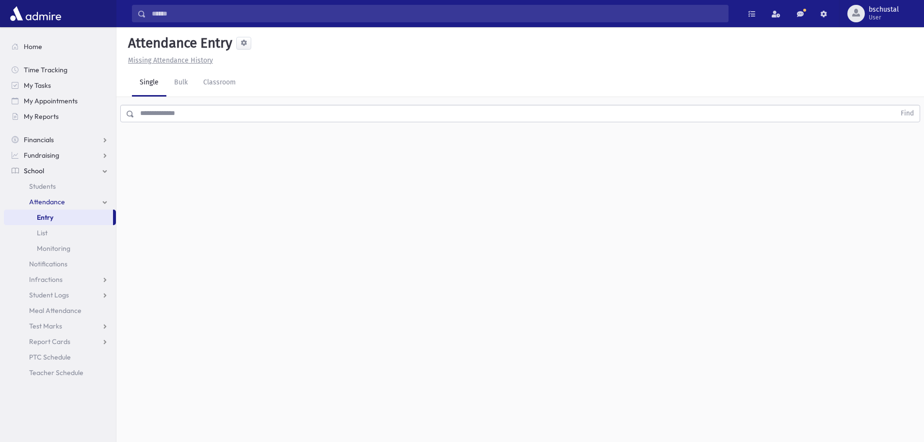
click at [176, 134] on div "Search Results My Accounts" at bounding box center [462, 232] width 924 height 464
click at [175, 148] on div "Attendance Entry Missing Attendance History Single Bulk Classroom Find 0 record…" at bounding box center [519, 234] width 807 height 415
drag, startPoint x: 247, startPoint y: 77, endPoint x: 51, endPoint y: 27, distance: 202.1
click at [51, 27] on div "Search Results My Accounts" at bounding box center [462, 232] width 924 height 464
click at [74, 57] on ul "Home Time Tracking My Tasks My Appointments My Reports Financials Financials Fi…" at bounding box center [60, 209] width 112 height 341
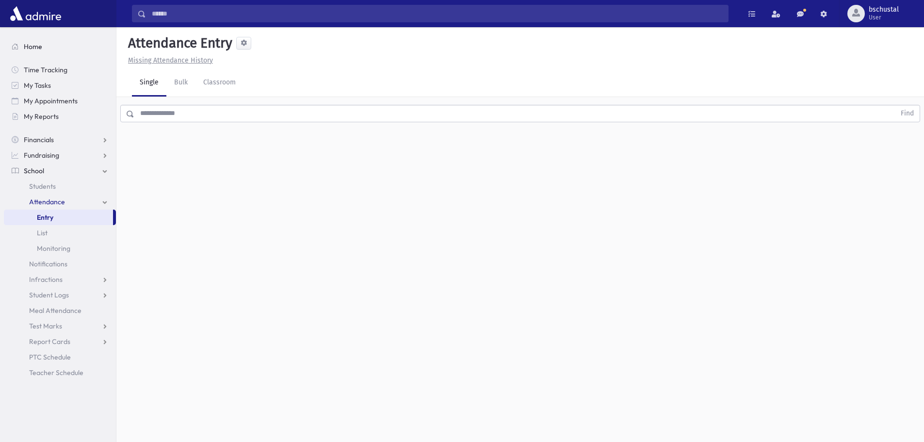
click at [77, 39] on link "Home" at bounding box center [60, 47] width 112 height 16
click at [195, 154] on div "Attendance Entry Missing Attendance History Single Bulk Classroom Find 0 record…" at bounding box center [519, 234] width 807 height 415
drag, startPoint x: 195, startPoint y: 154, endPoint x: 175, endPoint y: 277, distance: 124.9
click at [175, 277] on div "Attendance Entry Missing Attendance History Single Bulk Classroom Find 0 record…" at bounding box center [519, 234] width 807 height 415
drag, startPoint x: 100, startPoint y: 391, endPoint x: 238, endPoint y: 293, distance: 169.4
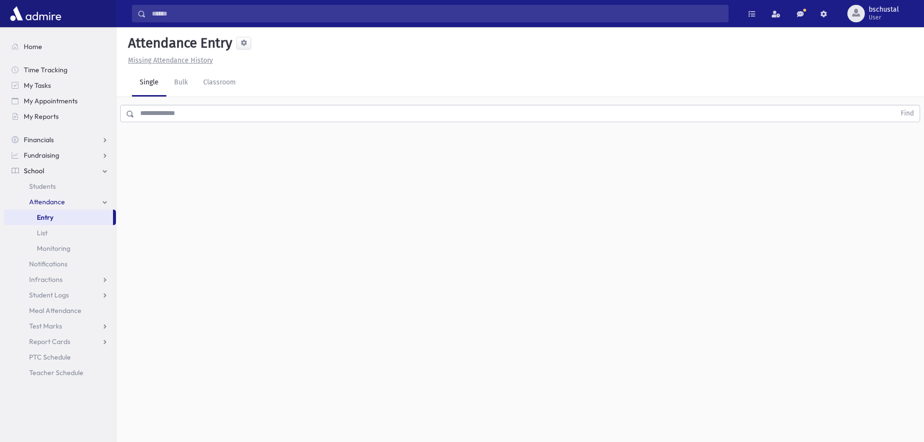
click at [248, 310] on div "Search Results My Accounts" at bounding box center [462, 232] width 924 height 464
click at [232, 277] on div "Attendance Entry Missing Attendance History Single Bulk Classroom Find 0 record…" at bounding box center [519, 234] width 807 height 415
click at [135, 107] on input "text" at bounding box center [514, 113] width 761 height 17
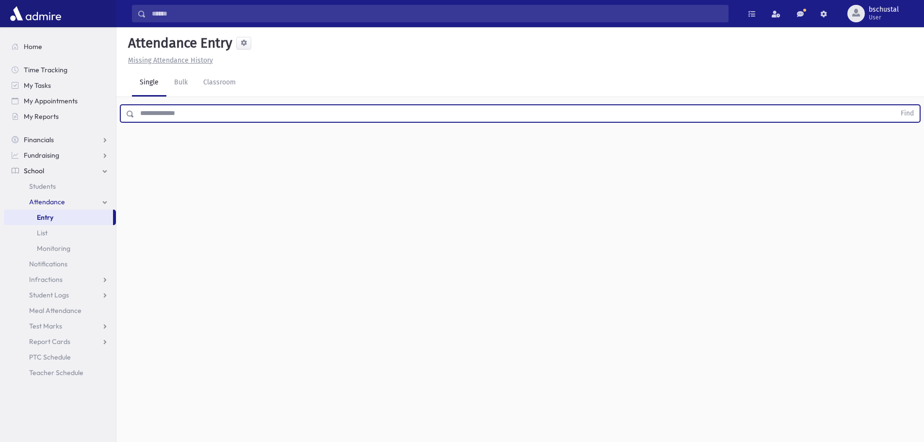
drag, startPoint x: 136, startPoint y: 122, endPoint x: 132, endPoint y: 126, distance: 5.5
click at [134, 126] on div "Attendance Entry Missing Attendance History Single Bulk Classroom Find 0 record…" at bounding box center [519, 234] width 807 height 415
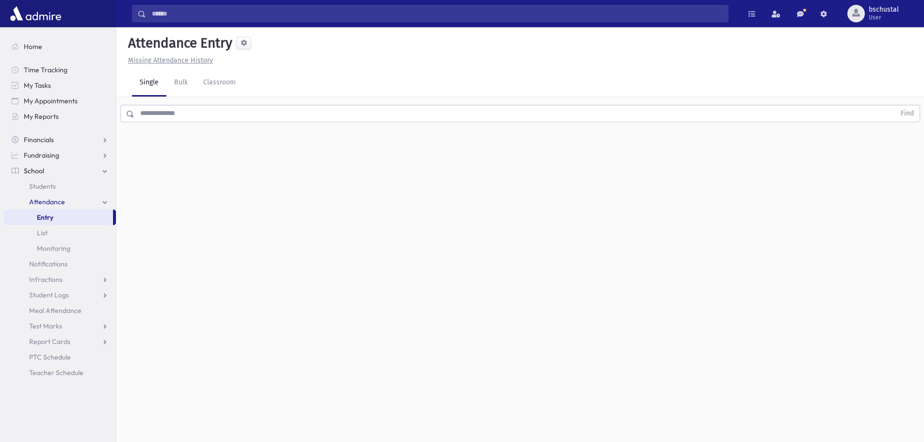
drag, startPoint x: 129, startPoint y: 113, endPoint x: 321, endPoint y: 113, distance: 191.1
click at [320, 119] on div "Find" at bounding box center [520, 113] width 800 height 17
drag, startPoint x: 286, startPoint y: 90, endPoint x: 183, endPoint y: 217, distance: 163.1
click at [183, 217] on div "Attendance Entry Missing Attendance History Single Bulk Classroom Find 0 record…" at bounding box center [519, 234] width 807 height 415
drag, startPoint x: 202, startPoint y: 254, endPoint x: 208, endPoint y: 205, distance: 49.4
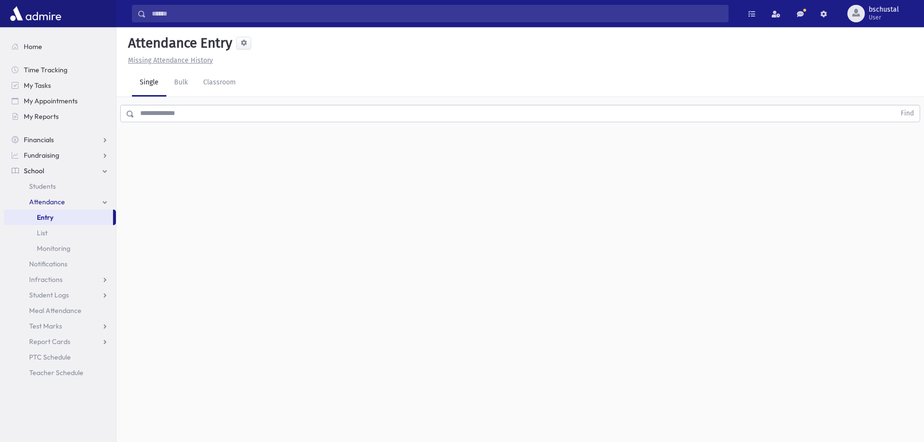
click at [196, 236] on div "Attendance Entry Missing Attendance History Single Bulk Classroom Find 0 record…" at bounding box center [519, 234] width 807 height 415
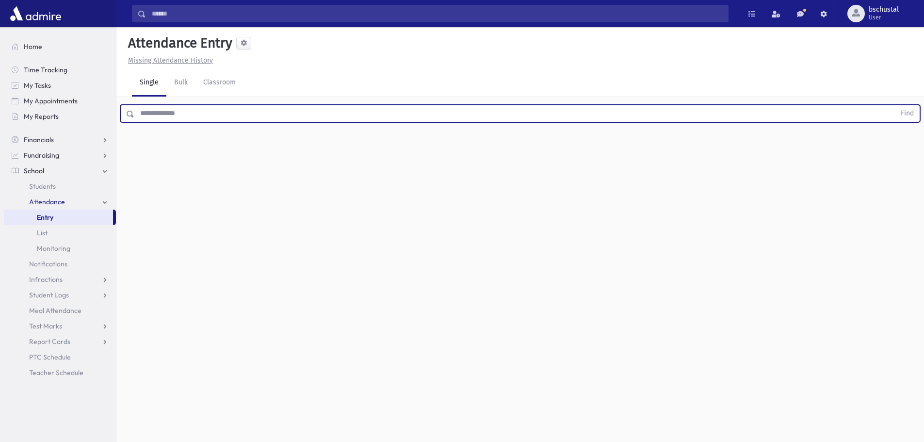
click at [264, 112] on input "text" at bounding box center [514, 113] width 761 height 17
click at [265, 113] on input "text" at bounding box center [514, 113] width 761 height 17
drag, startPoint x: 265, startPoint y: 114, endPoint x: 255, endPoint y: 117, distance: 10.1
click at [265, 116] on input "text" at bounding box center [514, 113] width 761 height 17
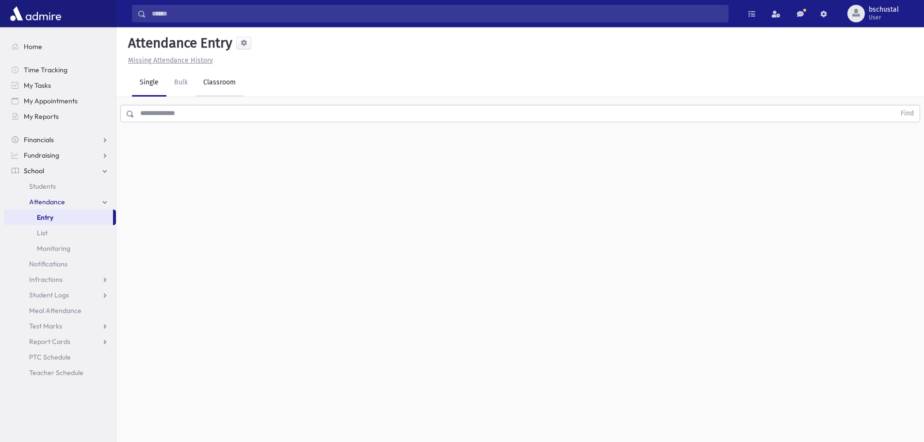
click at [222, 86] on link "Classroom" at bounding box center [219, 82] width 48 height 27
click at [186, 84] on link "Bulk" at bounding box center [180, 82] width 29 height 27
click at [154, 88] on link "Single" at bounding box center [149, 82] width 34 height 27
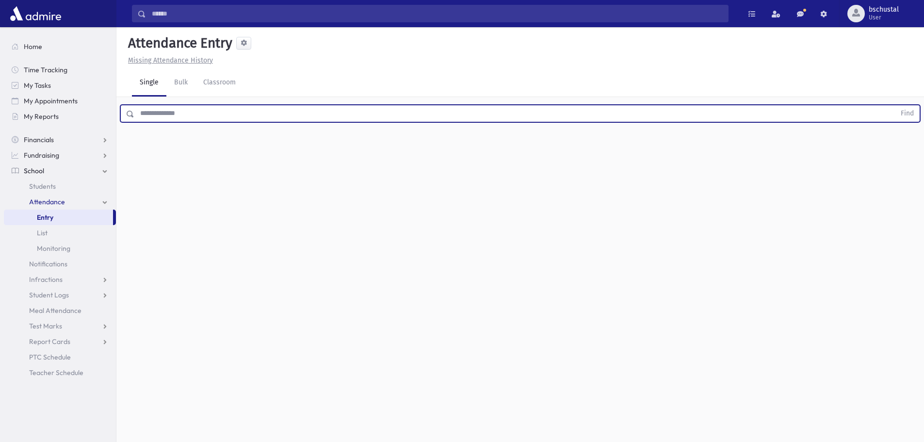
drag, startPoint x: 195, startPoint y: 112, endPoint x: 197, endPoint y: 100, distance: 12.3
click at [195, 112] on input "text" at bounding box center [514, 113] width 761 height 17
click at [154, 116] on input "text" at bounding box center [514, 113] width 761 height 17
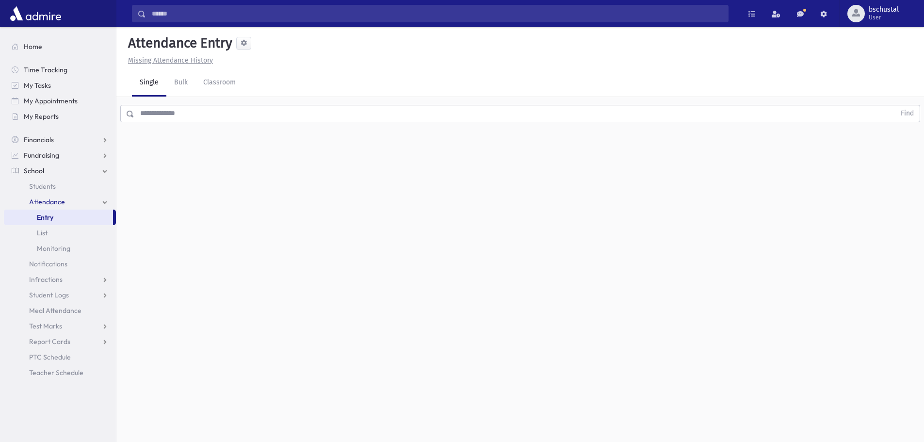
drag, startPoint x: 208, startPoint y: 197, endPoint x: 211, endPoint y: 128, distance: 69.4
click at [198, 160] on div "Attendance Entry Missing Attendance History Single Bulk Classroom Find 0 record…" at bounding box center [519, 234] width 807 height 415
drag, startPoint x: 268, startPoint y: 85, endPoint x: 149, endPoint y: 93, distance: 118.5
click at [153, 97] on div "Attendance Entry Missing Attendance History Single Bulk Classroom Find 0 record…" at bounding box center [519, 234] width 807 height 415
drag, startPoint x: 240, startPoint y: 97, endPoint x: 282, endPoint y: 77, distance: 46.6
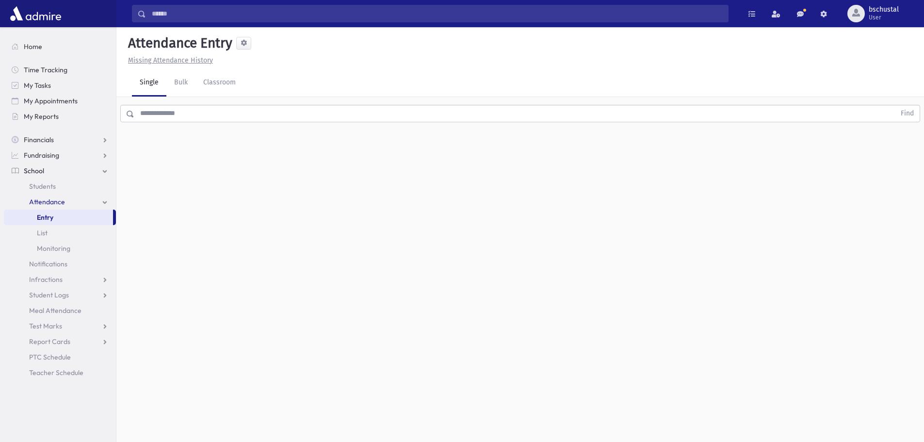
click at [280, 77] on div "Attendance Entry Missing Attendance History Single Bulk Classroom Find 0 record…" at bounding box center [519, 234] width 807 height 415
click at [283, 77] on div "Single Bulk Classroom" at bounding box center [528, 82] width 792 height 27
drag, startPoint x: 283, startPoint y: 77, endPoint x: 108, endPoint y: 91, distance: 176.1
click at [80, 96] on div "Search Results My Accounts" at bounding box center [462, 232] width 924 height 464
click at [320, 80] on div "Single Bulk Classroom" at bounding box center [528, 82] width 792 height 27
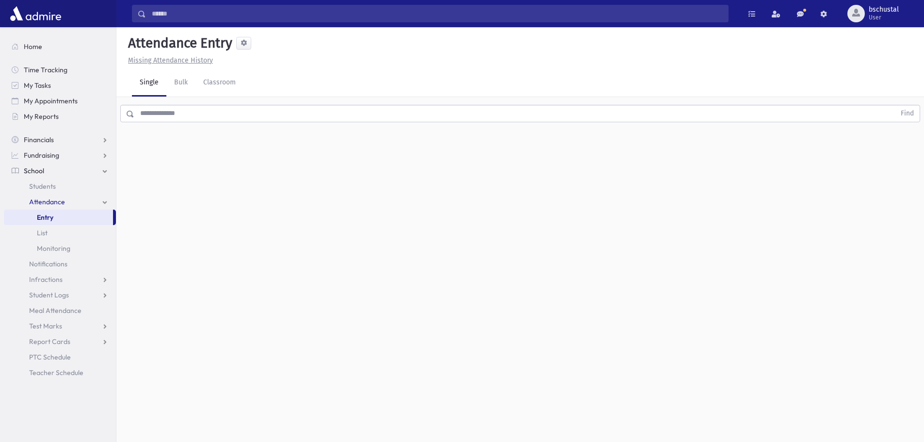
drag, startPoint x: 179, startPoint y: 334, endPoint x: 257, endPoint y: 113, distance: 233.9
click at [257, 113] on div "Attendance Entry Missing Attendance History Single Bulk Classroom Find 0 record…" at bounding box center [519, 234] width 807 height 415
drag, startPoint x: 277, startPoint y: 95, endPoint x: 241, endPoint y: 79, distance: 39.5
click at [246, 81] on div "Single Bulk Classroom" at bounding box center [528, 82] width 792 height 27
click at [241, 79] on link "Classroom" at bounding box center [219, 82] width 48 height 27
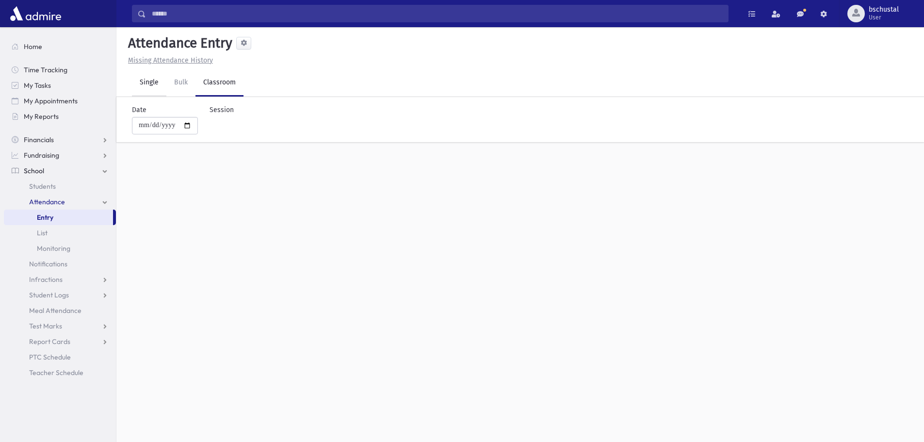
click at [146, 86] on link "Single" at bounding box center [149, 82] width 34 height 27
click at [208, 82] on link "Classroom" at bounding box center [219, 82] width 48 height 27
click at [178, 78] on link "Bulk" at bounding box center [180, 82] width 29 height 27
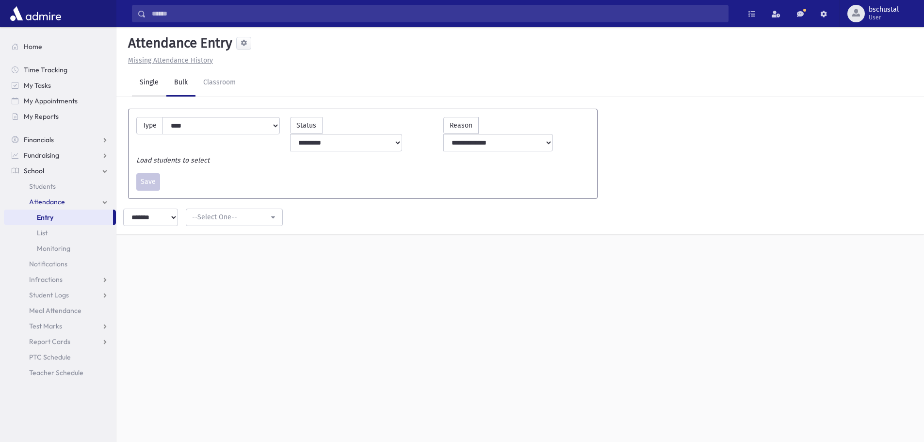
click at [161, 82] on link "Single" at bounding box center [149, 82] width 34 height 27
click at [206, 82] on link "Classroom" at bounding box center [219, 82] width 48 height 27
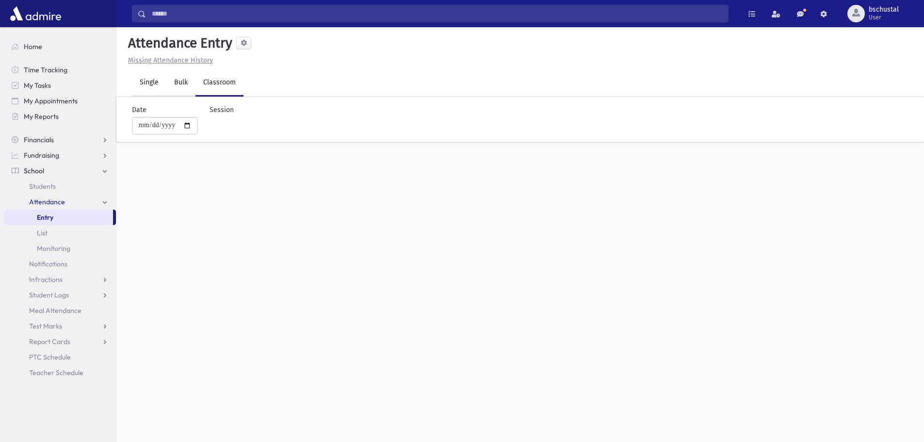
drag, startPoint x: 186, startPoint y: 83, endPoint x: 159, endPoint y: 82, distance: 27.7
click at [185, 83] on link "Bulk" at bounding box center [180, 82] width 29 height 27
click at [156, 82] on link "Single" at bounding box center [149, 82] width 34 height 27
click at [194, 118] on input "text" at bounding box center [514, 113] width 761 height 17
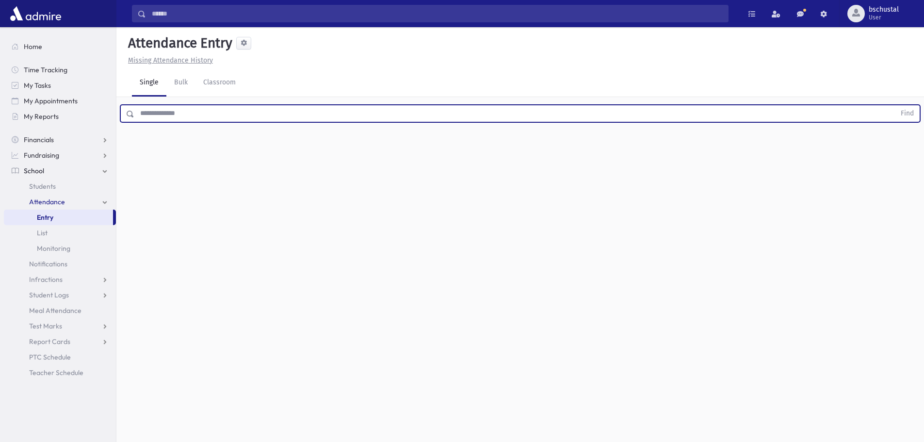
drag, startPoint x: 193, startPoint y: 118, endPoint x: 187, endPoint y: 114, distance: 7.6
click at [187, 114] on input "text" at bounding box center [514, 113] width 761 height 17
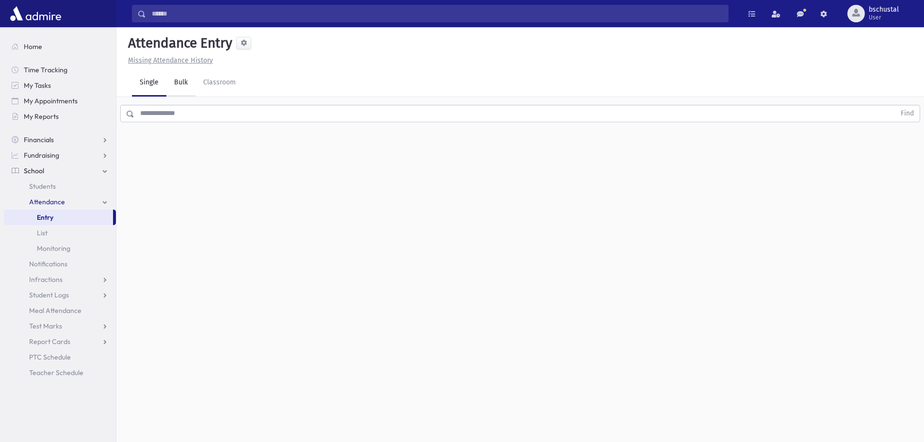
click at [177, 85] on link "Bulk" at bounding box center [180, 82] width 29 height 27
click at [143, 82] on link "Single" at bounding box center [149, 82] width 34 height 27
drag, startPoint x: 255, startPoint y: 80, endPoint x: 230, endPoint y: 81, distance: 24.3
click at [244, 81] on div "Single Bulk Classroom" at bounding box center [528, 82] width 792 height 27
click at [176, 83] on link "Bulk" at bounding box center [180, 82] width 29 height 27
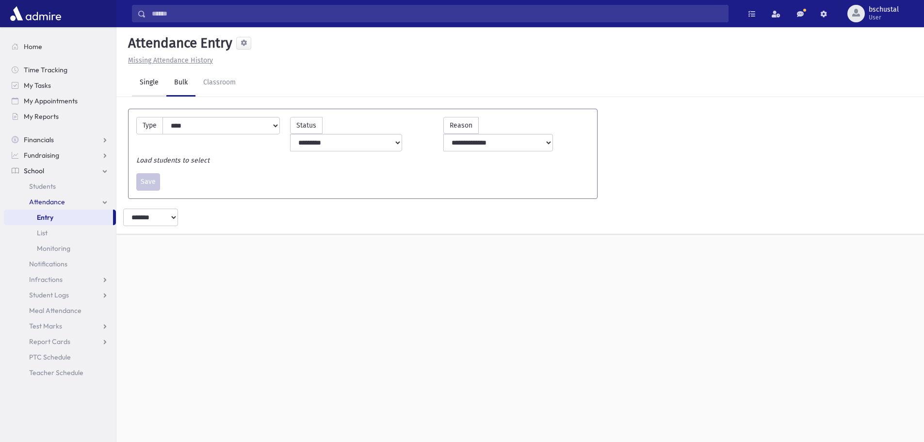
click at [161, 82] on link "Single" at bounding box center [149, 82] width 34 height 27
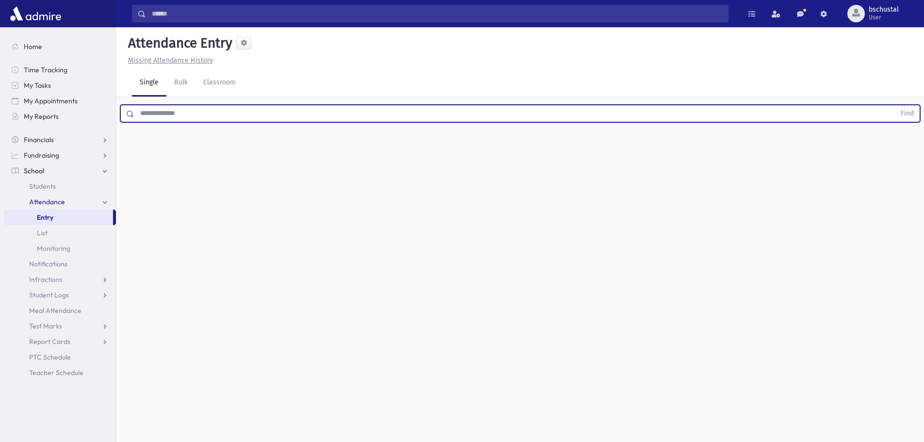
click at [189, 111] on input "text" at bounding box center [514, 113] width 761 height 17
click at [174, 132] on div "Attendance Entry Missing Attendance History Single Bulk Classroom Find 0 record…" at bounding box center [519, 234] width 807 height 415
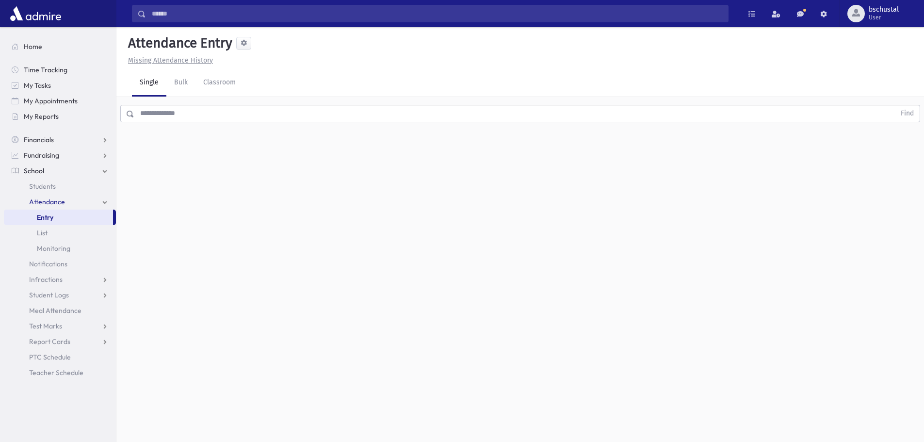
click at [162, 112] on input "text" at bounding box center [514, 113] width 761 height 17
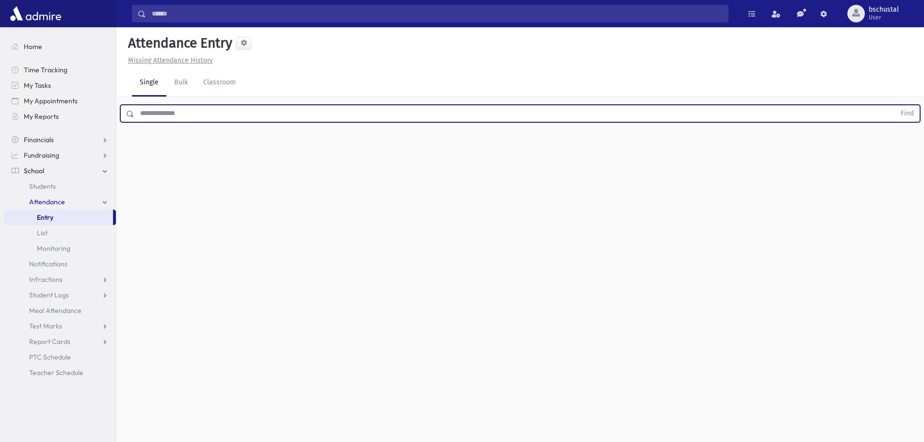
click at [162, 112] on input "text" at bounding box center [514, 113] width 761 height 17
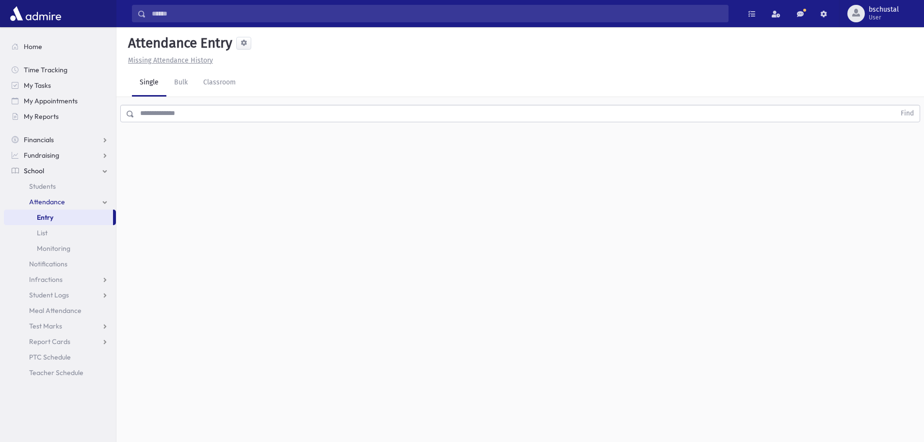
click at [165, 141] on div "Attendance Entry Missing Attendance History Single Bulk Classroom Find 0 record…" at bounding box center [519, 234] width 807 height 415
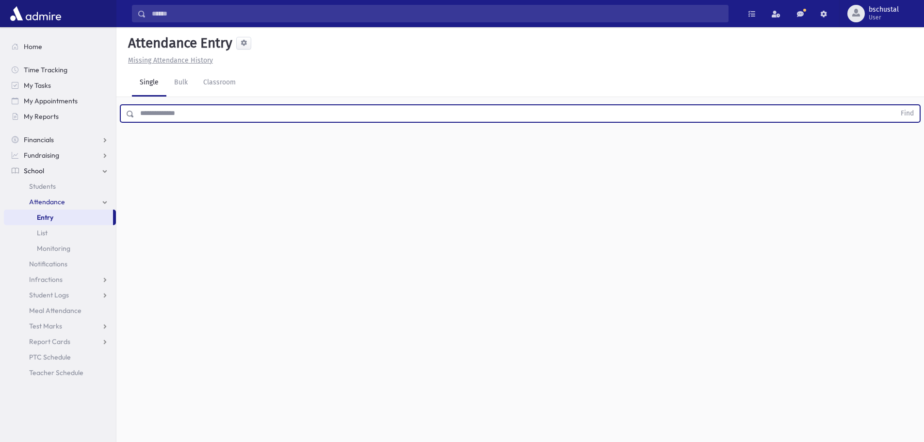
click at [184, 116] on input "text" at bounding box center [514, 113] width 761 height 17
drag, startPoint x: 201, startPoint y: 169, endPoint x: 211, endPoint y: 151, distance: 20.2
click at [205, 165] on div "Attendance Entry Missing Attendance History Single Bulk Classroom Find 0 record…" at bounding box center [519, 234] width 807 height 415
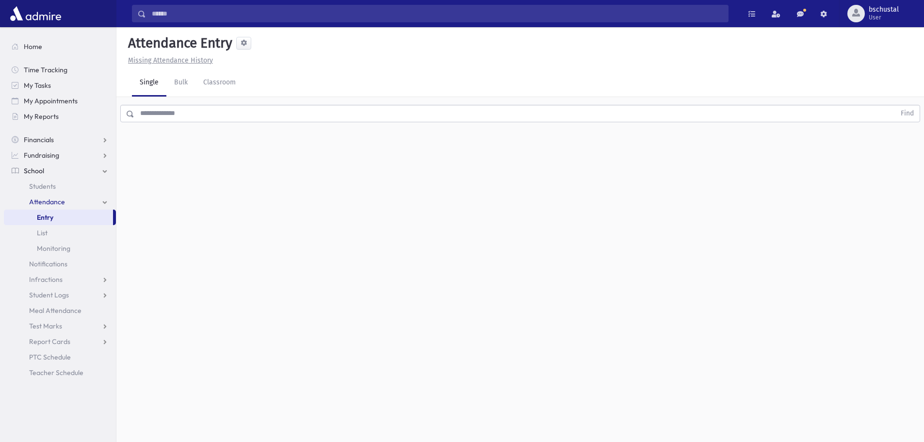
click at [218, 129] on div "Attendance Entry Missing Attendance History Single Bulk Classroom Find 0 record…" at bounding box center [519, 234] width 807 height 415
drag, startPoint x: 220, startPoint y: 122, endPoint x: 209, endPoint y: 116, distance: 12.2
click at [209, 116] on div "Find" at bounding box center [519, 111] width 807 height 29
click at [207, 118] on input "text" at bounding box center [514, 113] width 761 height 17
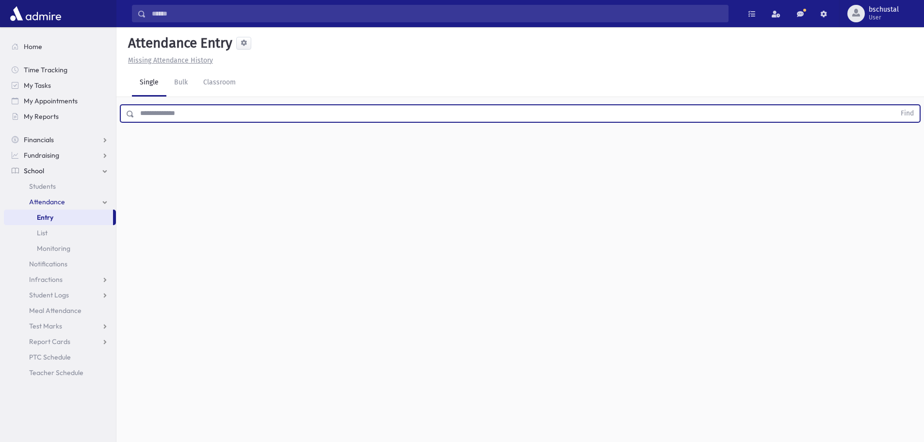
drag, startPoint x: 206, startPoint y: 118, endPoint x: 182, endPoint y: 175, distance: 61.1
click at [171, 178] on div "Attendance Entry Missing Attendance History Single Bulk Classroom Find 0 record…" at bounding box center [519, 234] width 807 height 415
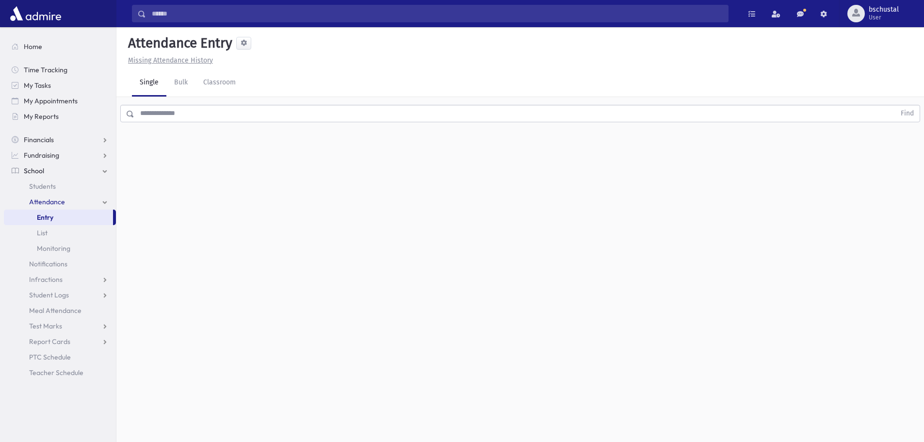
drag, startPoint x: 182, startPoint y: 175, endPoint x: 184, endPoint y: 180, distance: 6.0
click at [184, 180] on div "Attendance Entry Missing Attendance History Single Bulk Classroom Find 0 record…" at bounding box center [519, 234] width 807 height 415
click at [287, 96] on div "Single Bulk Classroom" at bounding box center [528, 82] width 792 height 27
drag, startPoint x: 270, startPoint y: 126, endPoint x: 283, endPoint y: 113, distance: 17.5
click at [275, 121] on div "Find" at bounding box center [519, 111] width 807 height 29
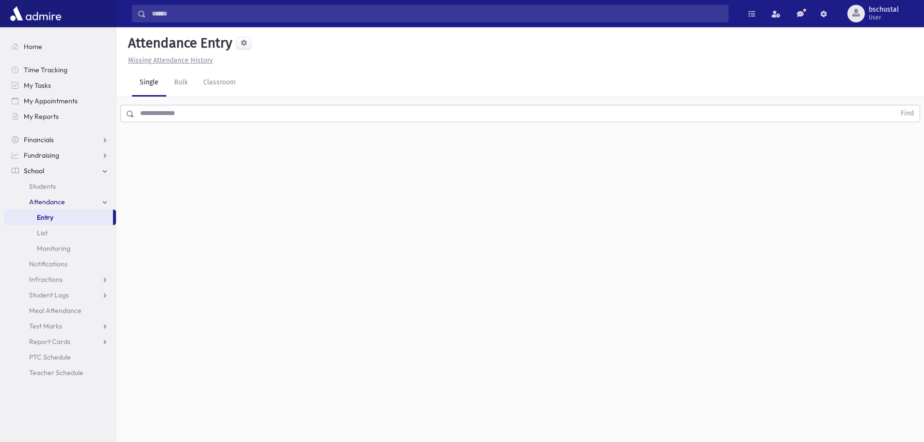
click at [285, 111] on input "text" at bounding box center [514, 113] width 761 height 17
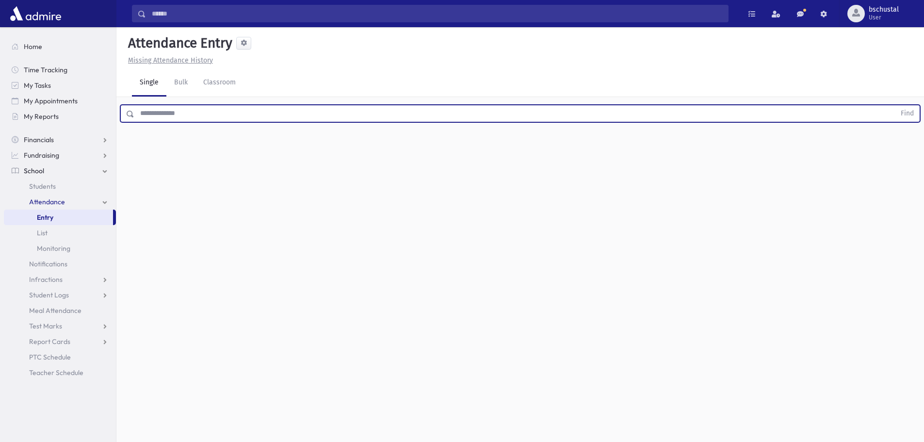
drag, startPoint x: 280, startPoint y: 113, endPoint x: 191, endPoint y: 122, distance: 90.1
click at [191, 122] on input "text" at bounding box center [514, 113] width 761 height 17
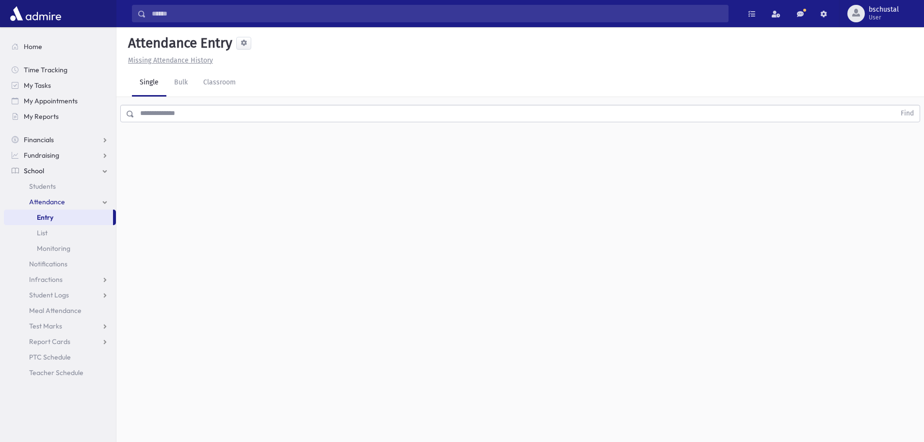
click at [190, 122] on div "Find" at bounding box center [519, 111] width 807 height 29
click at [182, 88] on link "Bulk" at bounding box center [180, 82] width 29 height 27
drag, startPoint x: 151, startPoint y: 87, endPoint x: 193, endPoint y: 56, distance: 52.1
click at [153, 86] on link "Single" at bounding box center [149, 82] width 34 height 27
click at [185, 85] on link "Bulk" at bounding box center [180, 82] width 29 height 27
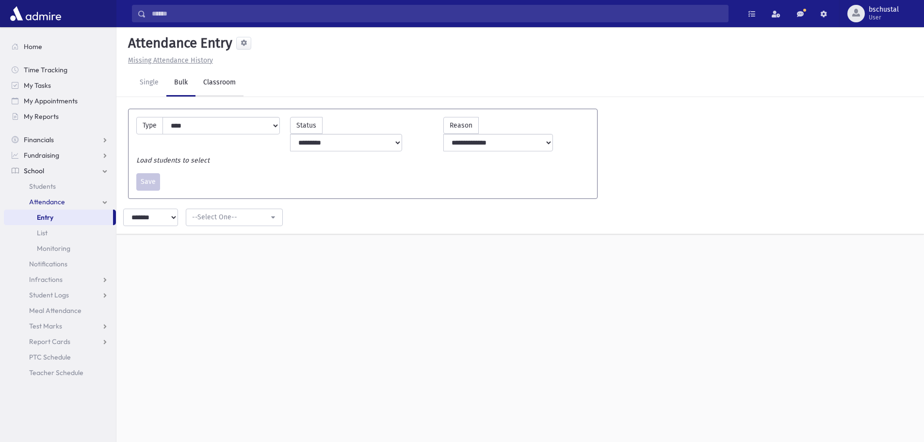
click at [208, 81] on link "Classroom" at bounding box center [219, 82] width 48 height 27
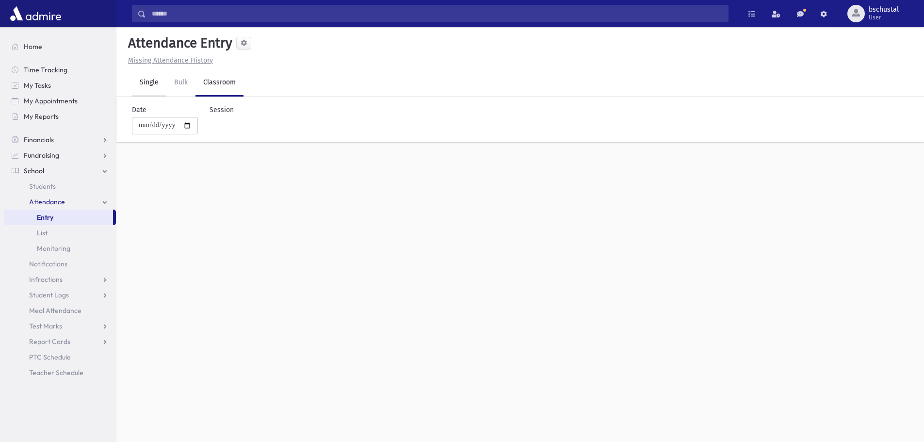
click at [151, 82] on link "Single" at bounding box center [149, 82] width 34 height 27
drag, startPoint x: 198, startPoint y: 171, endPoint x: 189, endPoint y: 113, distance: 57.9
click at [189, 113] on div "Attendance Entry Missing Attendance History Single Bulk Classroom Find 0 record…" at bounding box center [519, 234] width 807 height 415
click at [193, 90] on link "Bulk" at bounding box center [180, 82] width 29 height 27
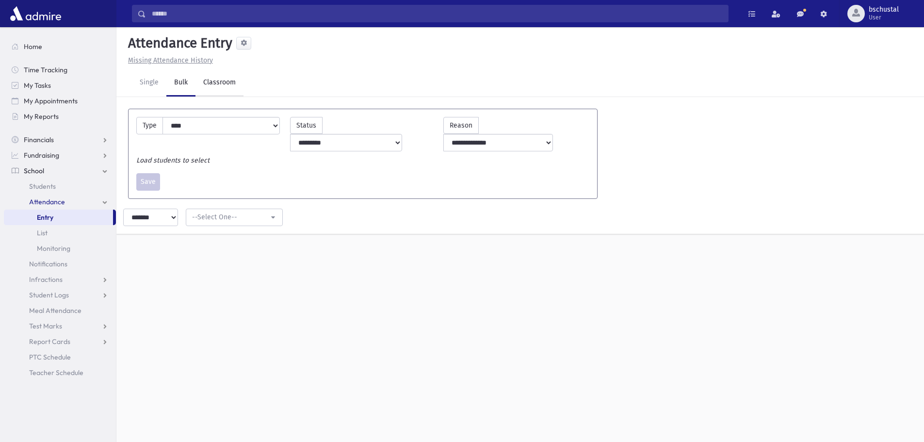
click at [214, 89] on link "Classroom" at bounding box center [219, 82] width 48 height 27
click at [177, 93] on link "Bulk" at bounding box center [180, 82] width 29 height 27
click at [155, 89] on link "Single" at bounding box center [149, 82] width 34 height 27
click at [167, 90] on link "Bulk" at bounding box center [180, 82] width 29 height 27
click at [226, 90] on link "Classroom" at bounding box center [219, 82] width 48 height 27
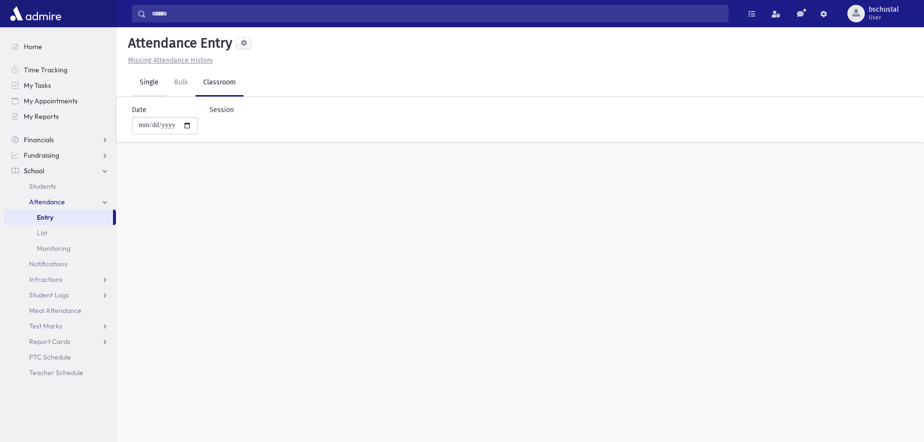
click at [158, 92] on link "Single" at bounding box center [149, 82] width 34 height 27
click at [172, 91] on link "Bulk" at bounding box center [180, 82] width 29 height 27
click at [215, 90] on link "Classroom" at bounding box center [219, 82] width 48 height 27
click at [179, 90] on link "Bulk" at bounding box center [180, 82] width 29 height 27
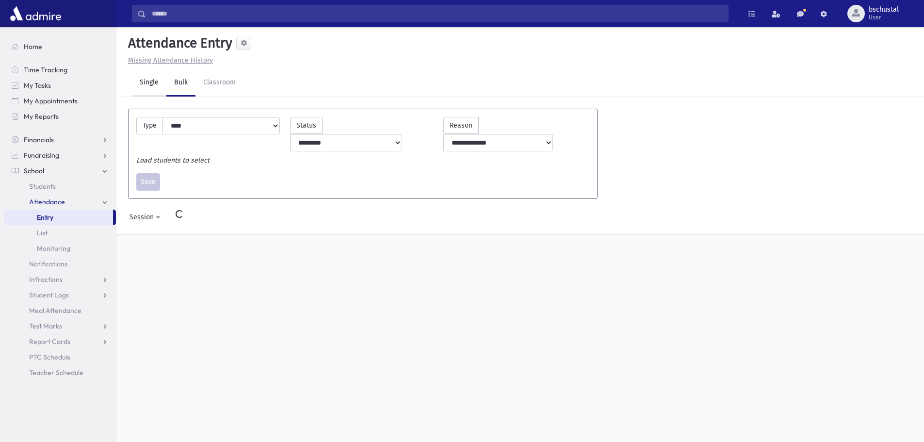
click at [156, 90] on link "Single" at bounding box center [149, 82] width 34 height 27
click at [206, 92] on link "Classroom" at bounding box center [219, 82] width 48 height 27
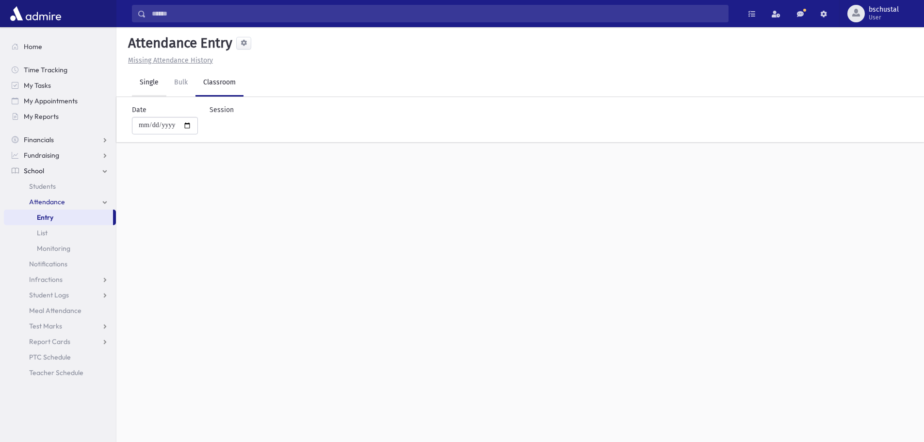
click at [160, 88] on link "Single" at bounding box center [149, 82] width 34 height 27
click at [177, 88] on link "Bulk" at bounding box center [180, 82] width 29 height 27
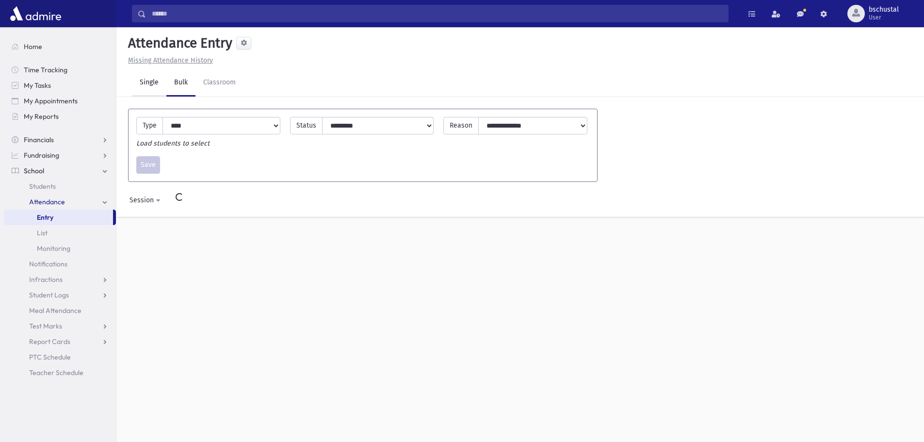
click at [143, 92] on link "Single" at bounding box center [149, 82] width 34 height 27
drag, startPoint x: 290, startPoint y: 336, endPoint x: 127, endPoint y: 18, distance: 356.8
click at [123, 16] on div "Search Results My Accounts" at bounding box center [462, 232] width 924 height 464
click at [290, 56] on div "Missing Attendance History" at bounding box center [520, 60] width 792 height 10
drag, startPoint x: 259, startPoint y: 47, endPoint x: 331, endPoint y: 226, distance: 193.4
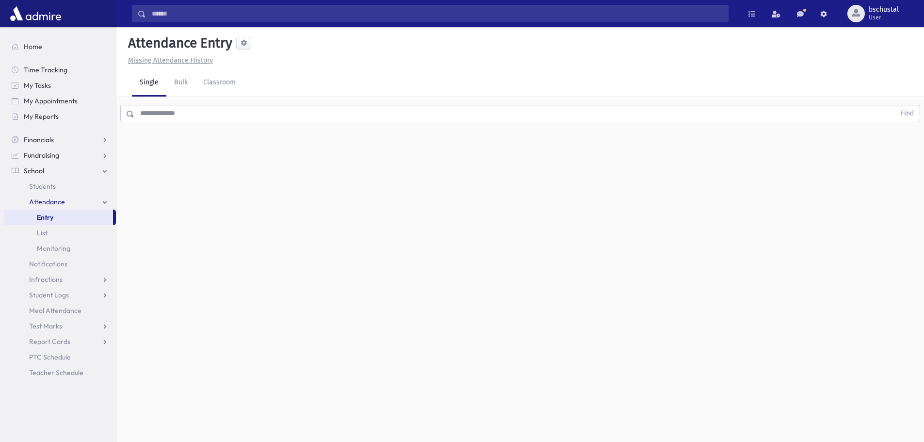
click at [329, 228] on div "Attendance Entry Missing Attendance History Single Bulk Classroom Find 0 record…" at bounding box center [519, 234] width 807 height 415
click at [331, 225] on div "Attendance Entry Missing Attendance History Single Bulk Classroom Find 0 record…" at bounding box center [519, 234] width 807 height 415
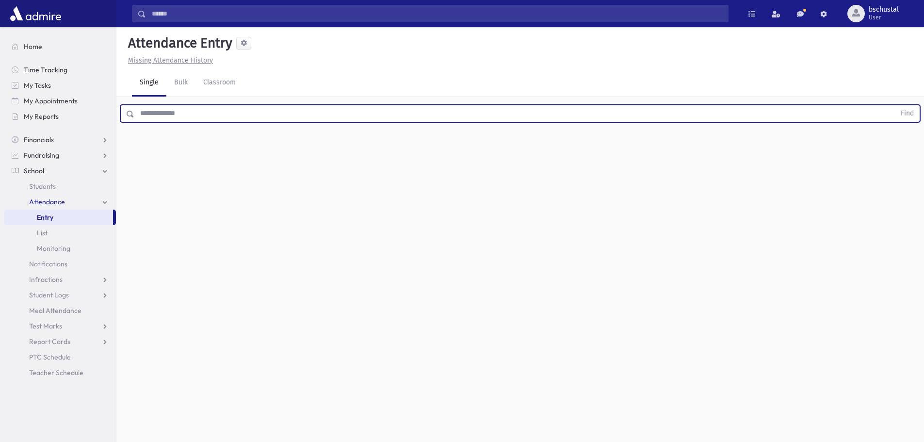
drag, startPoint x: 330, startPoint y: 225, endPoint x: 199, endPoint y: 261, distance: 135.8
click at [199, 261] on div "Attendance Entry Missing Attendance History Single Bulk Classroom Find 0 record…" at bounding box center [519, 234] width 807 height 415
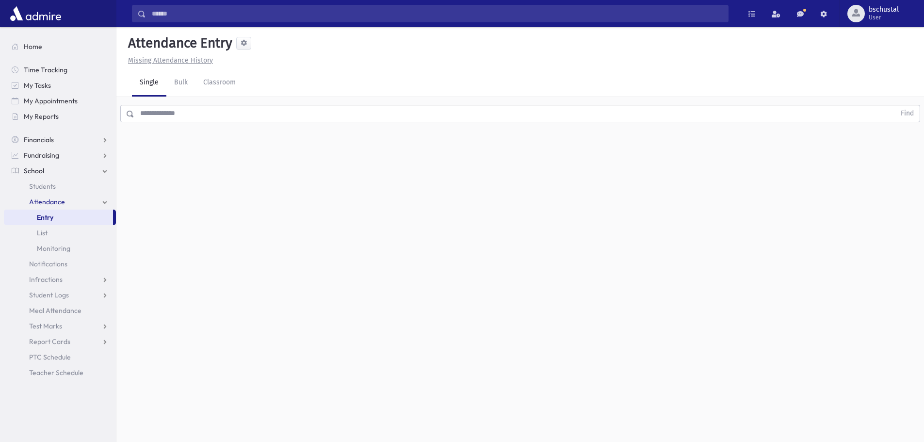
drag, startPoint x: 142, startPoint y: 353, endPoint x: 174, endPoint y: 271, distance: 88.4
click at [174, 271] on div "Attendance Entry Missing Attendance History Single Bulk Classroom Find 0 record…" at bounding box center [519, 234] width 807 height 415
drag, startPoint x: 206, startPoint y: 252, endPoint x: 245, endPoint y: 259, distance: 39.9
click at [225, 268] on div "Attendance Entry Missing Attendance History Single Bulk Classroom Find 0 record…" at bounding box center [519, 234] width 807 height 415
click at [146, 115] on input "text" at bounding box center [514, 113] width 761 height 17
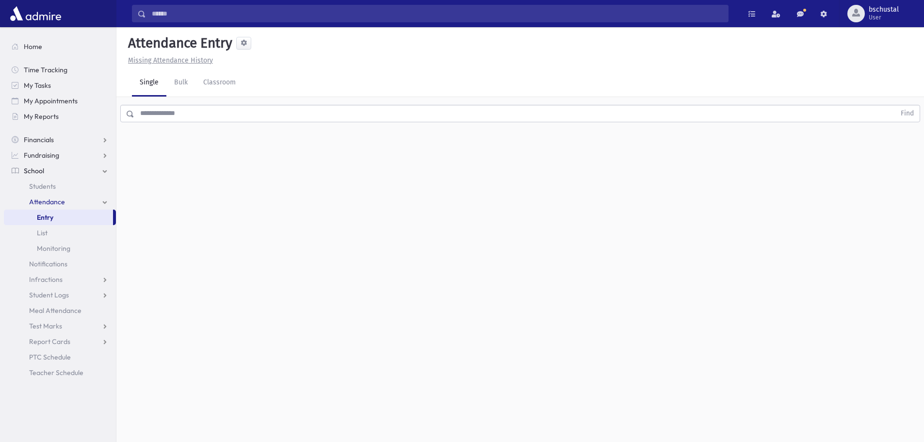
click at [268, 123] on div "Find" at bounding box center [519, 111] width 807 height 29
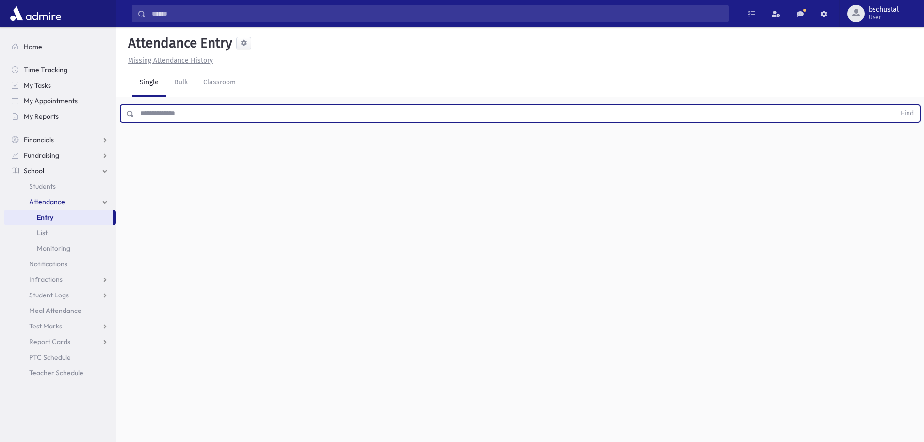
click at [271, 114] on input "text" at bounding box center [514, 113] width 761 height 17
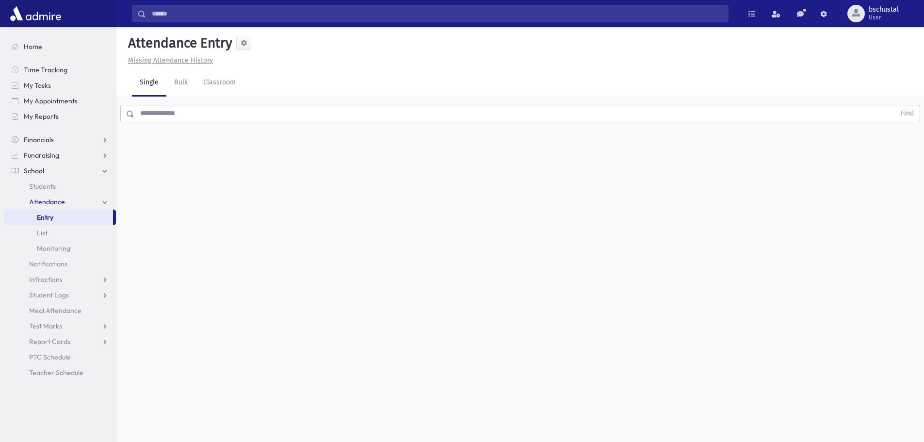
click at [273, 131] on div "Attendance Entry Missing Attendance History Single Bulk Classroom Find 0 record…" at bounding box center [519, 234] width 807 height 415
click at [270, 122] on input "text" at bounding box center [514, 113] width 761 height 17
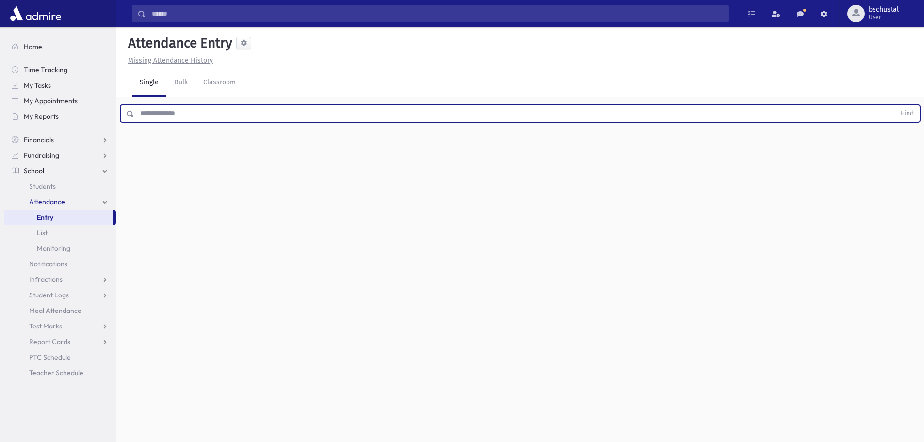
drag, startPoint x: 260, startPoint y: 139, endPoint x: 211, endPoint y: 109, distance: 57.5
click at [260, 139] on div "Attendance Entry Missing Attendance History Single Bulk Classroom Find 0 record…" at bounding box center [519, 234] width 807 height 415
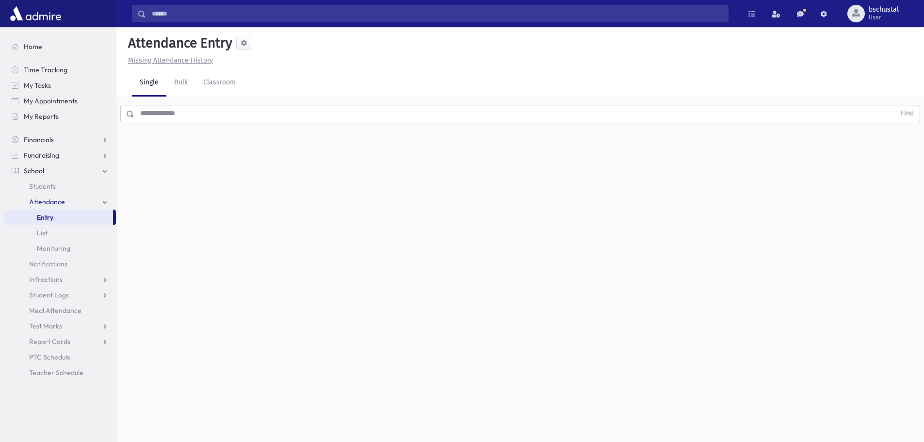
click at [157, 86] on link "Single" at bounding box center [149, 82] width 34 height 27
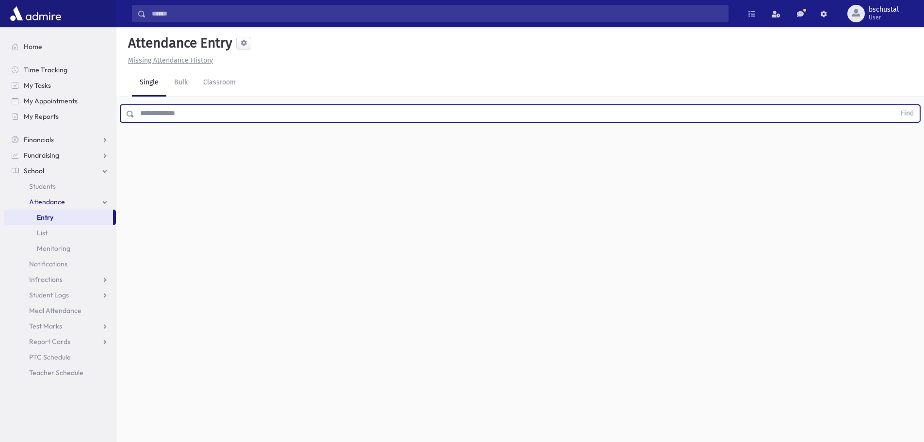
click at [208, 121] on input "text" at bounding box center [514, 113] width 761 height 17
click at [895, 105] on button "Find" at bounding box center [907, 113] width 25 height 16
type input "*"
type input "******"
click at [895, 105] on button "Find" at bounding box center [907, 113] width 25 height 16
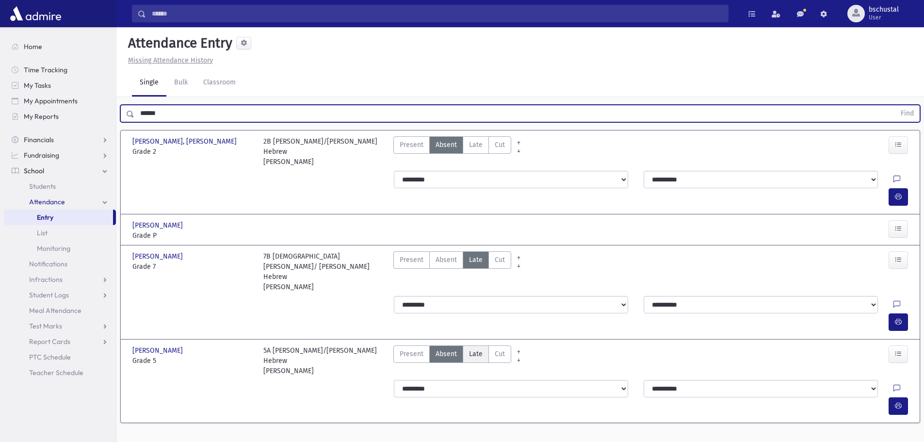
click at [483, 345] on label "Late Late" at bounding box center [476, 353] width 26 height 17
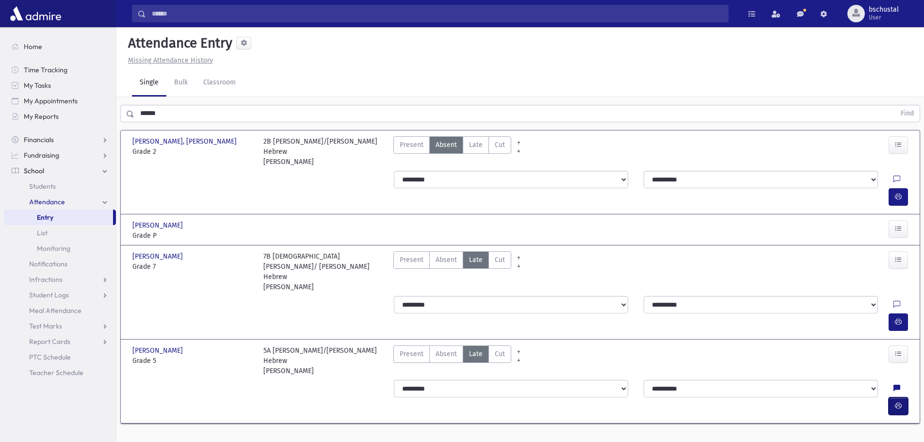
click at [903, 397] on button "button" at bounding box center [897, 405] width 19 height 17
click at [433, 147] on label "Absent Absent" at bounding box center [446, 144] width 34 height 17
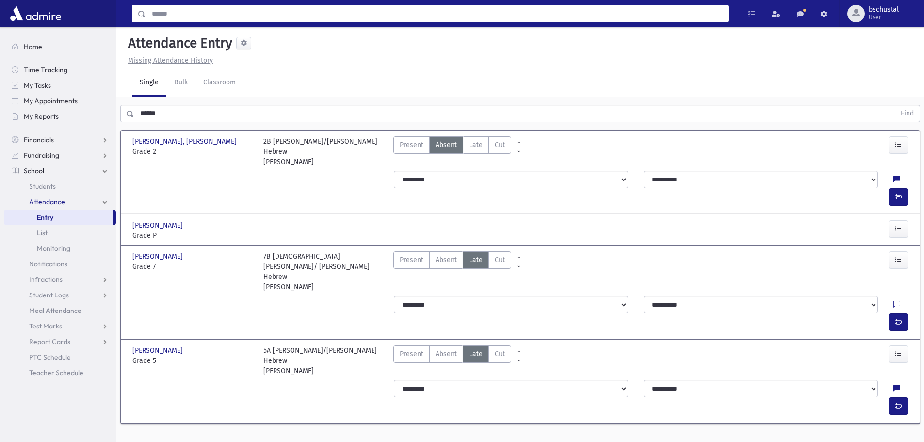
click at [193, 18] on input "Search" at bounding box center [437, 13] width 582 height 17
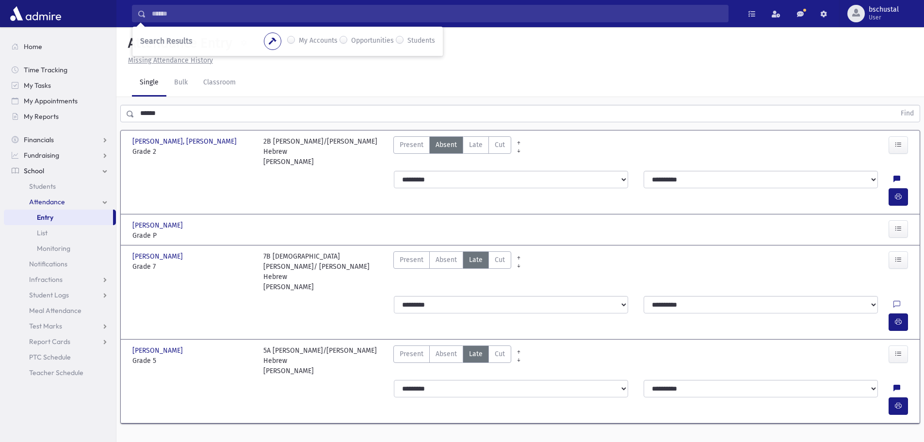
click at [291, 90] on div "Single Bulk Classroom" at bounding box center [528, 82] width 792 height 27
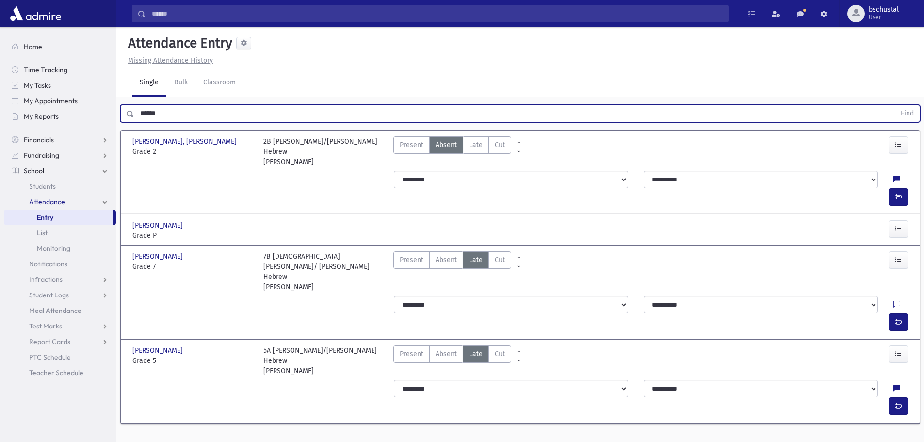
click at [177, 113] on input "******" at bounding box center [514, 113] width 761 height 17
drag, startPoint x: 166, startPoint y: 289, endPoint x: 165, endPoint y: 284, distance: 5.1
click at [166, 345] on span "Cooper, Yossi" at bounding box center [158, 350] width 52 height 10
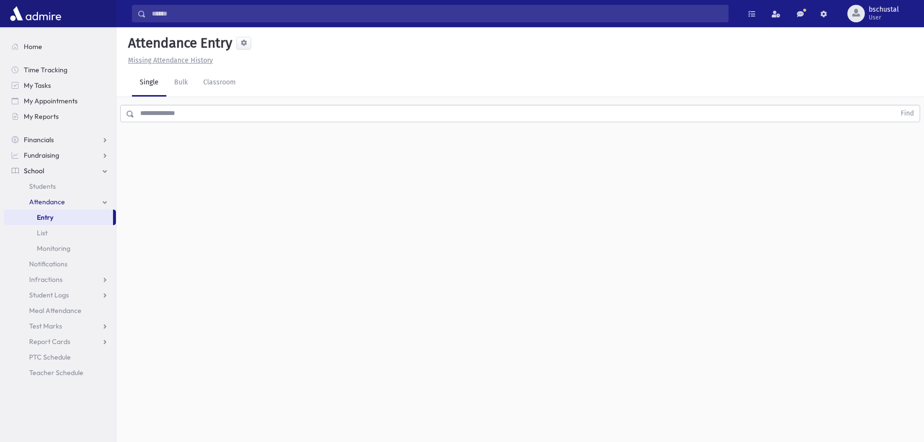
click at [184, 121] on input "text" at bounding box center [514, 113] width 761 height 17
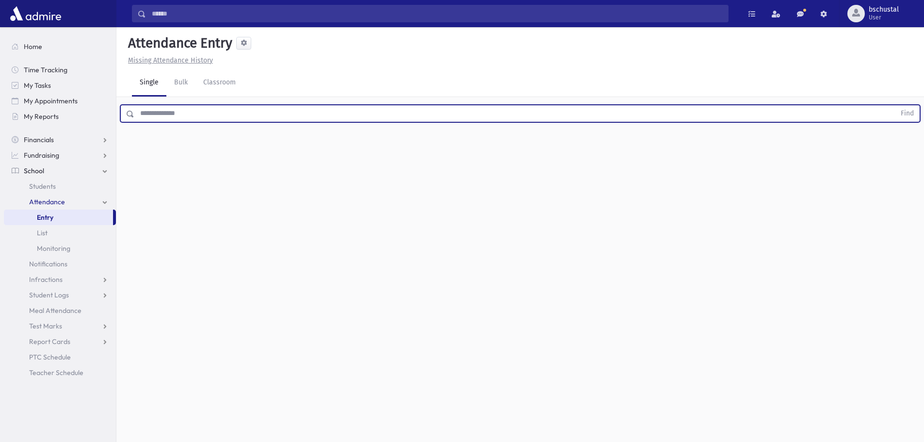
click at [194, 117] on input "text" at bounding box center [514, 113] width 761 height 17
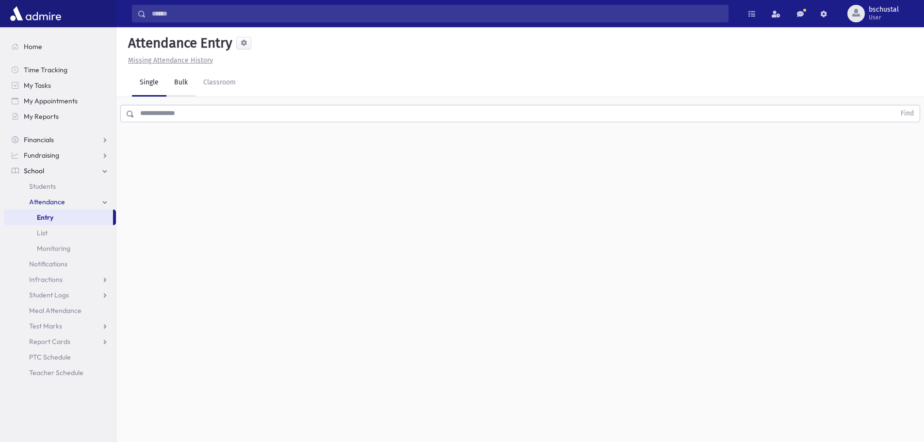
click at [171, 93] on link "Bulk" at bounding box center [180, 82] width 29 height 27
click at [210, 79] on link "Classroom" at bounding box center [219, 82] width 48 height 27
click at [168, 84] on link "Bulk" at bounding box center [180, 82] width 29 height 27
click at [154, 85] on link "Single" at bounding box center [149, 82] width 34 height 27
click at [153, 83] on link "Single" at bounding box center [149, 82] width 34 height 27
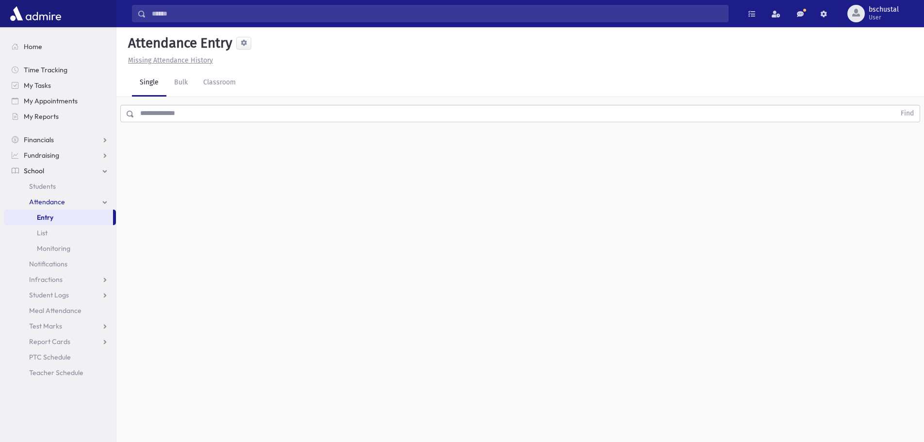
drag, startPoint x: 163, startPoint y: 22, endPoint x: 159, endPoint y: 17, distance: 6.6
click at [159, 17] on div "Search Results My Accounts Opportunities" at bounding box center [519, 13] width 807 height 27
click at [159, 21] on input "Search" at bounding box center [437, 13] width 582 height 17
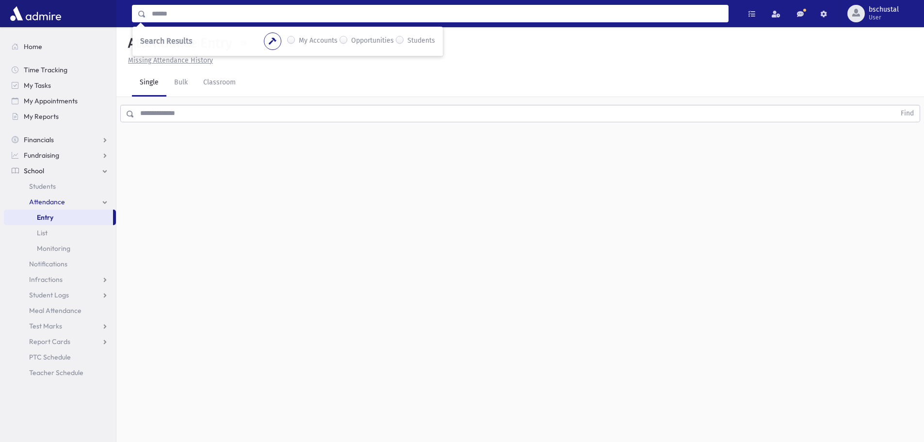
drag, startPoint x: 160, startPoint y: 15, endPoint x: 411, endPoint y: 26, distance: 250.9
click at [373, 14] on input "Search" at bounding box center [437, 13] width 582 height 17
click at [560, 168] on div "Attendance Entry Missing Attendance History Single Bulk Classroom Find 0 record…" at bounding box center [519, 234] width 807 height 415
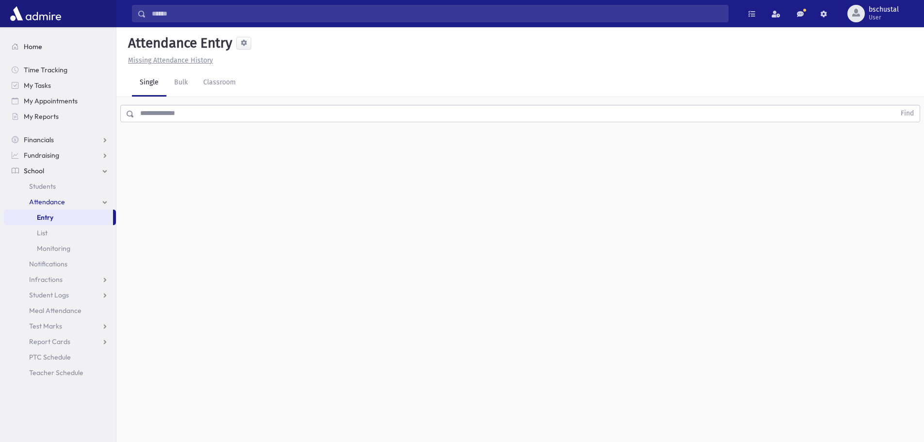
drag, startPoint x: 247, startPoint y: 214, endPoint x: 113, endPoint y: 41, distance: 218.8
click at [113, 41] on div "Search Results My Accounts" at bounding box center [462, 232] width 924 height 464
click at [338, 67] on header "Attendance Entry Missing Attendance History" at bounding box center [519, 48] width 807 height 42
click at [331, 68] on header "Attendance Entry Missing Attendance History" at bounding box center [519, 48] width 807 height 42
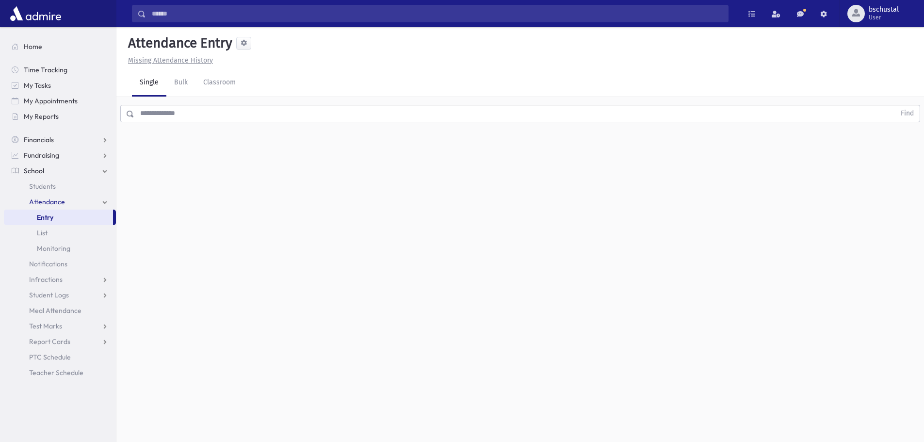
drag, startPoint x: 294, startPoint y: 82, endPoint x: 74, endPoint y: 26, distance: 227.7
click at [49, 15] on div "Search Results My Accounts" at bounding box center [462, 232] width 924 height 464
click at [79, 46] on link "Home" at bounding box center [60, 47] width 112 height 16
click at [203, 117] on input "text" at bounding box center [514, 113] width 761 height 17
drag, startPoint x: 115, startPoint y: 221, endPoint x: 120, endPoint y: 269, distance: 47.8
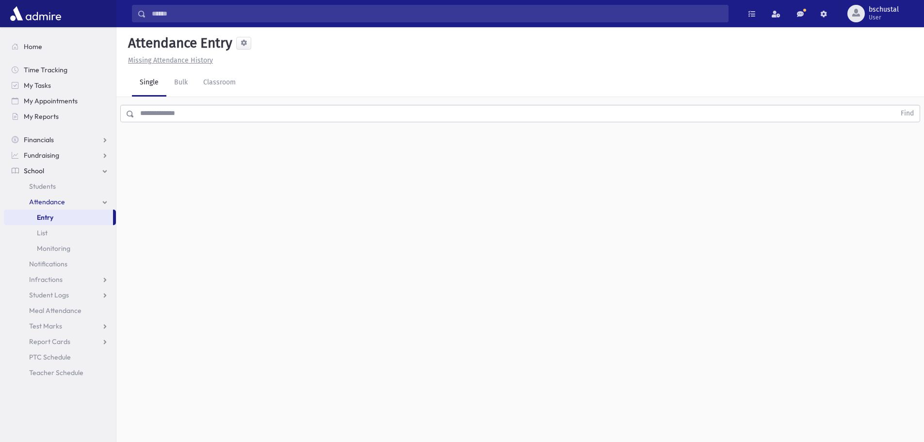
click at [120, 269] on div "Search Results My Accounts" at bounding box center [462, 232] width 924 height 464
click at [145, 254] on div "Attendance Entry Missing Attendance History Single Bulk Classroom Find 0 record…" at bounding box center [519, 234] width 807 height 415
drag, startPoint x: 113, startPoint y: 220, endPoint x: 114, endPoint y: 233, distance: 12.6
click at [114, 233] on ul "Entry List Monitoring" at bounding box center [60, 232] width 112 height 47
click at [171, 237] on div "Attendance Entry Missing Attendance History Single Bulk Classroom Find 0 record…" at bounding box center [519, 234] width 807 height 415
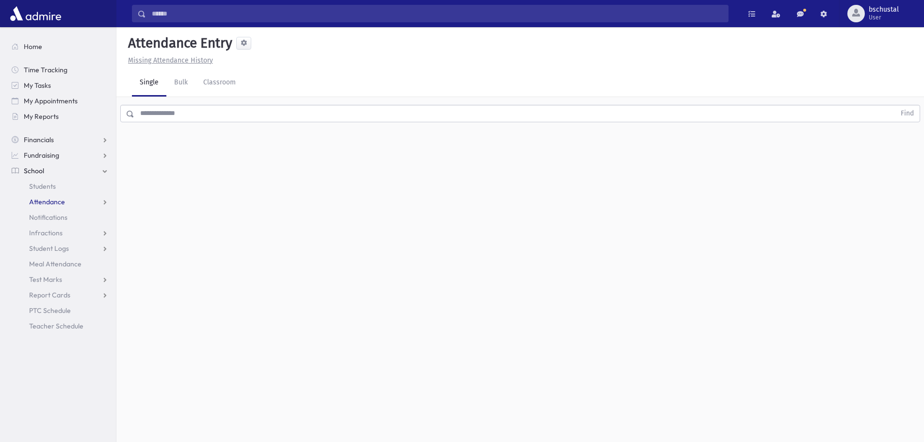
click at [56, 203] on span "Attendance" at bounding box center [47, 201] width 36 height 9
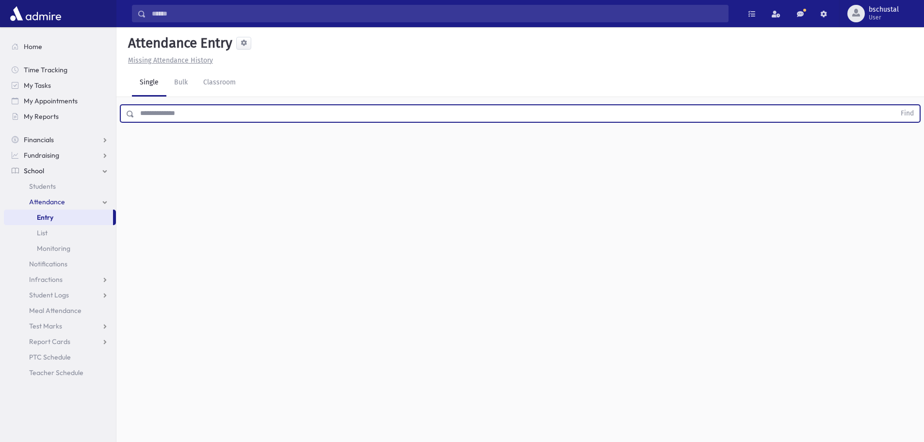
click at [365, 117] on input "text" at bounding box center [514, 113] width 761 height 17
drag, startPoint x: 328, startPoint y: 115, endPoint x: 323, endPoint y: 113, distance: 5.2
click at [324, 114] on input "text" at bounding box center [514, 113] width 761 height 17
drag, startPoint x: 313, startPoint y: 117, endPoint x: 292, endPoint y: 101, distance: 26.7
click at [308, 114] on input "text" at bounding box center [514, 113] width 761 height 17
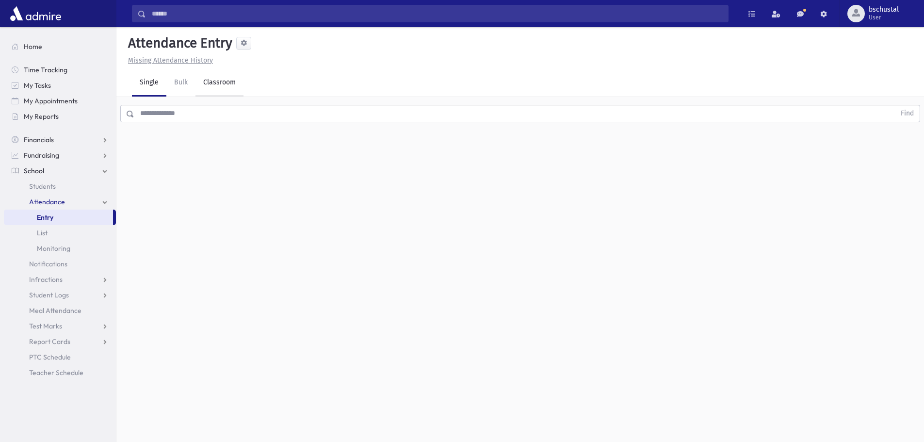
drag, startPoint x: 245, startPoint y: 84, endPoint x: 241, endPoint y: 78, distance: 7.7
click at [241, 79] on div "Single Bulk Classroom" at bounding box center [528, 82] width 792 height 27
click at [159, 80] on link "Single" at bounding box center [149, 82] width 34 height 27
drag, startPoint x: 379, startPoint y: 303, endPoint x: 393, endPoint y: 222, distance: 82.7
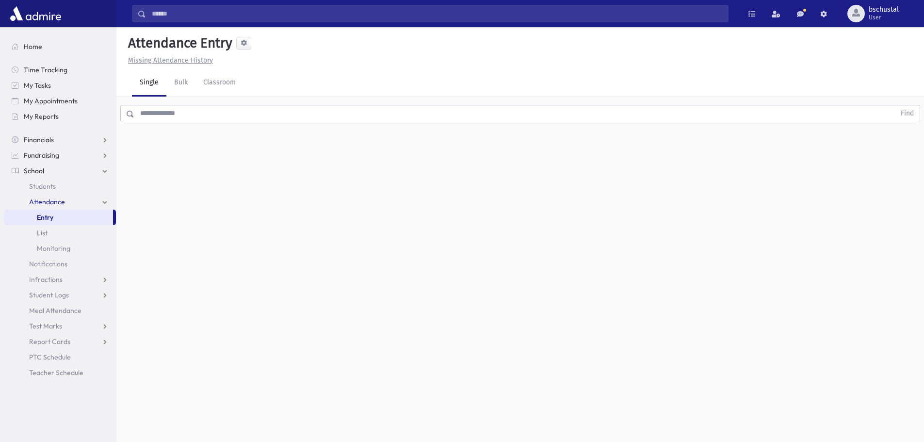
click at [399, 253] on div "Attendance Entry Missing Attendance History Single Bulk Classroom Find 0 record…" at bounding box center [519, 234] width 807 height 415
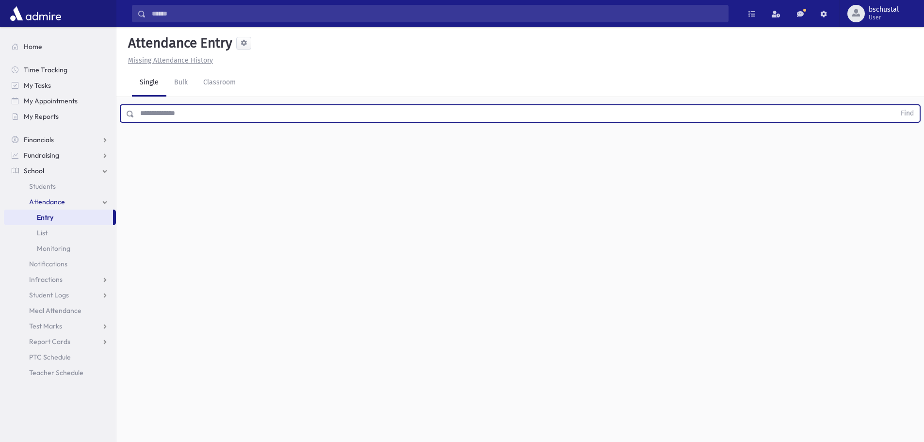
click at [186, 113] on input "text" at bounding box center [514, 113] width 761 height 17
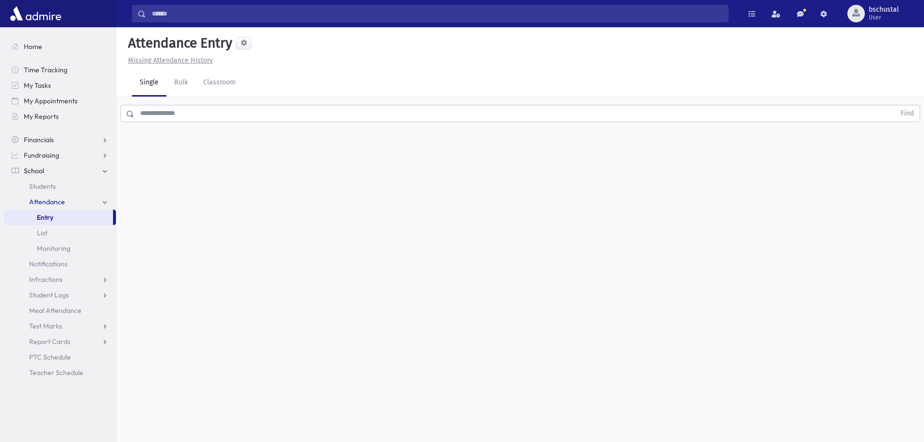
drag, startPoint x: 195, startPoint y: 147, endPoint x: 208, endPoint y: 301, distance: 154.2
click at [208, 301] on div "Attendance Entry Missing Attendance History Single Bulk Classroom Find 0 record…" at bounding box center [519, 234] width 807 height 415
drag, startPoint x: 114, startPoint y: 219, endPoint x: 110, endPoint y: 245, distance: 27.1
click at [110, 245] on ul "Entry List Monitoring" at bounding box center [60, 232] width 112 height 47
click at [168, 242] on div "Attendance Entry Missing Attendance History Single Bulk Classroom Find 0 record…" at bounding box center [519, 234] width 807 height 415
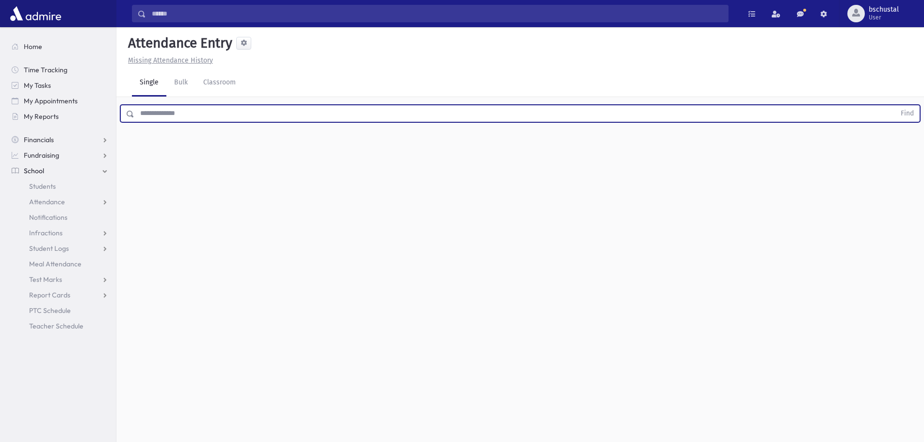
click at [194, 105] on input "text" at bounding box center [514, 113] width 761 height 17
click at [183, 105] on input "text" at bounding box center [514, 113] width 761 height 17
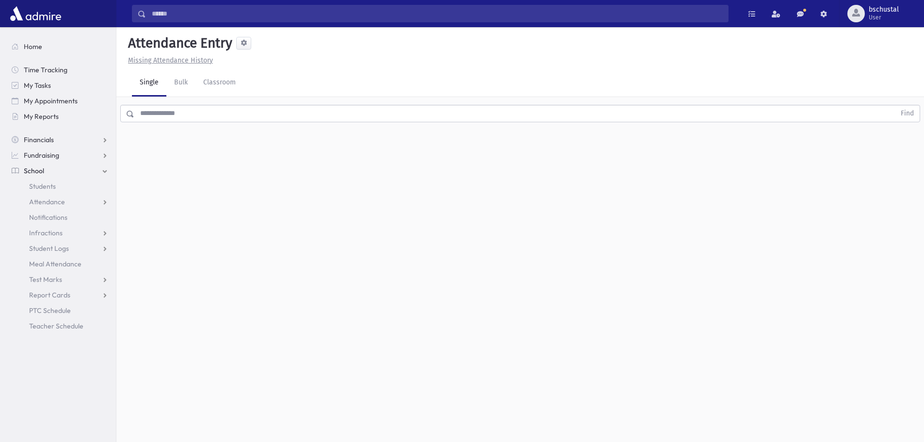
drag, startPoint x: 312, startPoint y: 62, endPoint x: 152, endPoint y: 69, distance: 159.7
click at [152, 69] on div "Single Bulk Classroom" at bounding box center [528, 82] width 792 height 27
click at [188, 105] on input "text" at bounding box center [514, 113] width 761 height 17
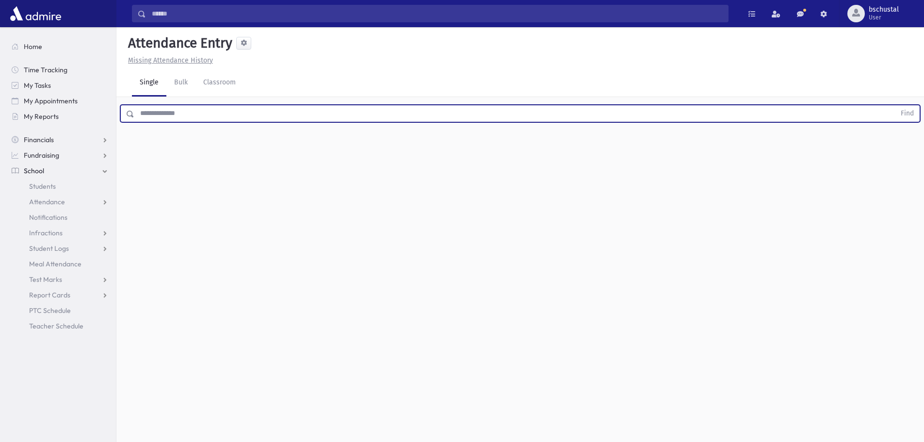
click at [196, 110] on div "Attendance Entry Missing Attendance History Single Bulk Classroom Find 0 record…" at bounding box center [519, 234] width 807 height 415
click at [207, 105] on input "text" at bounding box center [514, 113] width 761 height 17
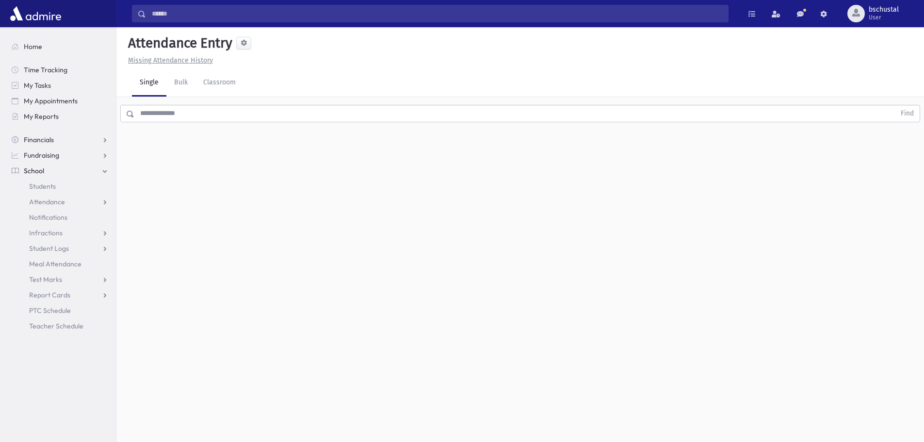
click at [155, 56] on u "Missing Attendance History" at bounding box center [170, 60] width 85 height 8
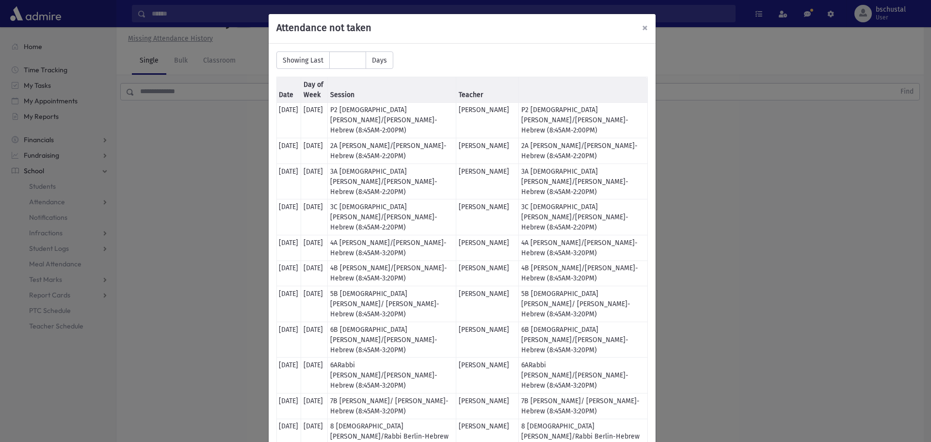
click at [642, 32] on span "×" at bounding box center [645, 28] width 6 height 14
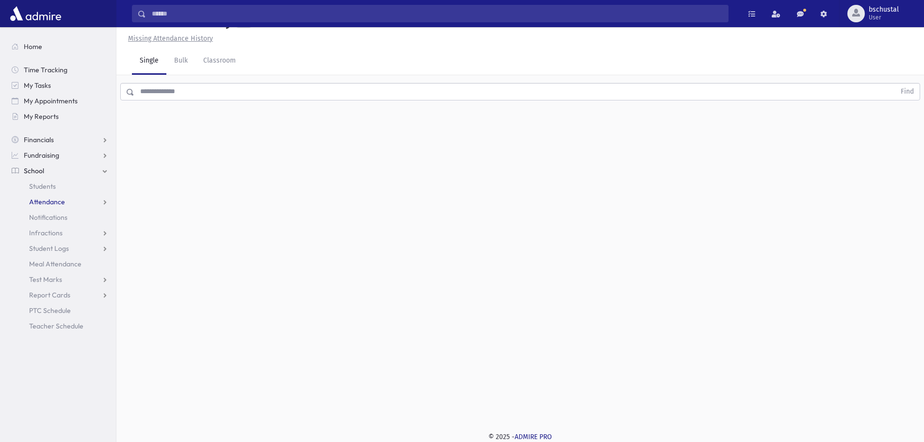
click at [79, 198] on link "Attendance" at bounding box center [60, 202] width 112 height 16
click at [85, 214] on link "Entry" at bounding box center [58, 217] width 109 height 16
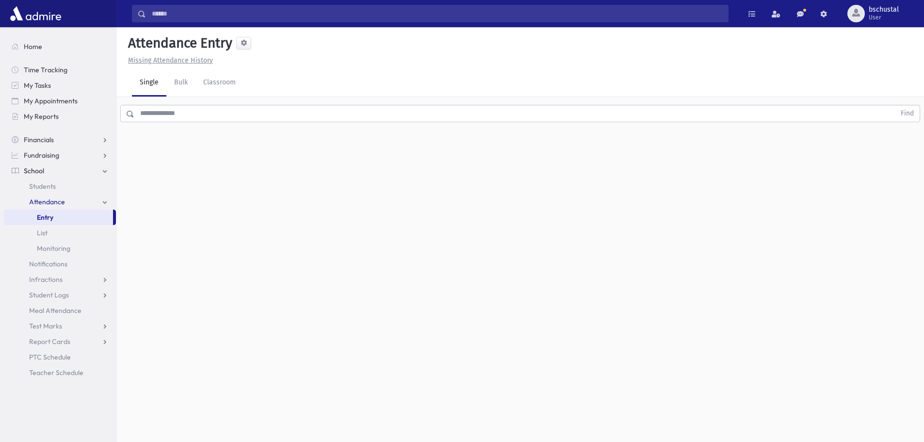
click at [149, 113] on input "text" at bounding box center [514, 113] width 761 height 17
click at [829, 370] on div "Attendance Entry Missing Attendance History Single Bulk Classroom Find 0 record…" at bounding box center [519, 234] width 807 height 415
click at [178, 84] on link "Bulk" at bounding box center [180, 82] width 29 height 27
click at [147, 81] on link "Single" at bounding box center [149, 82] width 34 height 27
click at [163, 113] on input "text" at bounding box center [514, 113] width 761 height 17
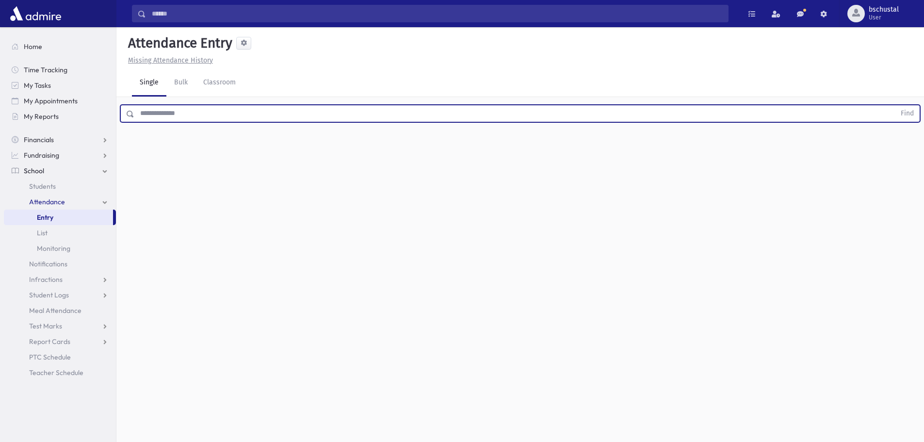
click at [179, 117] on input "text" at bounding box center [514, 113] width 761 height 17
click at [153, 117] on input "text" at bounding box center [514, 113] width 761 height 17
click at [174, 119] on input "text" at bounding box center [514, 113] width 761 height 17
drag, startPoint x: 174, startPoint y: 119, endPoint x: 315, endPoint y: 153, distance: 145.6
click at [315, 153] on div "Attendance Entry Missing Attendance History Single Bulk Classroom Find 0 record…" at bounding box center [519, 234] width 807 height 415
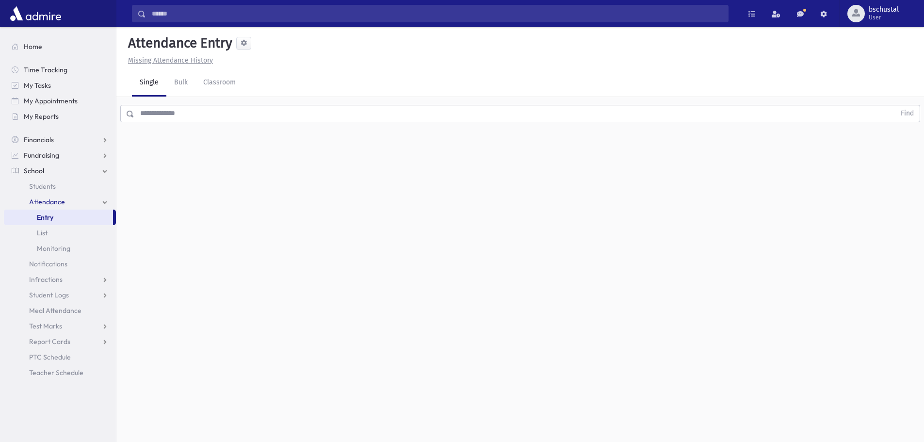
click at [116, 225] on aside "bschustal User Change Password Preferences Classroom Mode Logout Home Time Trac…" at bounding box center [58, 234] width 116 height 415
click at [171, 93] on link "Bulk" at bounding box center [180, 82] width 29 height 27
click at [154, 84] on link "Single" at bounding box center [149, 82] width 34 height 27
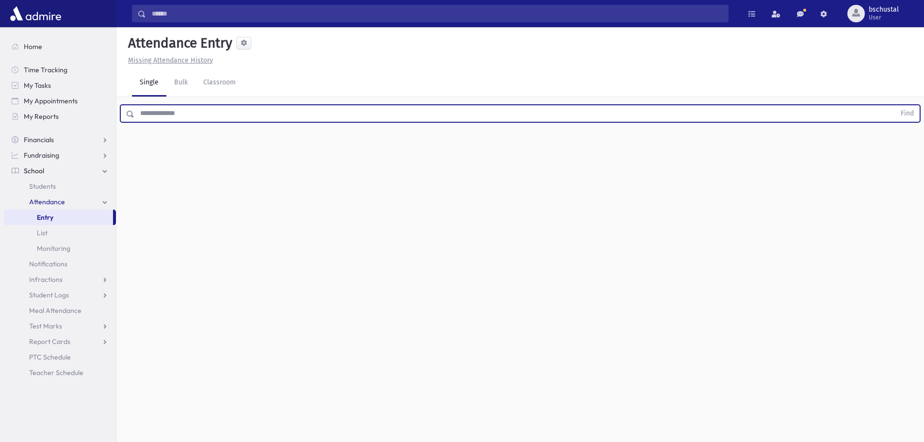
click at [181, 105] on input "text" at bounding box center [514, 113] width 761 height 17
click at [176, 121] on input "text" at bounding box center [514, 113] width 761 height 17
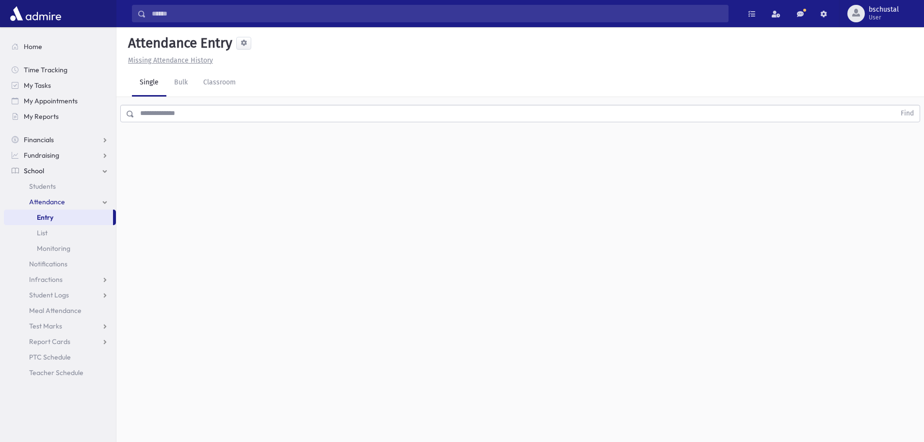
drag, startPoint x: 177, startPoint y: 124, endPoint x: 184, endPoint y: 143, distance: 20.7
click at [184, 143] on div "Attendance Entry Missing Attendance History Single Bulk Classroom Find 0 record…" at bounding box center [519, 234] width 807 height 415
click at [181, 123] on div "Find" at bounding box center [519, 111] width 807 height 29
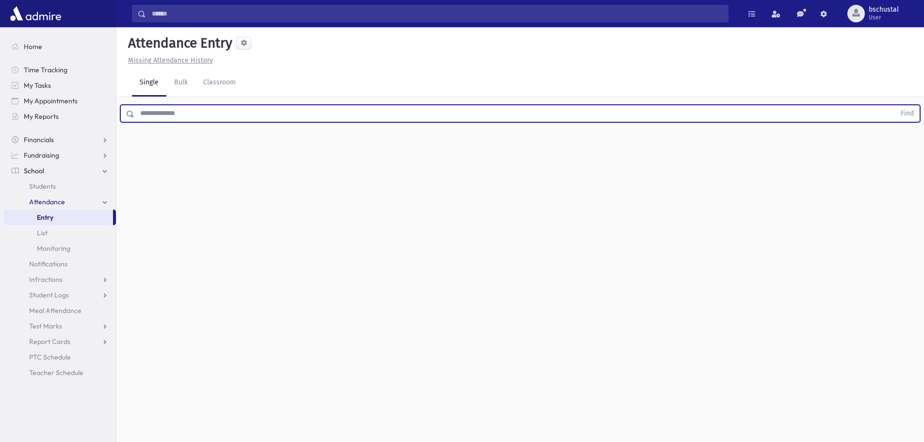
click at [181, 120] on input "text" at bounding box center [514, 113] width 761 height 17
drag, startPoint x: 228, startPoint y: 121, endPoint x: 221, endPoint y: 111, distance: 12.2
click at [225, 117] on input "text" at bounding box center [514, 113] width 761 height 17
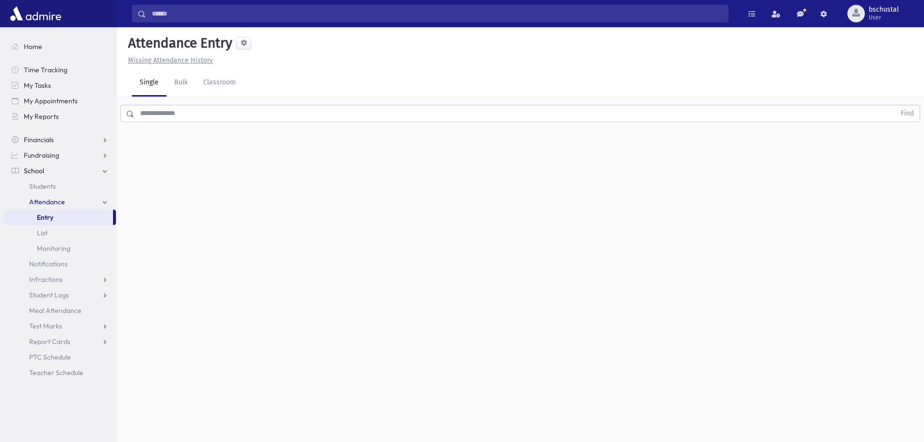
click at [273, 123] on div "Find" at bounding box center [519, 111] width 807 height 29
drag, startPoint x: 182, startPoint y: 84, endPoint x: 172, endPoint y: 84, distance: 10.2
click at [182, 85] on link "Bulk" at bounding box center [180, 82] width 29 height 27
click at [162, 84] on link "Single" at bounding box center [149, 82] width 34 height 27
click at [149, 111] on input "text" at bounding box center [514, 113] width 761 height 17
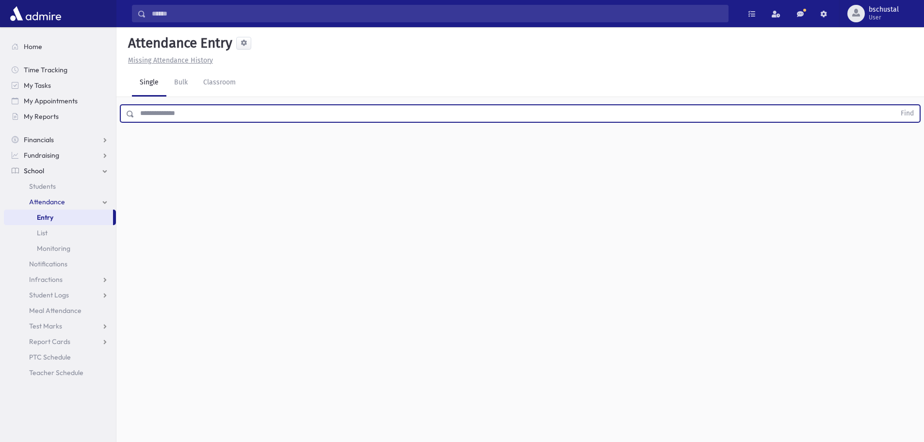
click at [149, 111] on input "text" at bounding box center [514, 113] width 761 height 17
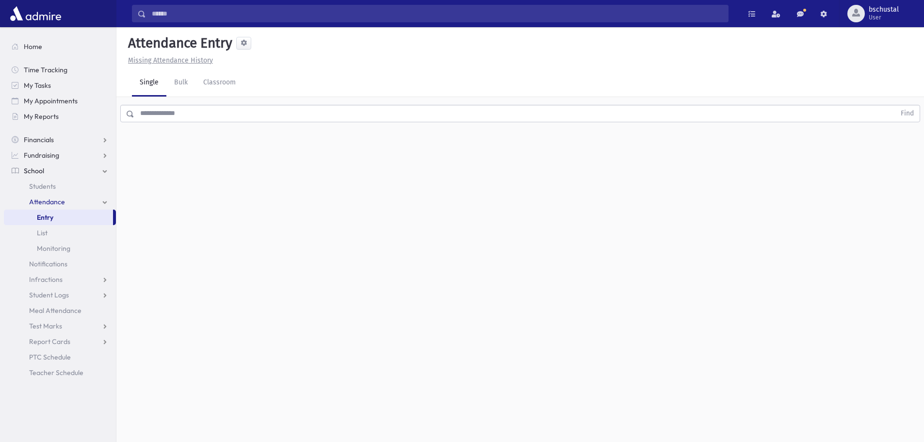
click at [151, 88] on link "Single" at bounding box center [149, 82] width 34 height 27
click at [180, 85] on link "Bulk" at bounding box center [180, 82] width 29 height 27
click at [220, 85] on link "Classroom" at bounding box center [219, 82] width 48 height 27
click at [142, 85] on link "Single" at bounding box center [149, 82] width 34 height 27
click at [140, 85] on link "Single" at bounding box center [149, 82] width 34 height 27
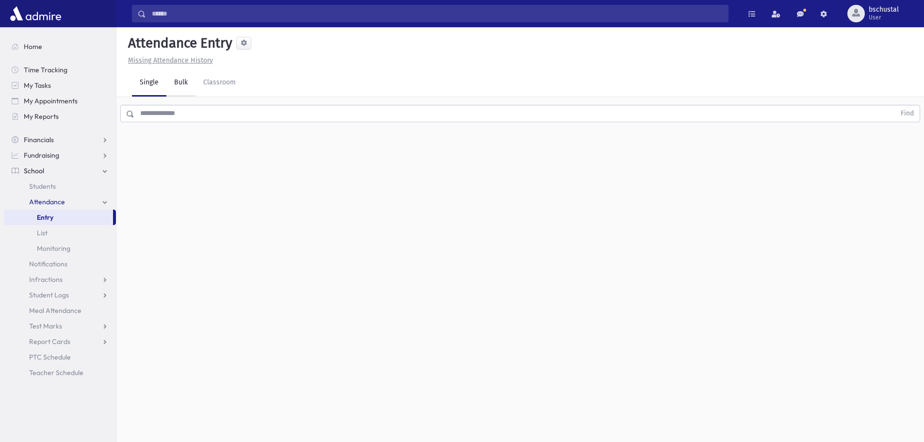
click at [177, 89] on link "Bulk" at bounding box center [180, 82] width 29 height 27
click at [213, 83] on link "Classroom" at bounding box center [219, 82] width 48 height 27
click at [193, 84] on link "Bulk" at bounding box center [180, 82] width 29 height 27
click at [156, 84] on link "Single" at bounding box center [149, 82] width 34 height 27
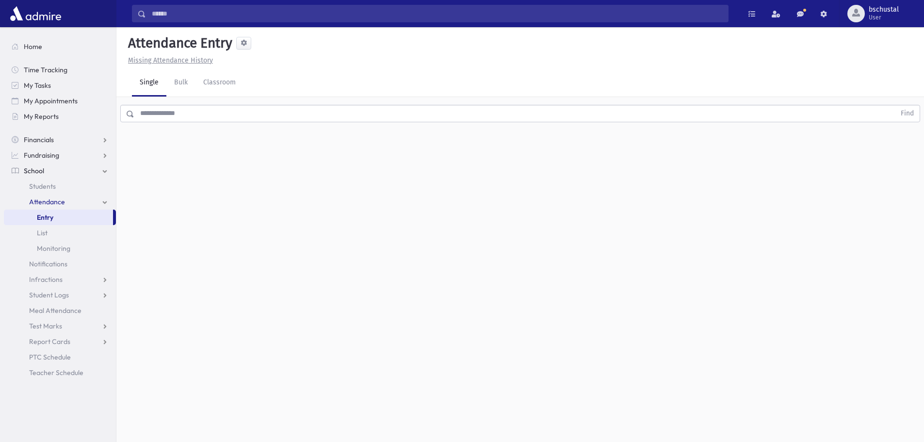
click at [156, 84] on link "Single" at bounding box center [149, 82] width 34 height 27
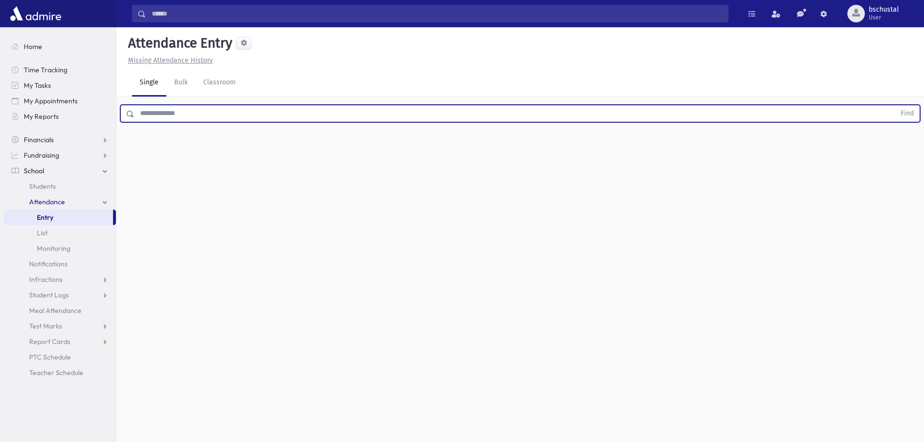
click at [190, 115] on input "text" at bounding box center [514, 113] width 761 height 17
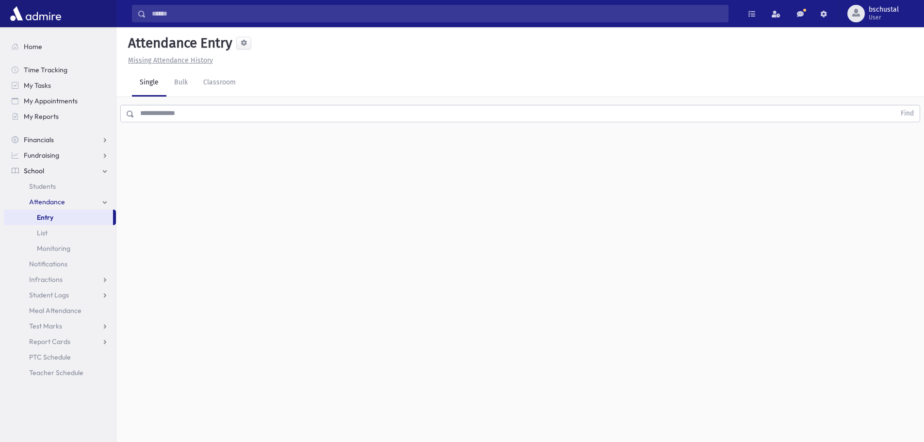
drag, startPoint x: 306, startPoint y: 227, endPoint x: 5, endPoint y: 135, distance: 314.9
click at [0, 125] on html "Search Results My Accounts Opportunities Students" at bounding box center [462, 221] width 924 height 442
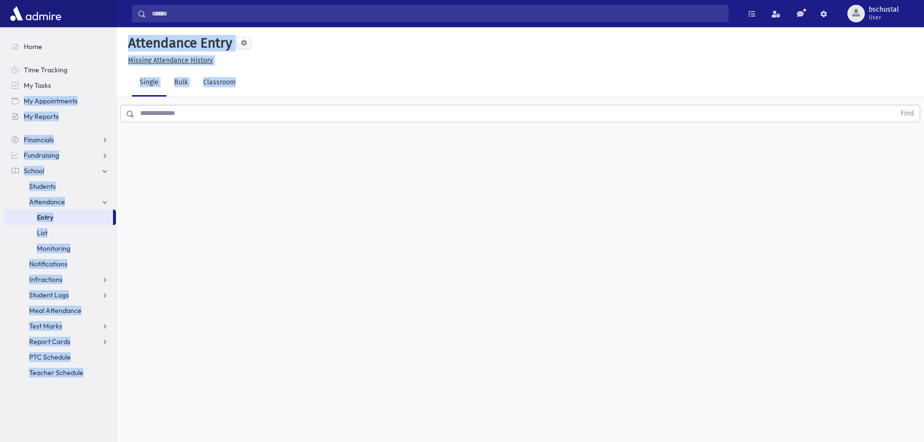
drag, startPoint x: 185, startPoint y: 177, endPoint x: 39, endPoint y: 119, distance: 157.3
click at [36, 117] on div "Search Results My Accounts" at bounding box center [462, 232] width 924 height 464
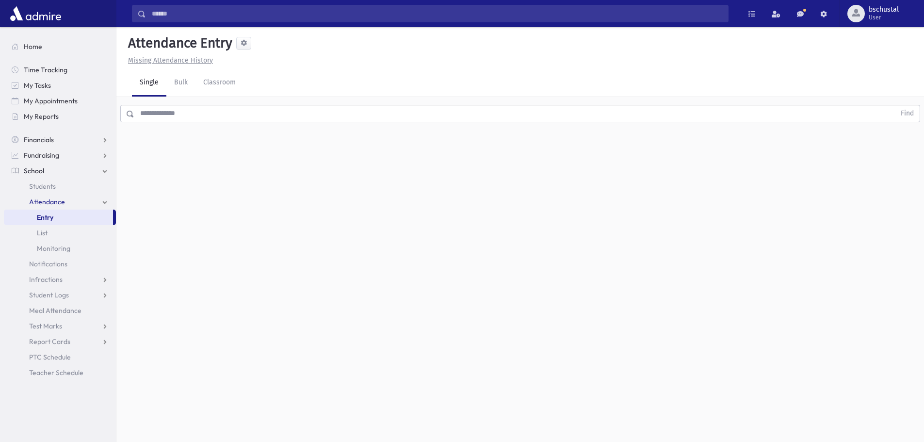
click at [337, 347] on div "Attendance Entry Missing Attendance History Single Bulk Classroom Find 0 record…" at bounding box center [519, 234] width 807 height 415
drag, startPoint x: 253, startPoint y: 92, endPoint x: 169, endPoint y: 330, distance: 252.2
click at [185, 331] on div "Attendance Entry Missing Attendance History Single Bulk Classroom Find 0 record…" at bounding box center [519, 234] width 807 height 415
drag, startPoint x: 75, startPoint y: 404, endPoint x: 319, endPoint y: 211, distance: 311.0
click at [319, 211] on div "Search Results My Accounts" at bounding box center [462, 232] width 924 height 464
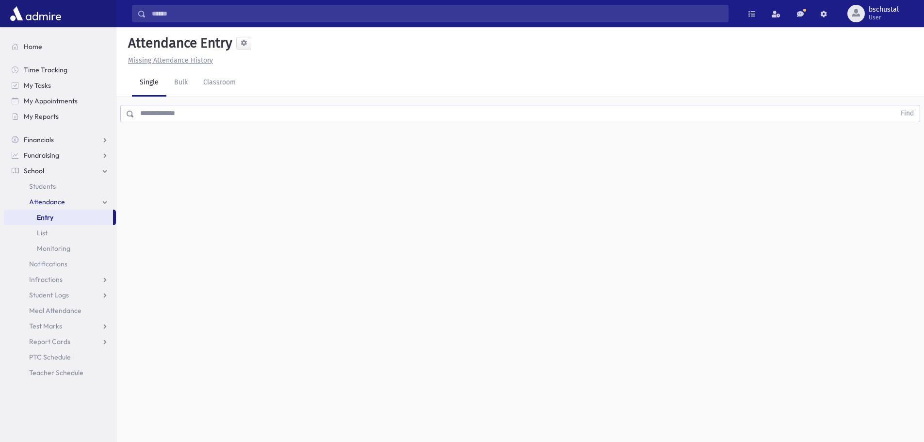
click at [319, 204] on div "Attendance Entry Missing Attendance History Single Bulk Classroom Find 0 record…" at bounding box center [519, 234] width 807 height 415
drag, startPoint x: 299, startPoint y: 88, endPoint x: 87, endPoint y: 53, distance: 214.8
click at [87, 52] on div "Search Results My Accounts" at bounding box center [462, 232] width 924 height 464
click at [206, 211] on div "Attendance Entry Missing Attendance History Single Bulk Classroom Find 0 record…" at bounding box center [519, 234] width 807 height 415
drag, startPoint x: 84, startPoint y: 398, endPoint x: 318, endPoint y: 167, distance: 328.8
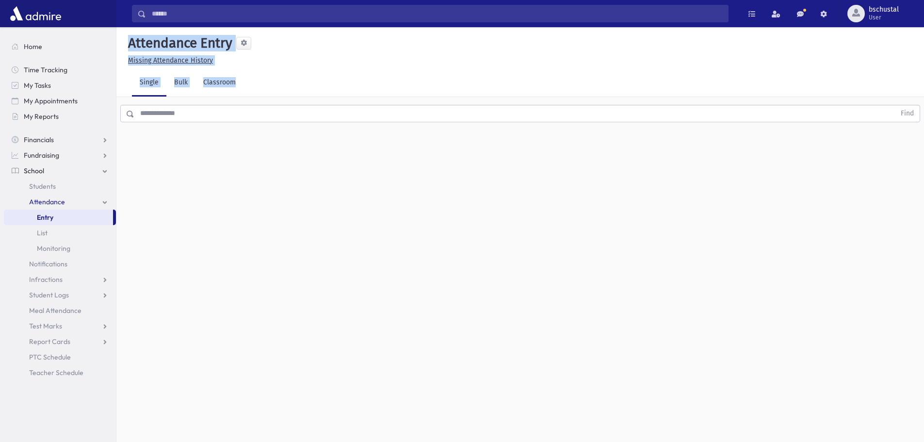
click at [318, 167] on div "Search Results My Accounts" at bounding box center [462, 232] width 924 height 464
click at [318, 167] on div "Attendance Entry Missing Attendance History Single Bulk Classroom Find 0 record…" at bounding box center [519, 234] width 807 height 415
drag, startPoint x: 284, startPoint y: 33, endPoint x: 56, endPoint y: 373, distance: 409.5
click at [56, 373] on div "Search Results My Accounts" at bounding box center [462, 232] width 924 height 464
drag, startPoint x: 169, startPoint y: 277, endPoint x: 159, endPoint y: 280, distance: 11.1
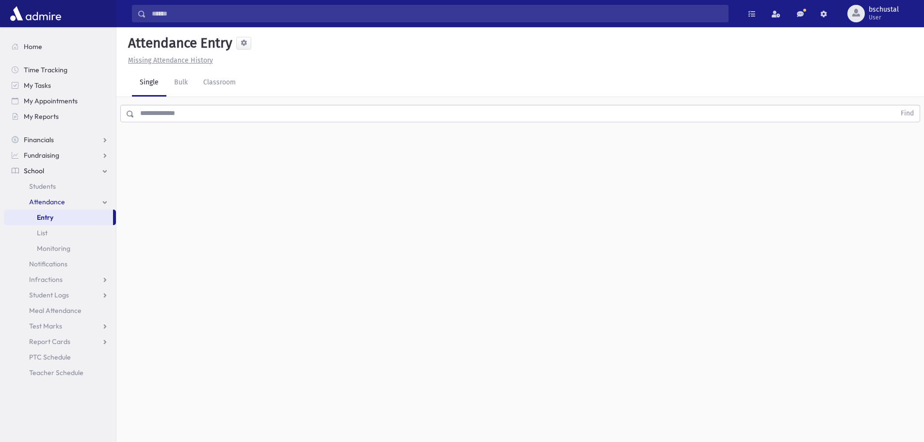
click at [163, 279] on div "Attendance Entry Missing Attendance History Single Bulk Classroom Find 0 record…" at bounding box center [519, 234] width 807 height 415
click at [203, 354] on div "Attendance Entry Missing Attendance History Single Bulk Classroom Find 0 record…" at bounding box center [519, 234] width 807 height 415
drag, startPoint x: 200, startPoint y: 355, endPoint x: 195, endPoint y: 356, distance: 5.1
click at [199, 355] on div "Attendance Entry Missing Attendance History Single Bulk Classroom Find 0 record…" at bounding box center [519, 234] width 807 height 415
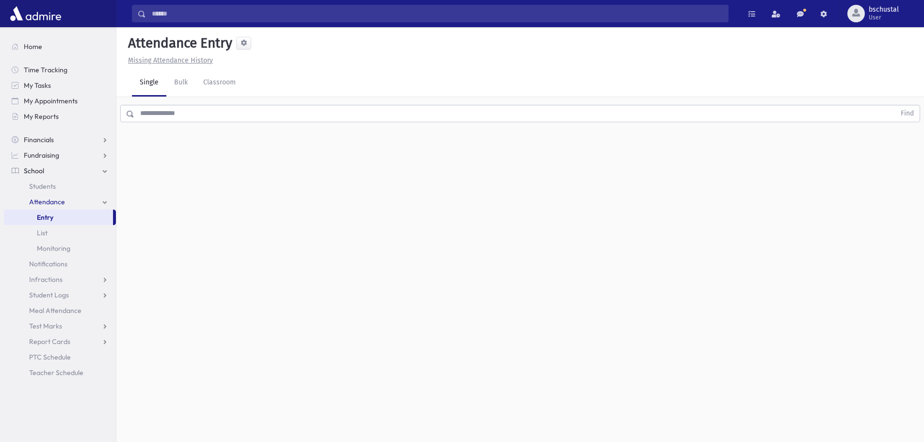
drag, startPoint x: 186, startPoint y: 360, endPoint x: 173, endPoint y: 388, distance: 31.0
click at [184, 365] on div "Attendance Entry Missing Attendance History Single Bulk Classroom Find 0 record…" at bounding box center [519, 234] width 807 height 415
drag, startPoint x: 98, startPoint y: 390, endPoint x: 131, endPoint y: 198, distance: 194.8
click at [80, 98] on div "Search Results My Accounts" at bounding box center [462, 232] width 924 height 464
click at [221, 239] on div "Attendance Entry Missing Attendance History Single Bulk Classroom Find 0 record…" at bounding box center [519, 234] width 807 height 415
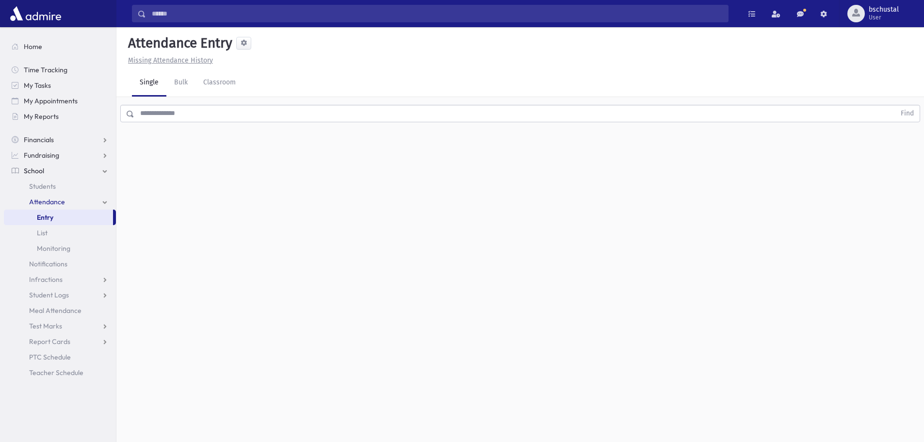
click at [224, 241] on div "Attendance Entry Missing Attendance History Single Bulk Classroom Find 0 record…" at bounding box center [519, 234] width 807 height 415
drag, startPoint x: 113, startPoint y: 220, endPoint x: 113, endPoint y: 237, distance: 17.0
click at [113, 237] on ul "Entry List Monitoring" at bounding box center [60, 232] width 112 height 47
click at [170, 241] on div "Attendance Entry Missing Attendance History Single Bulk Classroom Find 0 record…" at bounding box center [519, 234] width 807 height 415
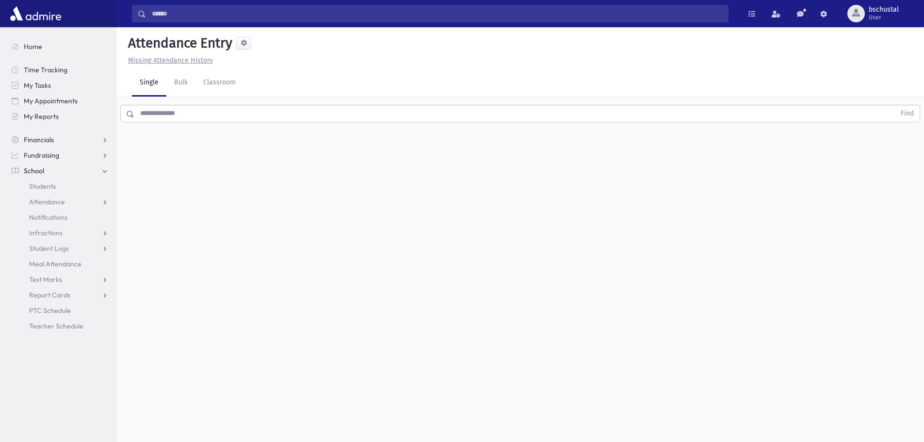
click at [170, 241] on div "Attendance Entry Missing Attendance History Single Bulk Classroom Find 0 record…" at bounding box center [519, 234] width 807 height 415
click at [51, 214] on span "Notifications" at bounding box center [48, 217] width 38 height 9
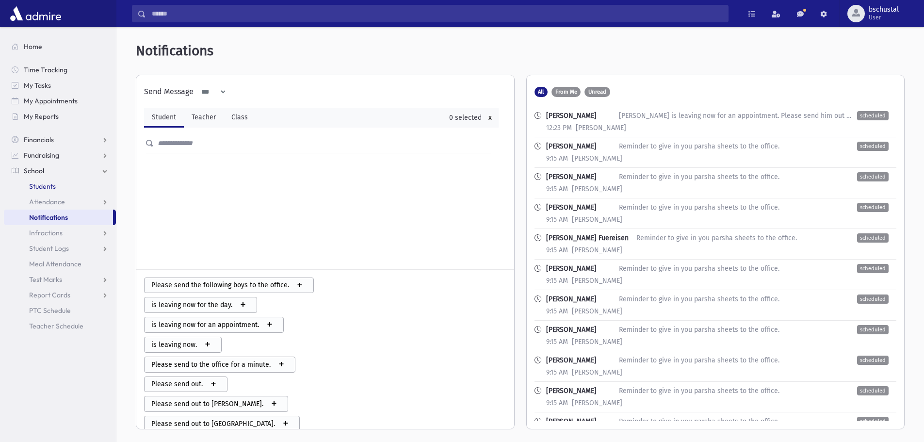
click at [50, 183] on span "Students" at bounding box center [42, 186] width 27 height 9
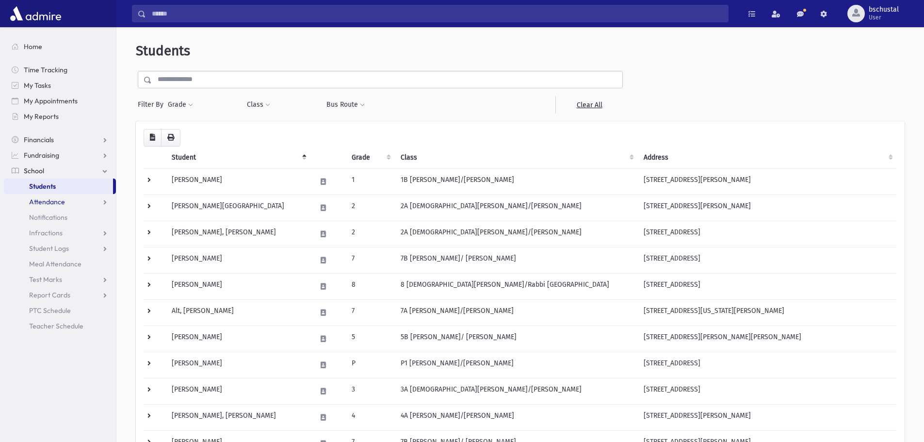
click at [50, 198] on span "Attendance" at bounding box center [47, 201] width 36 height 9
click at [50, 214] on span "Entry" at bounding box center [45, 217] width 16 height 9
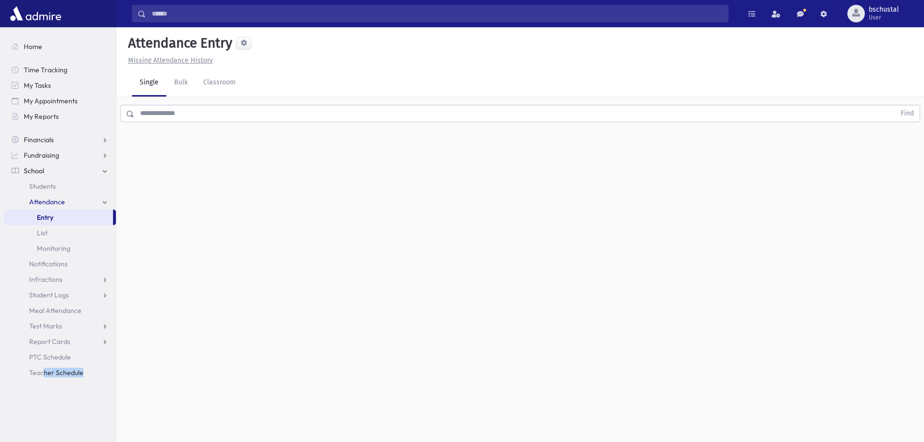
drag, startPoint x: 44, startPoint y: 399, endPoint x: 111, endPoint y: -19, distance: 423.3
click at [111, 0] on html "Search Results My Accounts Opportunities Students" at bounding box center [462, 221] width 924 height 442
drag, startPoint x: 229, startPoint y: 217, endPoint x: 217, endPoint y: 217, distance: 11.6
click at [224, 218] on div "Attendance Entry Missing Attendance History Single Bulk Classroom Find 0 record…" at bounding box center [519, 234] width 807 height 415
drag, startPoint x: 247, startPoint y: 77, endPoint x: 135, endPoint y: 277, distance: 229.2
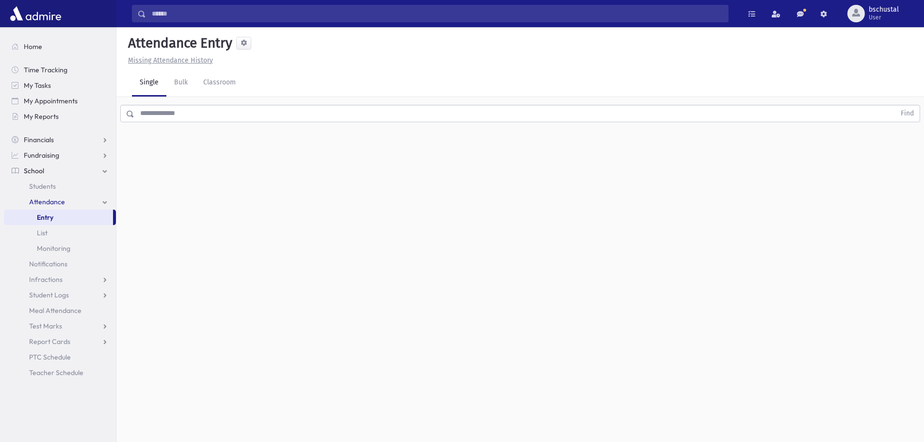
click at [135, 277] on div "Attendance Entry Missing Attendance History Single Bulk Classroom Find 0 record…" at bounding box center [519, 234] width 807 height 415
drag, startPoint x: 71, startPoint y: 406, endPoint x: 48, endPoint y: 44, distance: 363.0
click at [30, 0] on html "Search Results My Accounts Opportunities Students" at bounding box center [462, 221] width 924 height 442
click at [187, 372] on div "Attendance Entry Missing Attendance History Single Bulk Classroom Find 0 record…" at bounding box center [519, 234] width 807 height 415
click at [108, 377] on link "Teacher Schedule" at bounding box center [60, 373] width 112 height 16
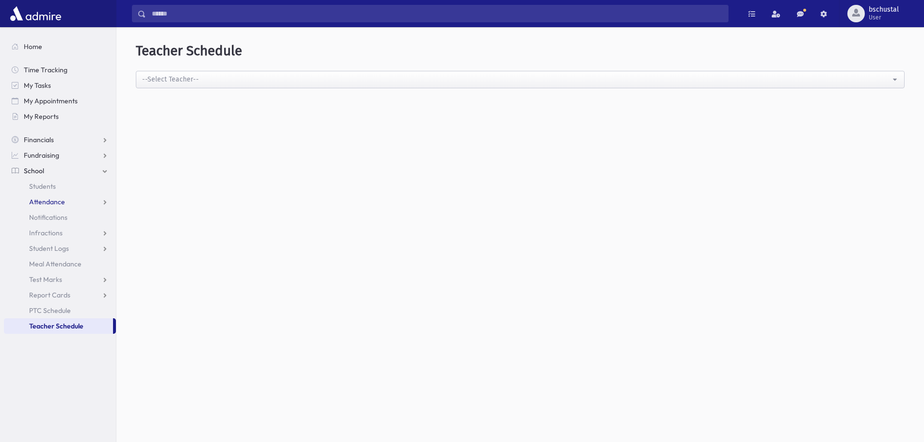
click at [51, 196] on link "Attendance" at bounding box center [60, 202] width 112 height 16
click at [48, 204] on span "Attendance" at bounding box center [47, 201] width 36 height 9
click at [43, 202] on span "Attendance" at bounding box center [47, 201] width 36 height 9
click at [46, 212] on link "Entry" at bounding box center [60, 217] width 112 height 16
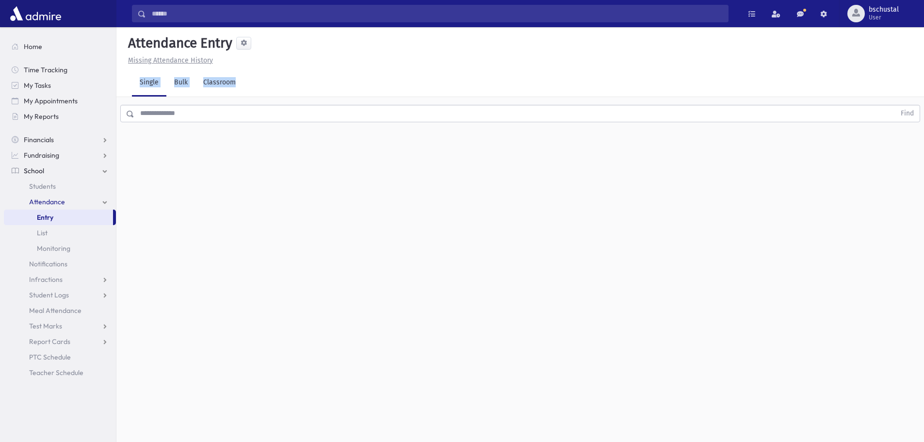
drag, startPoint x: 226, startPoint y: 65, endPoint x: 170, endPoint y: 270, distance: 212.2
click at [170, 270] on div "Attendance Entry Missing Attendance History Single Bulk Classroom Find 0 record…" at bounding box center [519, 234] width 807 height 415
click at [189, 234] on div "Attendance Entry Missing Attendance History Single Bulk Classroom Find 0 record…" at bounding box center [519, 234] width 807 height 415
drag, startPoint x: 193, startPoint y: 228, endPoint x: 189, endPoint y: 223, distance: 6.6
click at [190, 224] on div "Attendance Entry Missing Attendance History Single Bulk Classroom Find 0 record…" at bounding box center [519, 234] width 807 height 415
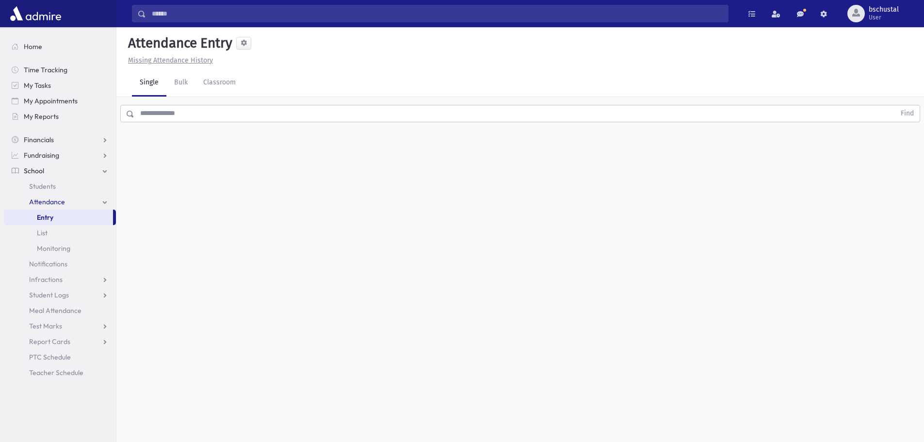
drag, startPoint x: 189, startPoint y: 223, endPoint x: 197, endPoint y: 227, distance: 8.9
click at [192, 227] on div "Attendance Entry Missing Attendance History Single Bulk Classroom Find 0 record…" at bounding box center [519, 234] width 807 height 415
click at [280, 292] on div "Attendance Entry Missing Attendance History Single Bulk Classroom Find 0 record…" at bounding box center [519, 234] width 807 height 415
click at [276, 296] on div "Attendance Entry Missing Attendance History Single Bulk Classroom Find 0 record…" at bounding box center [519, 234] width 807 height 415
drag, startPoint x: 117, startPoint y: 380, endPoint x: 285, endPoint y: 113, distance: 315.1
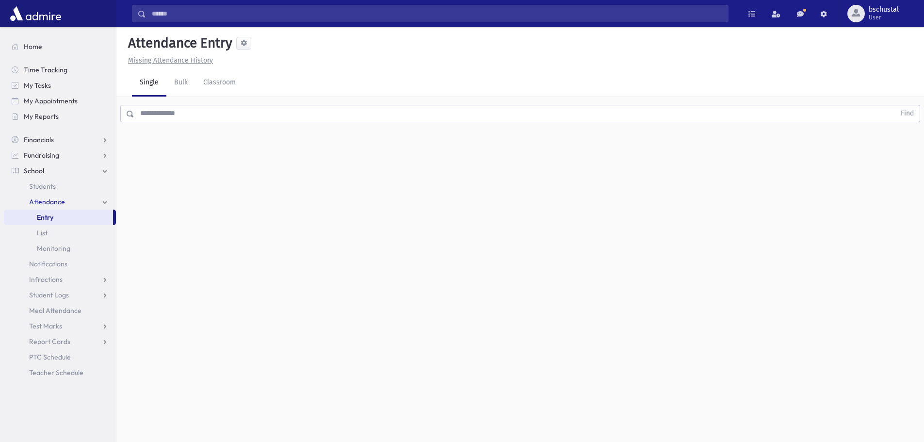
click at [285, 113] on div "Attendance Entry Missing Attendance History Single Bulk Classroom Find 0 record…" at bounding box center [519, 234] width 807 height 415
click at [260, 82] on div "Single Bulk Classroom" at bounding box center [528, 82] width 792 height 27
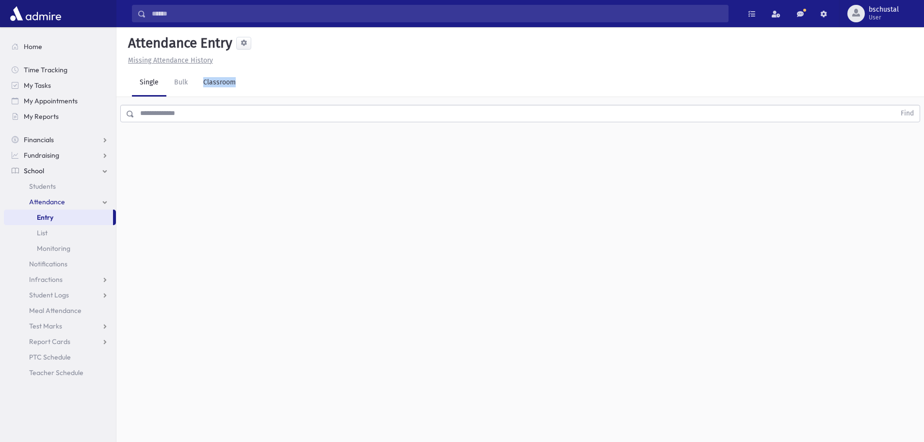
click at [260, 82] on div "Single Bulk Classroom" at bounding box center [528, 82] width 792 height 27
click at [272, 90] on div "Single Bulk Classroom" at bounding box center [528, 82] width 792 height 27
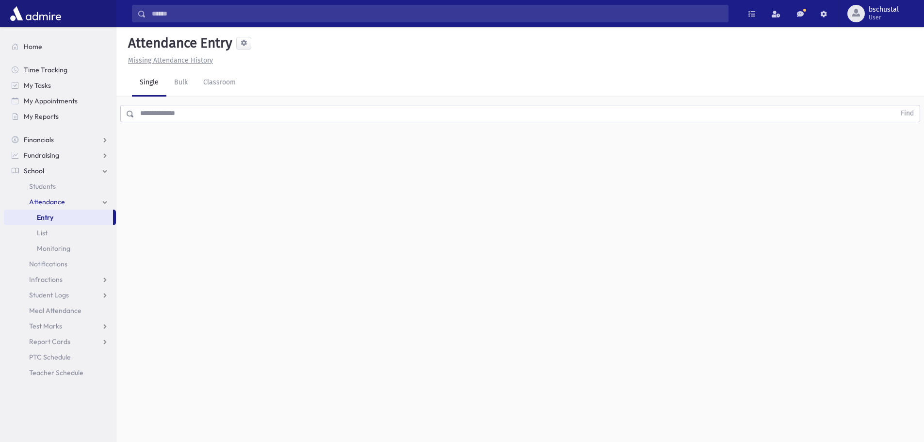
drag, startPoint x: 271, startPoint y: 89, endPoint x: 191, endPoint y: 119, distance: 85.5
click at [191, 119] on div "Attendance Entry Missing Attendance History Single Bulk Classroom Find 0 record…" at bounding box center [519, 234] width 807 height 415
drag, startPoint x: 263, startPoint y: 66, endPoint x: 255, endPoint y: 52, distance: 16.1
click at [255, 52] on header "Attendance Entry Missing Attendance History" at bounding box center [519, 48] width 807 height 42
click at [255, 53] on div "Attendance Entry" at bounding box center [520, 45] width 792 height 20
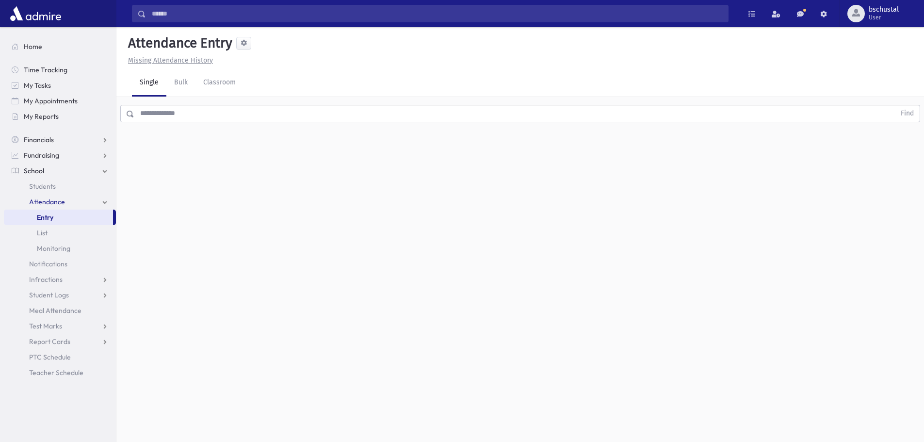
drag, startPoint x: 272, startPoint y: 88, endPoint x: 69, endPoint y: 59, distance: 204.7
click at [68, 54] on div "Search Results My Accounts" at bounding box center [462, 232] width 924 height 464
click at [206, 241] on div "Attendance Entry Missing Attendance History Single Bulk Classroom Find 0 record…" at bounding box center [519, 234] width 807 height 415
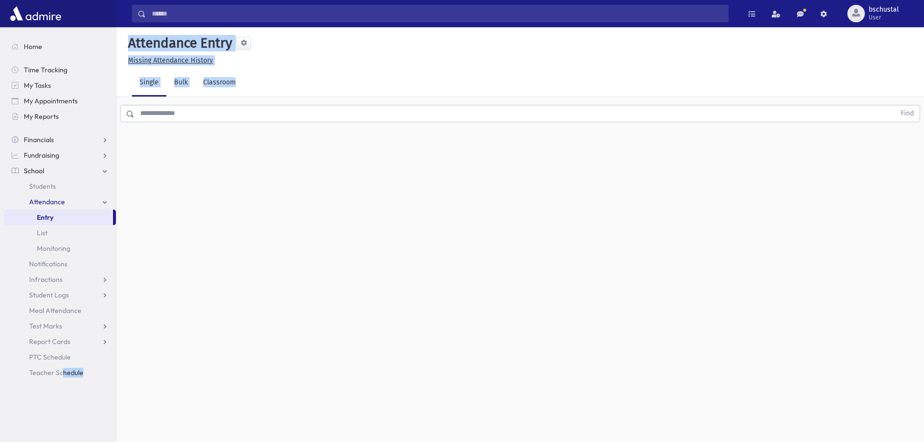
drag, startPoint x: 63, startPoint y: 393, endPoint x: 286, endPoint y: 273, distance: 253.4
click at [286, 273] on div "Search Results My Accounts" at bounding box center [462, 232] width 924 height 464
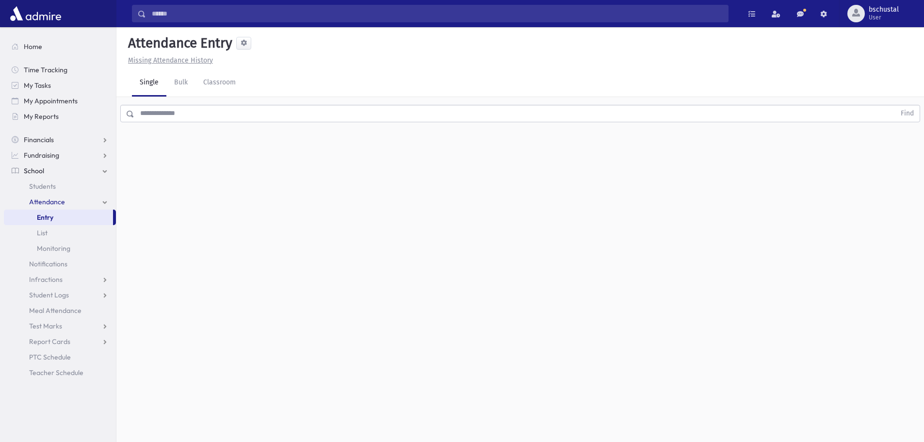
click at [286, 273] on div "Attendance Entry Missing Attendance History Single Bulk Classroom Find 0 record…" at bounding box center [519, 234] width 807 height 415
click at [188, 79] on link "Bulk" at bounding box center [180, 82] width 29 height 27
click at [210, 80] on link "Classroom" at bounding box center [219, 82] width 48 height 27
click at [150, 88] on link "Single" at bounding box center [149, 82] width 34 height 27
click at [190, 84] on link "Bulk" at bounding box center [180, 82] width 29 height 27
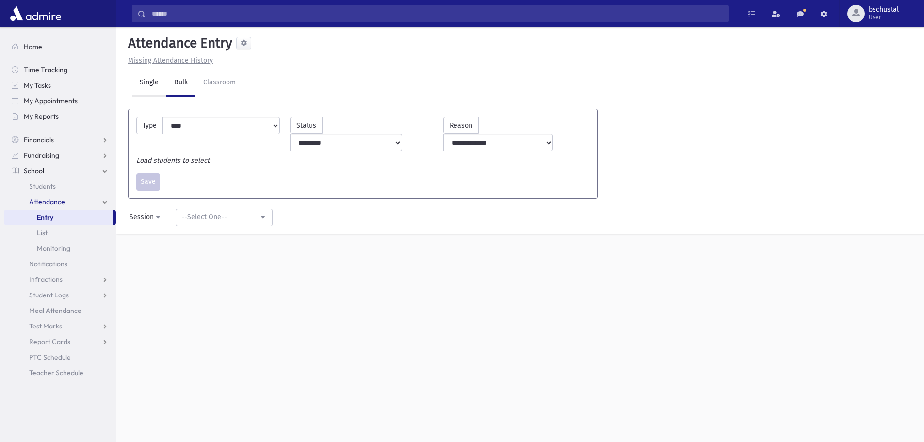
click at [160, 91] on link "Single" at bounding box center [149, 82] width 34 height 27
click at [174, 85] on link "Bulk" at bounding box center [180, 82] width 29 height 27
click at [161, 87] on link "Single" at bounding box center [149, 82] width 34 height 27
click at [173, 88] on link "Bulk" at bounding box center [180, 82] width 29 height 27
click at [165, 85] on link "Single" at bounding box center [149, 82] width 34 height 27
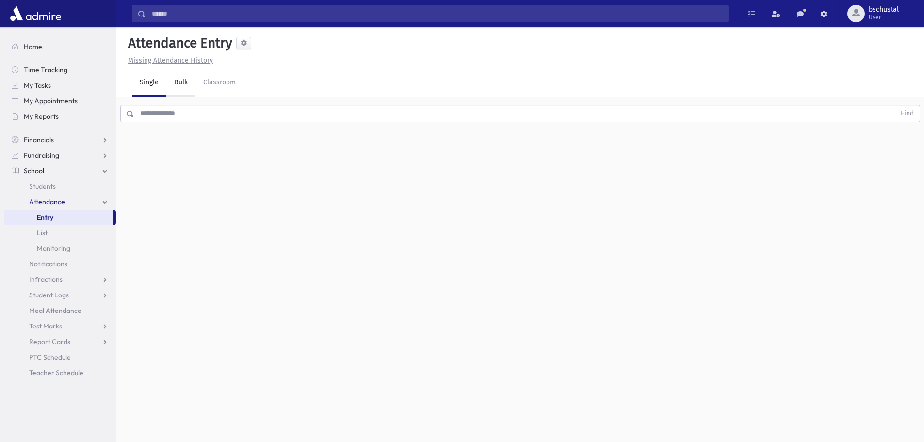
click at [178, 89] on link "Bulk" at bounding box center [180, 82] width 29 height 27
click at [208, 80] on link "Classroom" at bounding box center [219, 82] width 48 height 27
click at [161, 82] on link "Single" at bounding box center [149, 82] width 34 height 27
click at [171, 83] on link "Bulk" at bounding box center [180, 82] width 29 height 27
click at [232, 80] on link "Classroom" at bounding box center [219, 82] width 48 height 27
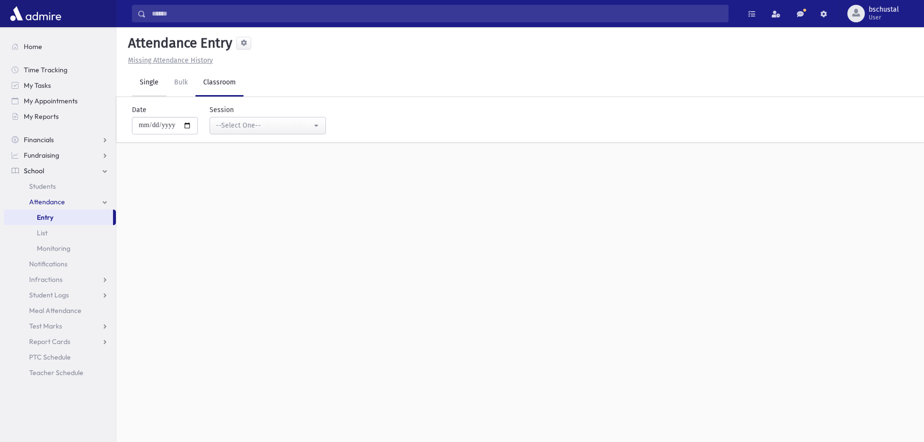
click at [141, 82] on link "Single" at bounding box center [149, 82] width 34 height 27
drag, startPoint x: 245, startPoint y: 94, endPoint x: 260, endPoint y: 72, distance: 26.8
click at [260, 72] on div "Single Bulk Classroom" at bounding box center [528, 82] width 792 height 27
click at [180, 85] on link "Bulk" at bounding box center [180, 82] width 29 height 27
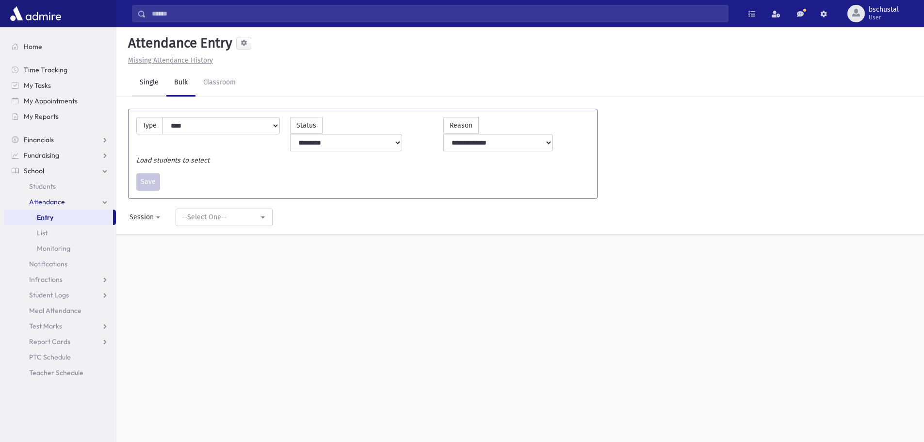
click at [152, 87] on link "Single" at bounding box center [149, 82] width 34 height 27
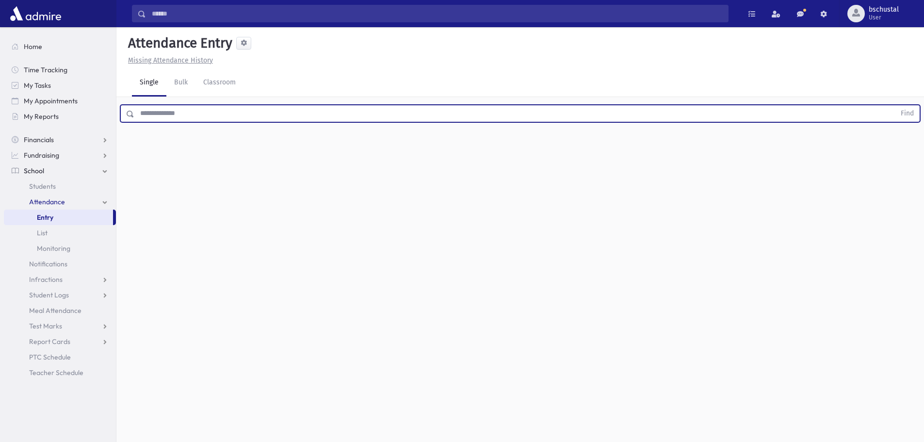
click at [271, 117] on input "text" at bounding box center [514, 113] width 761 height 17
click at [895, 105] on button "Find" at bounding box center [907, 113] width 25 height 16
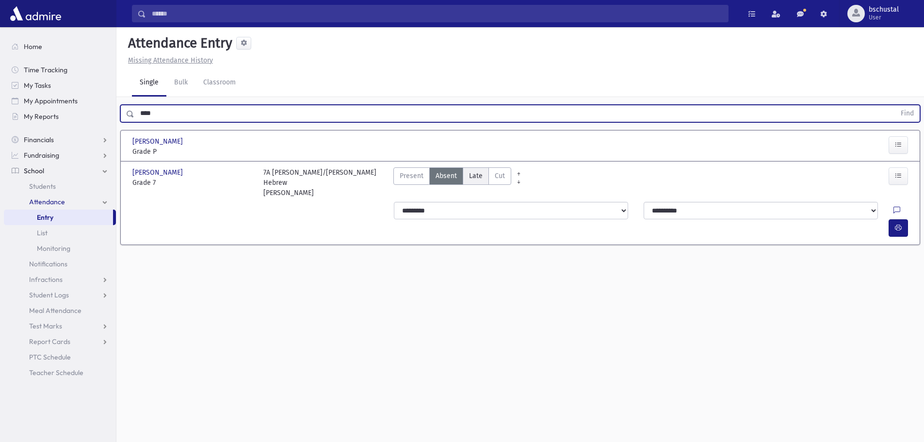
click at [470, 178] on span "Late" at bounding box center [476, 176] width 14 height 10
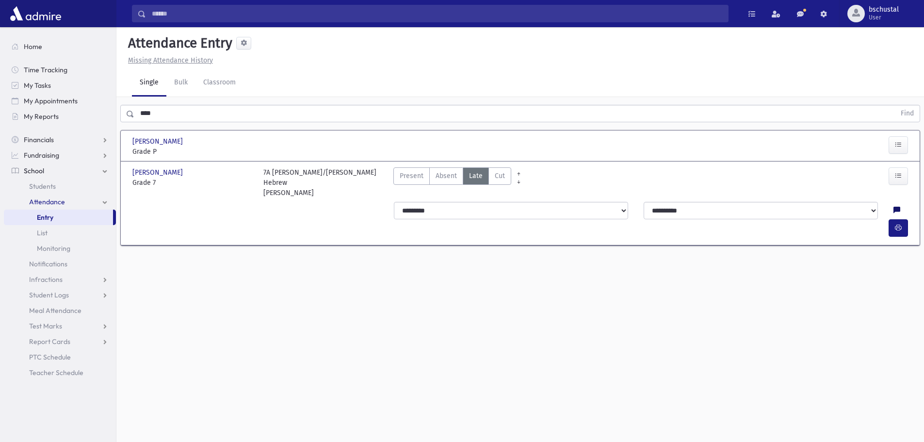
click at [893, 207] on icon at bounding box center [896, 211] width 7 height 8
click at [898, 224] on icon "button" at bounding box center [898, 228] width 7 height 8
drag, startPoint x: 193, startPoint y: 187, endPoint x: 119, endPoint y: 171, distance: 75.0
click at [119, 171] on section "[PERSON_NAME] [PERSON_NAME] Grade P Grade P Present P Absent Absent [PERSON_NAM…" at bounding box center [519, 192] width 807 height 133
click at [200, 198] on div "**********" at bounding box center [520, 219] width 793 height 43
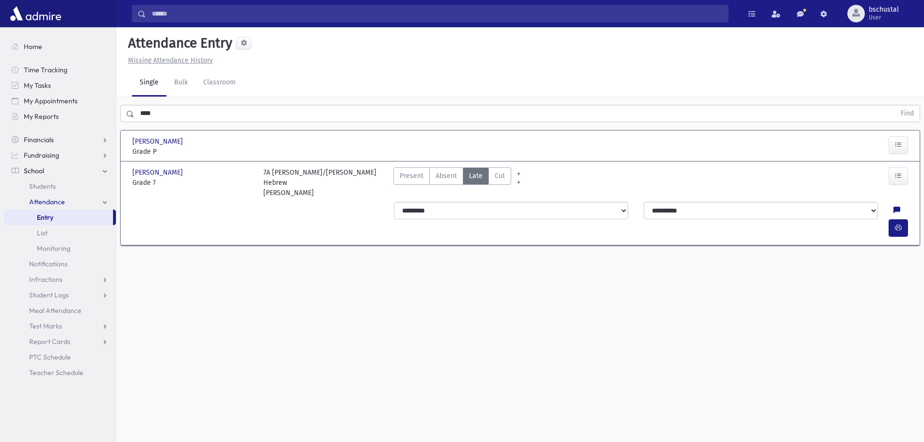
drag, startPoint x: 311, startPoint y: 202, endPoint x: 250, endPoint y: 170, distance: 68.8
click at [250, 170] on div "[PERSON_NAME] [PERSON_NAME] Grade 7 Grade 7 7A [PERSON_NAME]/[PERSON_NAME] Hebr…" at bounding box center [520, 202] width 783 height 83
drag, startPoint x: 270, startPoint y: 188, endPoint x: 293, endPoint y: 184, distance: 23.7
click at [293, 184] on div "[PERSON_NAME] [PERSON_NAME] Grade 7 Grade 7 7A [PERSON_NAME]/[PERSON_NAME] Hebr…" at bounding box center [520, 202] width 783 height 83
drag, startPoint x: 293, startPoint y: 184, endPoint x: 310, endPoint y: 198, distance: 22.0
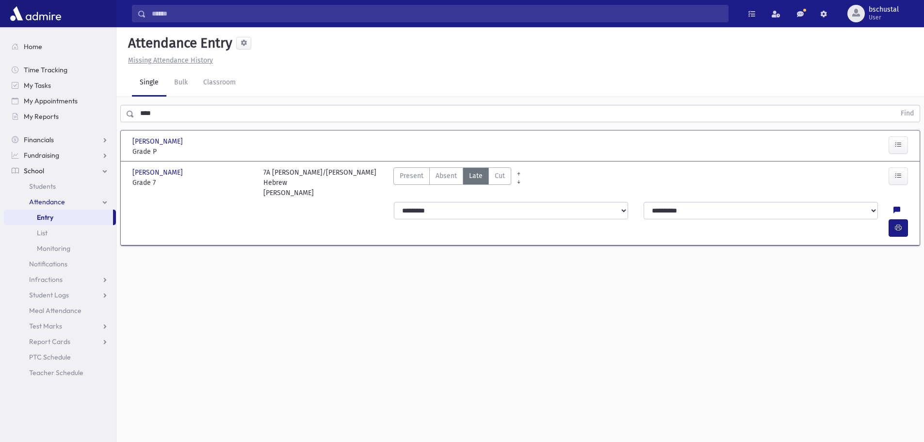
click at [310, 198] on div "[PERSON_NAME] [PERSON_NAME] Grade 7 Grade 7 7A [PERSON_NAME]/[PERSON_NAME] Hebr…" at bounding box center [520, 202] width 783 height 83
drag, startPoint x: 295, startPoint y: 188, endPoint x: 301, endPoint y: 178, distance: 11.3
click at [301, 178] on div "[PERSON_NAME] [PERSON_NAME] Grade 7 Grade 7 7A [PERSON_NAME]/[PERSON_NAME] Hebr…" at bounding box center [520, 202] width 783 height 83
drag, startPoint x: 301, startPoint y: 183, endPoint x: 226, endPoint y: 173, distance: 75.9
click at [226, 173] on div "[PERSON_NAME] [PERSON_NAME] Grade 7 Grade 7 7A [PERSON_NAME]/[PERSON_NAME] Hebr…" at bounding box center [520, 181] width 793 height 32
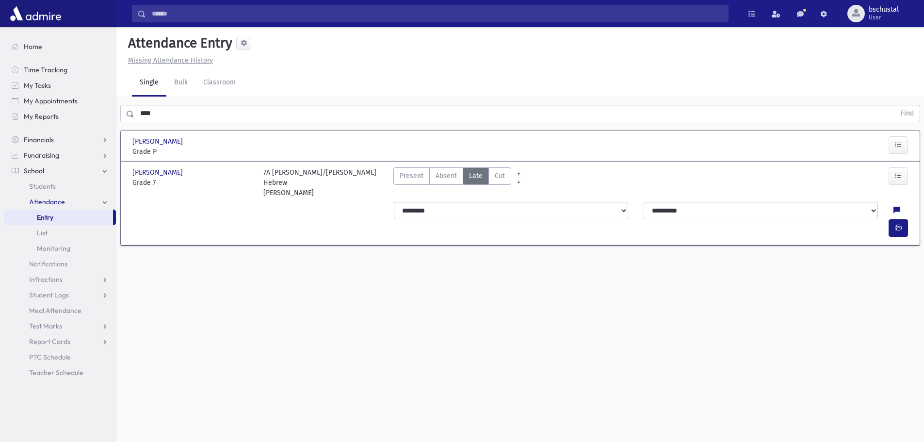
click at [227, 173] on div "[PERSON_NAME] [PERSON_NAME]" at bounding box center [192, 172] width 121 height 10
drag, startPoint x: 127, startPoint y: 168, endPoint x: 215, endPoint y: 188, distance: 90.4
click at [215, 188] on div "[PERSON_NAME] [PERSON_NAME] Grade 7 Grade 7 7A [PERSON_NAME]/[PERSON_NAME] Hebr…" at bounding box center [520, 202] width 783 height 83
click at [220, 198] on div "**********" at bounding box center [520, 219] width 793 height 43
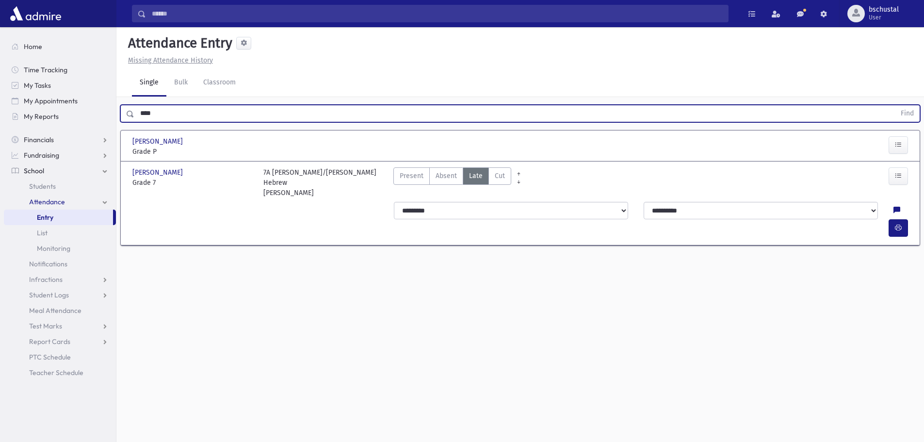
click at [273, 113] on input "****" at bounding box center [514, 113] width 761 height 17
drag, startPoint x: 275, startPoint y: 113, endPoint x: 276, endPoint y: 107, distance: 5.5
click at [275, 111] on input "****" at bounding box center [514, 113] width 761 height 17
type input "*"
click at [895, 105] on button "Find" at bounding box center [907, 113] width 25 height 16
